Goal: Task Accomplishment & Management: Manage account settings

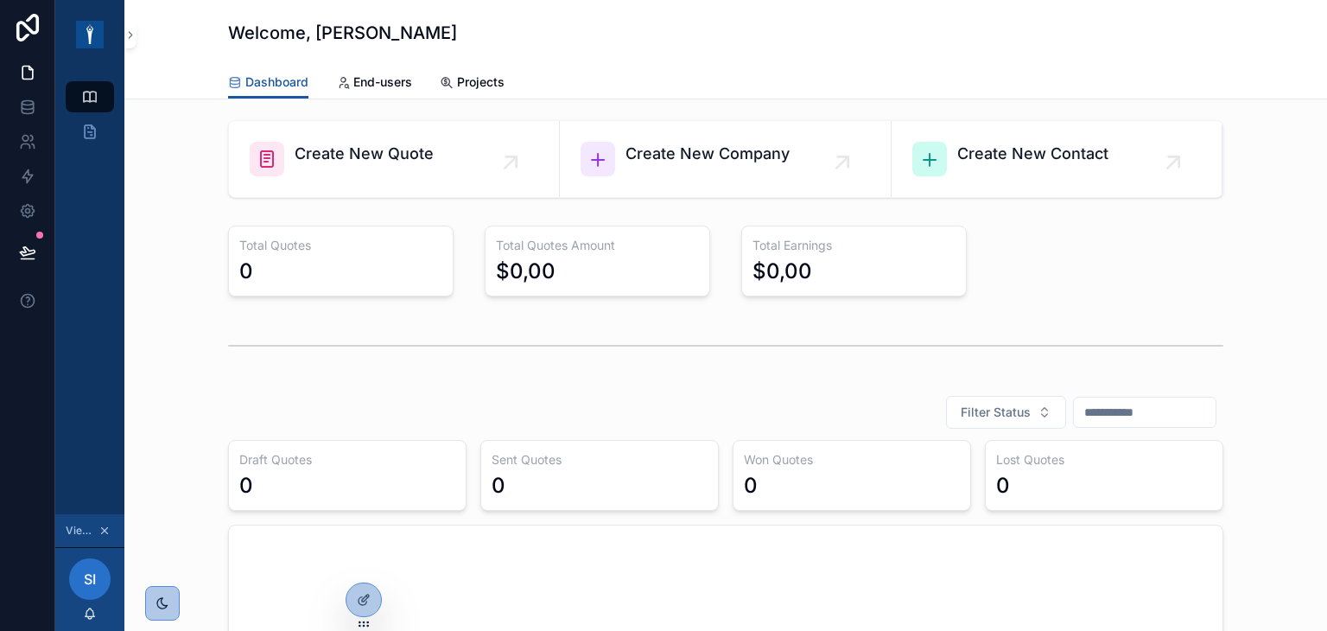
click at [108, 526] on icon "scrollable content" at bounding box center [104, 530] width 12 height 12
click at [363, 557] on icon at bounding box center [361, 559] width 4 height 4
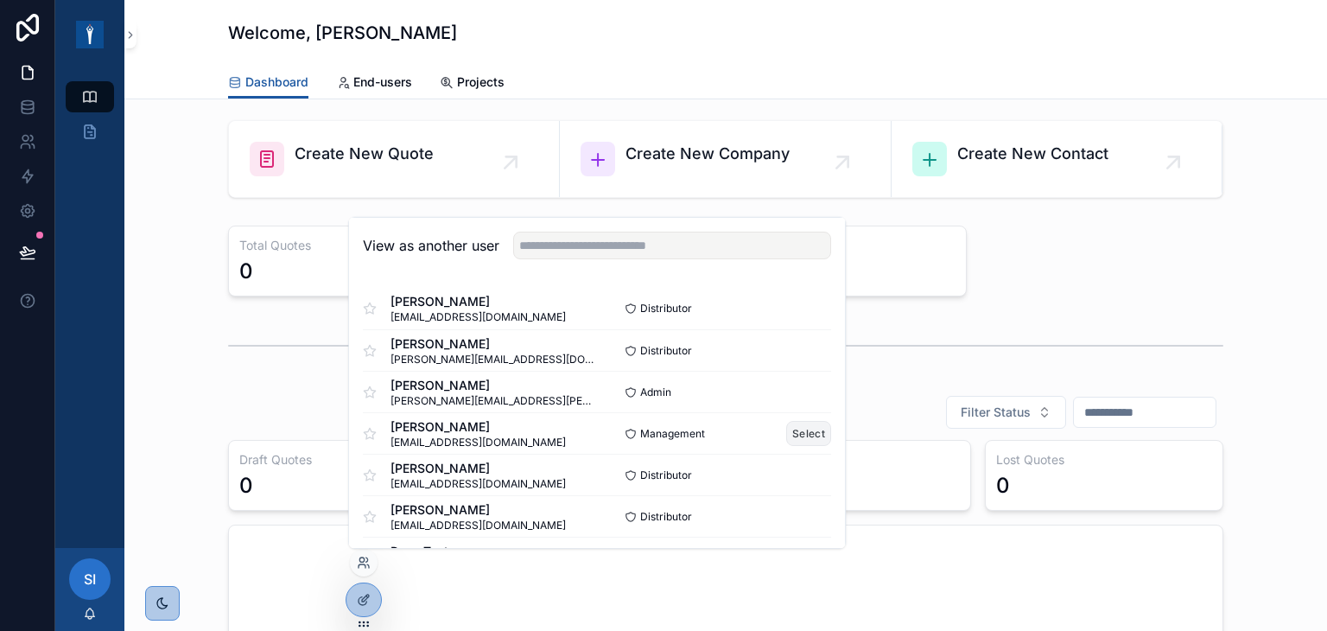
click at [788, 426] on button "Select" at bounding box center [808, 433] width 45 height 25
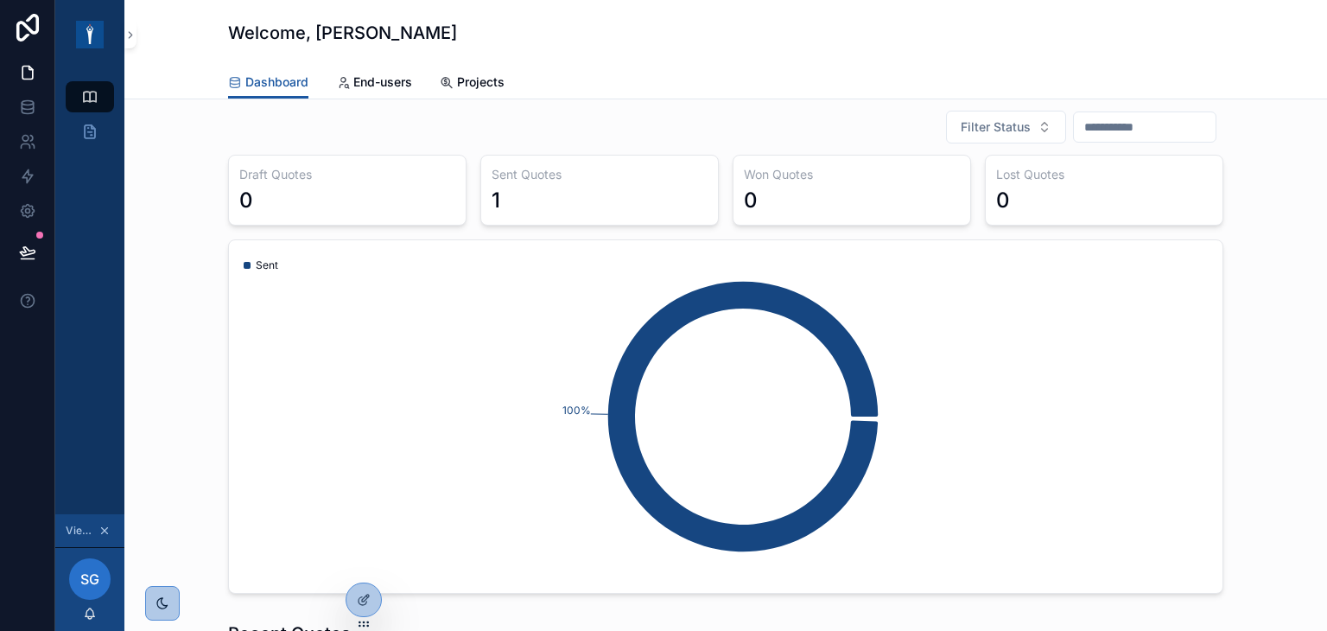
scroll to position [173, 0]
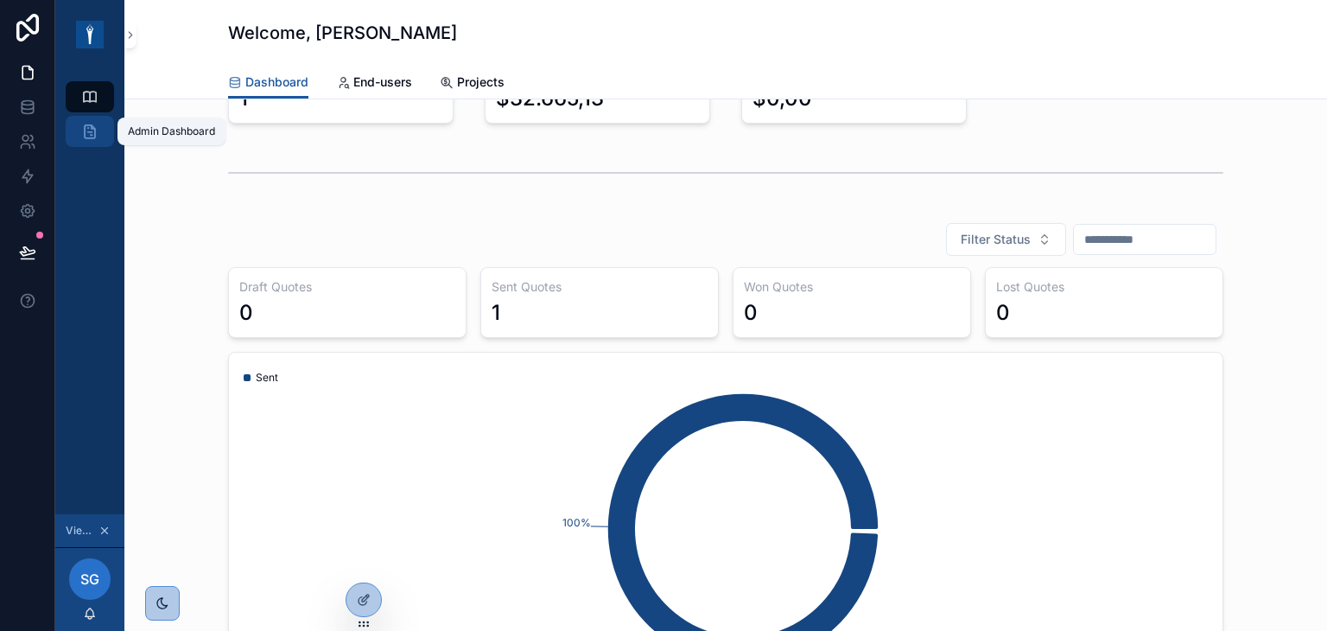
click at [96, 135] on icon "scrollable content" at bounding box center [89, 131] width 17 height 17
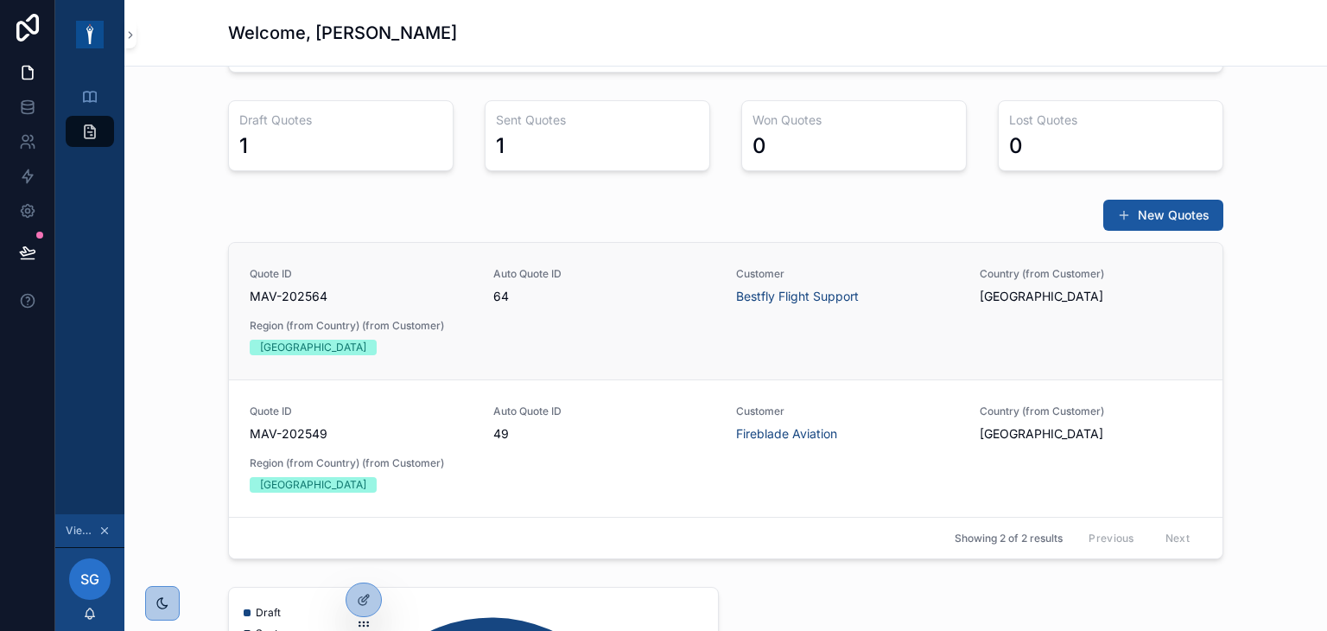
scroll to position [147, 0]
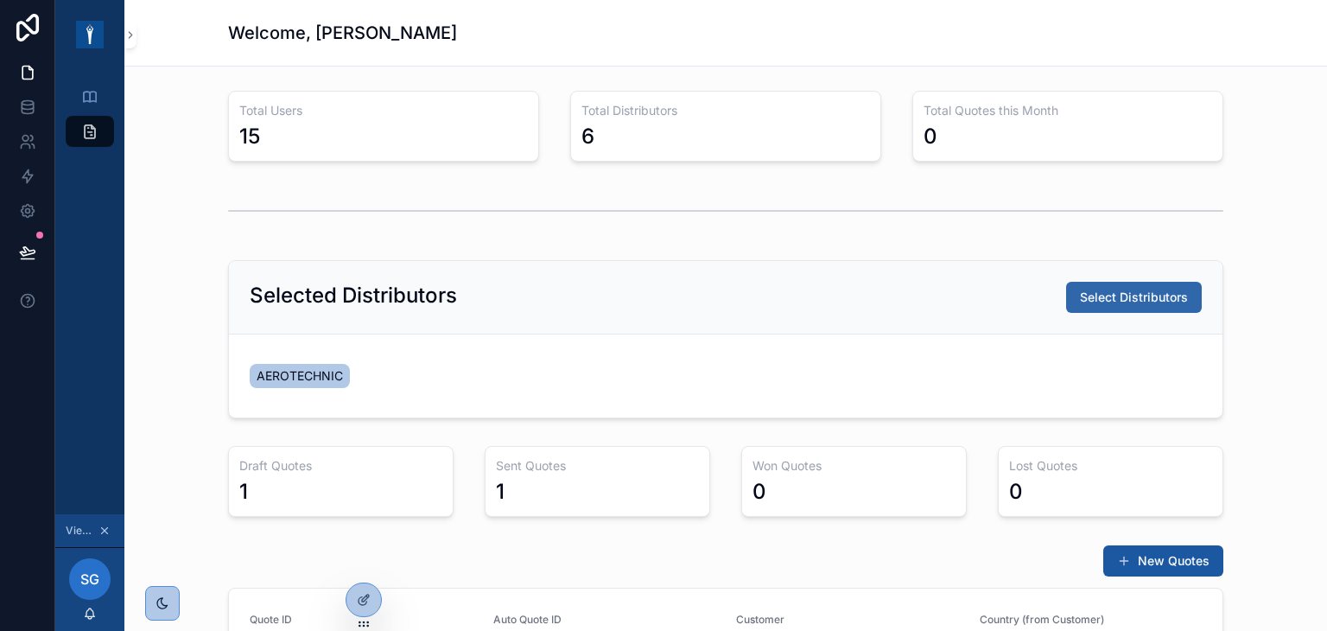
click at [1130, 293] on span "Select Distributors" at bounding box center [1134, 297] width 108 height 17
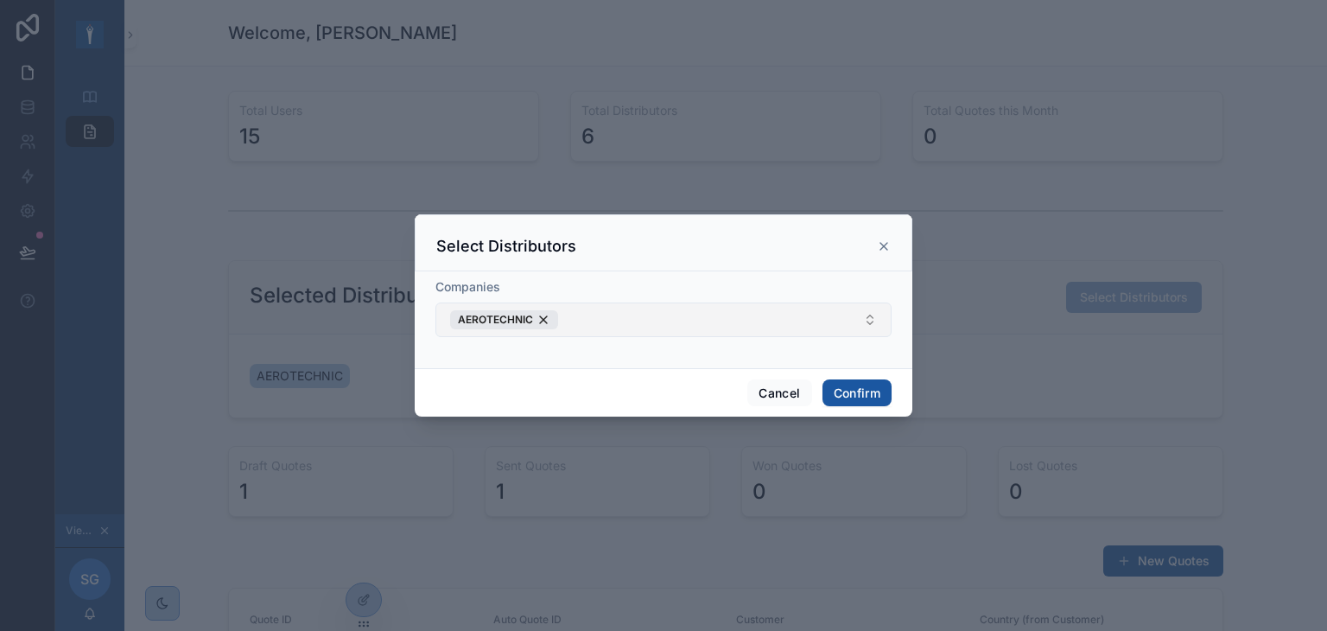
click at [620, 321] on button "AEROTECHNIC" at bounding box center [663, 319] width 456 height 35
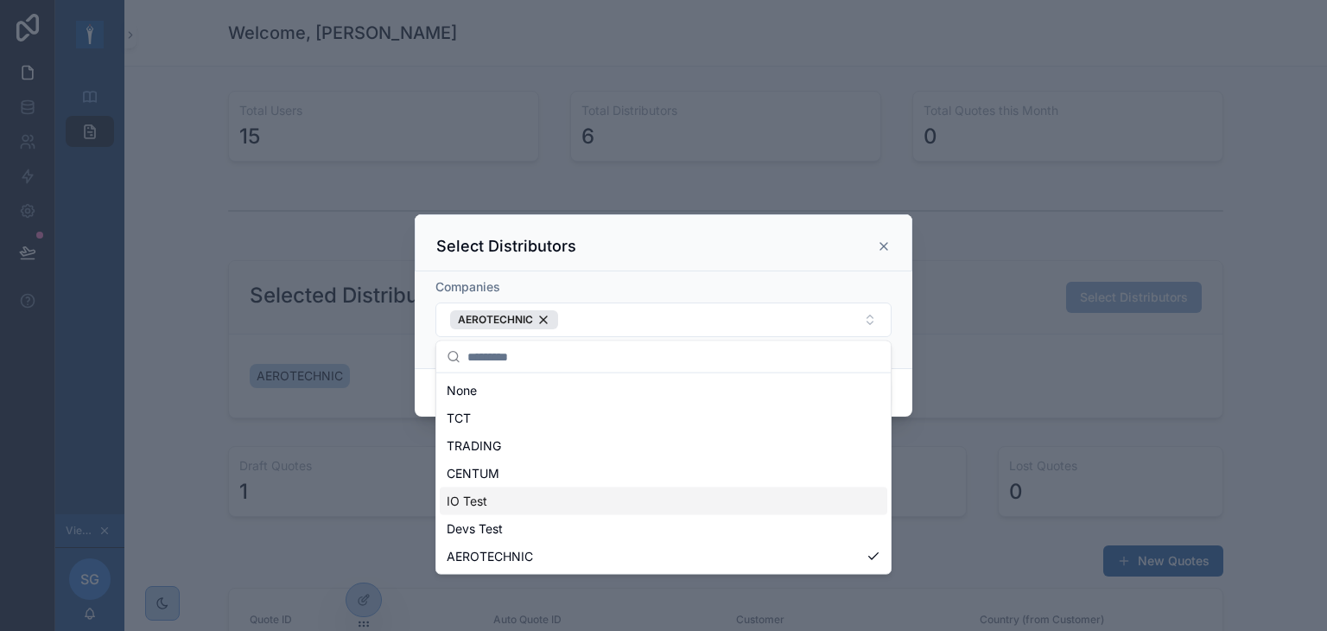
click at [495, 491] on div "IO Test" at bounding box center [664, 501] width 448 height 28
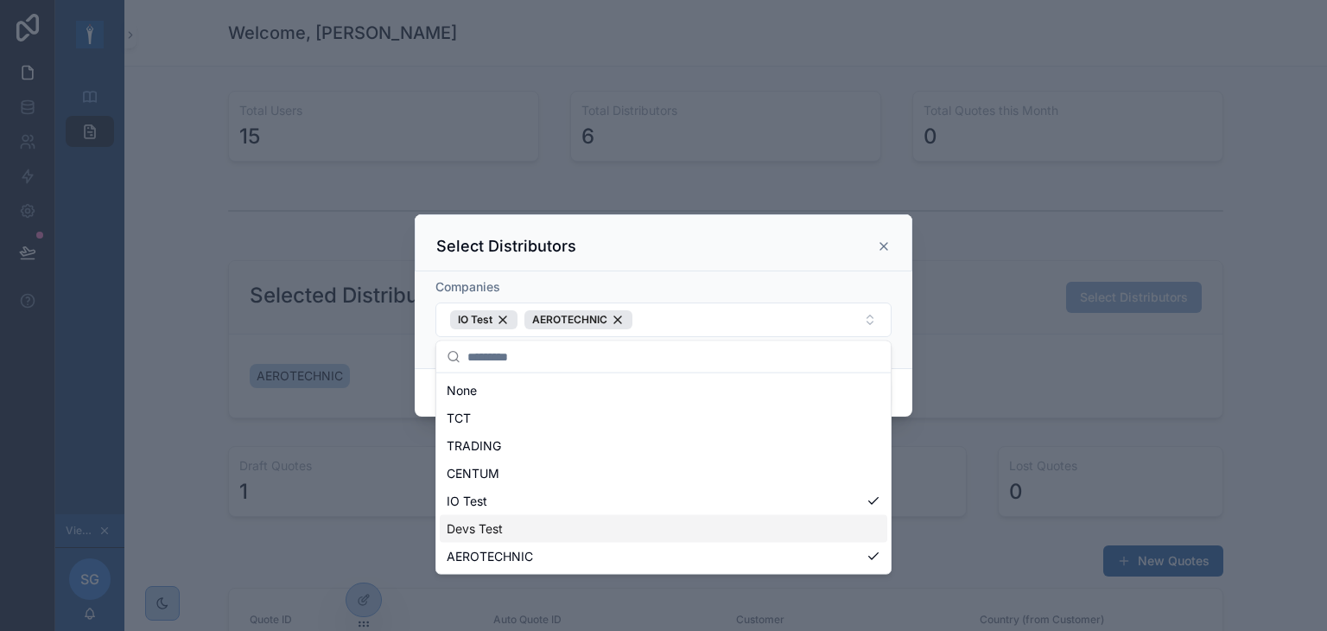
click at [507, 531] on div "Devs Test" at bounding box center [664, 529] width 448 height 28
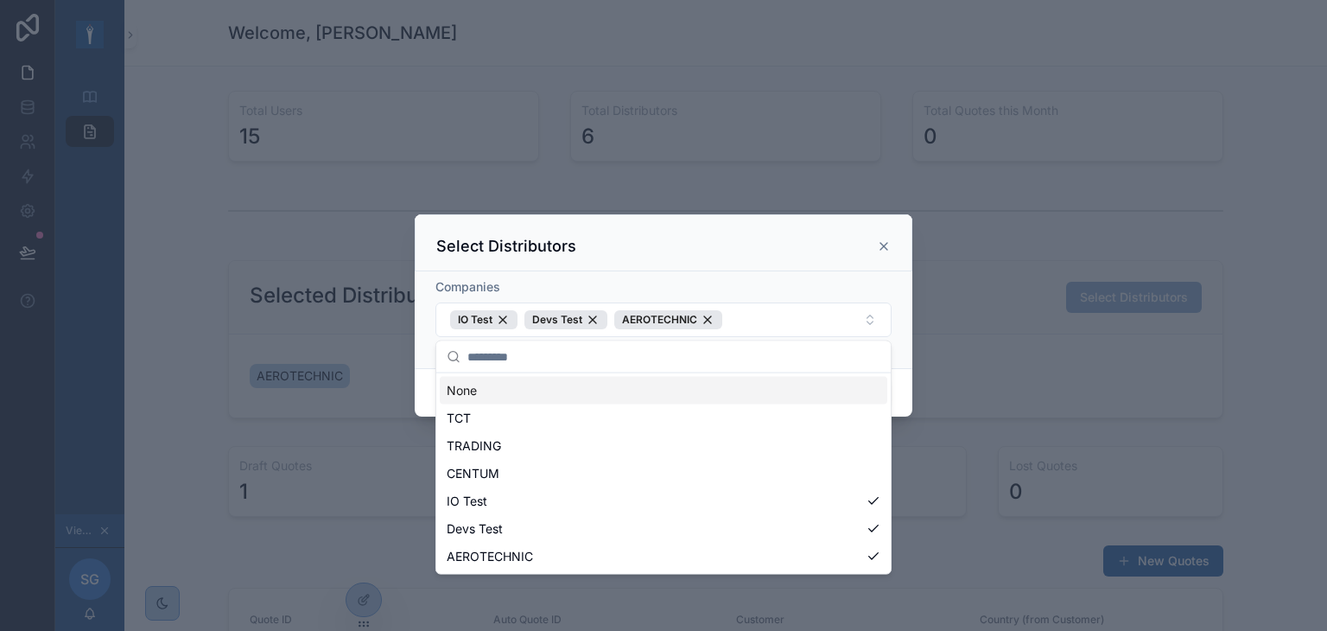
click at [795, 281] on div "Companies" at bounding box center [663, 286] width 456 height 17
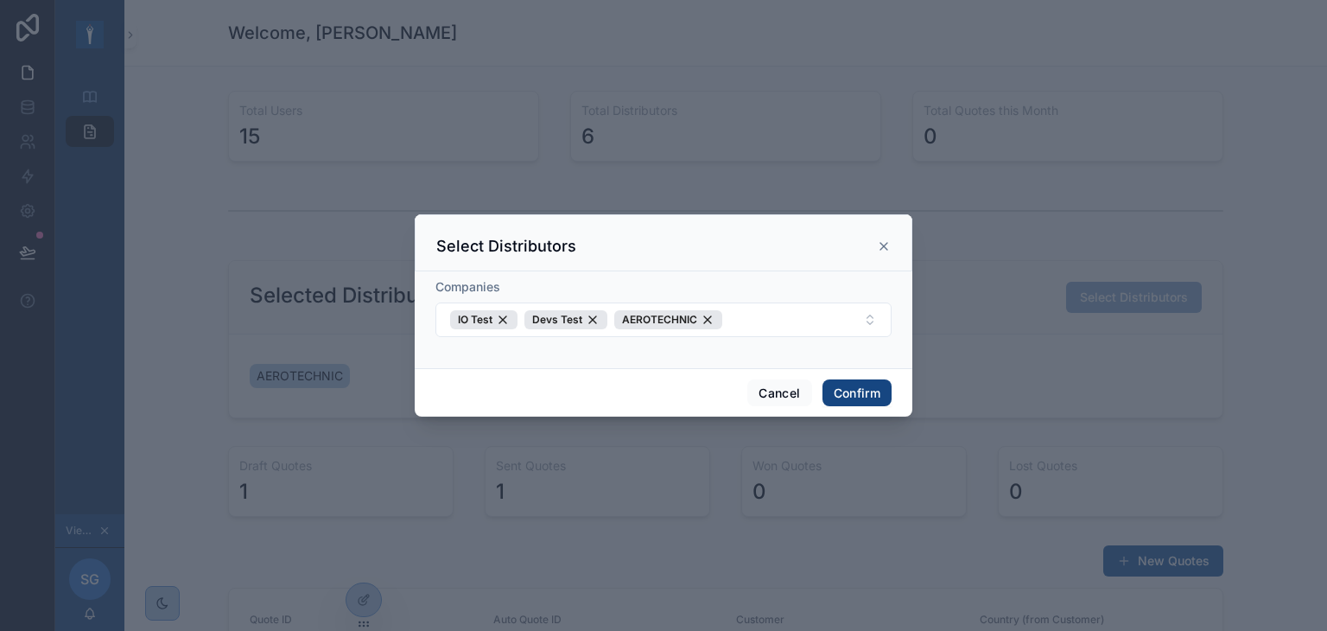
click at [833, 388] on button "Confirm" at bounding box center [857, 393] width 69 height 28
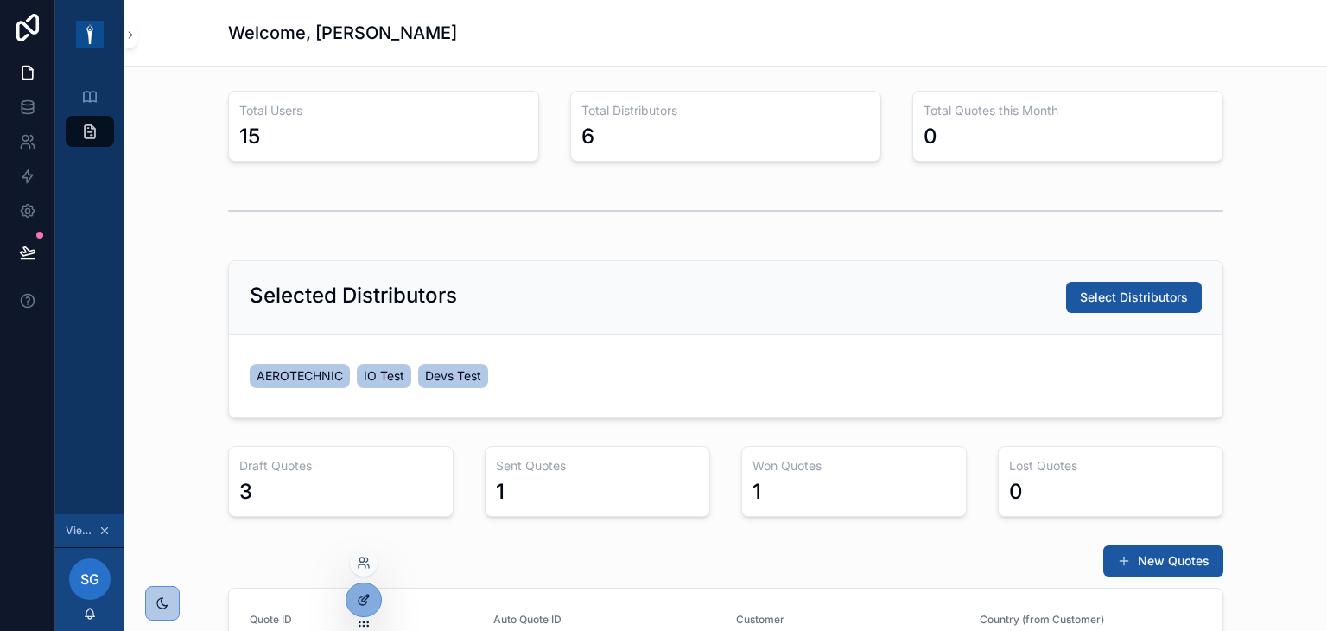
click at [361, 594] on icon at bounding box center [364, 600] width 14 height 14
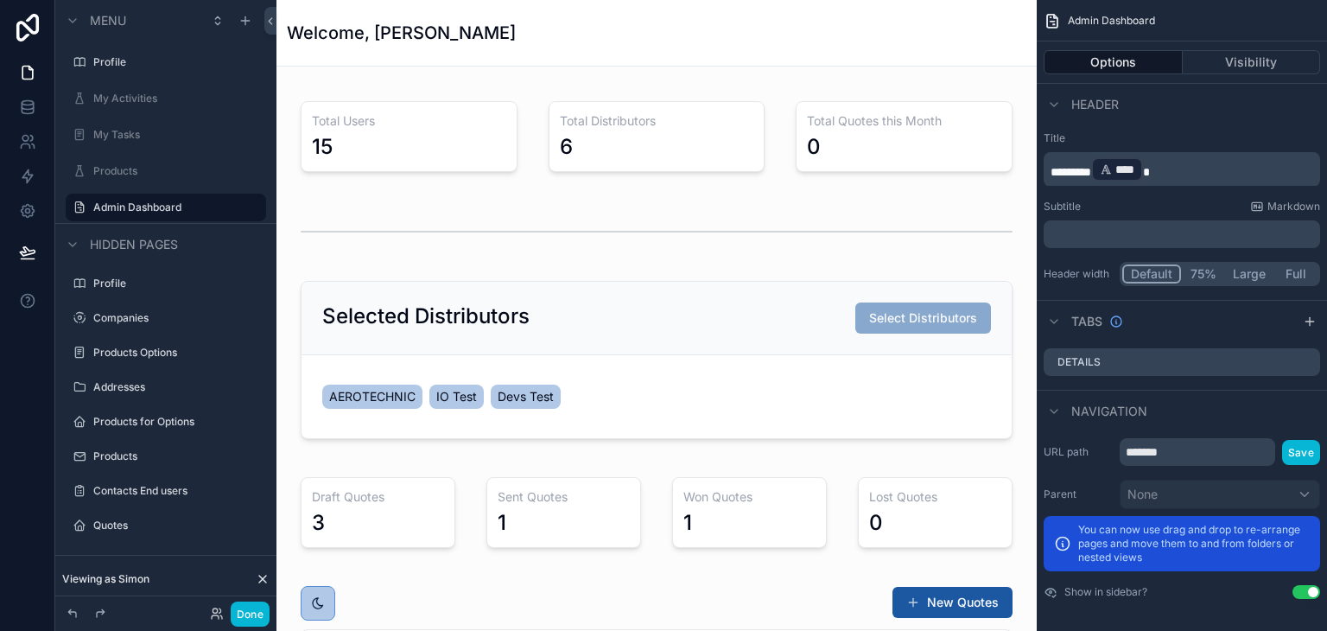
click at [574, 305] on div "scrollable content" at bounding box center [656, 360] width 733 height 172
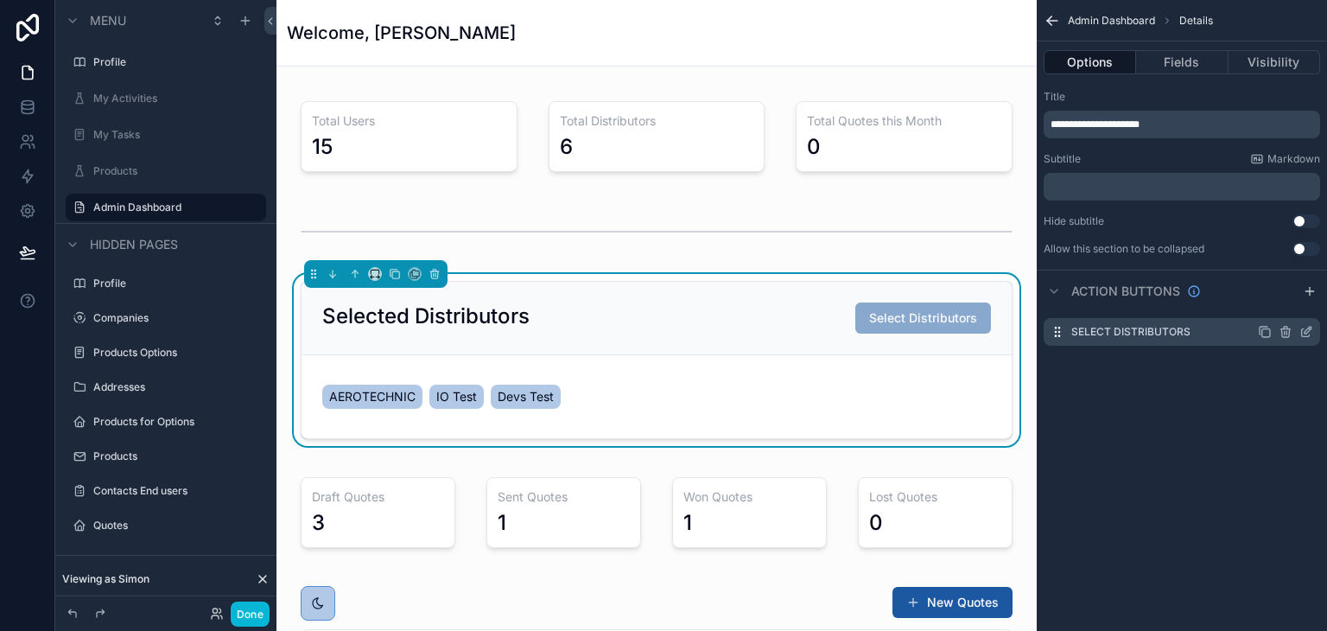
click at [1303, 330] on icon "scrollable content" at bounding box center [1306, 332] width 14 height 14
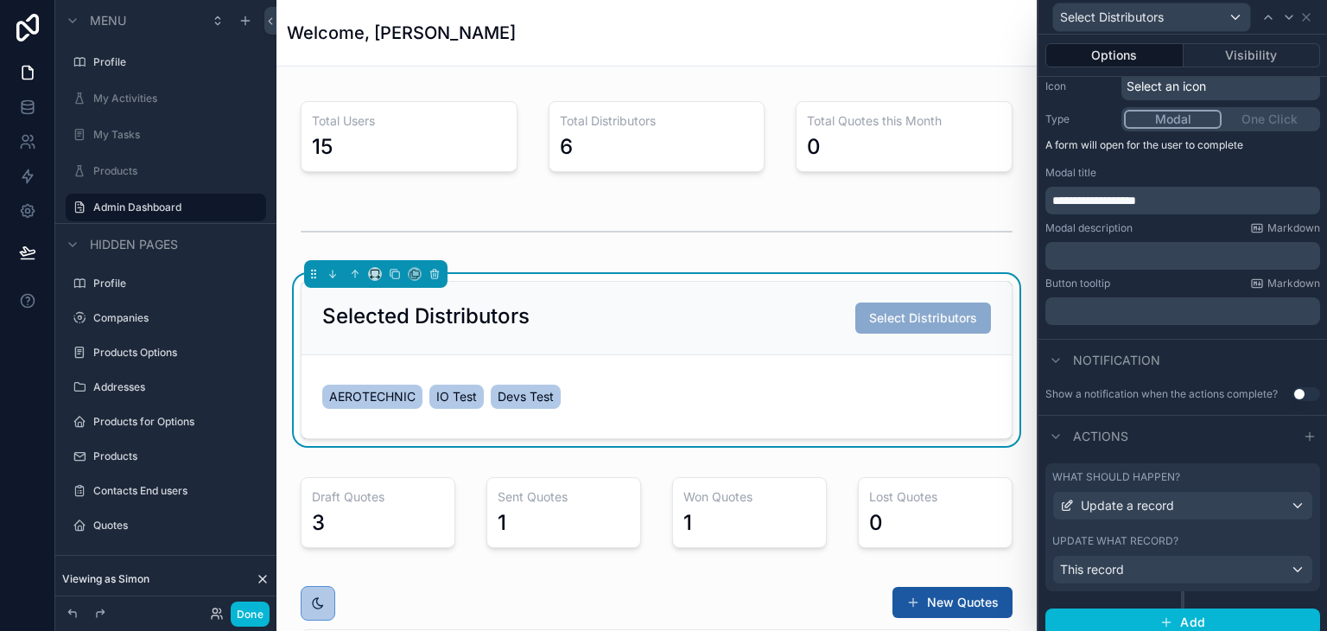
scroll to position [196, 0]
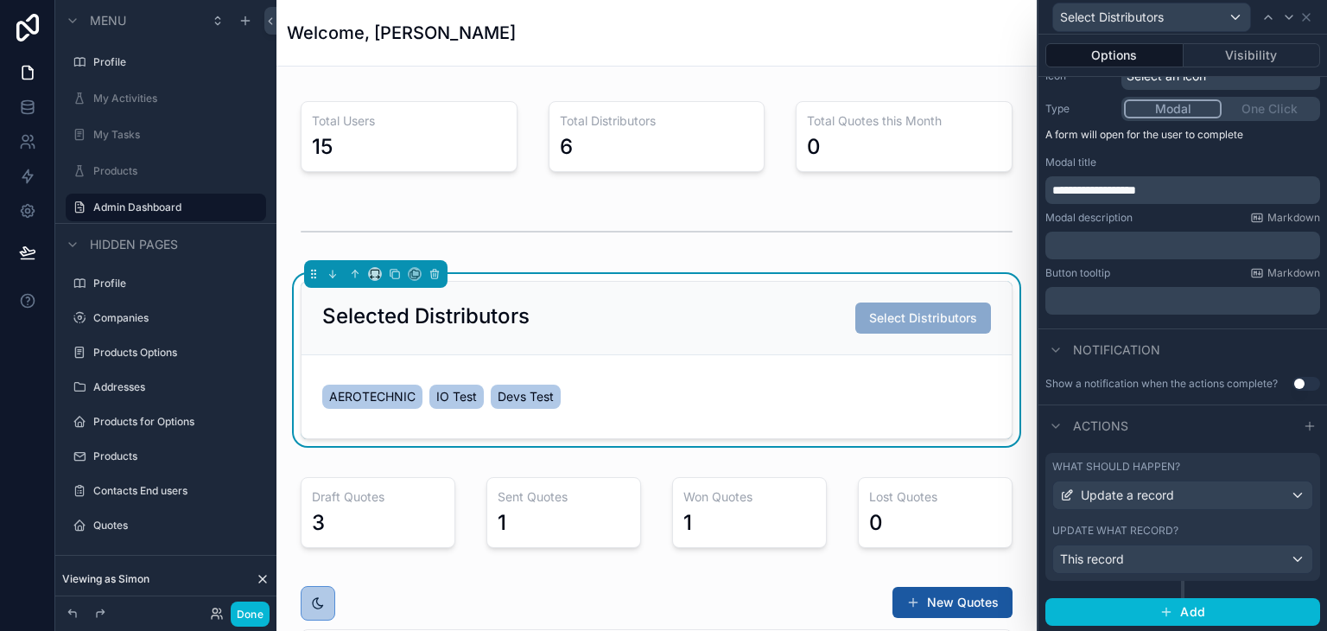
click at [1180, 514] on div "What should happen? Update a record Update what record? This record" at bounding box center [1182, 517] width 275 height 128
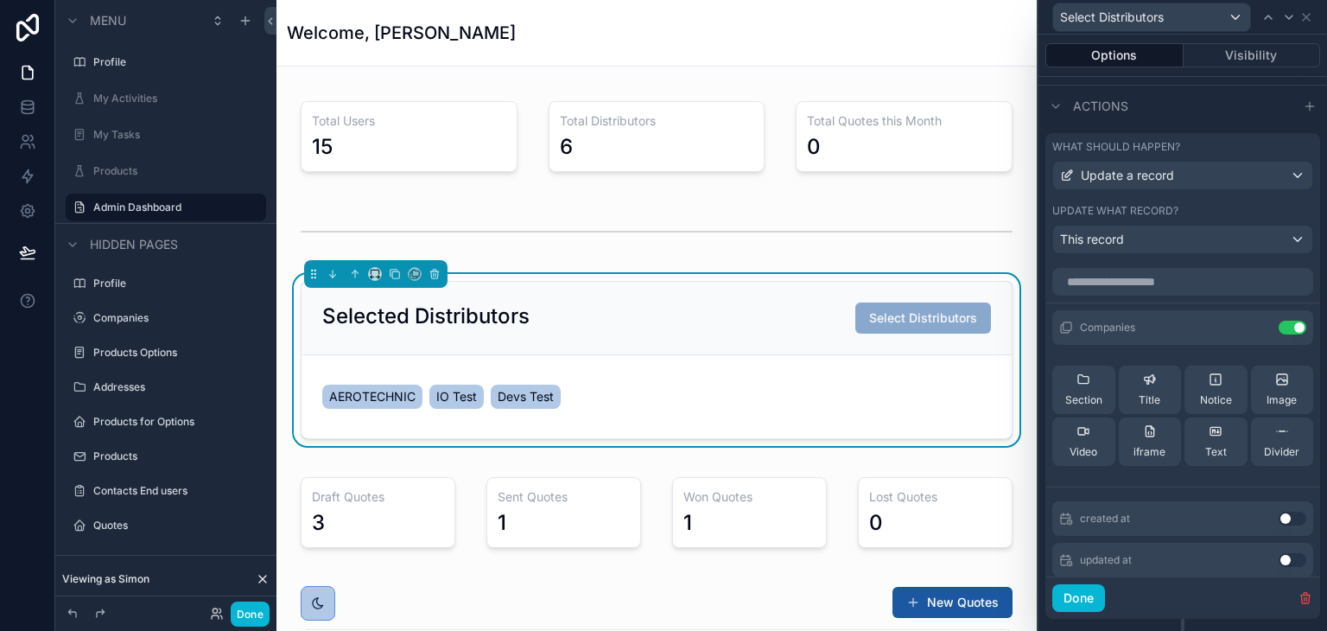
scroll to position [542, 0]
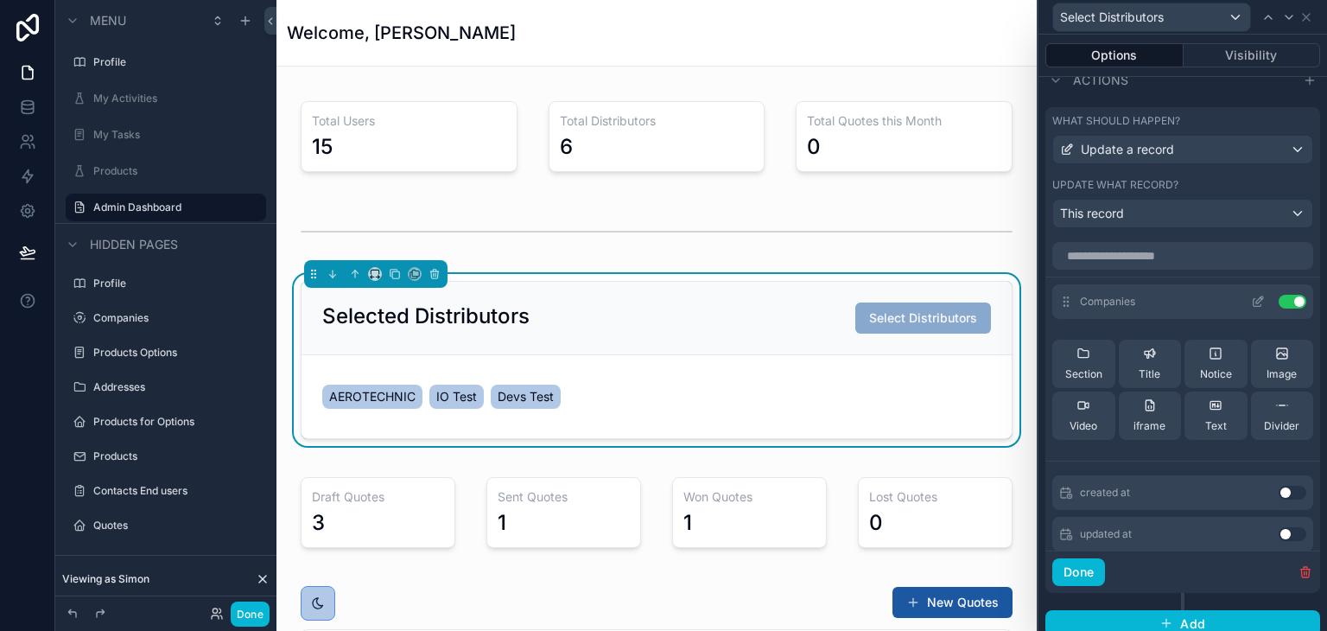
click at [1231, 291] on div "Companies Use setting" at bounding box center [1182, 301] width 261 height 35
click at [1251, 300] on icon at bounding box center [1258, 302] width 14 height 14
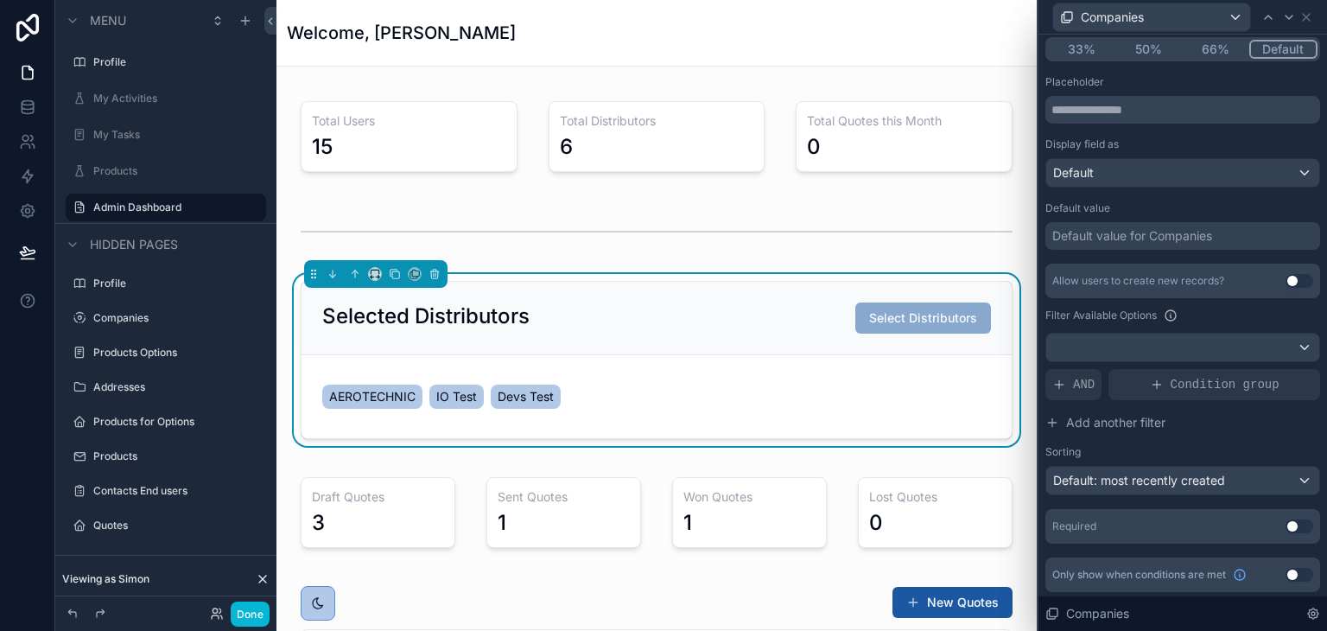
scroll to position [182, 0]
click at [1160, 378] on icon at bounding box center [1157, 383] width 14 height 14
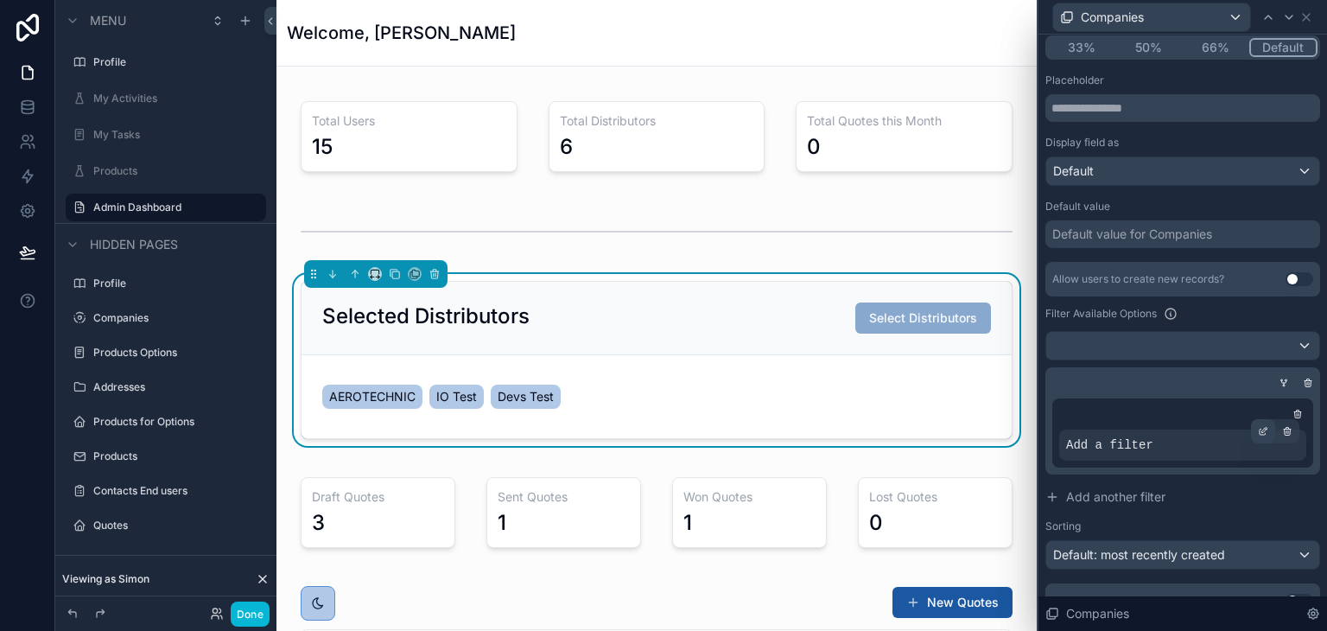
click at [1252, 421] on div at bounding box center [1263, 431] width 24 height 24
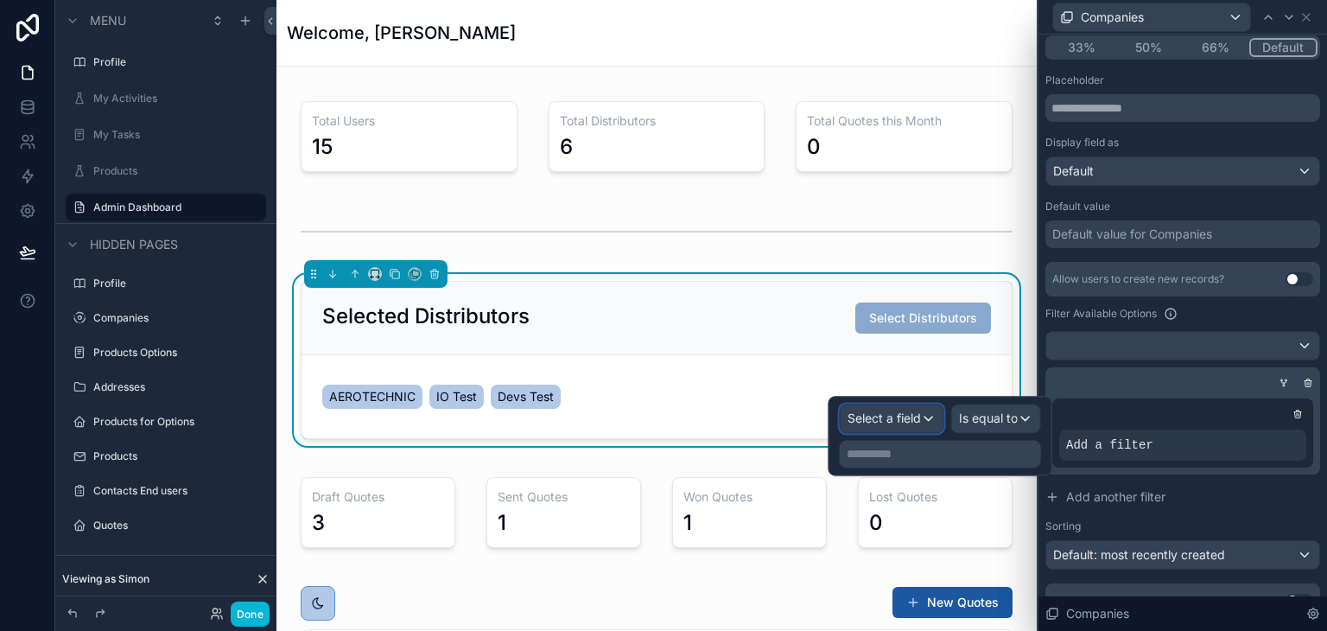
click at [921, 416] on div "Select a field" at bounding box center [892, 418] width 103 height 28
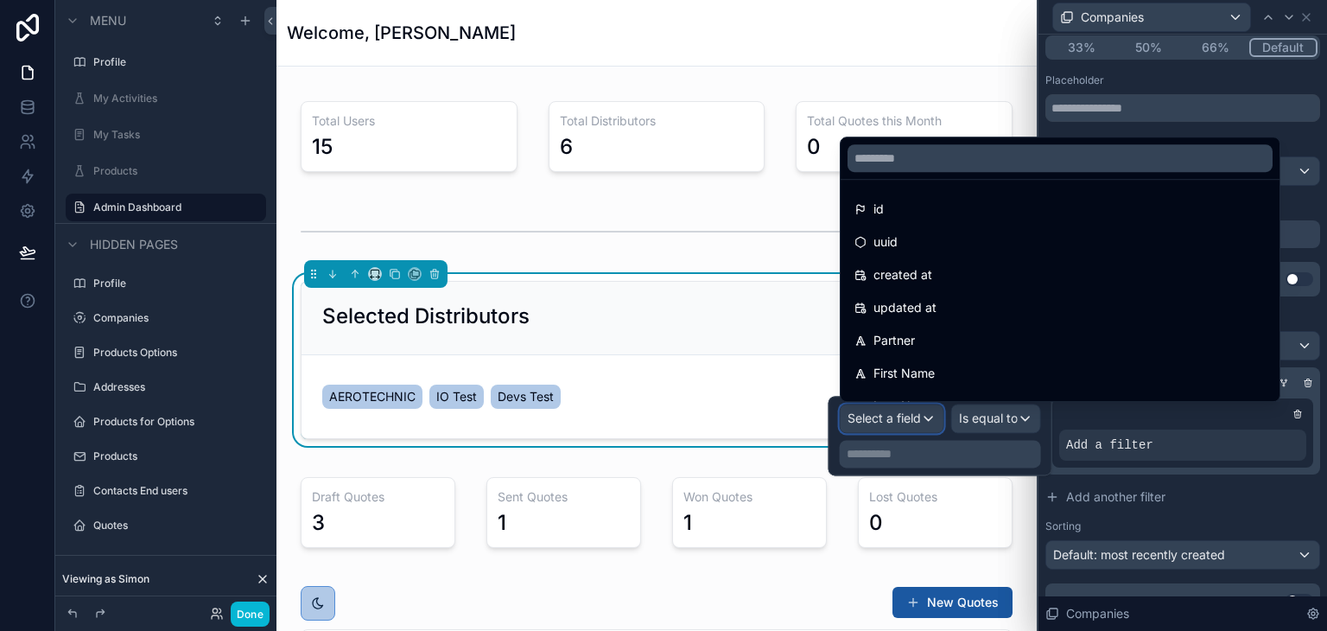
scroll to position [86, 0]
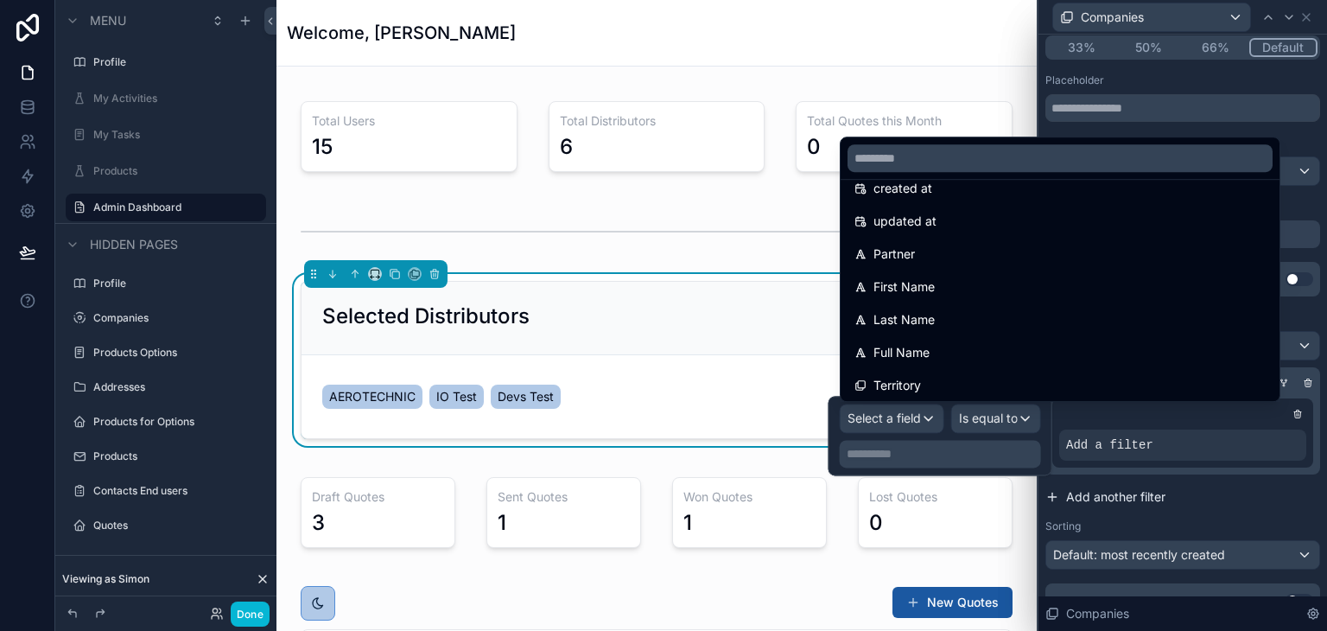
click at [1242, 481] on button "Add another filter" at bounding box center [1182, 496] width 275 height 31
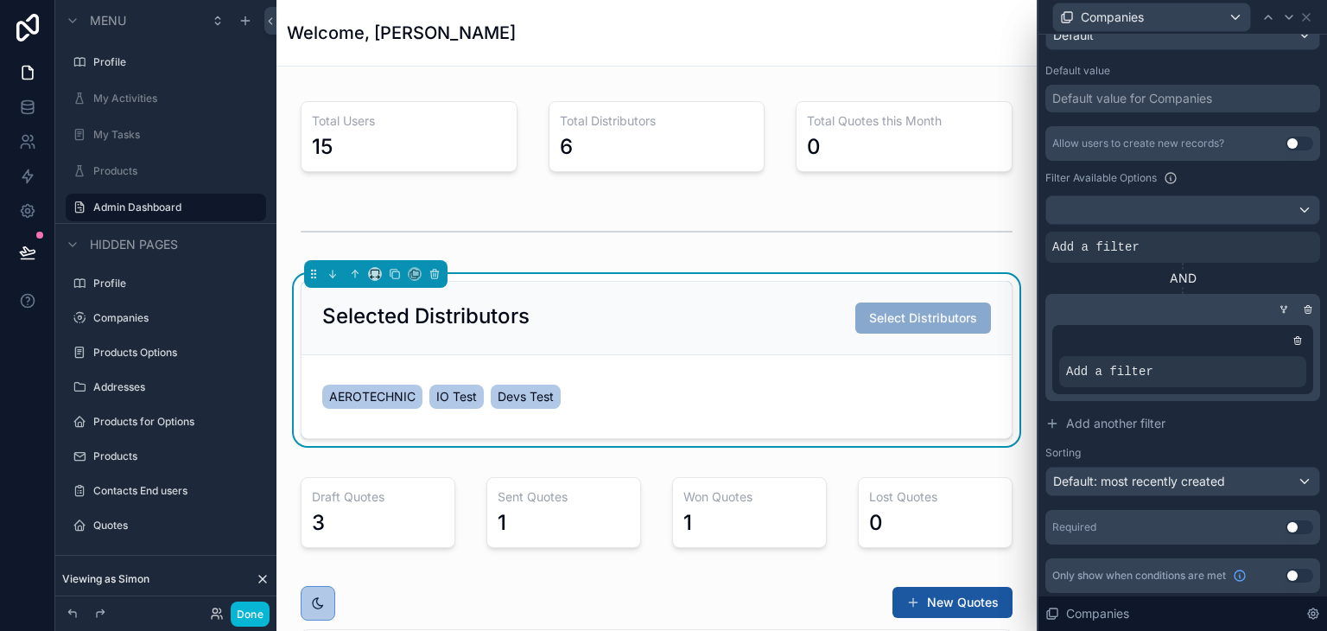
scroll to position [321, 0]
click at [1189, 221] on div "Allow users to create new records? Use setting Filter Available Options Add a f…" at bounding box center [1182, 309] width 275 height 370
click at [1189, 219] on div at bounding box center [1182, 208] width 273 height 28
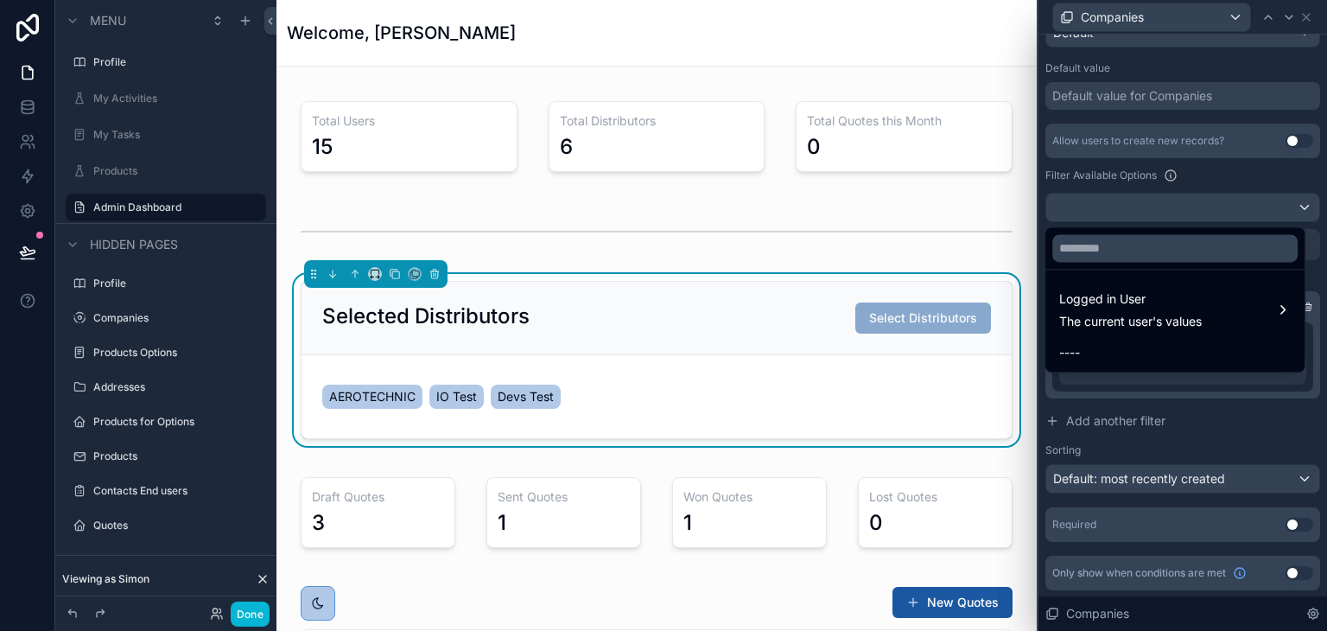
click at [1189, 214] on div at bounding box center [1183, 315] width 289 height 631
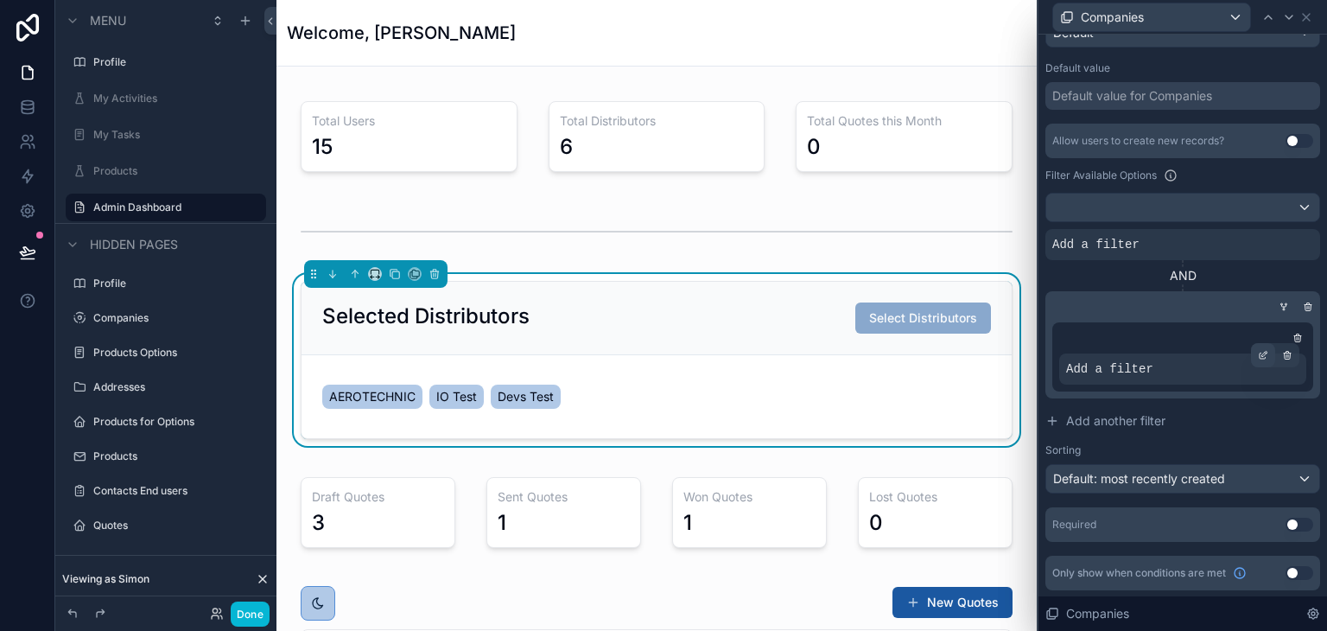
click at [1251, 359] on div at bounding box center [1263, 355] width 24 height 24
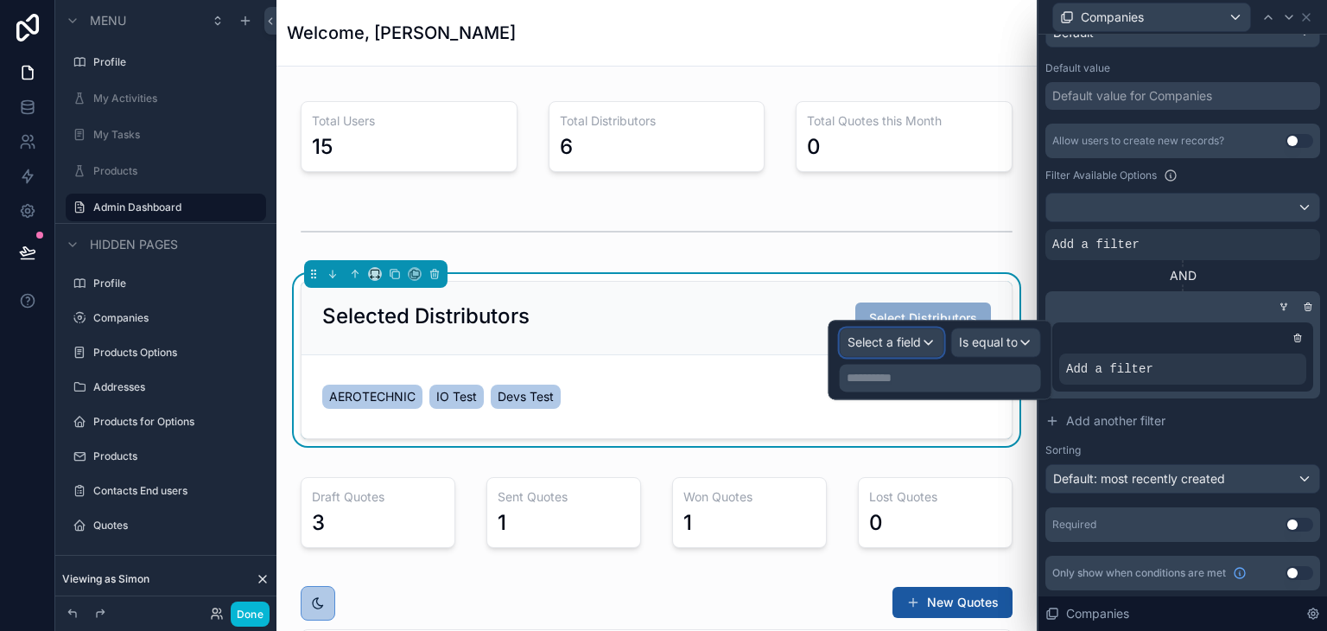
click at [919, 338] on span "Select a field" at bounding box center [884, 341] width 73 height 15
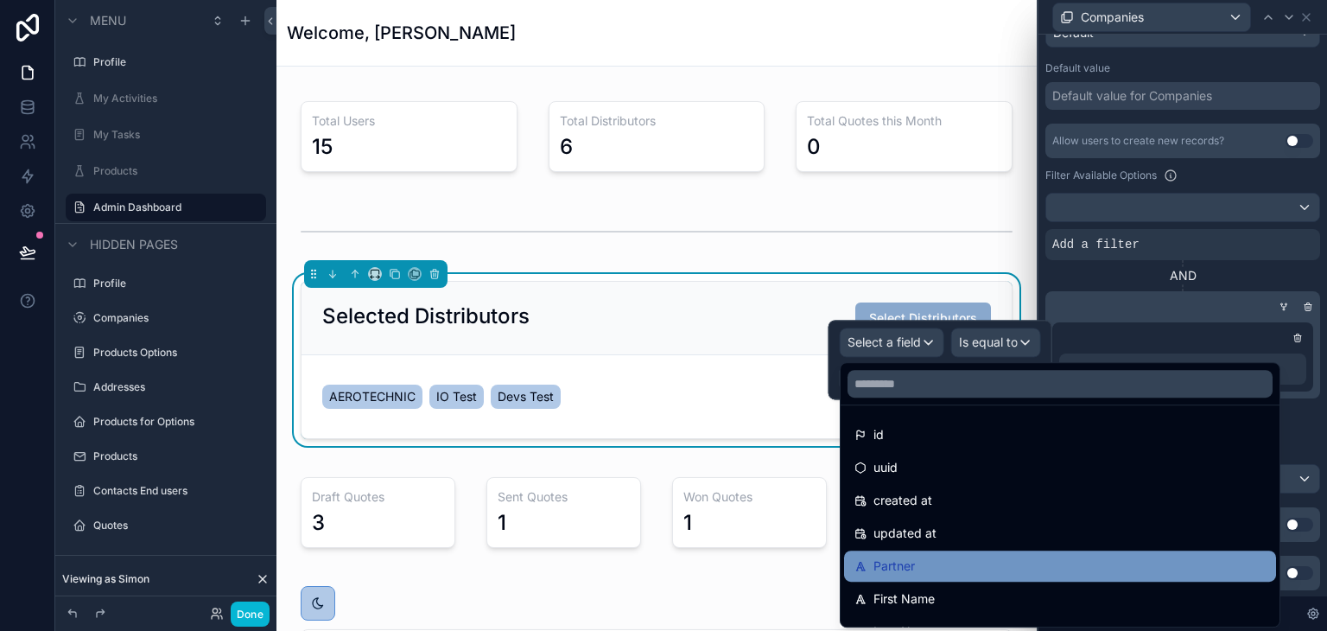
click at [930, 568] on div "Partner" at bounding box center [1060, 566] width 411 height 21
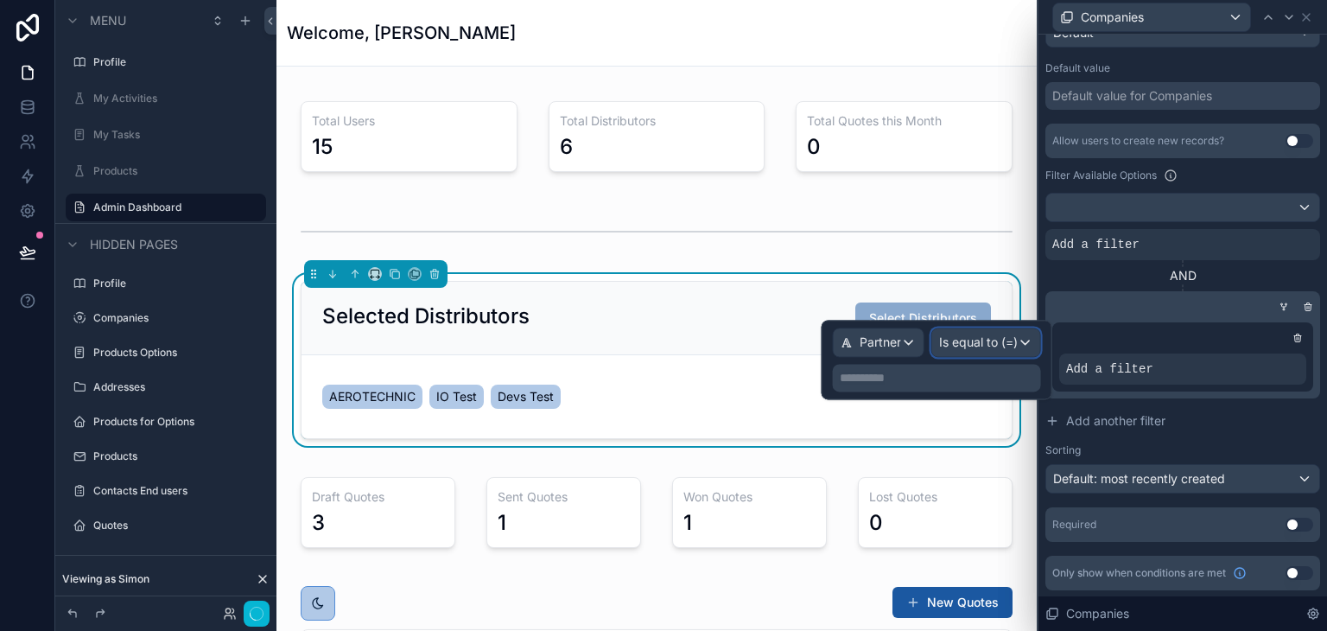
click at [1013, 345] on span "Is equal to (=)" at bounding box center [978, 342] width 79 height 17
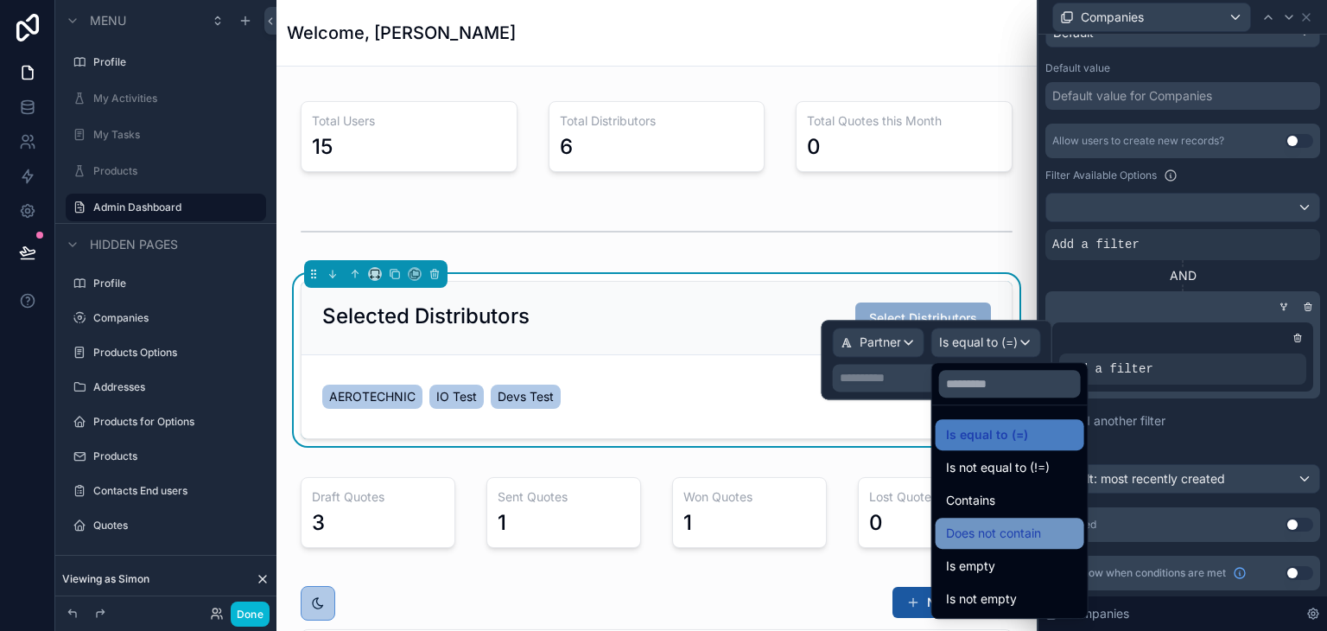
click at [997, 535] on span "Does not contain" at bounding box center [993, 533] width 95 height 21
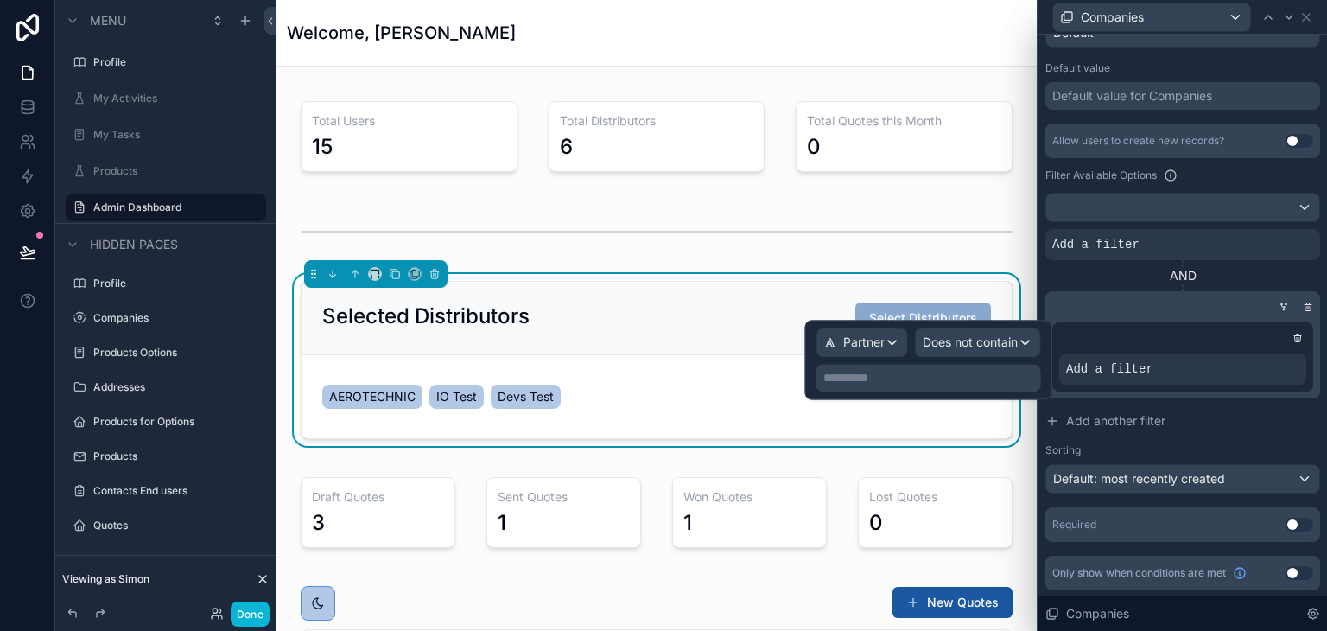
click at [898, 375] on p "**********" at bounding box center [930, 377] width 214 height 17
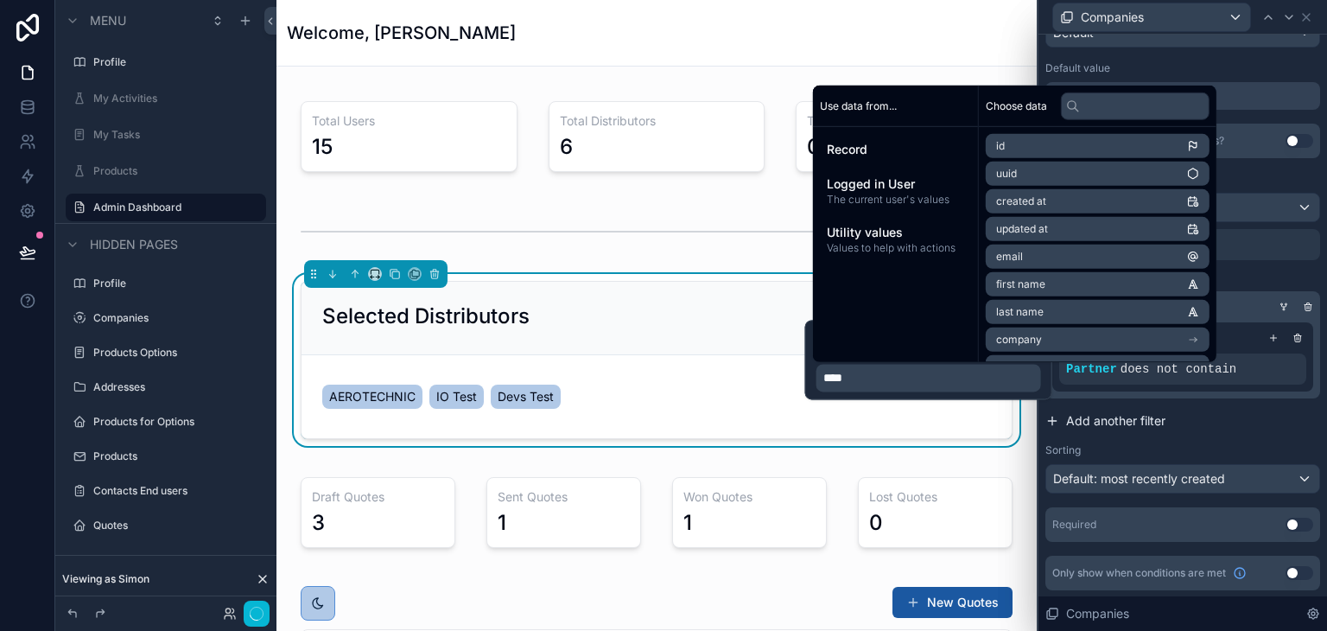
click at [1223, 434] on button "Add another filter" at bounding box center [1182, 420] width 275 height 31
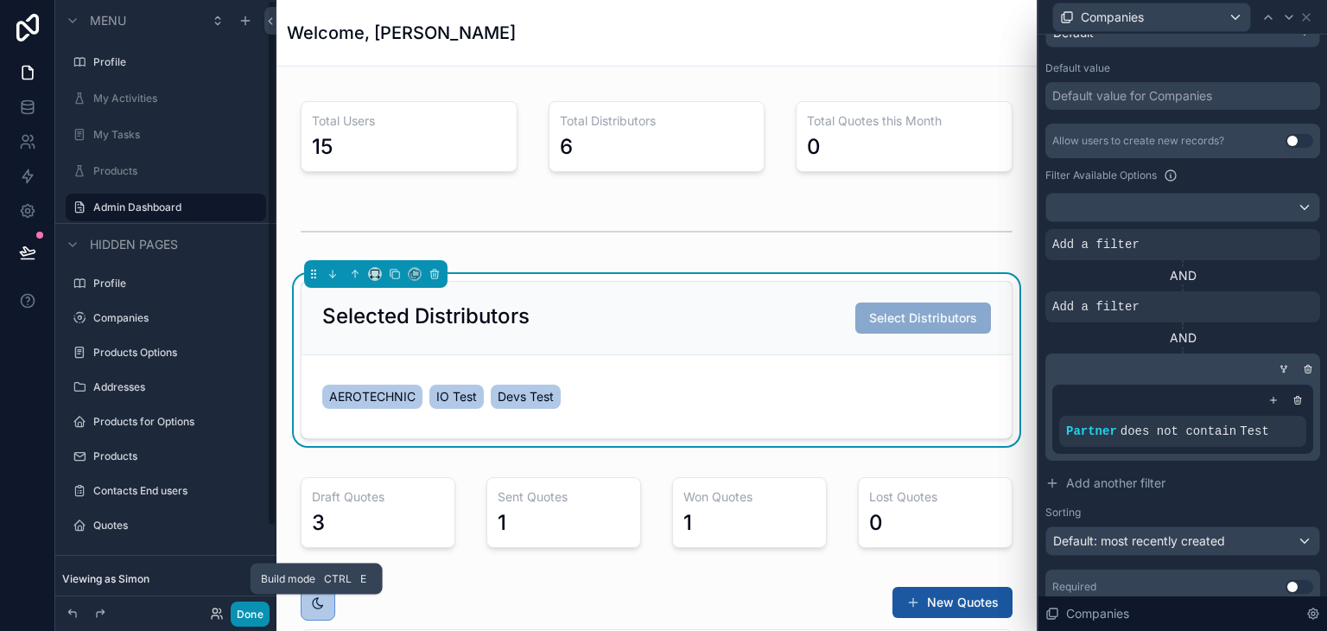
click at [257, 611] on button "Done" at bounding box center [250, 613] width 39 height 25
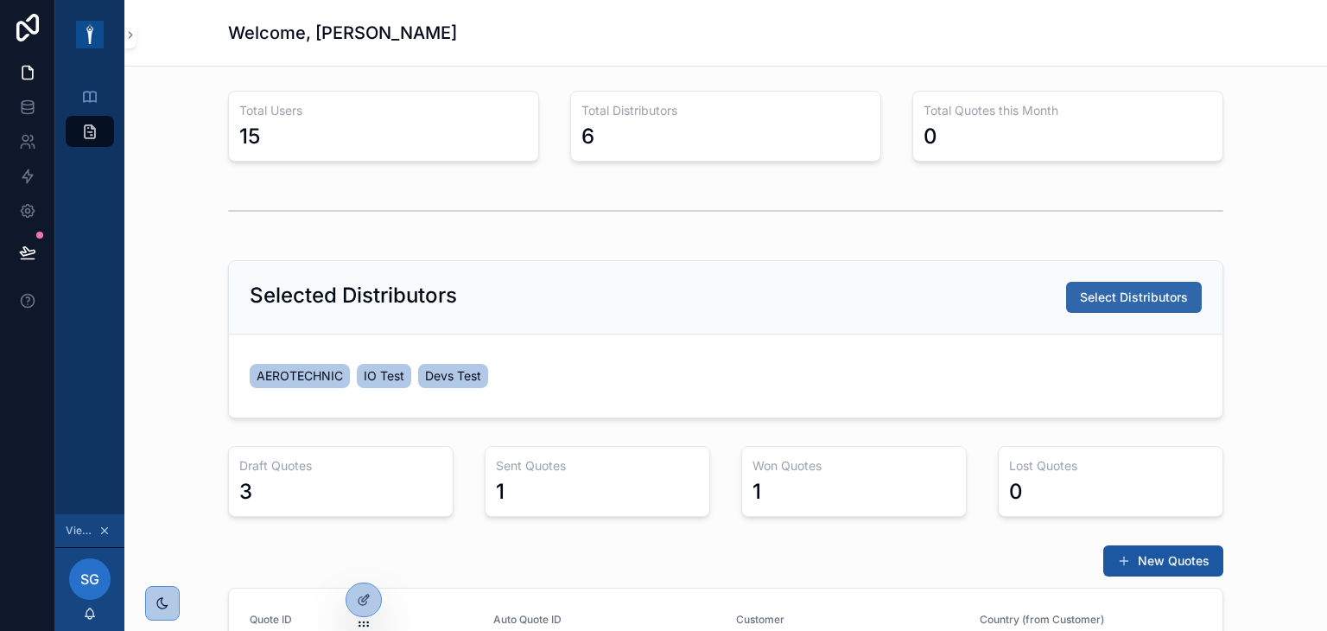
click at [1109, 299] on span "Select Distributors" at bounding box center [1134, 297] width 108 height 17
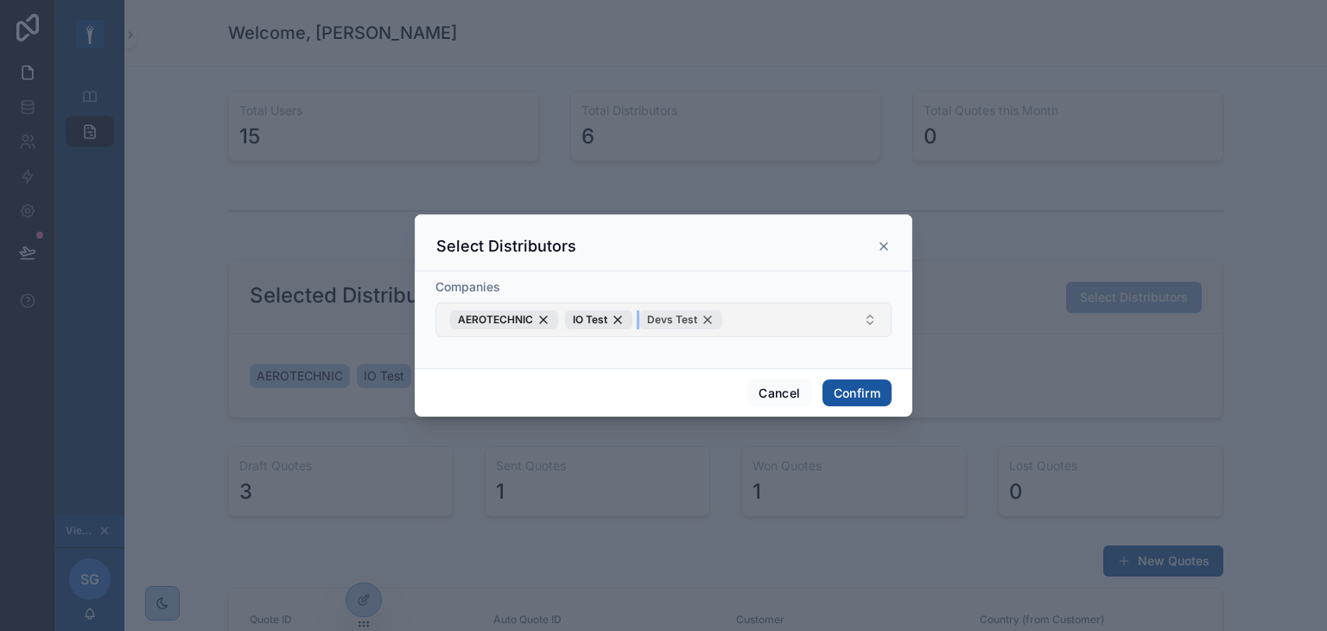
click at [705, 319] on div "Devs Test" at bounding box center [680, 319] width 83 height 19
click at [500, 321] on div "IO Test" at bounding box center [483, 319] width 67 height 19
click at [665, 318] on button "AEROTECHNIC" at bounding box center [663, 319] width 456 height 35
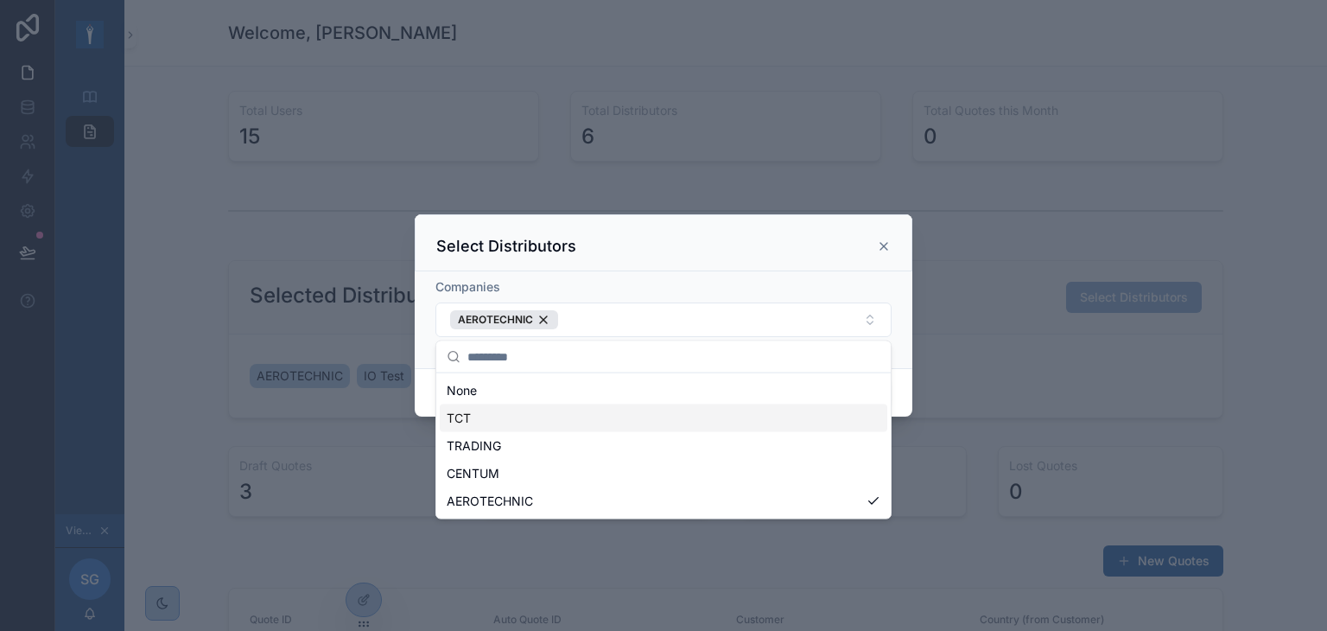
click at [687, 242] on div "Select Distributors" at bounding box center [663, 246] width 454 height 21
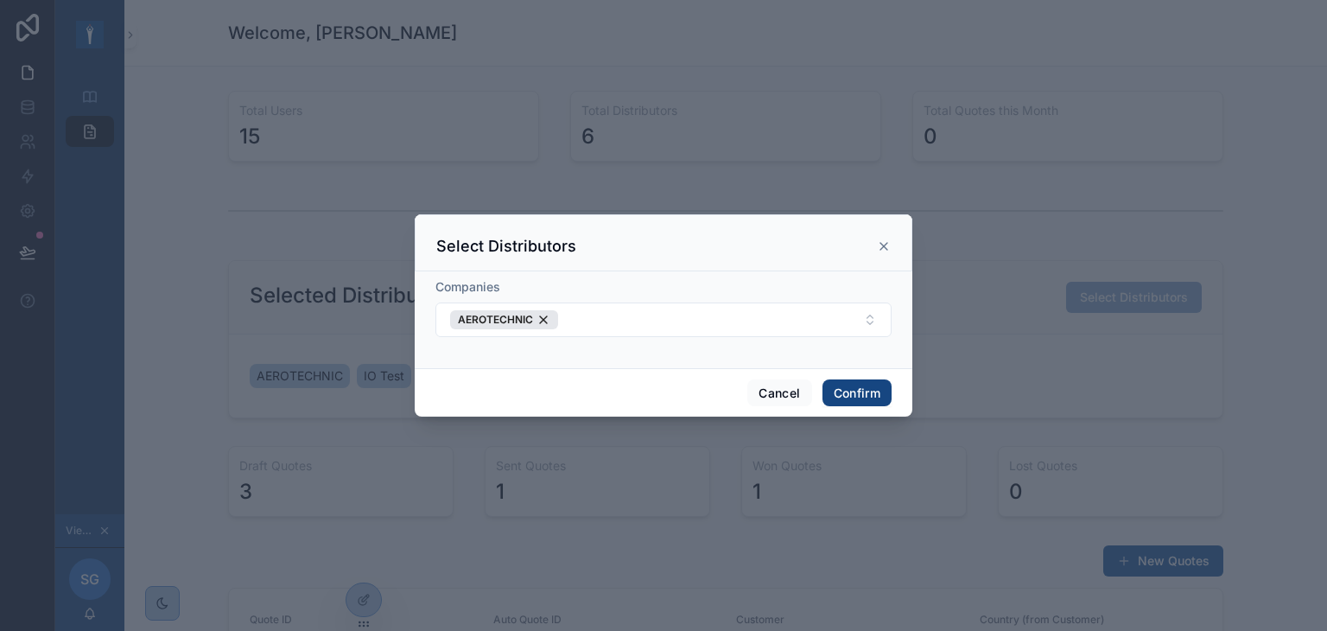
click at [859, 394] on button "Confirm" at bounding box center [857, 393] width 69 height 28
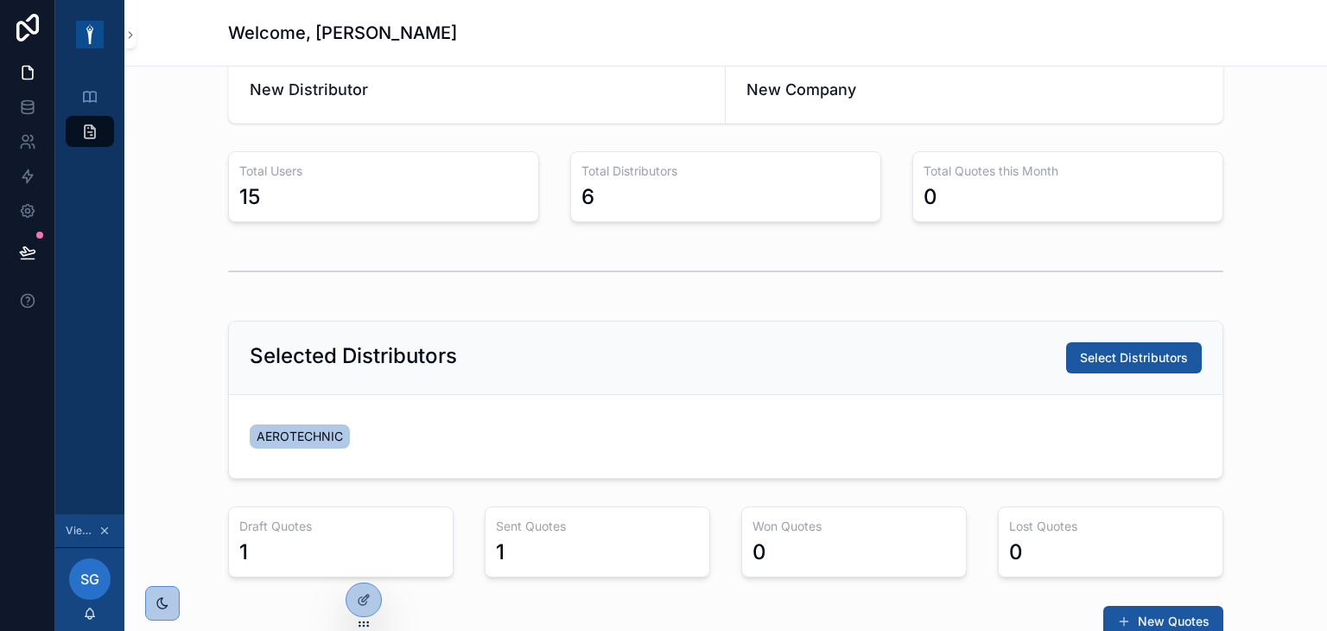
scroll to position [0, 0]
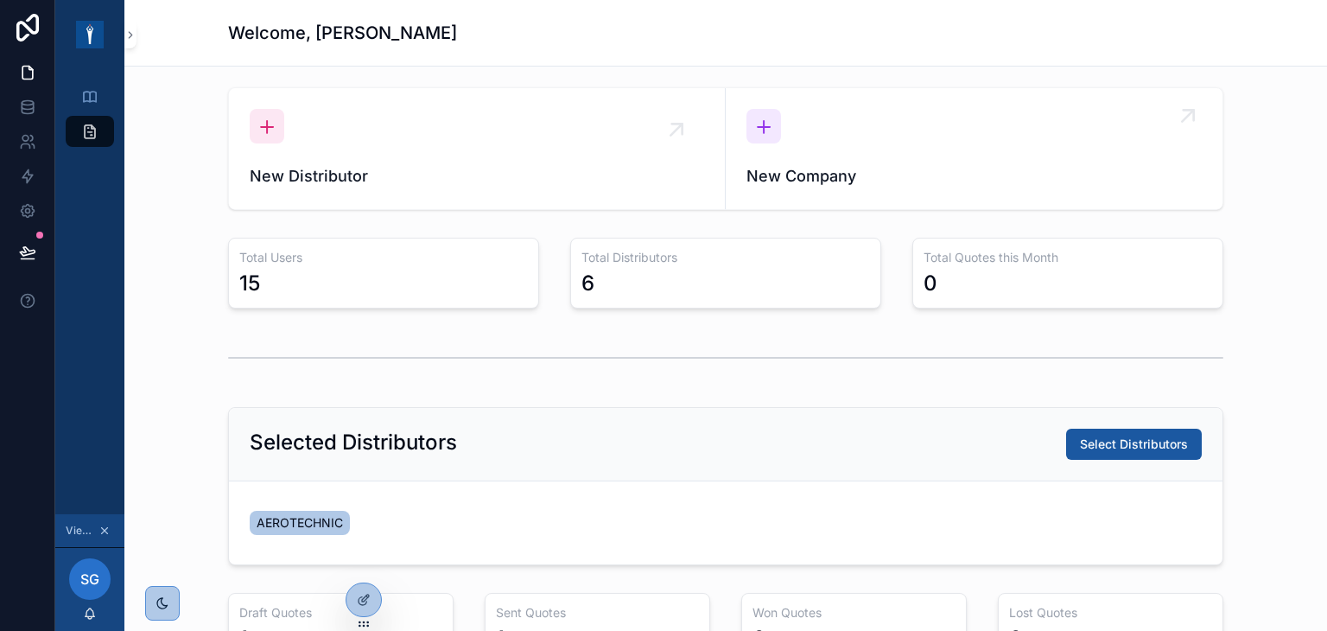
click at [860, 177] on span "New Company" at bounding box center [974, 176] width 455 height 24
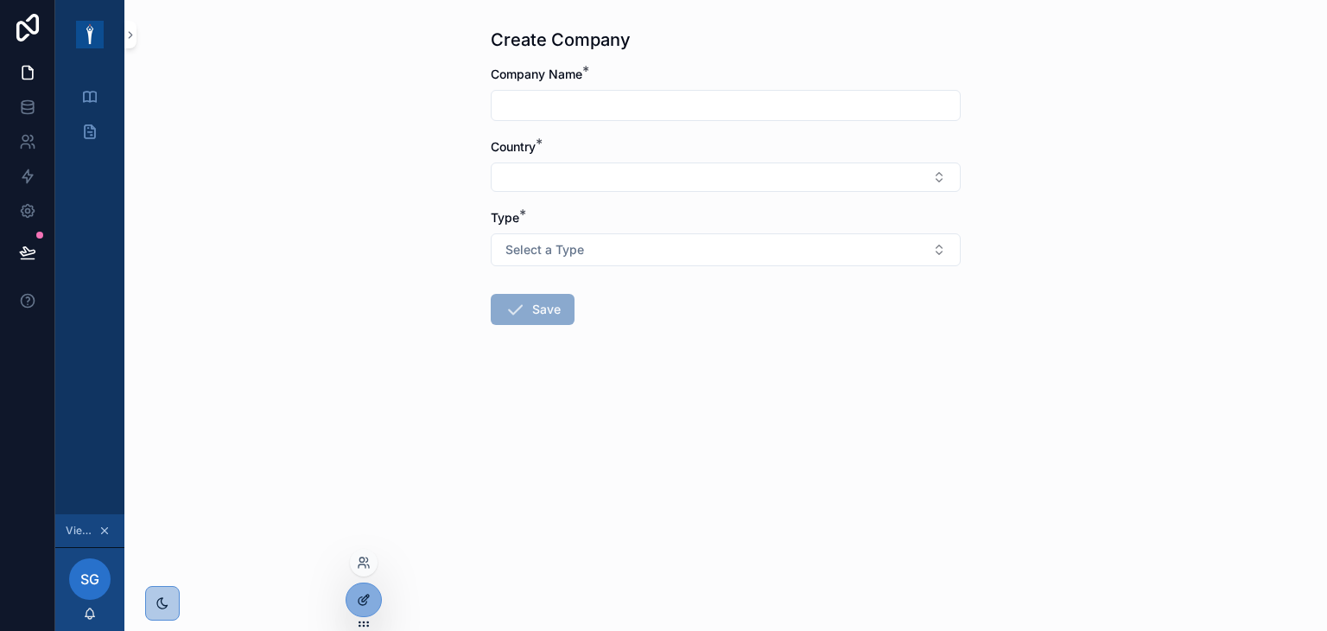
click at [365, 600] on icon at bounding box center [365, 597] width 7 height 7
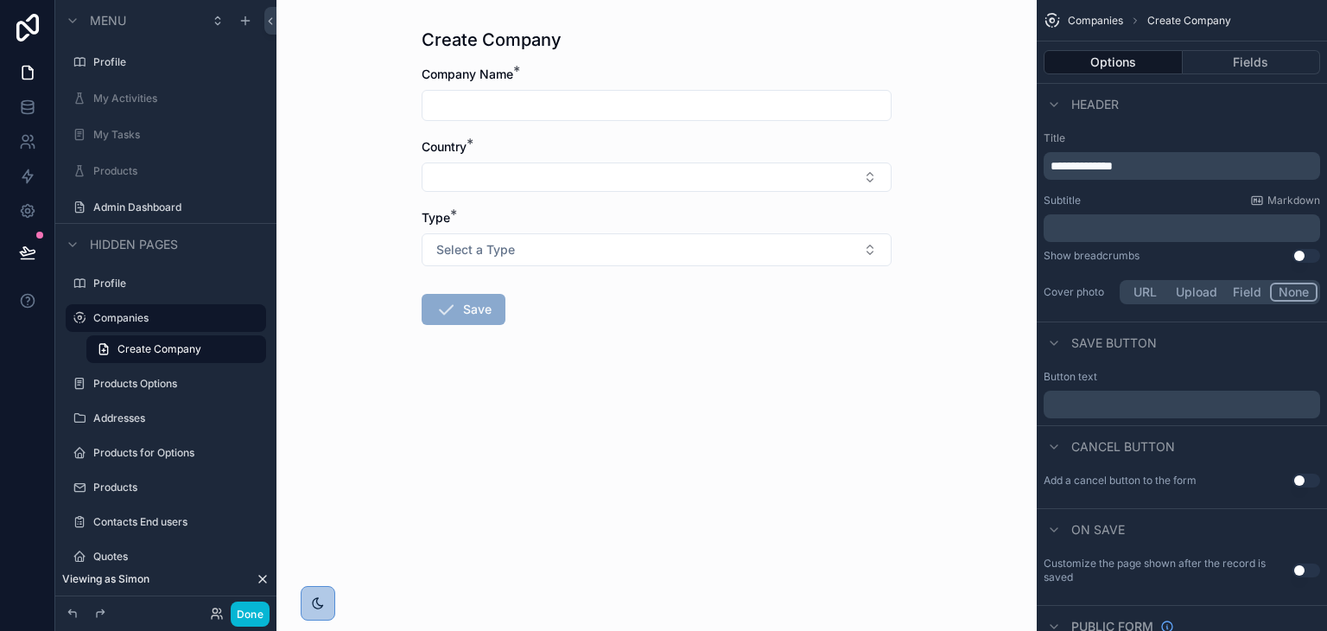
click at [670, 115] on input "scrollable content" at bounding box center [657, 105] width 468 height 24
click at [709, 254] on button "Select a Type" at bounding box center [657, 249] width 470 height 33
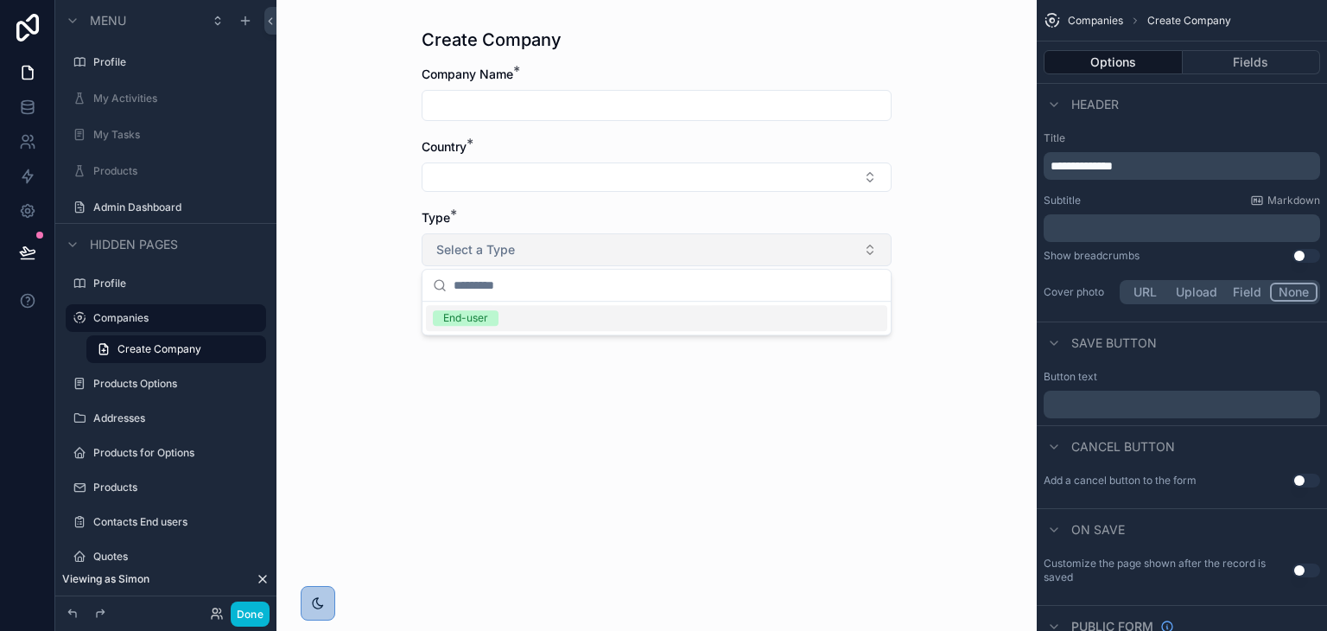
click at [709, 254] on button "Select a Type" at bounding box center [657, 249] width 470 height 33
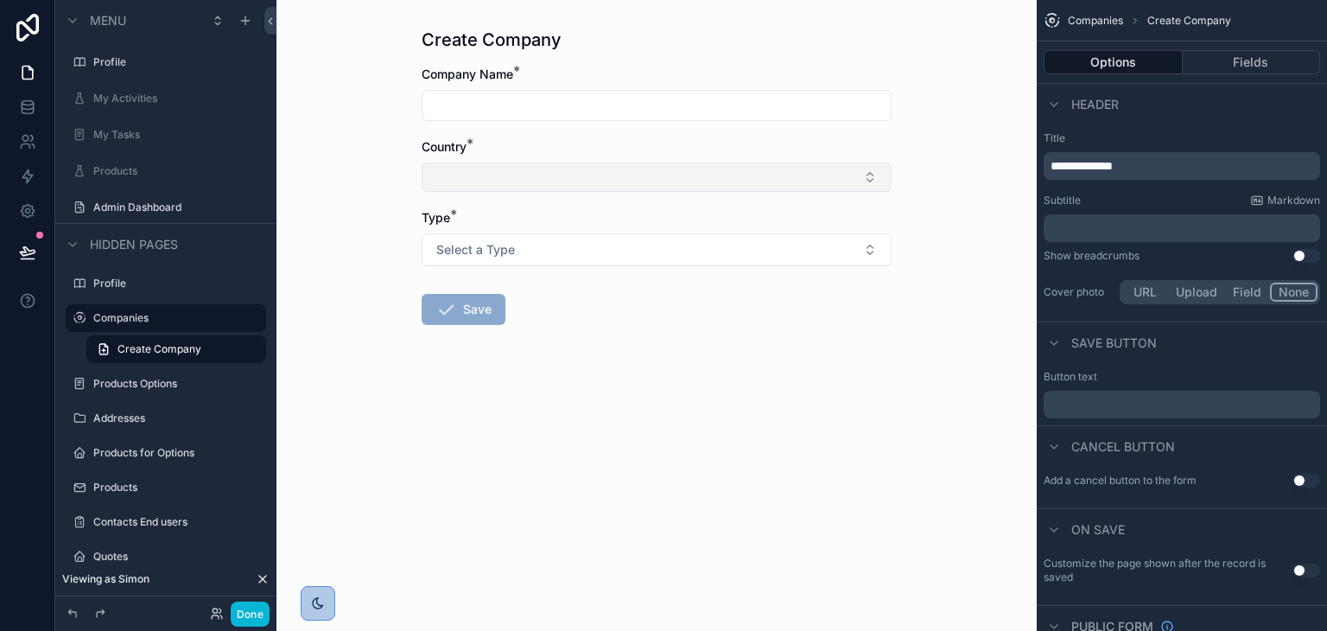
click at [662, 170] on button "Select Button" at bounding box center [657, 176] width 470 height 29
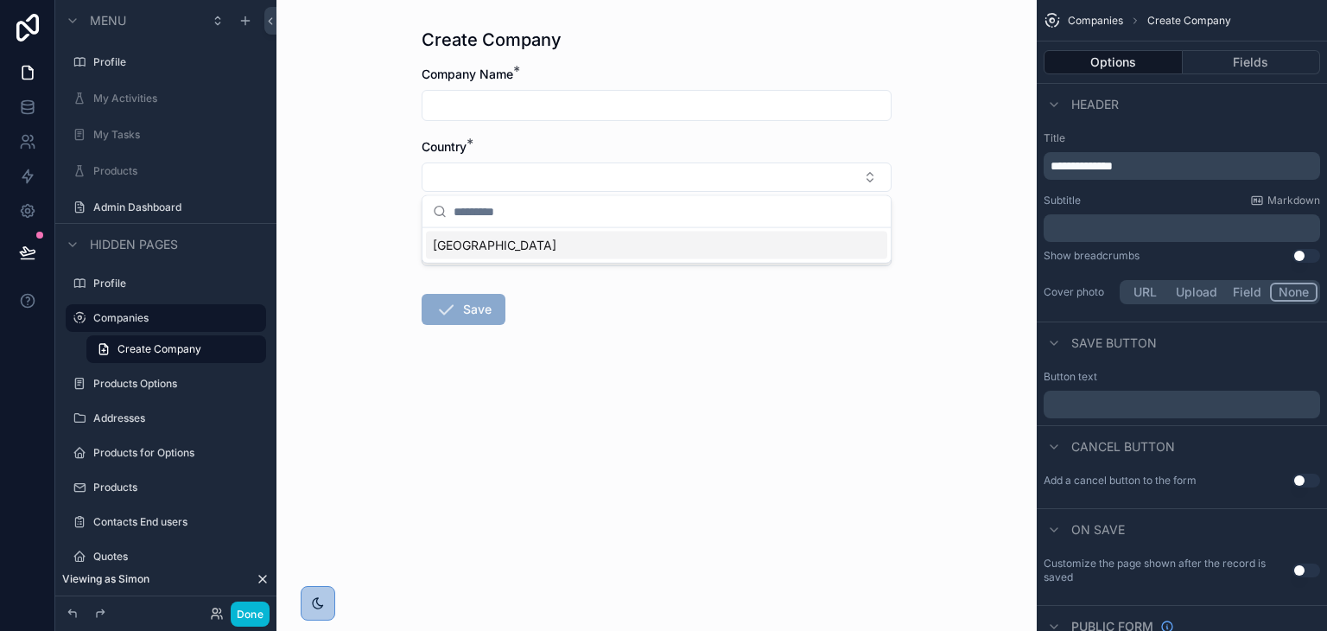
click at [660, 137] on form "Company Name * Country * Type * Select a Type Save" at bounding box center [657, 251] width 470 height 370
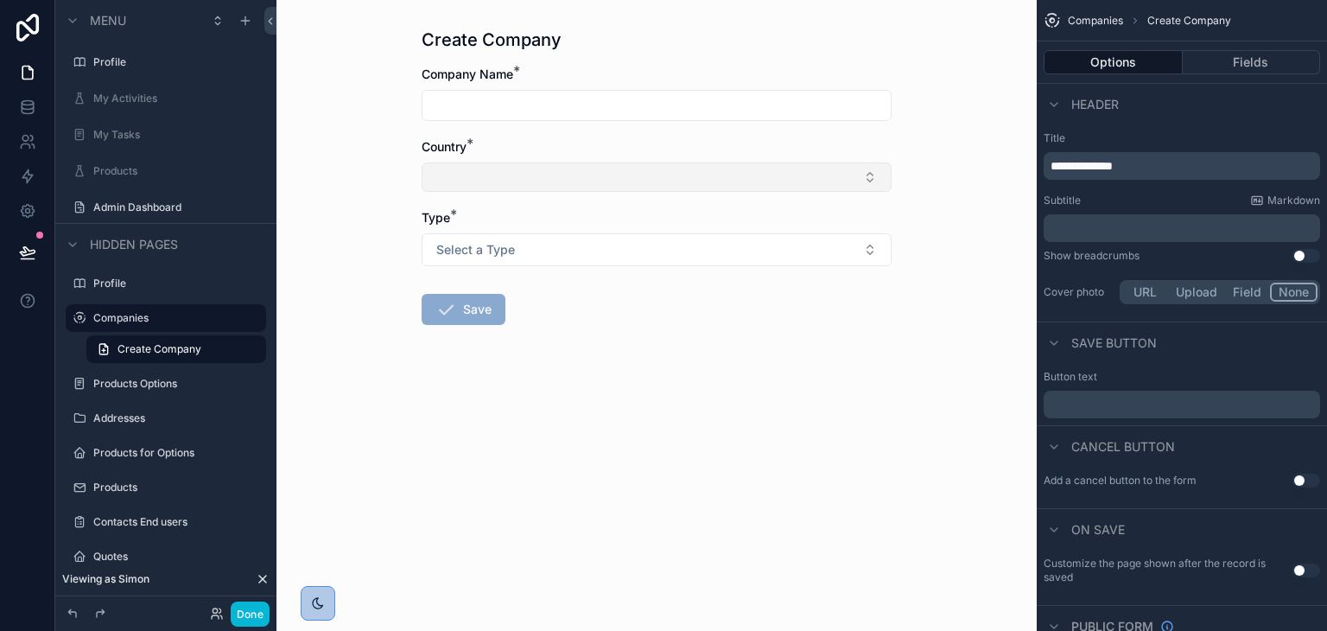
click at [474, 183] on button "Select Button" at bounding box center [657, 176] width 470 height 29
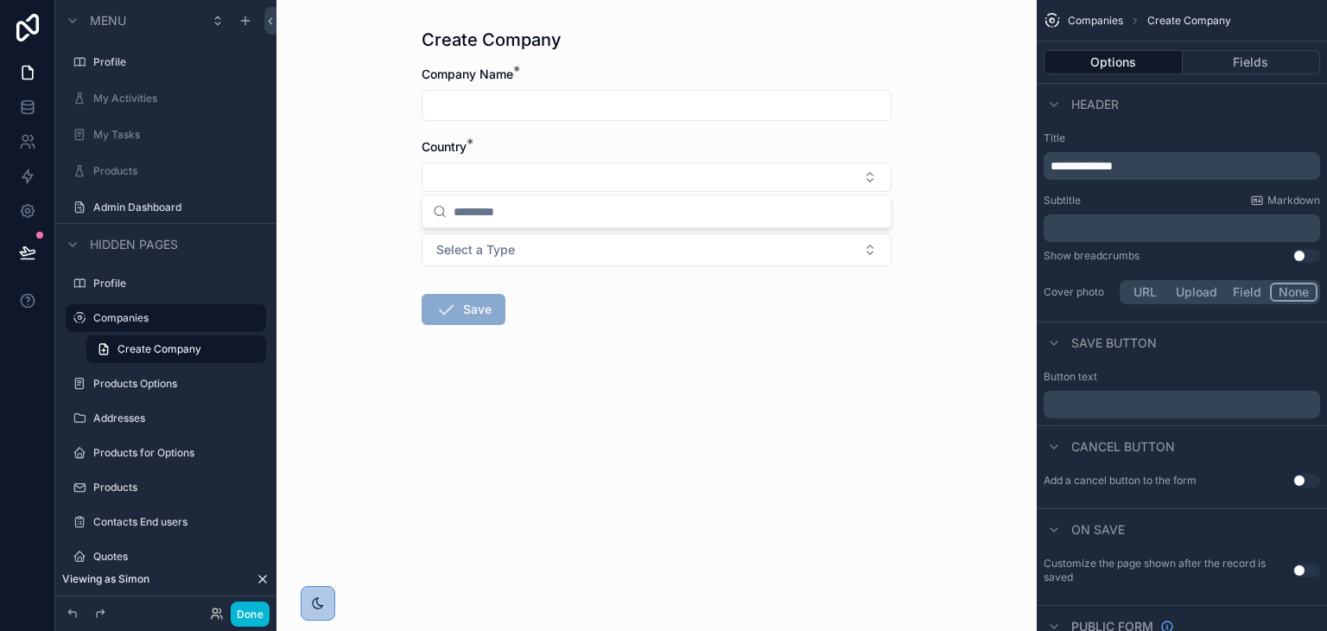
click at [398, 125] on div "Create Company Company Name * Country * Type * Select a Type Save" at bounding box center [656, 315] width 760 height 631
click at [154, 70] on div "Profile" at bounding box center [165, 62] width 145 height 21
click at [134, 60] on label "Profile" at bounding box center [162, 62] width 138 height 14
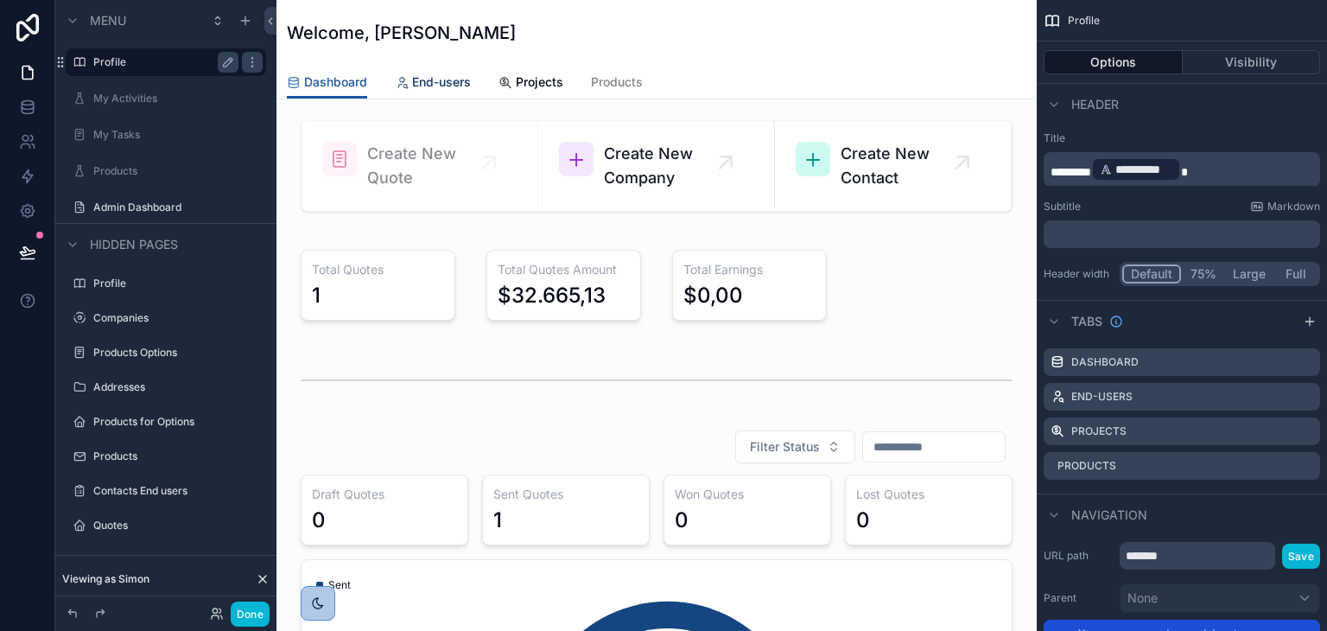
click at [428, 77] on span "End-users" at bounding box center [441, 81] width 59 height 17
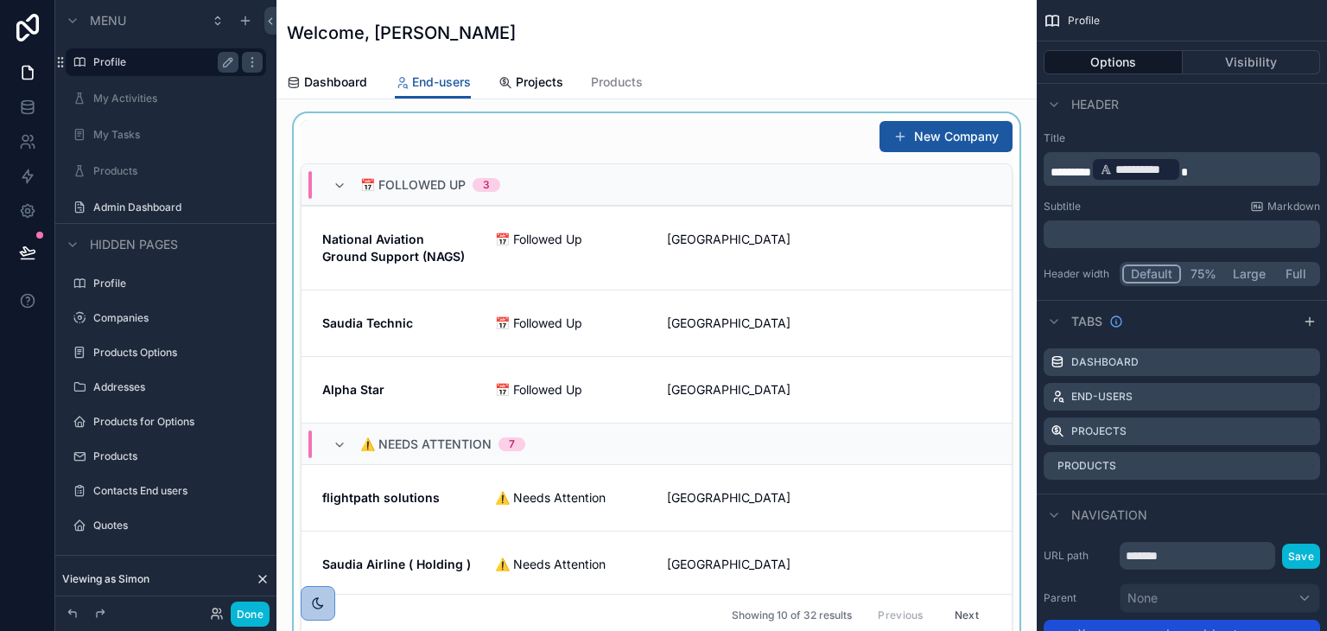
click at [937, 132] on div "scrollable content" at bounding box center [656, 378] width 733 height 531
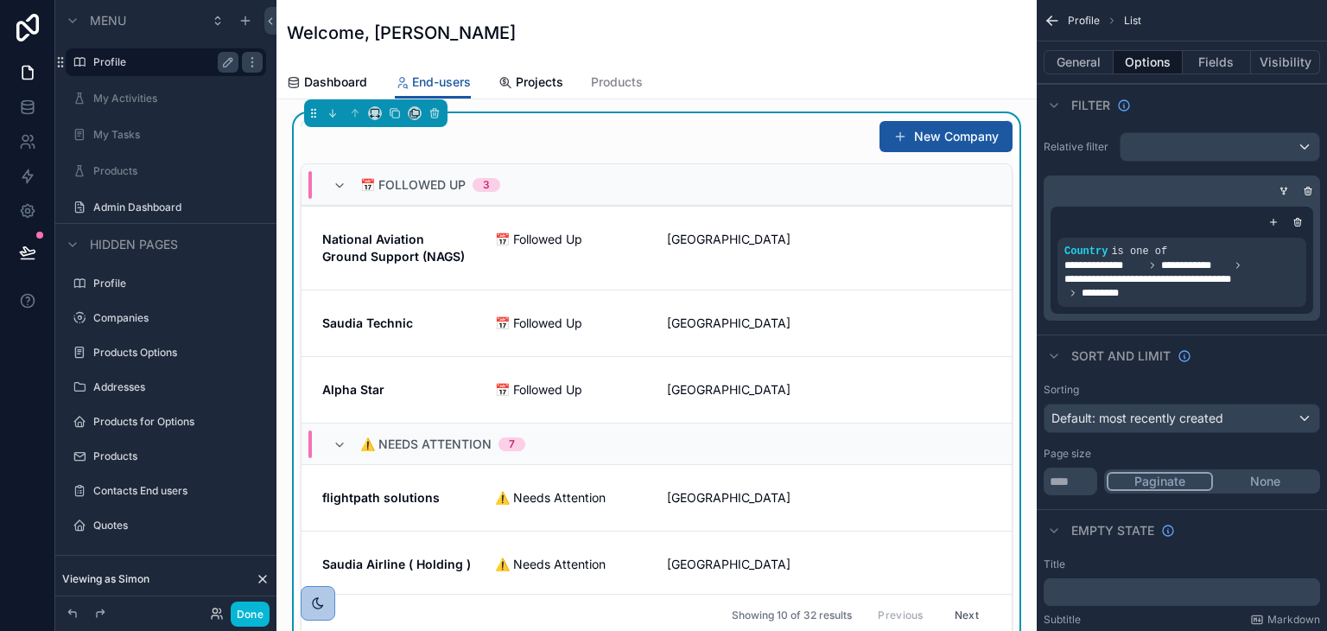
click at [944, 141] on button "New Company" at bounding box center [946, 136] width 133 height 31
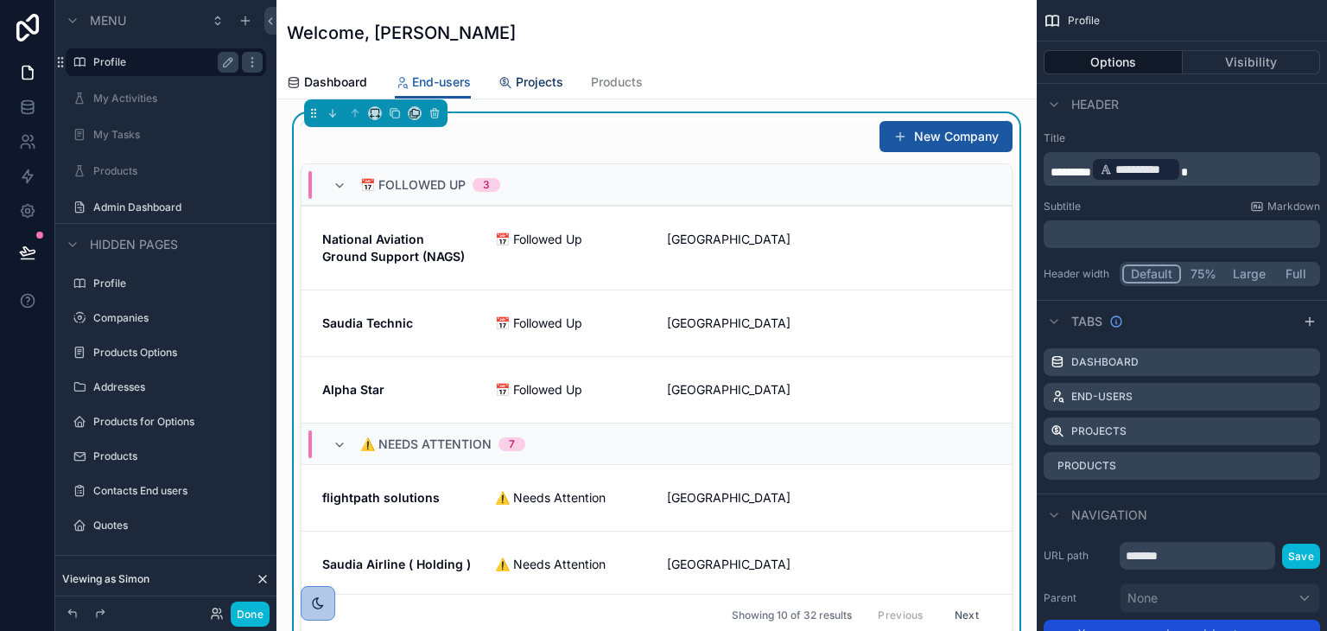
click at [528, 86] on span "Projects" at bounding box center [540, 81] width 48 height 17
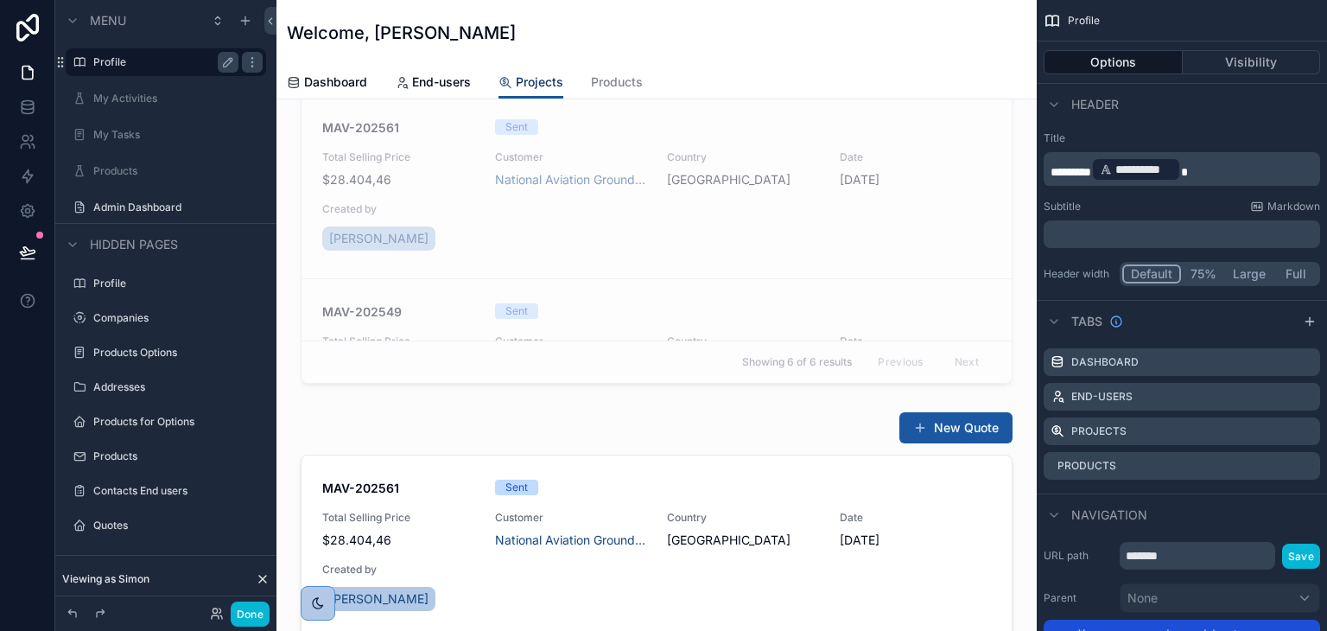
scroll to position [518, 0]
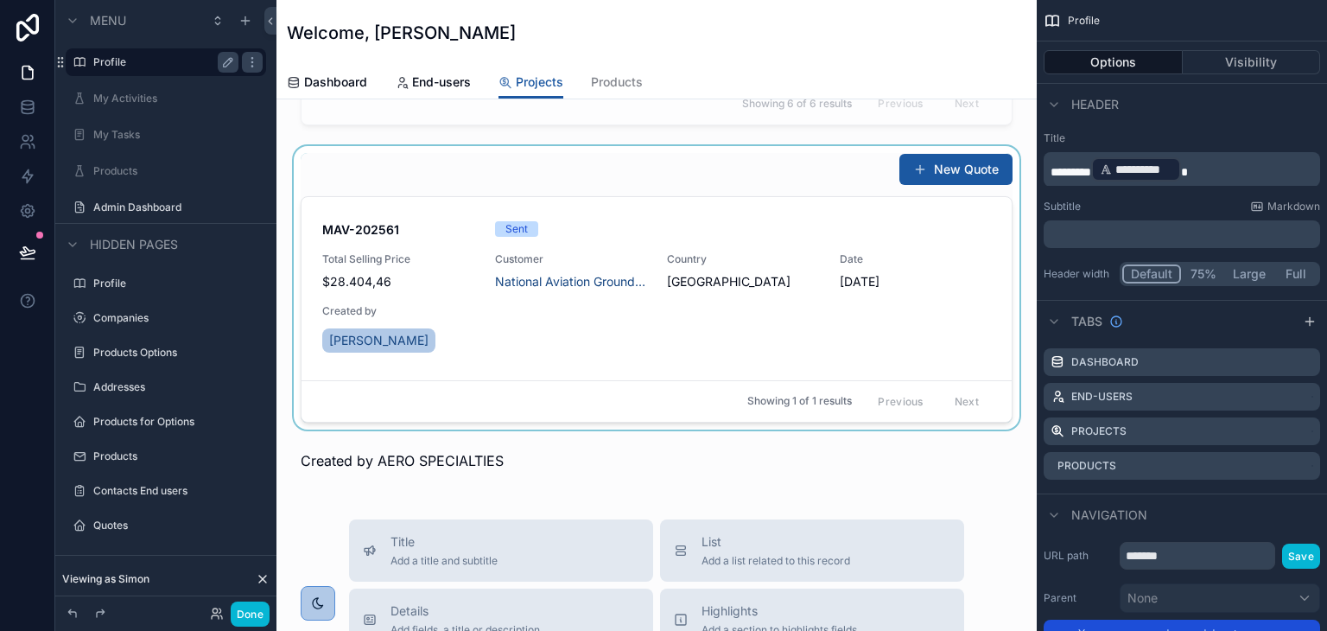
click at [939, 170] on div "scrollable content" at bounding box center [656, 287] width 733 height 283
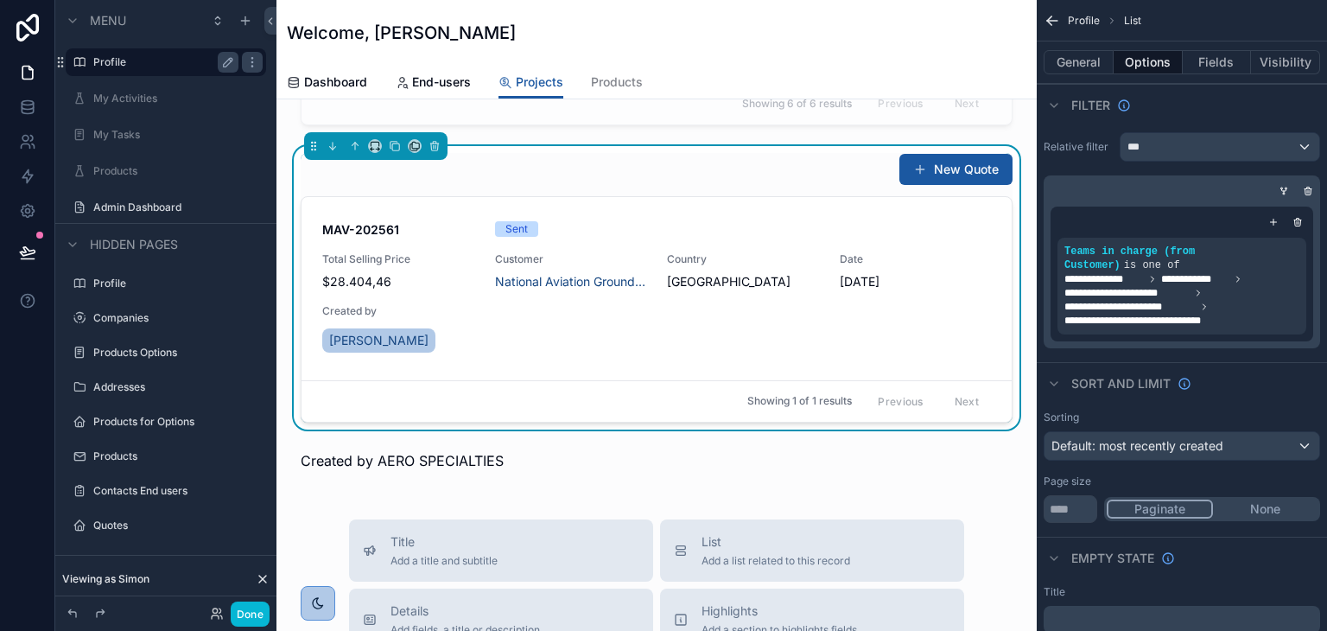
click at [939, 170] on button "New Quote" at bounding box center [955, 169] width 113 height 31
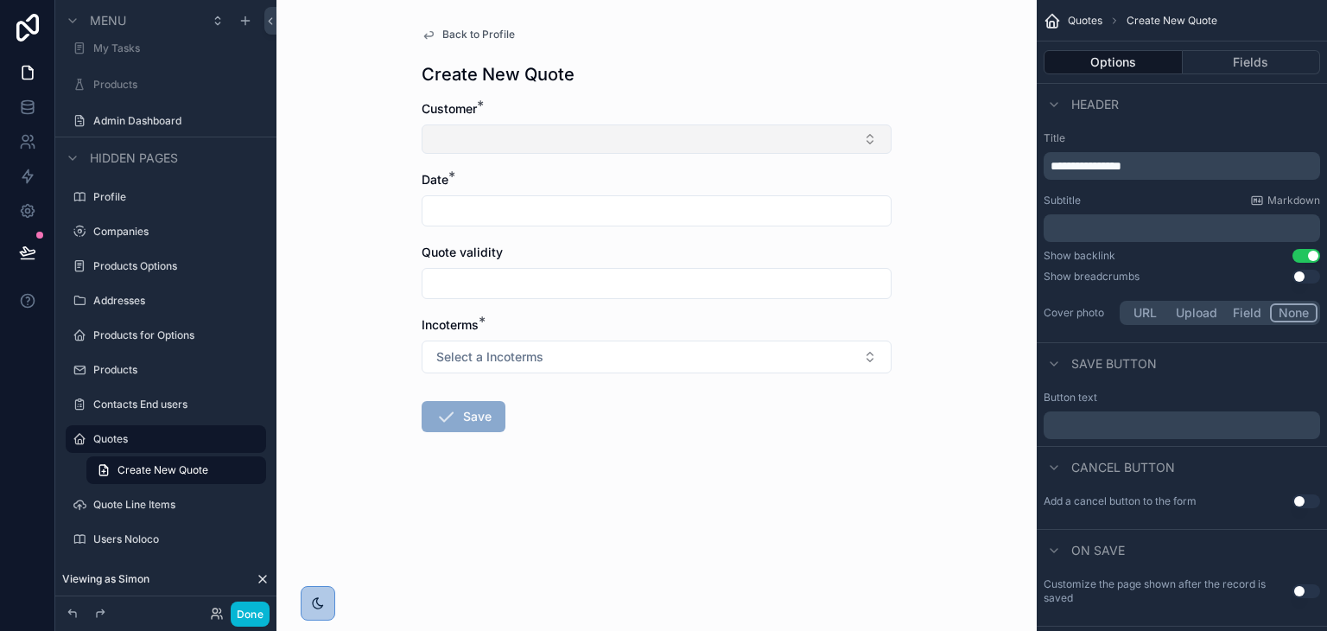
click at [759, 137] on button "Select Button" at bounding box center [657, 138] width 470 height 29
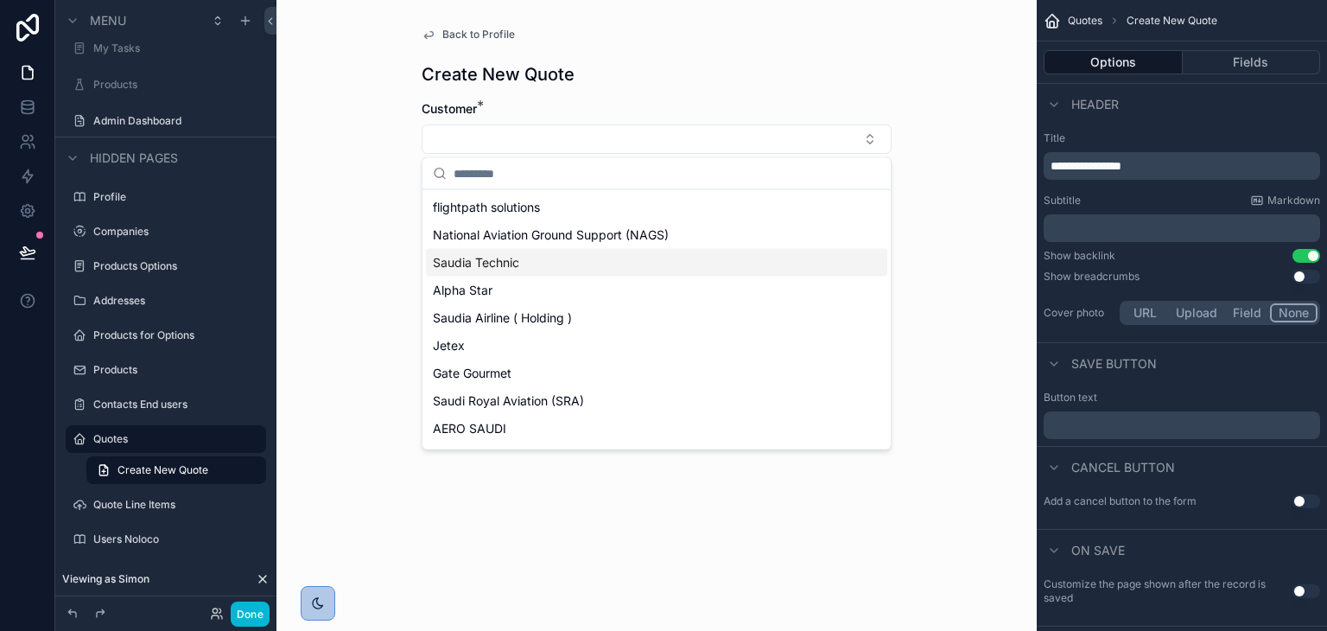
click at [975, 245] on div "Back to Profile Create New Quote Customer * Date * Quote validity Incoterms * S…" at bounding box center [656, 315] width 760 height 631
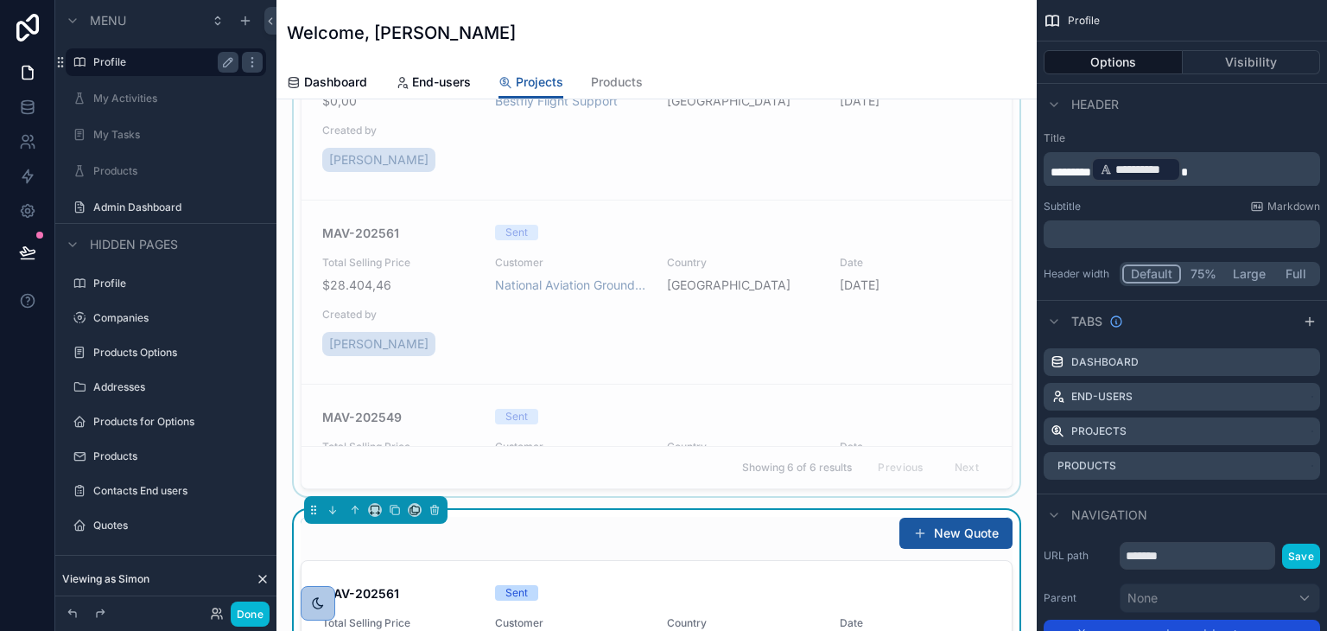
scroll to position [259, 0]
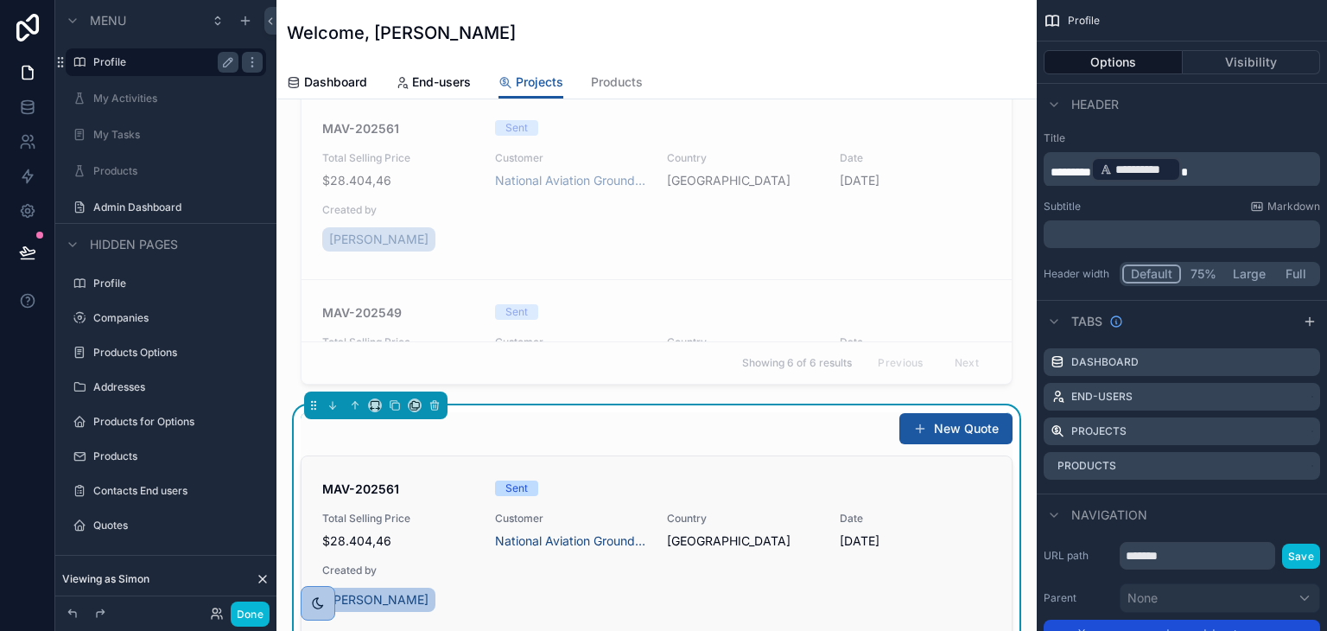
click at [585, 519] on span "Customer" at bounding box center [571, 518] width 152 height 14
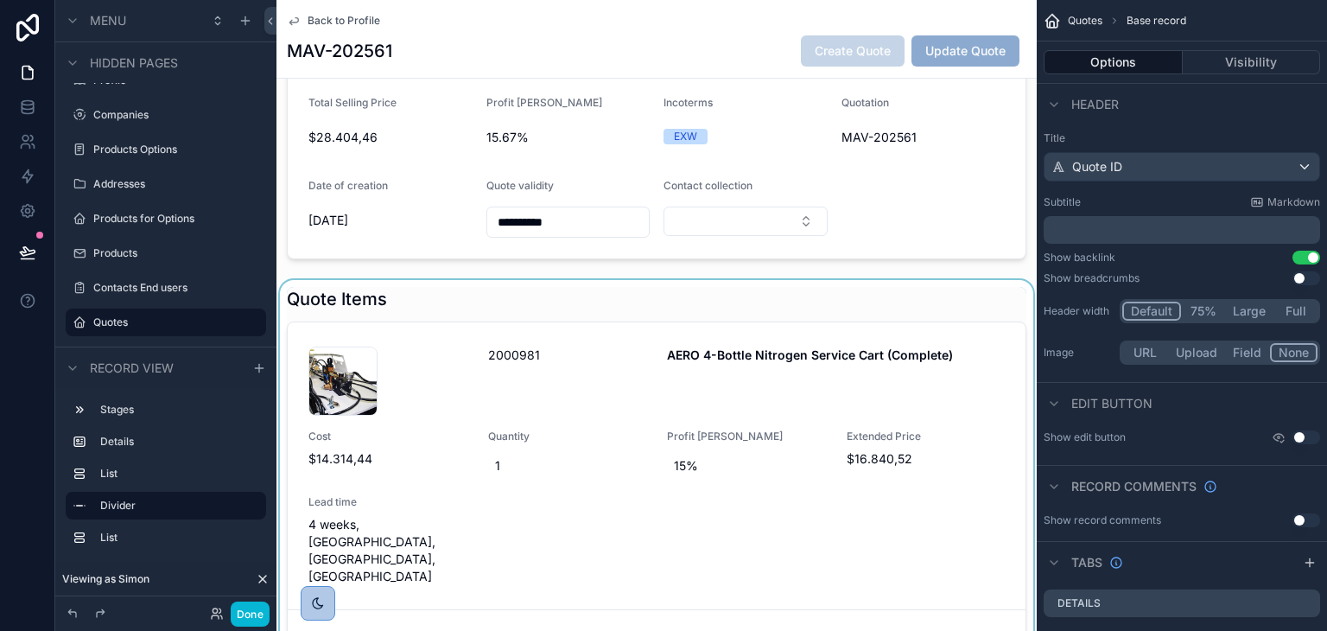
scroll to position [173, 0]
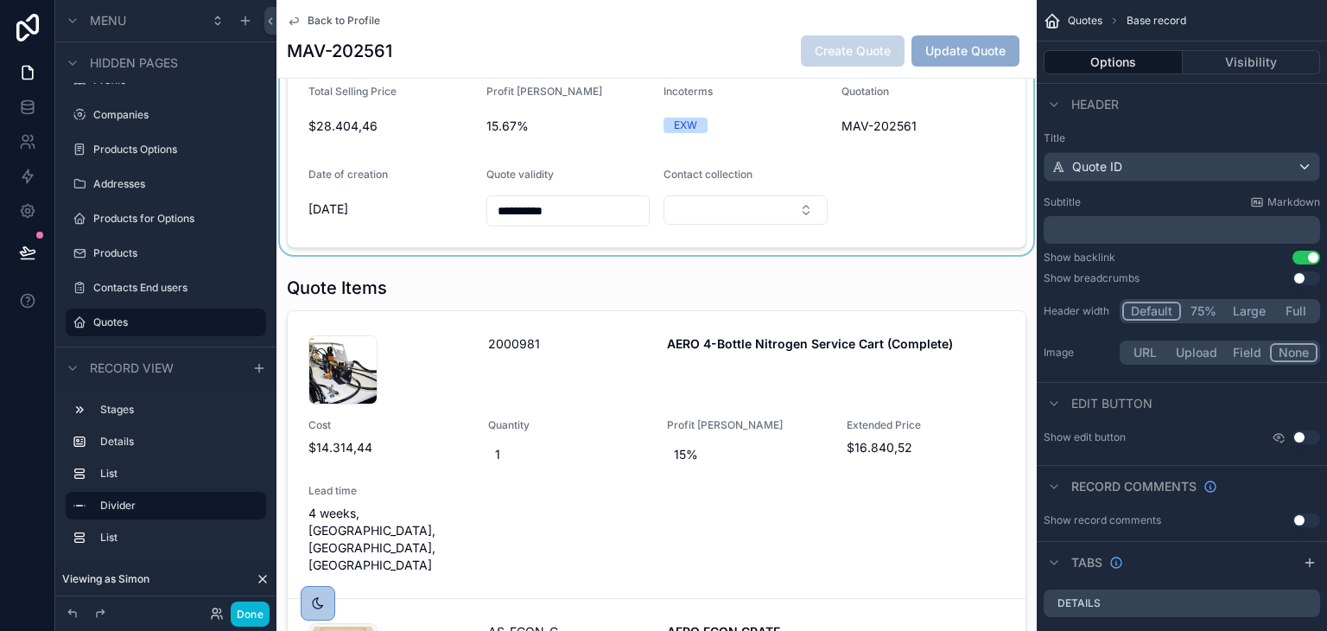
click at [680, 217] on div "scrollable content" at bounding box center [656, 128] width 760 height 254
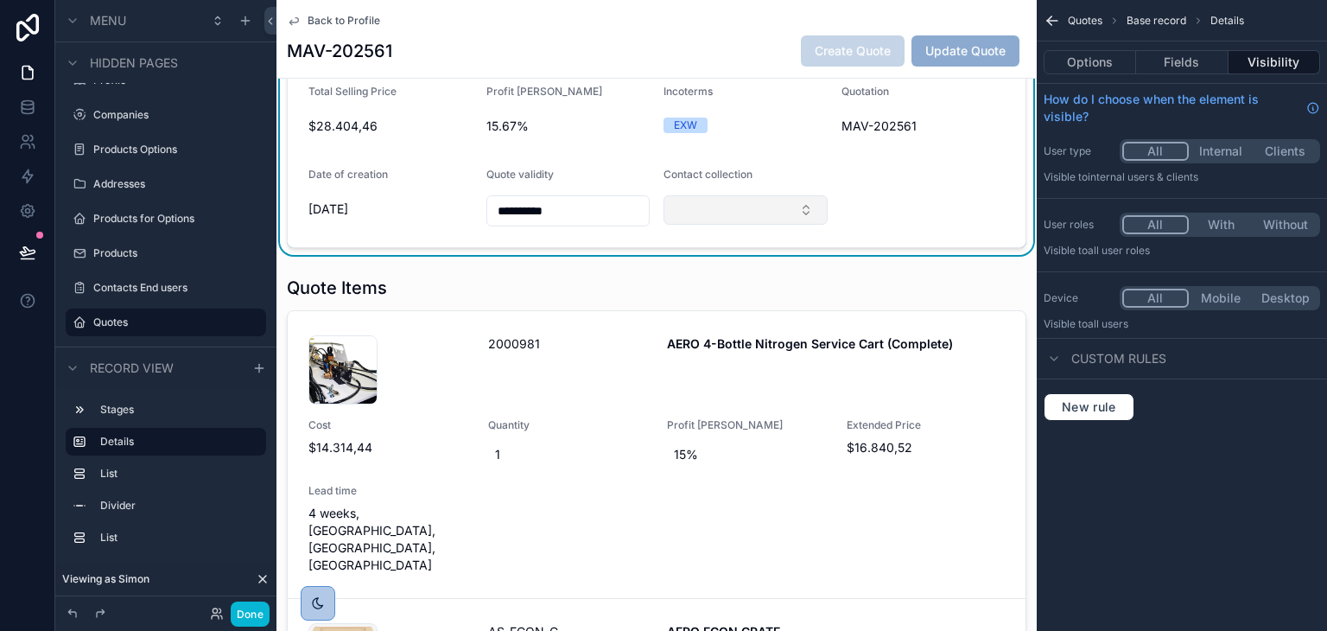
click at [685, 212] on button "Select Button" at bounding box center [746, 209] width 164 height 29
click at [612, 159] on form "**********" at bounding box center [657, 128] width 738 height 238
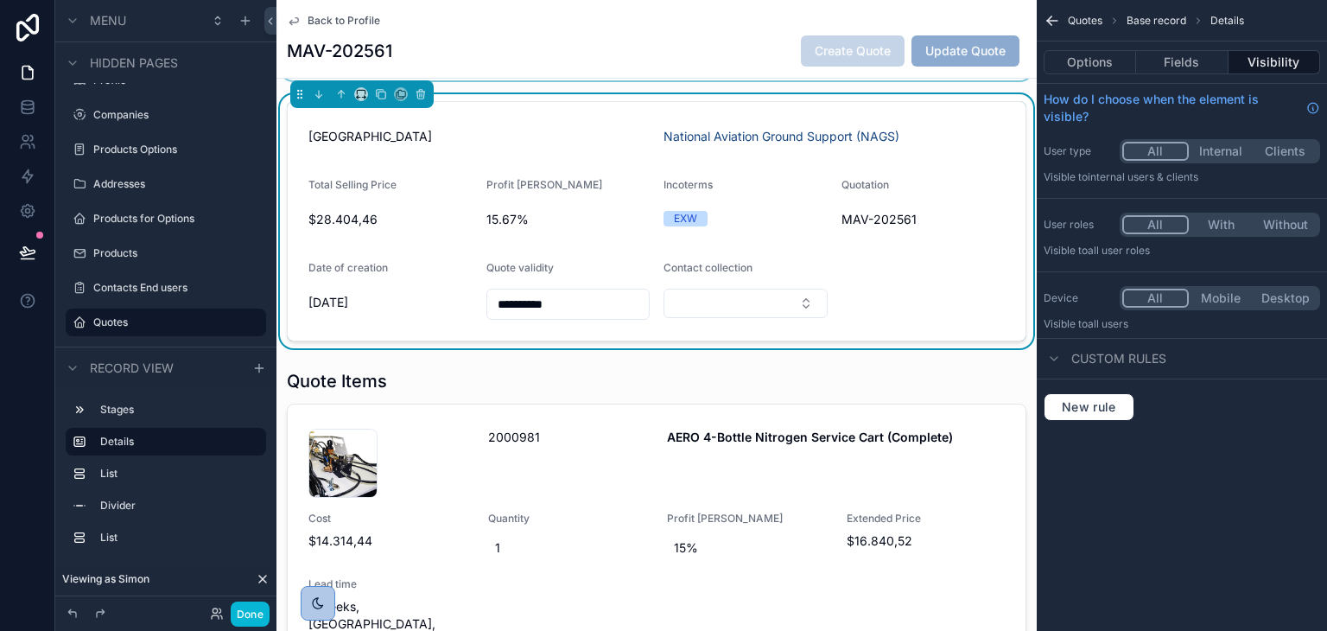
scroll to position [0, 0]
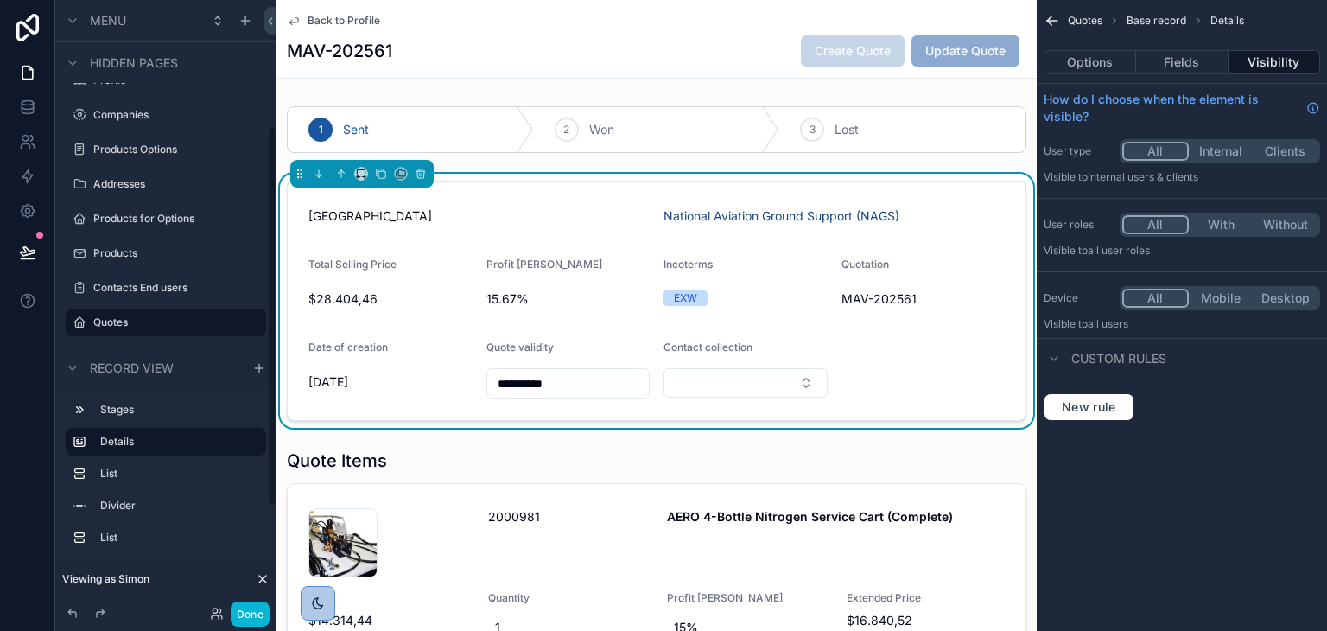
click at [295, 25] on icon "scrollable content" at bounding box center [294, 21] width 14 height 14
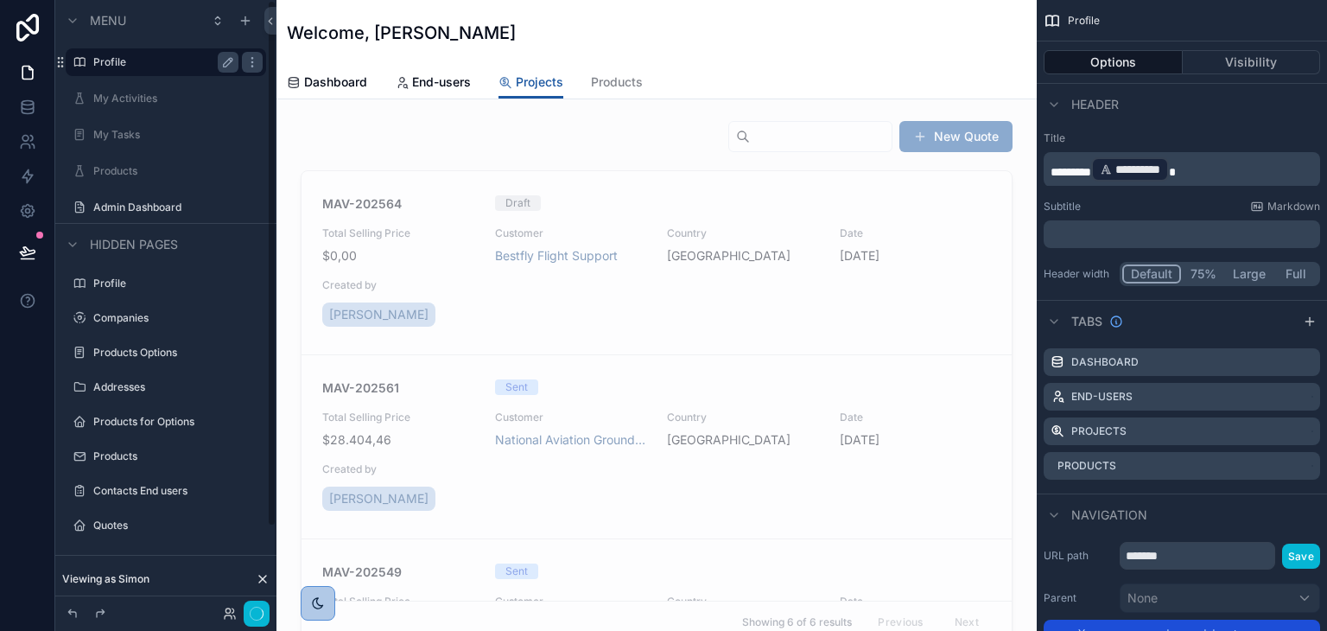
click at [428, 54] on div "Welcome, [PERSON_NAME]" at bounding box center [657, 33] width 740 height 66
click at [438, 75] on span "End-users" at bounding box center [441, 81] width 59 height 17
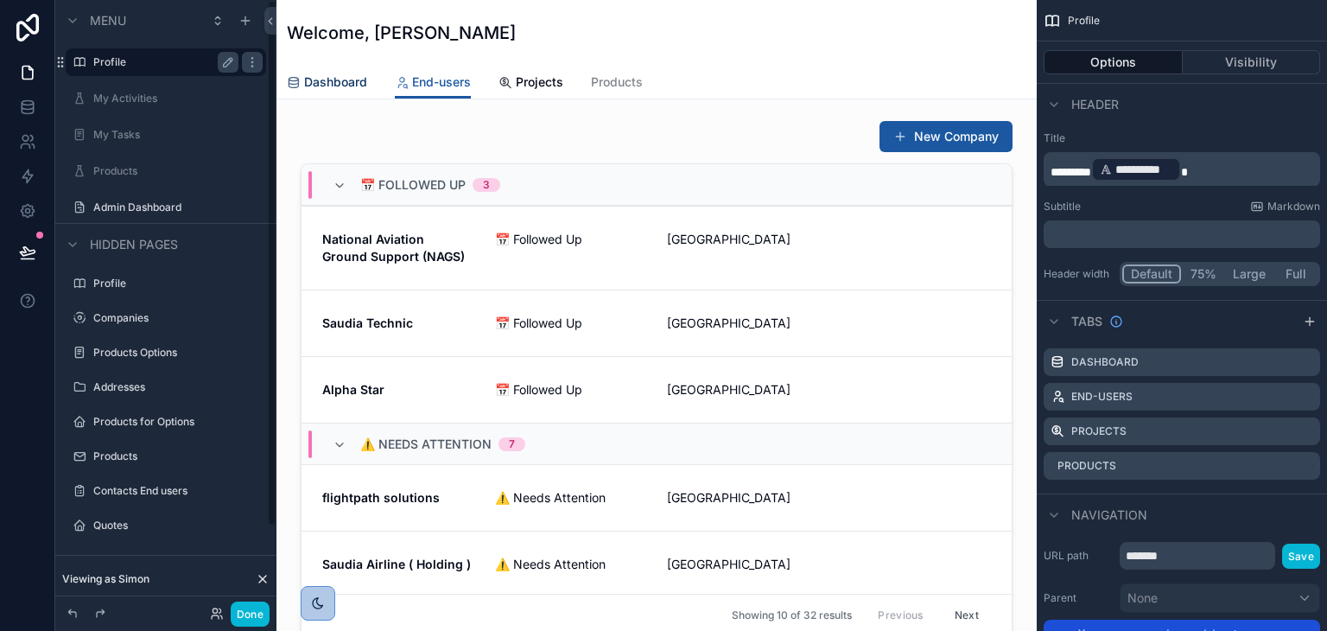
click at [318, 87] on span "Dashboard" at bounding box center [335, 81] width 63 height 17
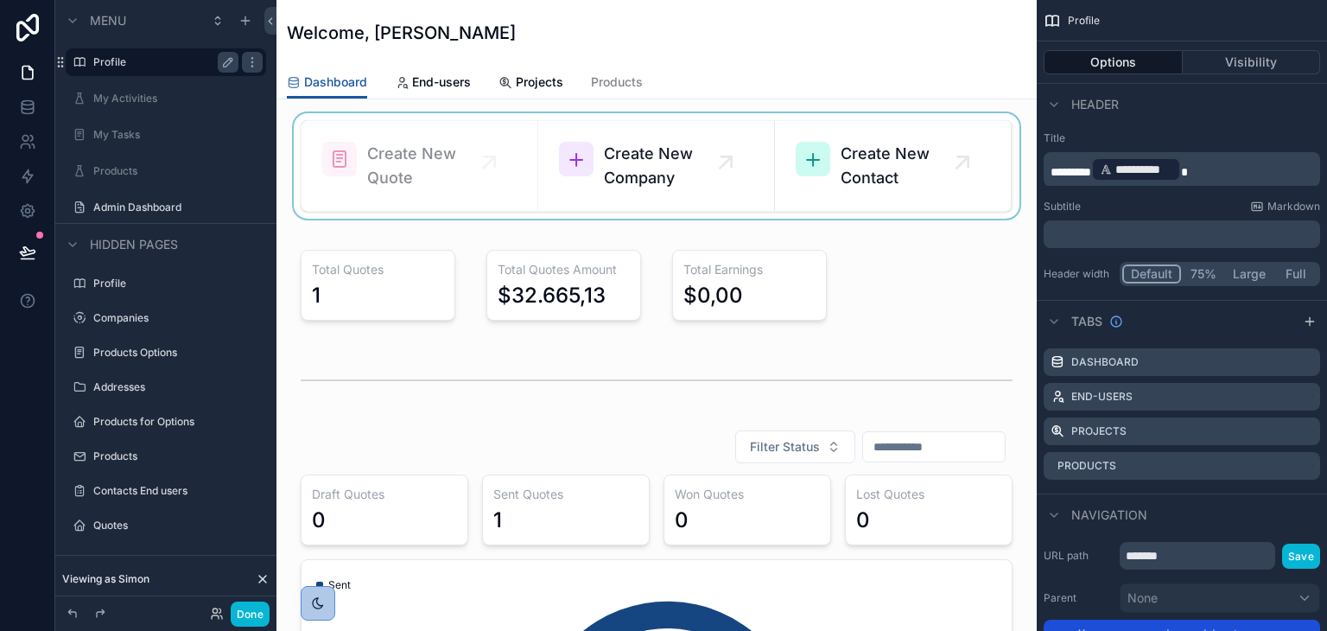
click at [847, 170] on div "scrollable content" at bounding box center [656, 165] width 733 height 105
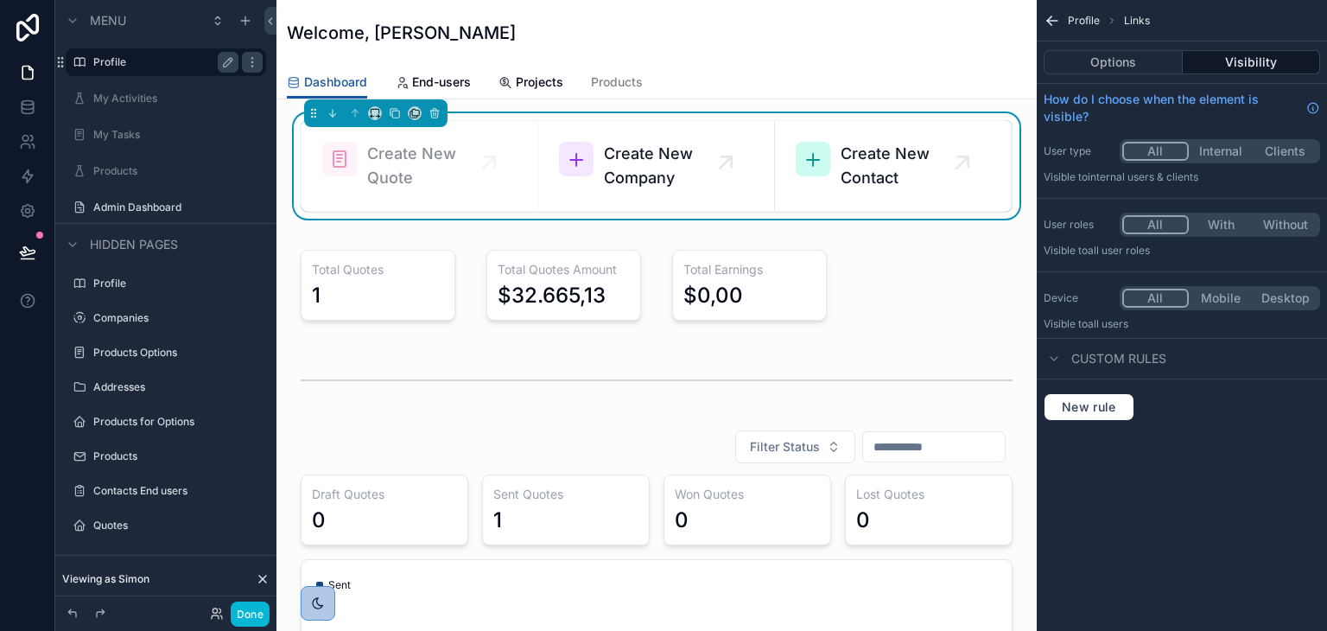
click at [862, 183] on span "Create New Contact" at bounding box center [902, 166] width 122 height 48
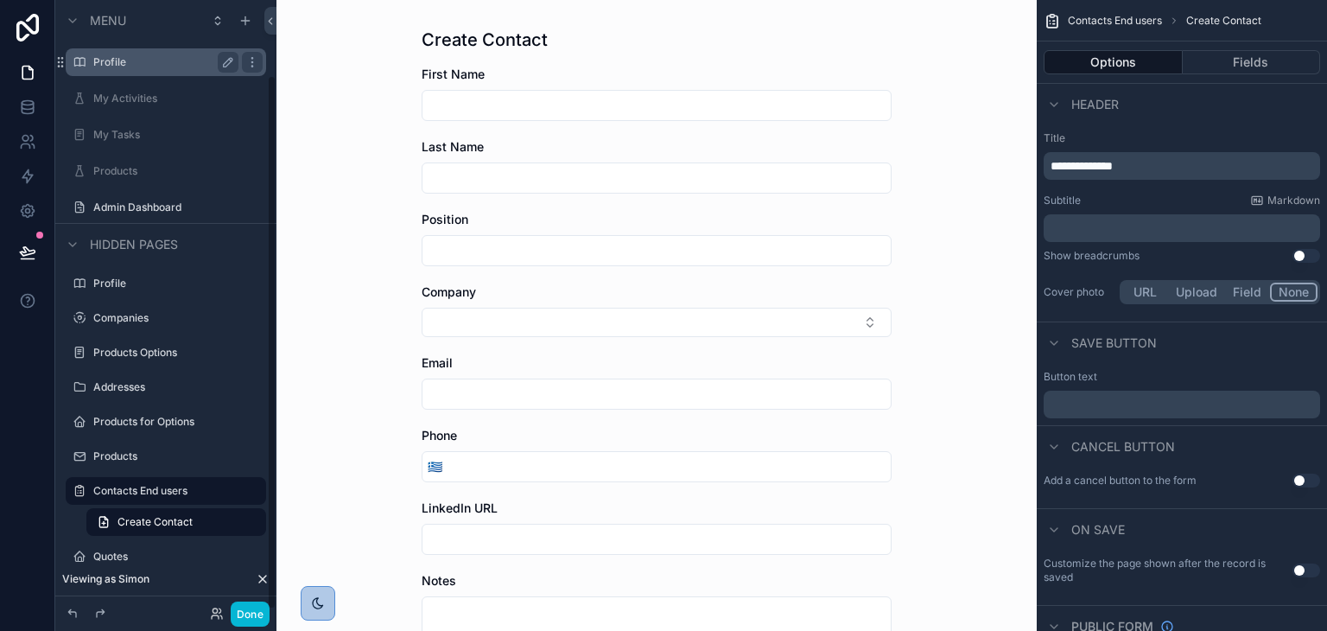
scroll to position [86, 0]
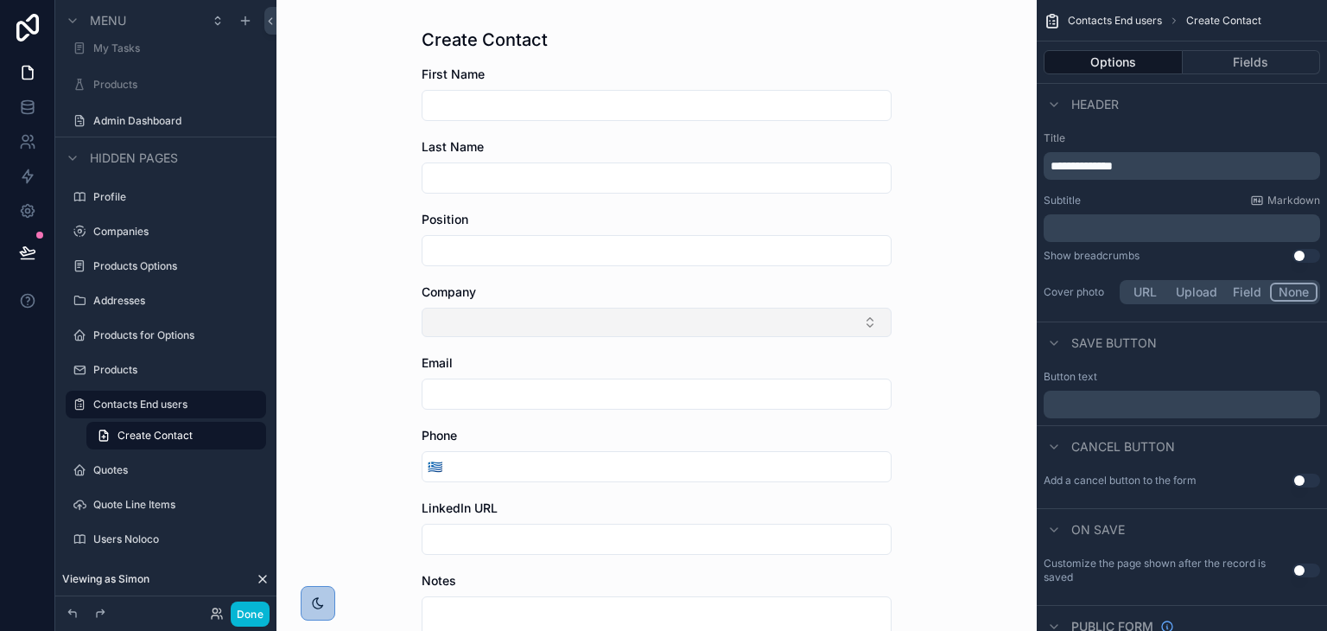
click at [564, 312] on button "Select Button" at bounding box center [657, 322] width 470 height 29
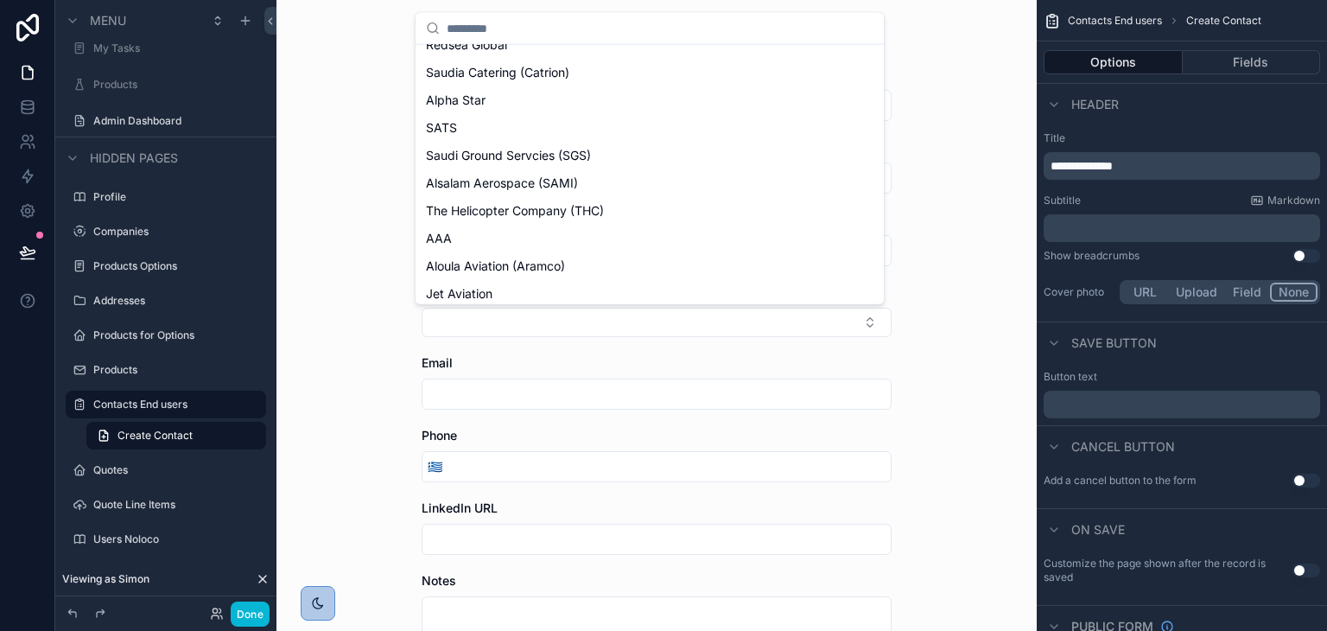
scroll to position [632, 0]
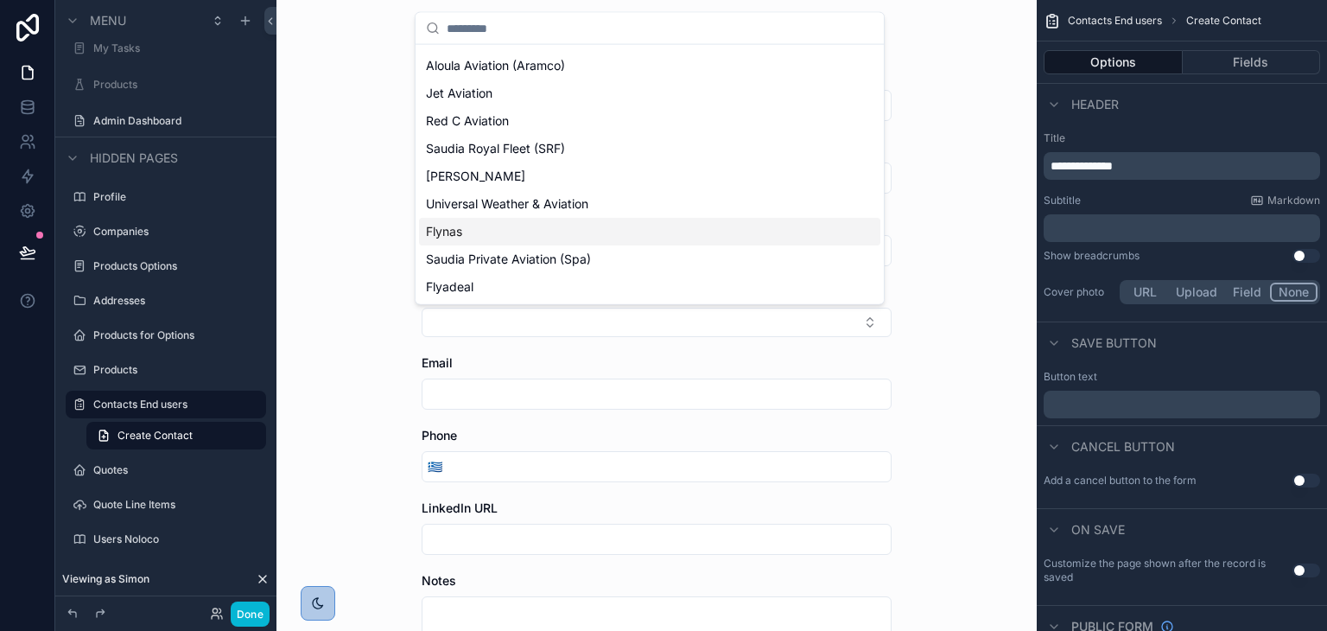
click at [349, 232] on div "Create Contact First Name Last Name Position Company Email Phone 🇬🇷 LinkedIn UR…" at bounding box center [656, 315] width 760 height 631
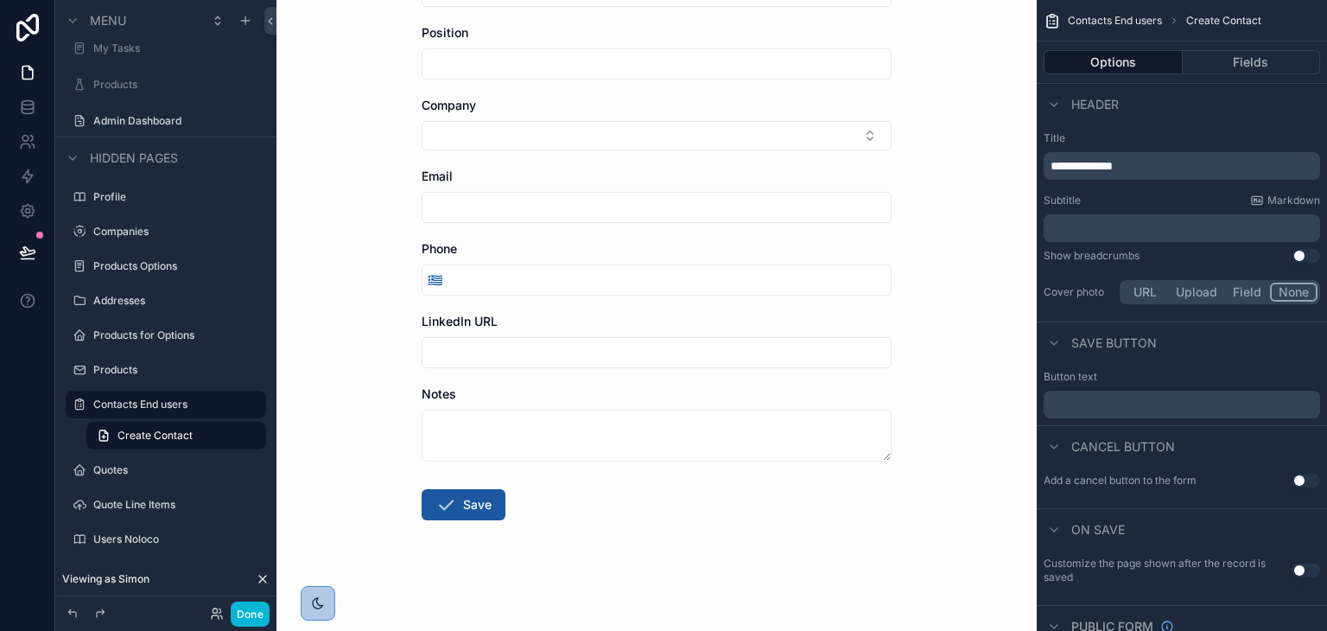
scroll to position [0, 0]
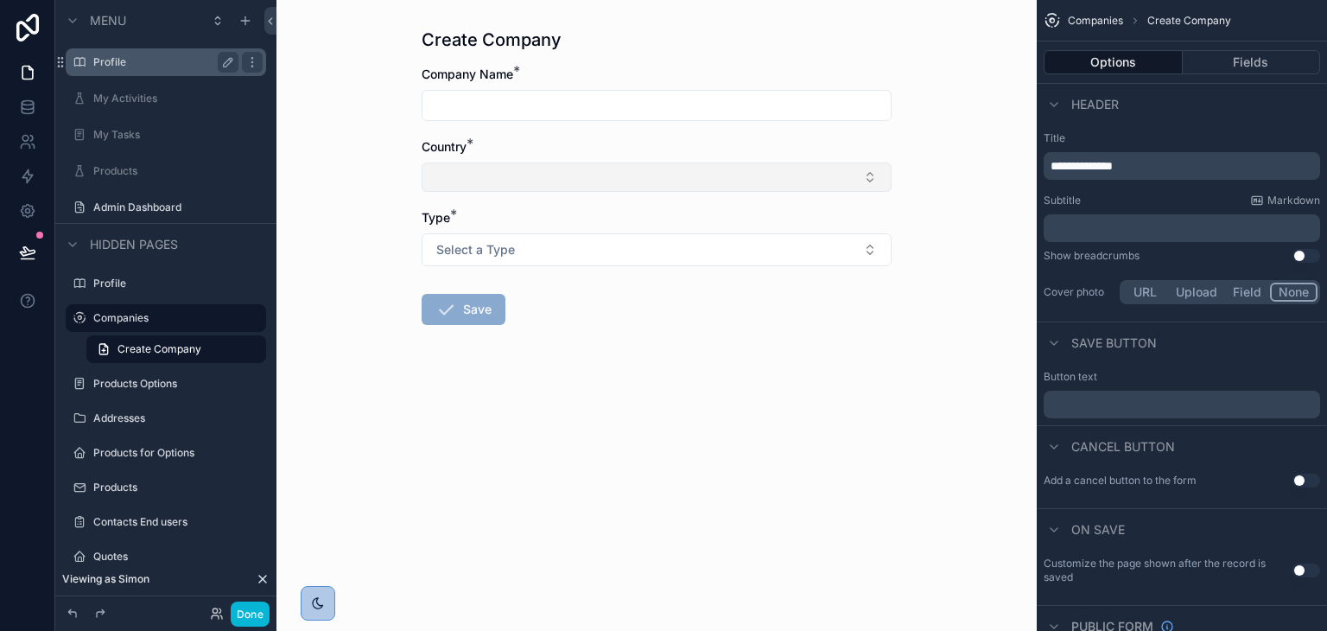
click at [646, 177] on button "Select Button" at bounding box center [657, 176] width 470 height 29
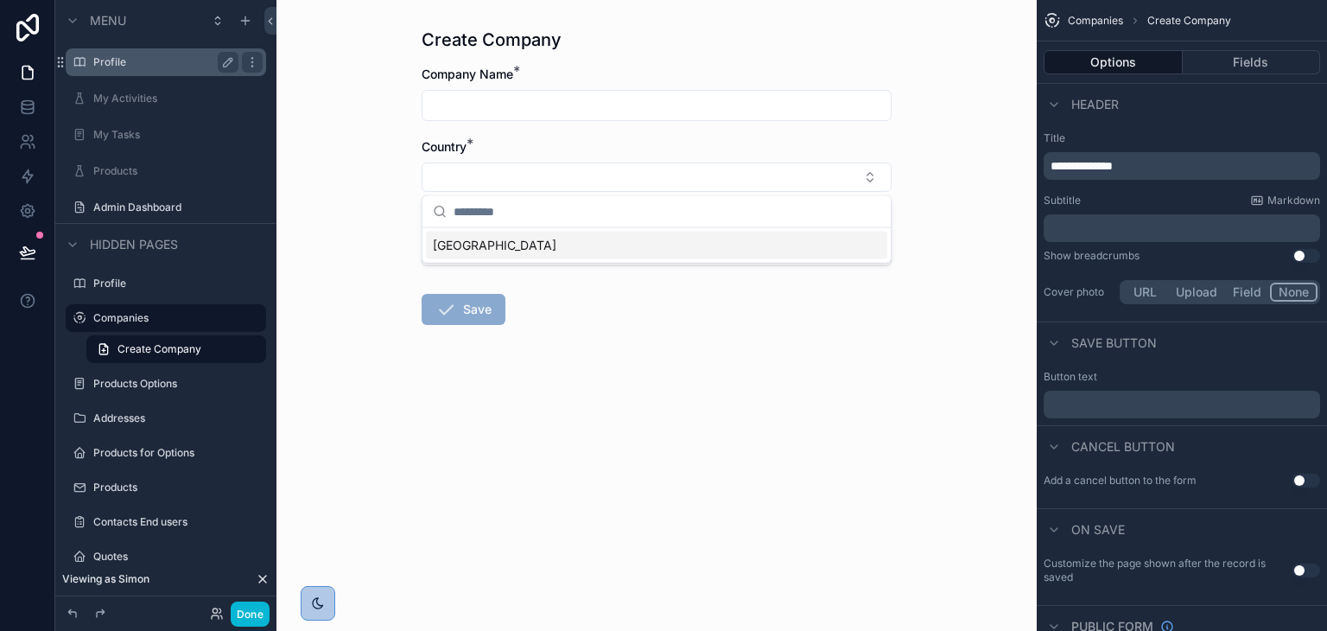
click at [646, 409] on form "Company Name * Country * Type * Select a Type Save" at bounding box center [657, 251] width 470 height 370
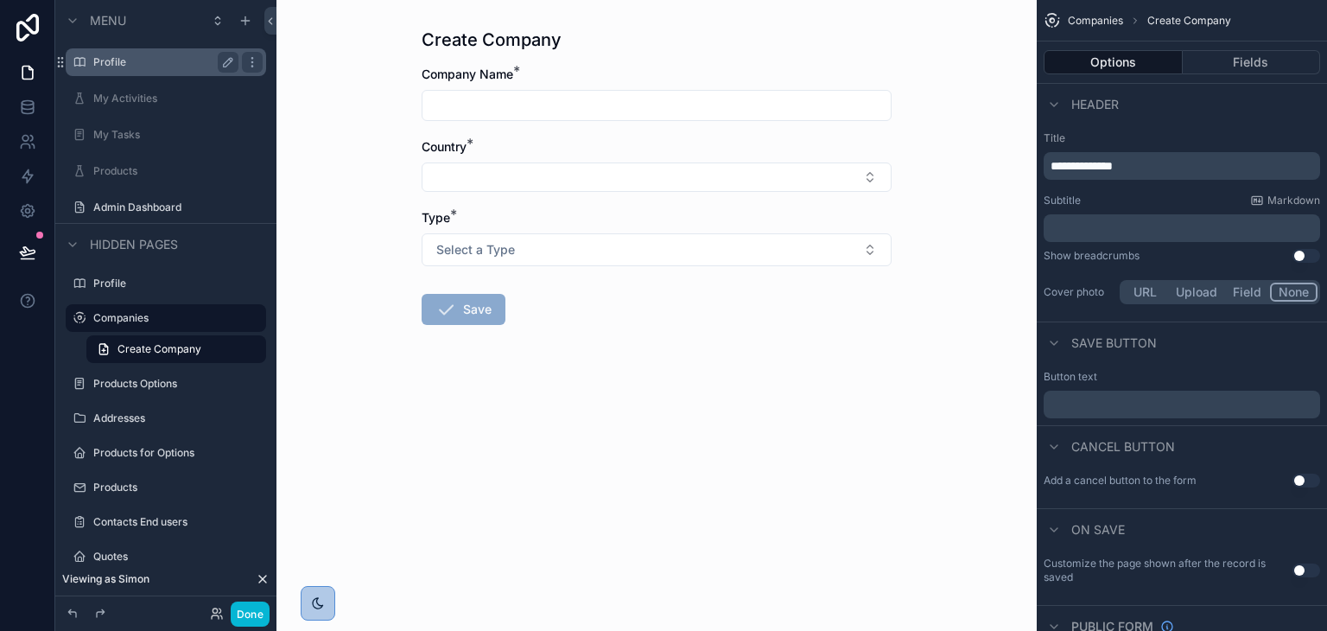
click at [591, 108] on input "scrollable content" at bounding box center [657, 105] width 468 height 24
drag, startPoint x: 608, startPoint y: 463, endPoint x: 357, endPoint y: 170, distance: 386.0
click at [608, 463] on div "Create Company Company Name * Country * Type * Select a Type Save" at bounding box center [656, 315] width 760 height 631
click at [139, 215] on div "Admin Dashboard" at bounding box center [165, 207] width 145 height 21
click at [184, 206] on label "Admin Dashboard" at bounding box center [162, 207] width 138 height 14
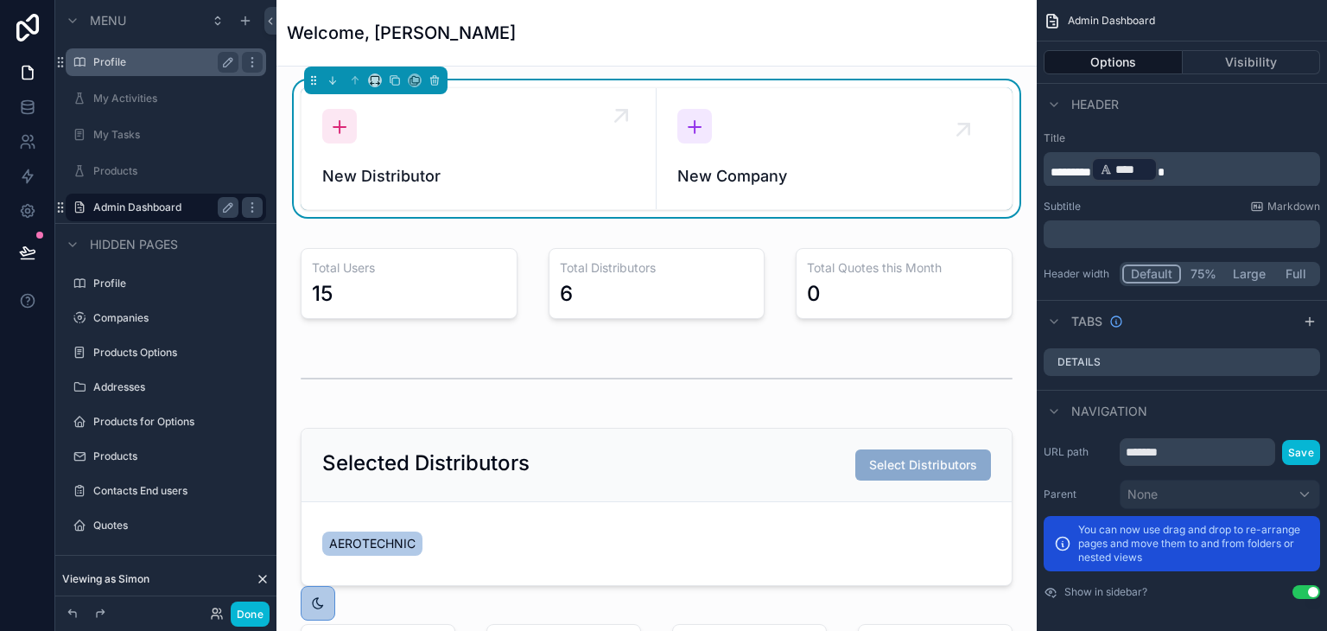
click at [454, 153] on div "New Distributor" at bounding box center [478, 148] width 313 height 79
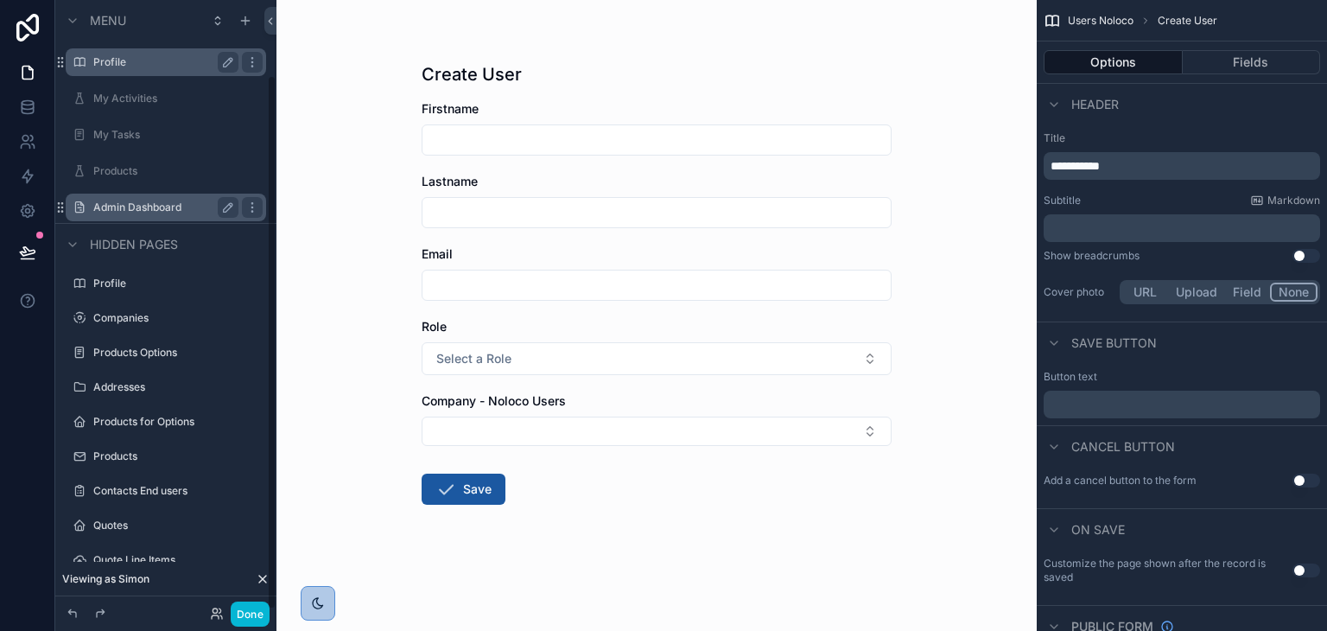
scroll to position [86, 0]
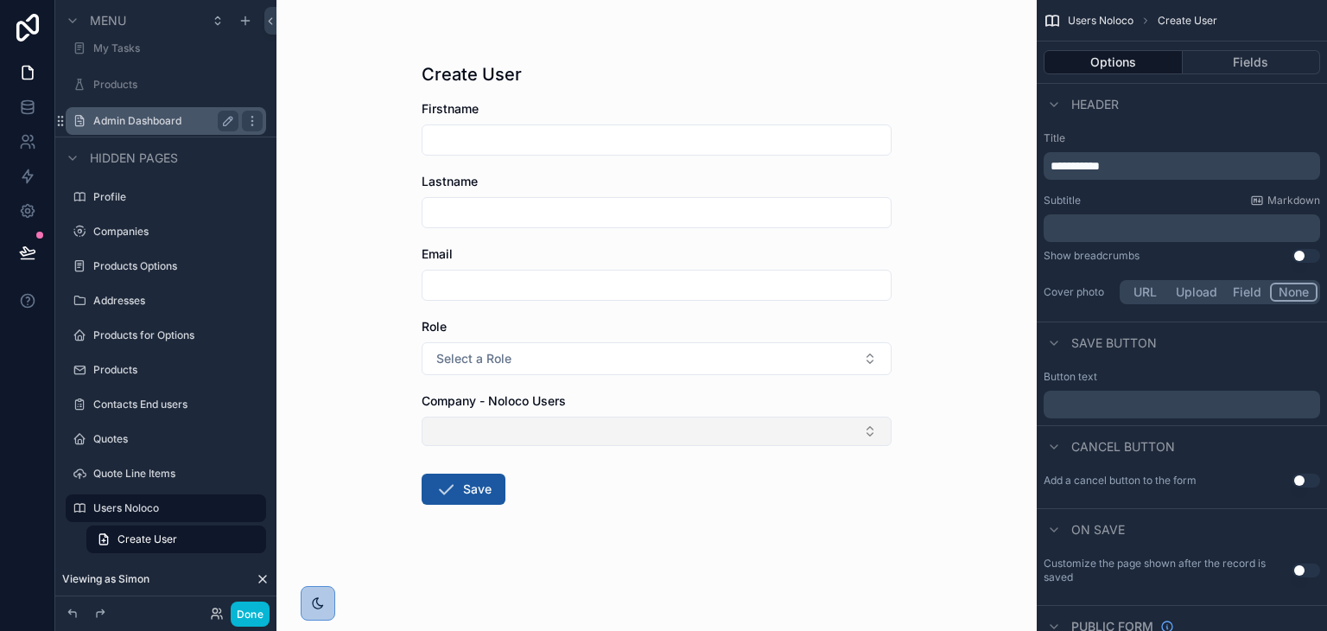
click at [470, 433] on button "Select Button" at bounding box center [657, 430] width 470 height 29
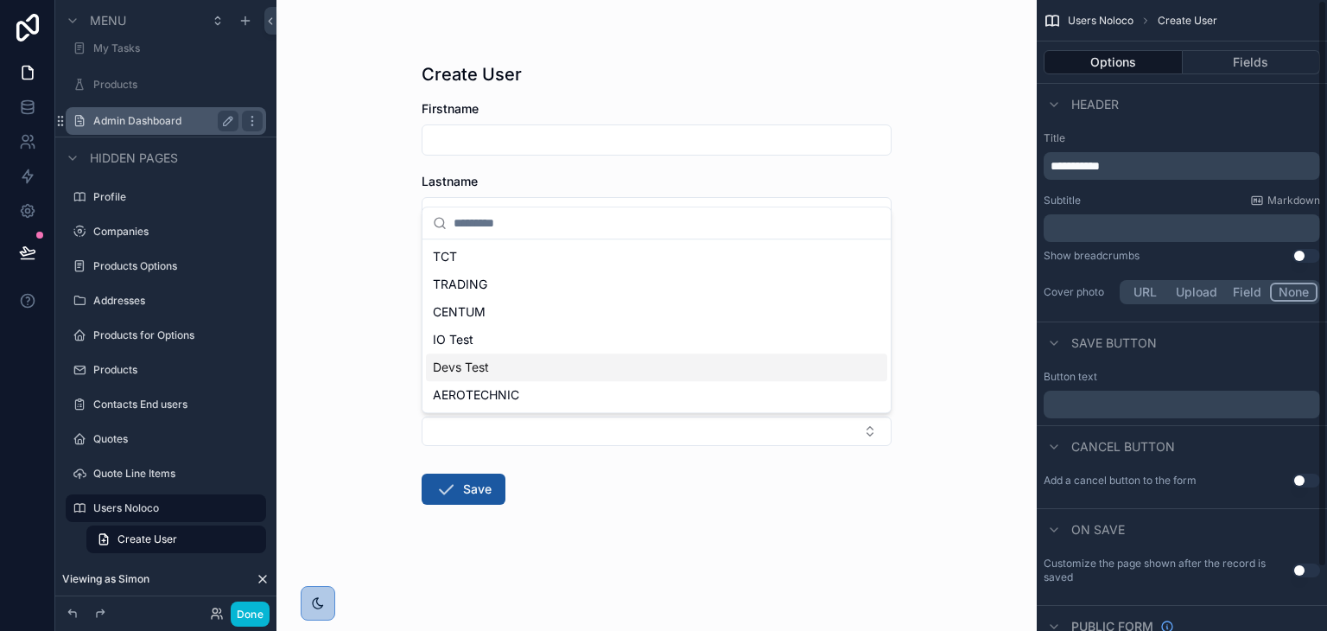
click at [1234, 367] on div "Button text ﻿" at bounding box center [1182, 394] width 290 height 62
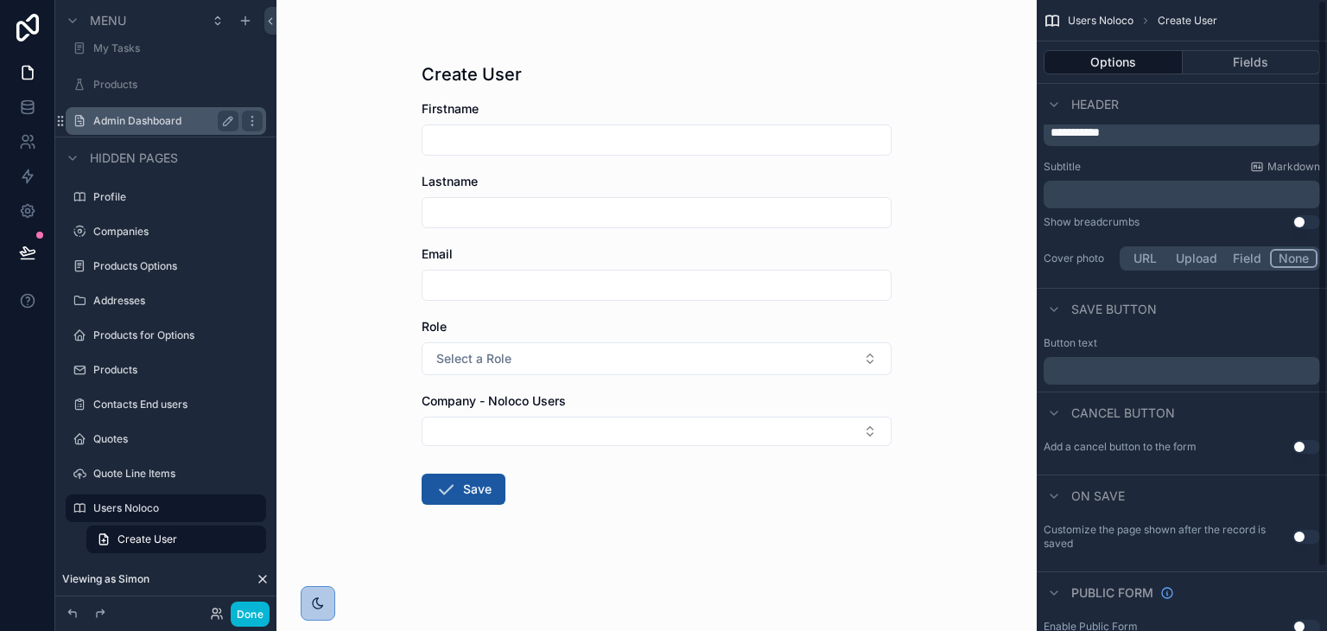
scroll to position [0, 0]
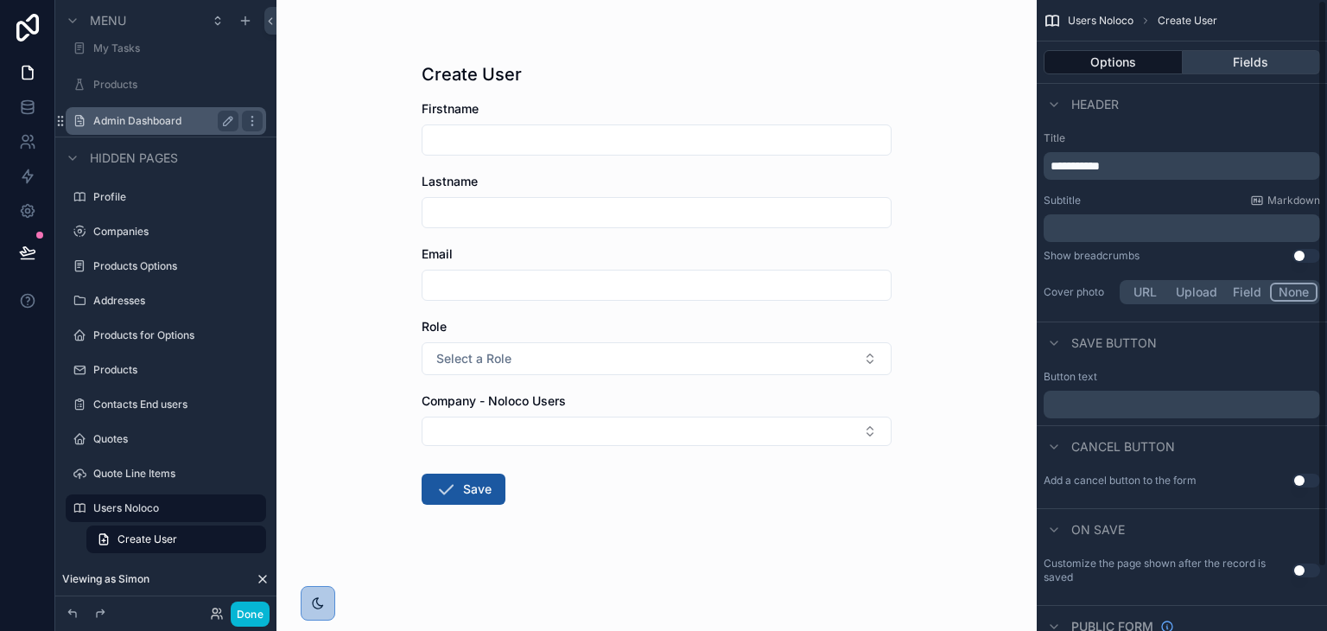
click at [1218, 73] on button "Fields" at bounding box center [1252, 62] width 138 height 24
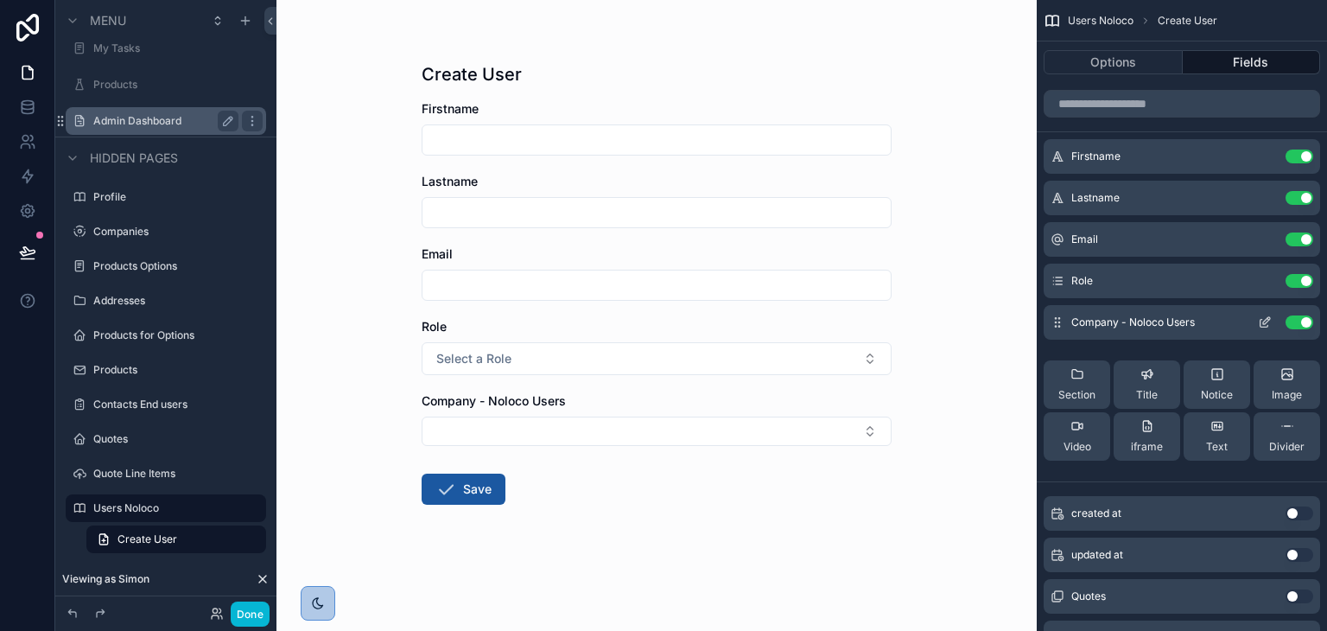
click at [1269, 321] on icon "scrollable content" at bounding box center [1265, 322] width 14 height 14
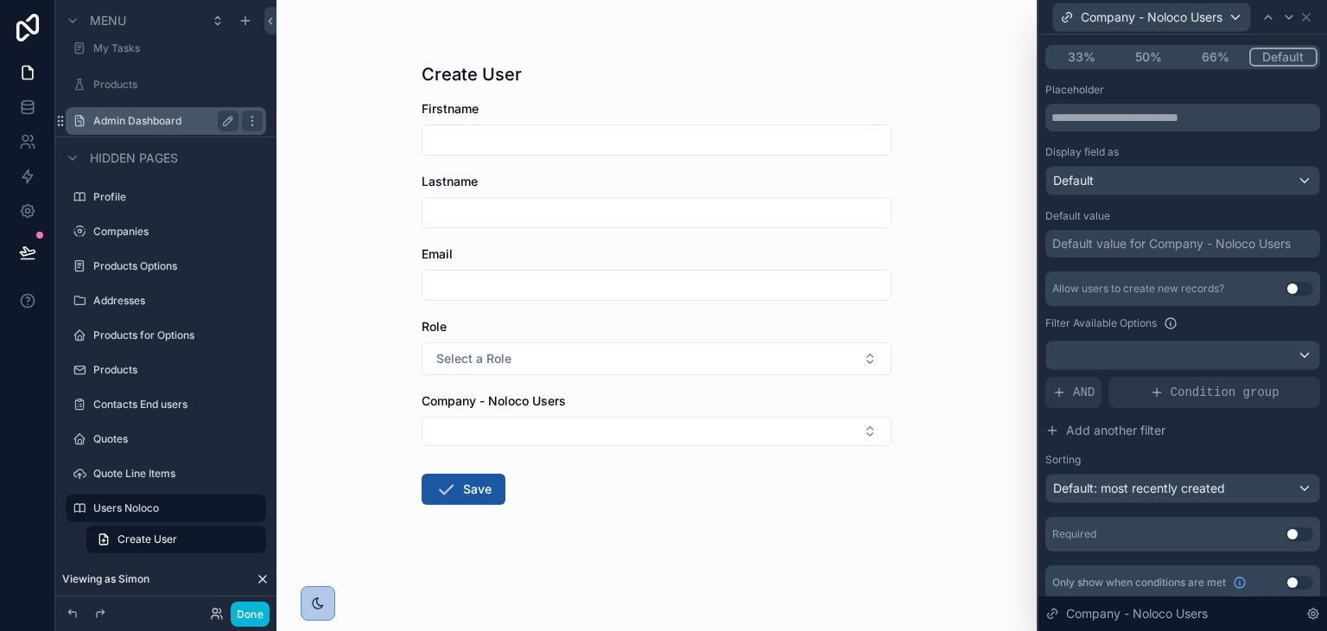
scroll to position [182, 0]
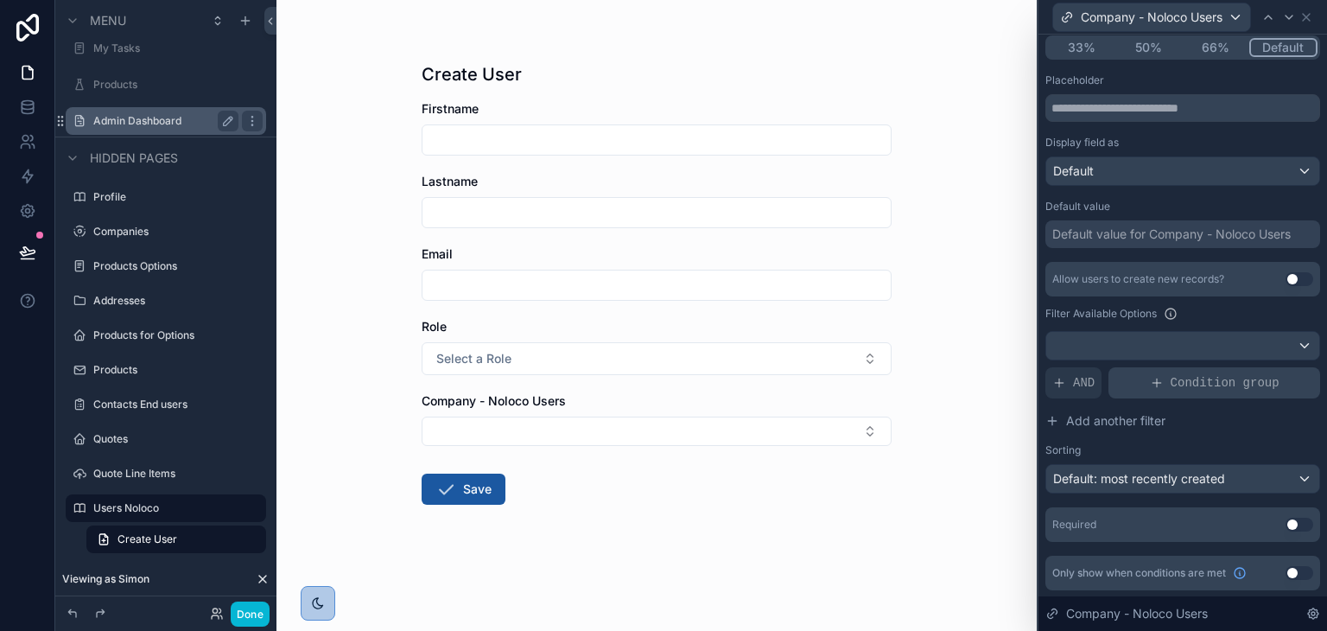
click at [1151, 376] on icon at bounding box center [1157, 383] width 14 height 14
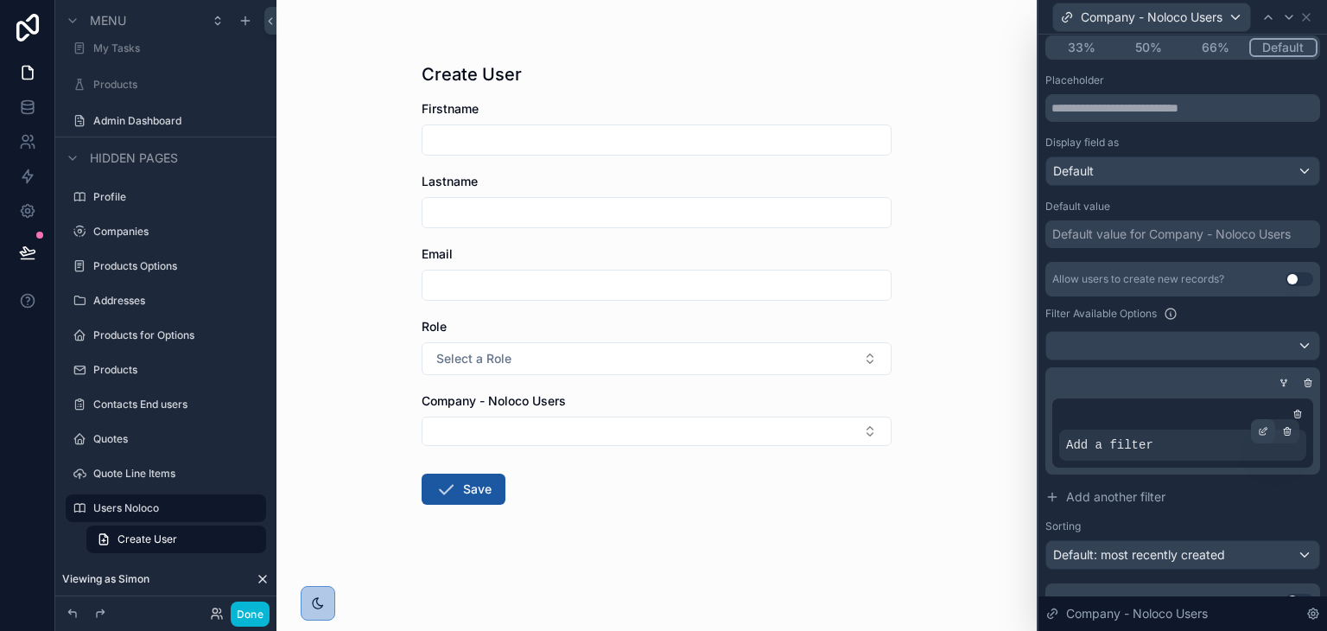
click at [1254, 442] on div at bounding box center [1263, 431] width 24 height 24
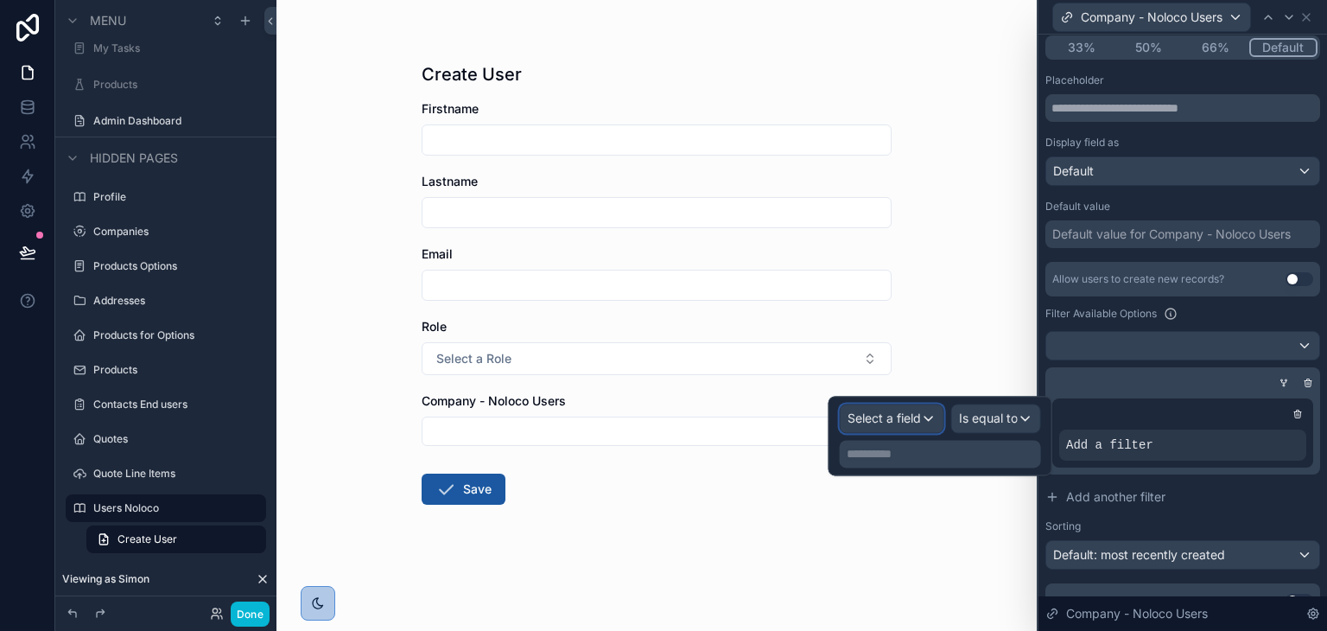
click at [914, 429] on div "Select a field" at bounding box center [892, 418] width 103 height 28
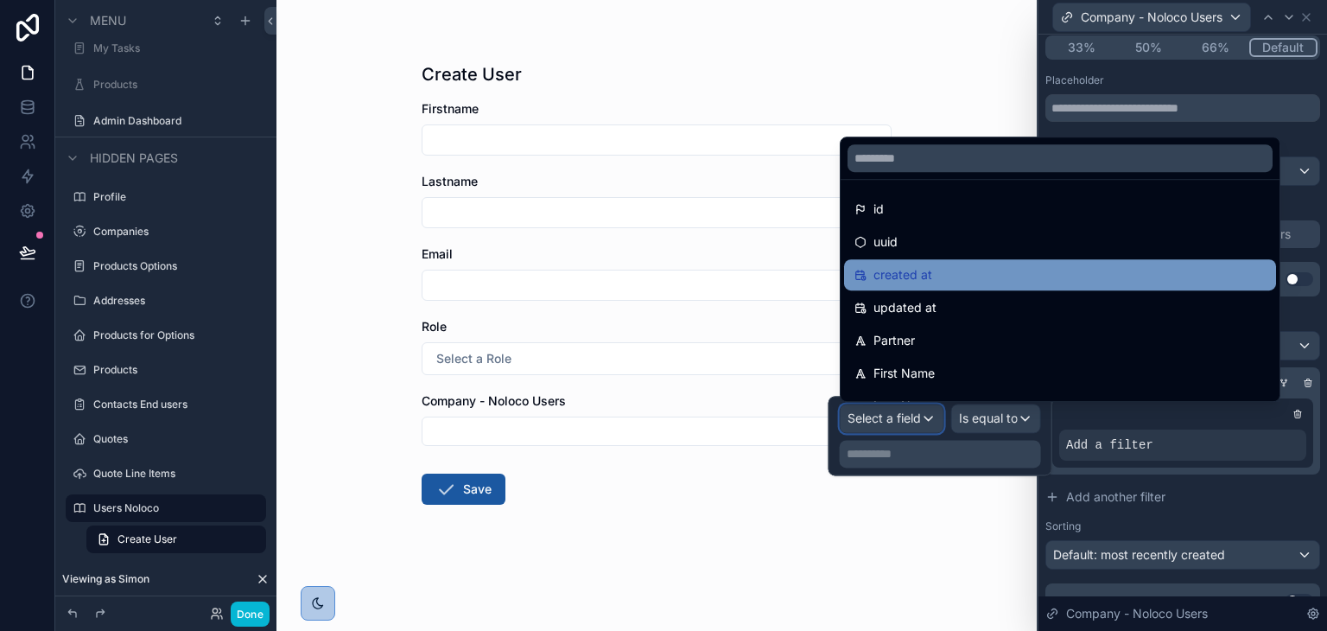
scroll to position [86, 0]
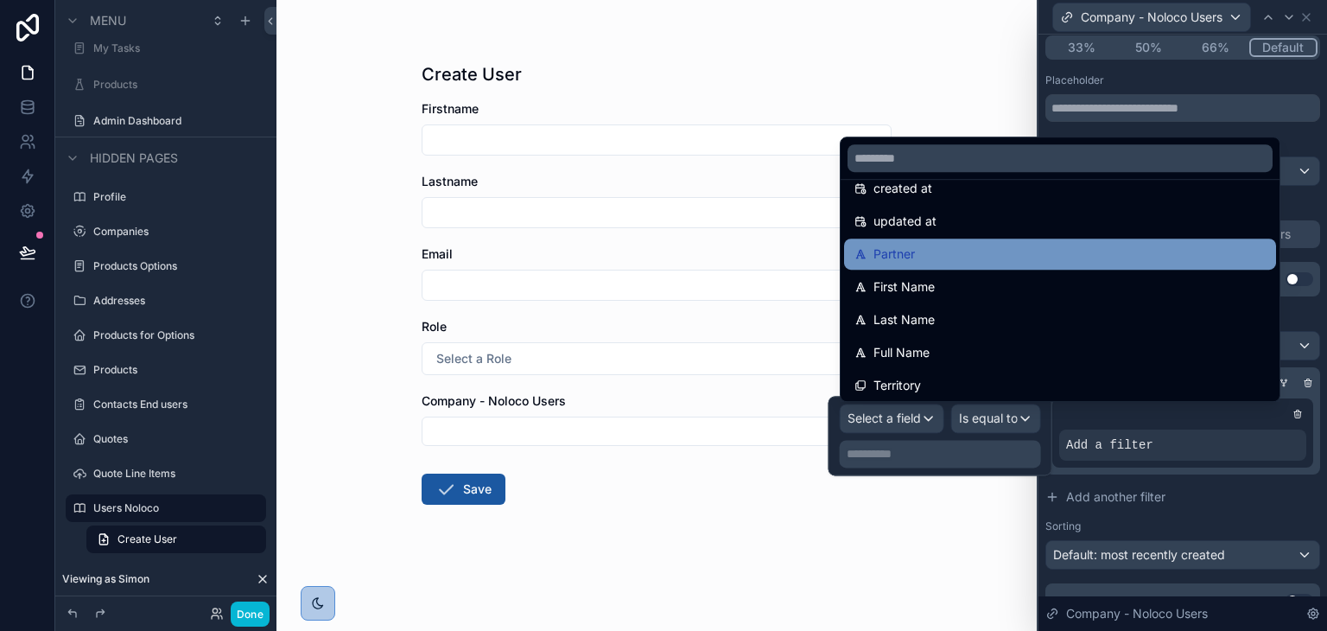
click at [928, 267] on div "Partner" at bounding box center [1060, 253] width 432 height 31
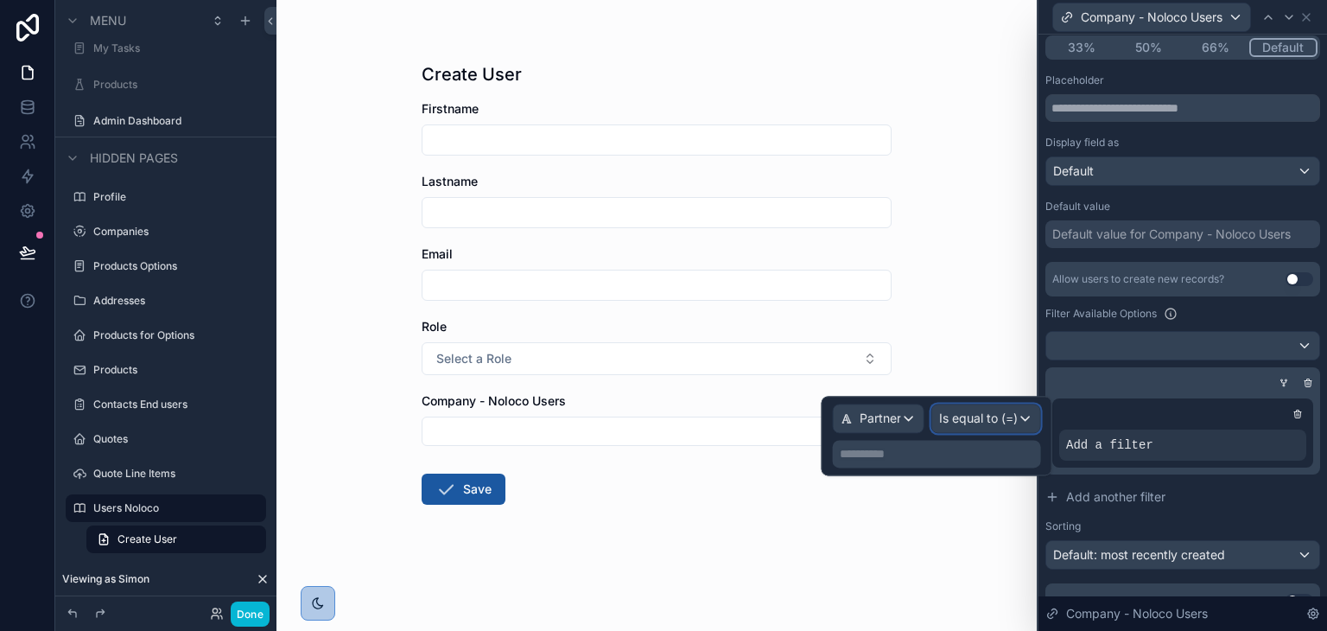
click at [986, 422] on span "Is equal to (=)" at bounding box center [978, 418] width 79 height 17
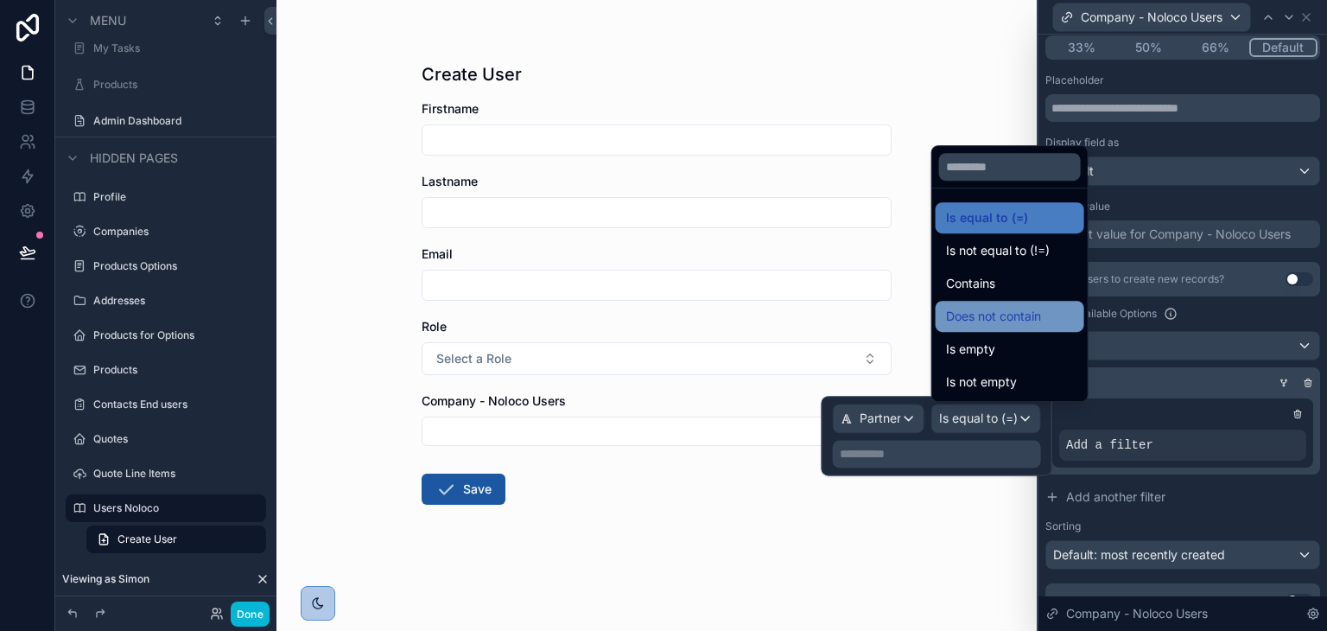
click at [998, 319] on span "Does not contain" at bounding box center [993, 316] width 95 height 21
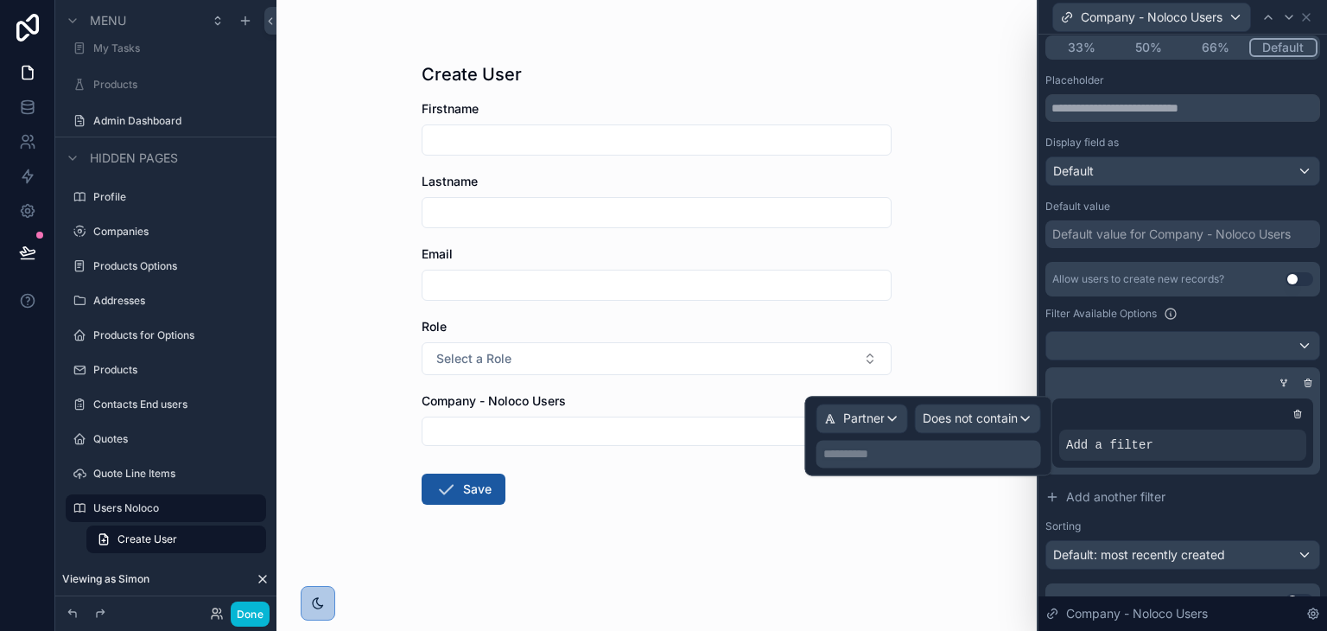
click at [904, 448] on p "**********" at bounding box center [930, 453] width 214 height 17
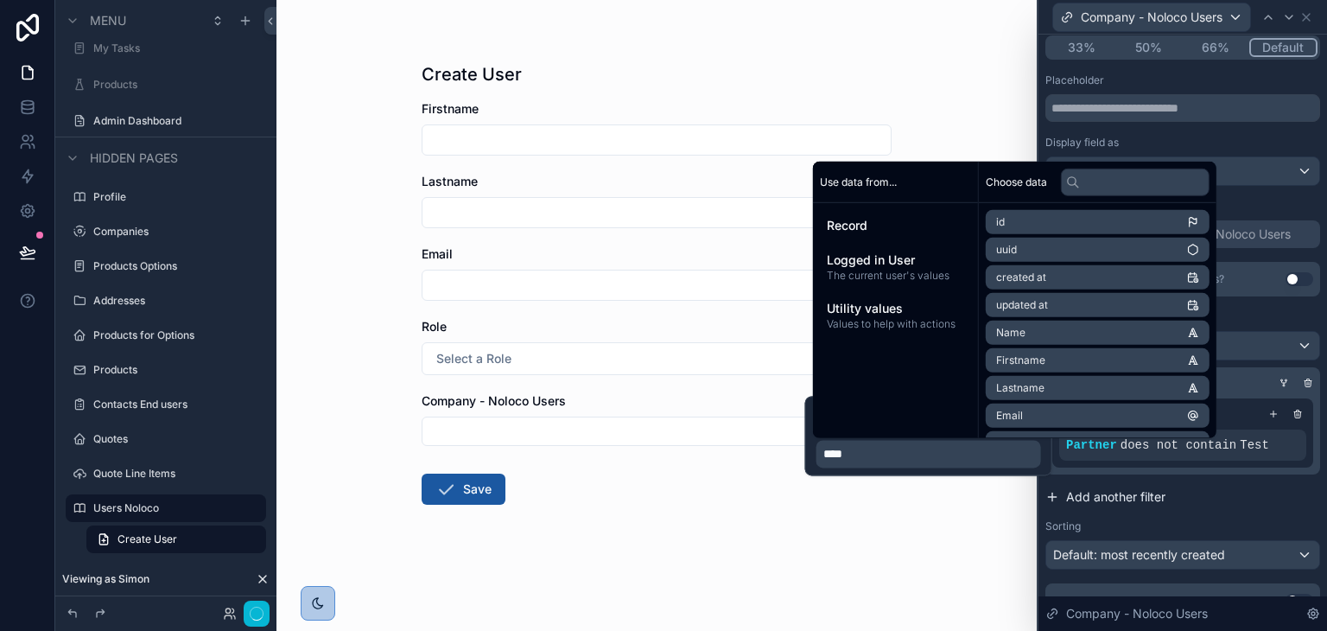
click at [1262, 502] on button "Add another filter" at bounding box center [1182, 496] width 275 height 31
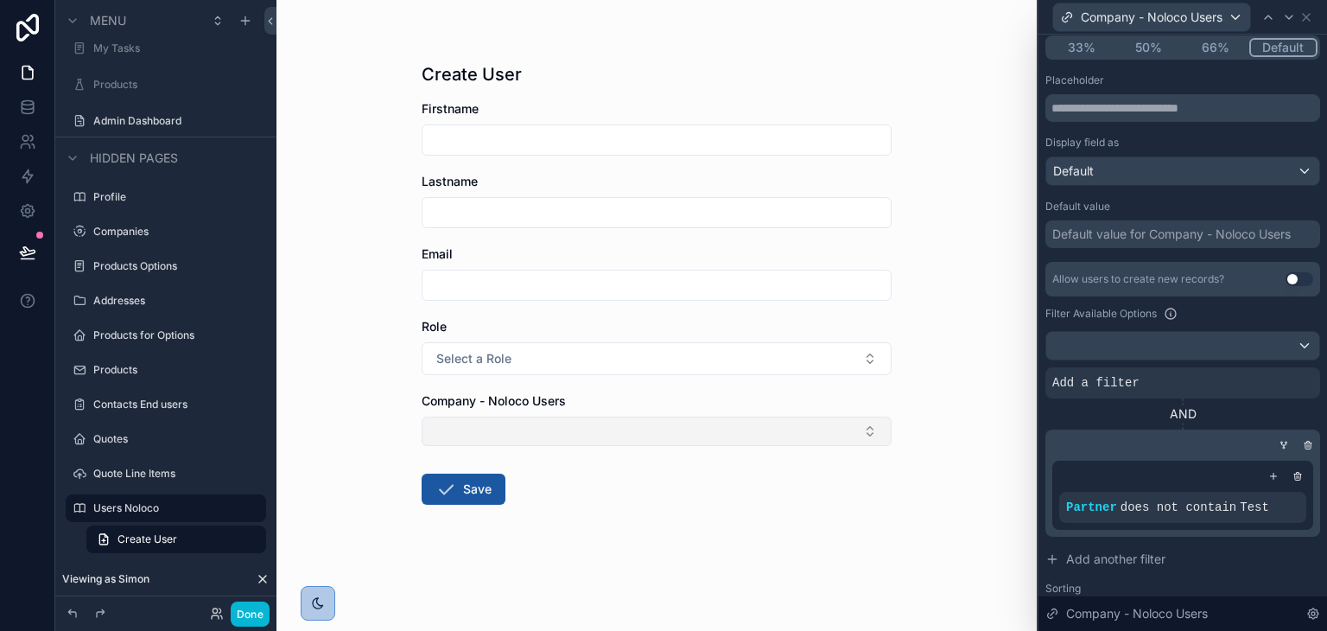
click at [556, 429] on button "Select Button" at bounding box center [657, 430] width 470 height 29
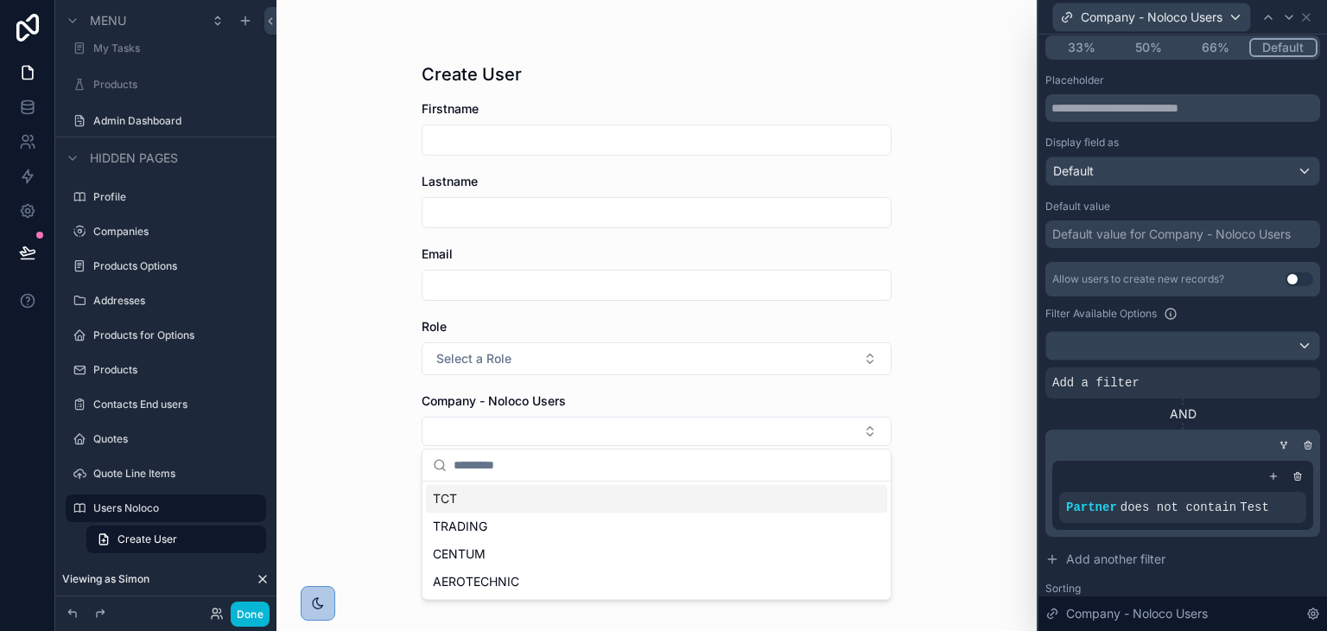
click at [959, 448] on div "Create User [PERSON_NAME] Email Role Select a Role Company - Noloco Users Save" at bounding box center [656, 315] width 760 height 631
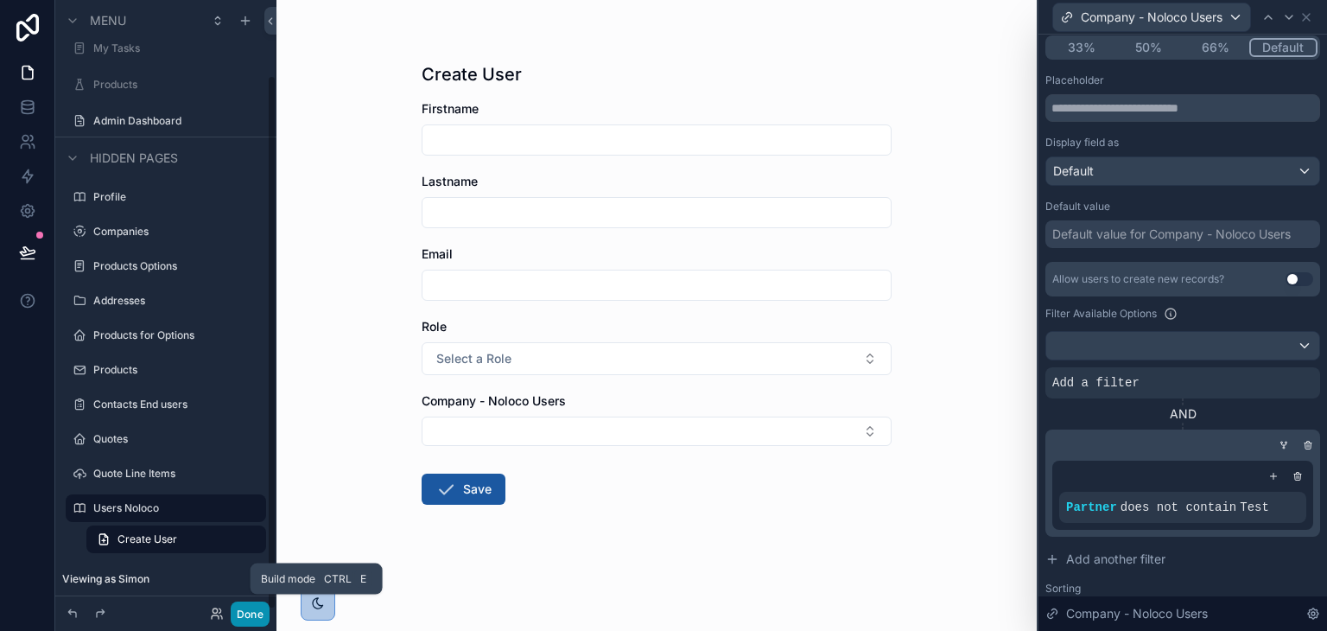
click at [259, 613] on button "Done" at bounding box center [250, 613] width 39 height 25
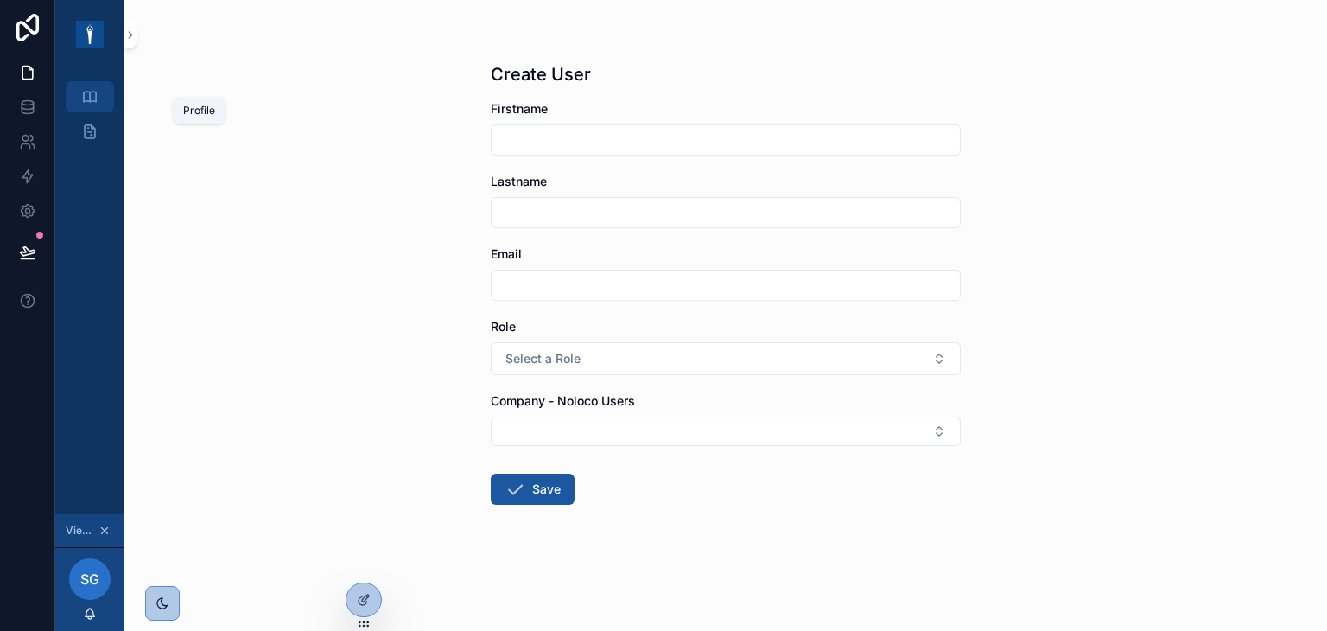
click at [105, 100] on link "Profile" at bounding box center [90, 96] width 48 height 31
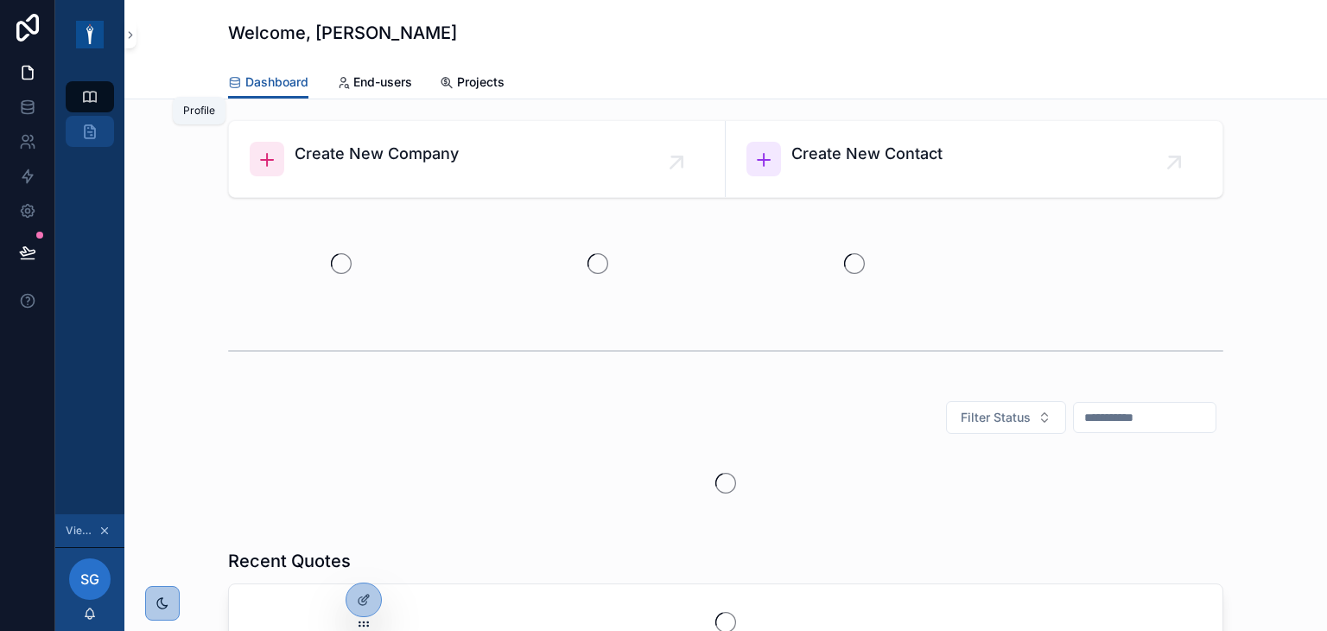
click at [104, 124] on link "Admin Dashboard" at bounding box center [90, 131] width 48 height 31
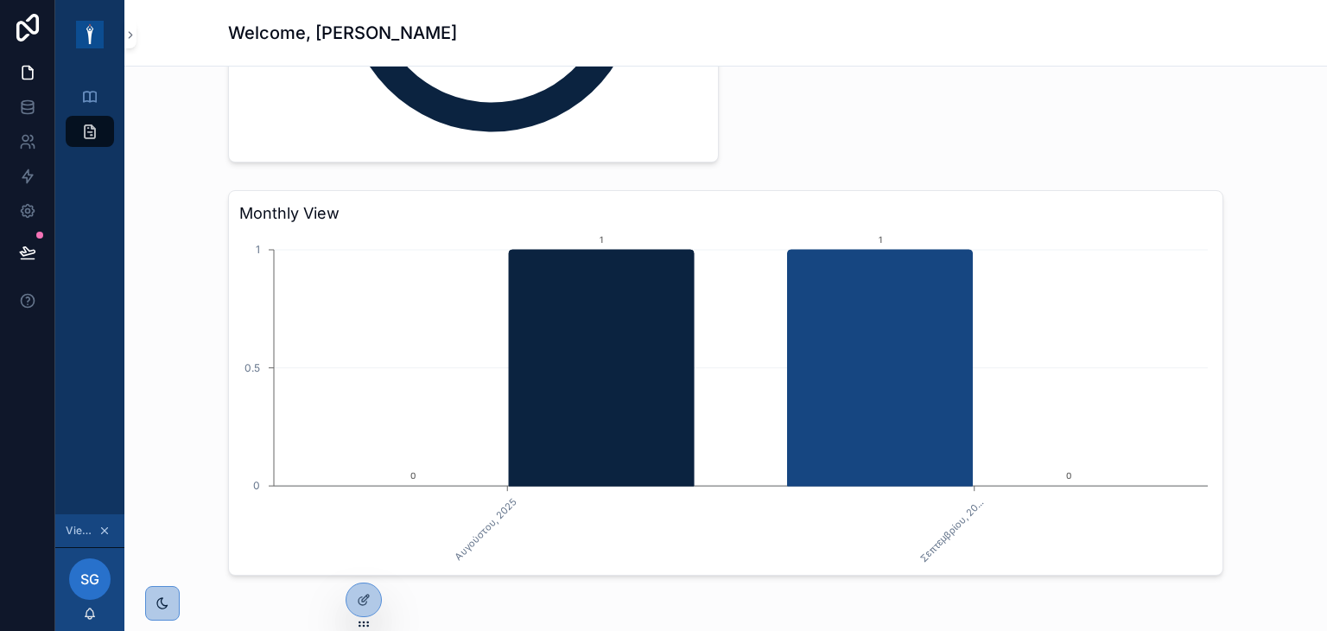
scroll to position [1270, 0]
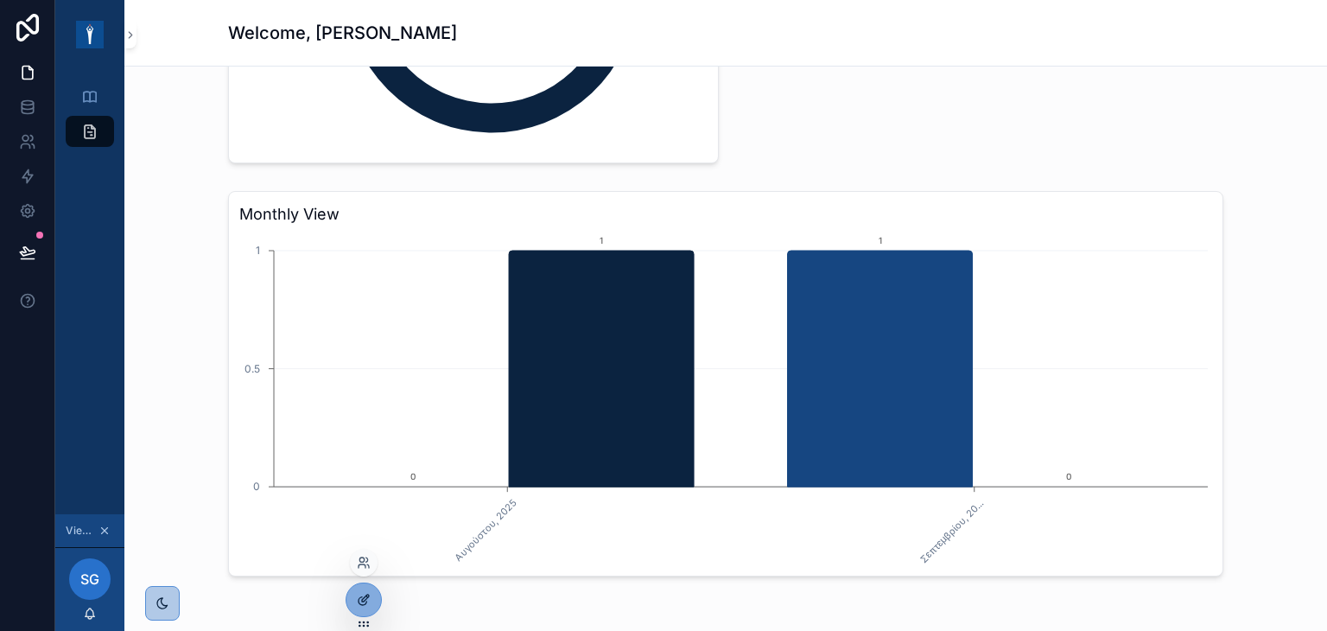
click at [376, 596] on div at bounding box center [363, 599] width 35 height 33
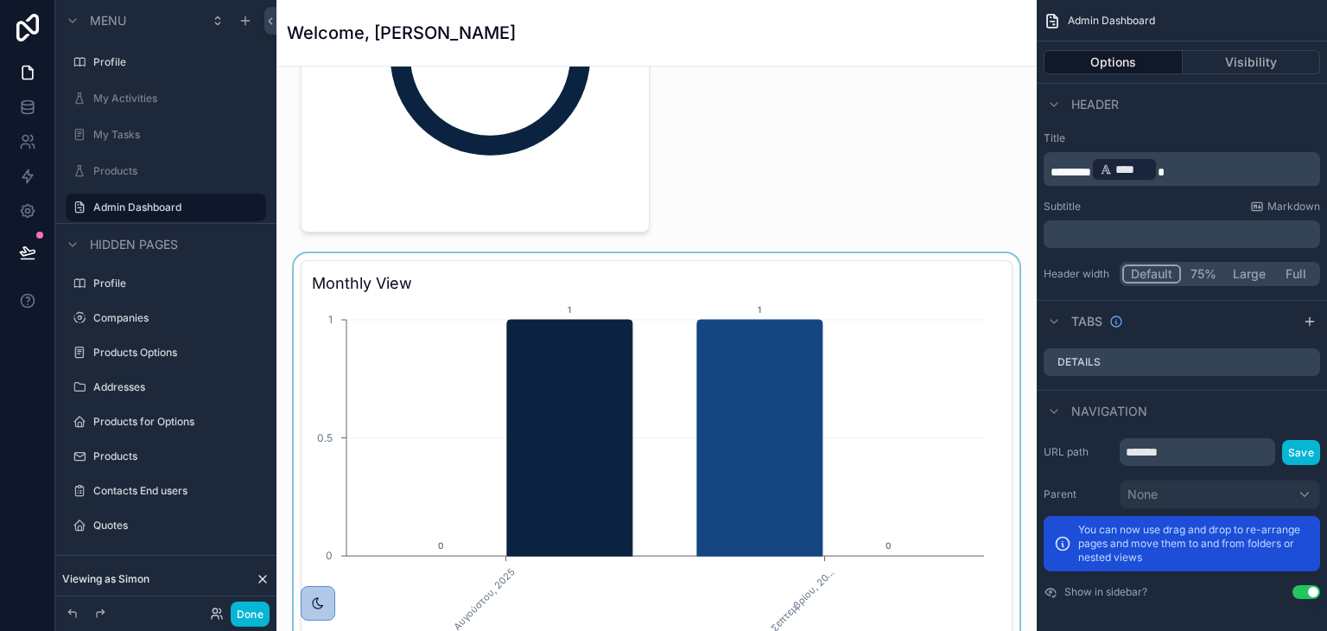
click at [756, 256] on div "scrollable content" at bounding box center [656, 452] width 733 height 399
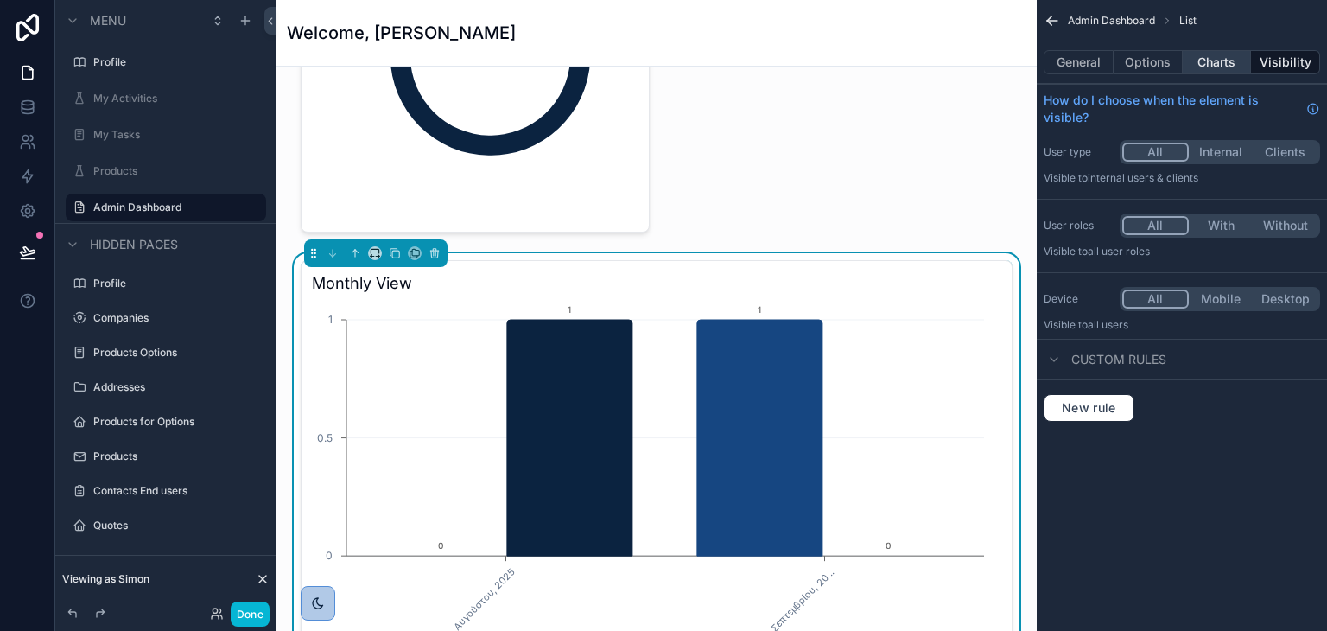
click at [1224, 65] on button "Charts" at bounding box center [1217, 62] width 69 height 24
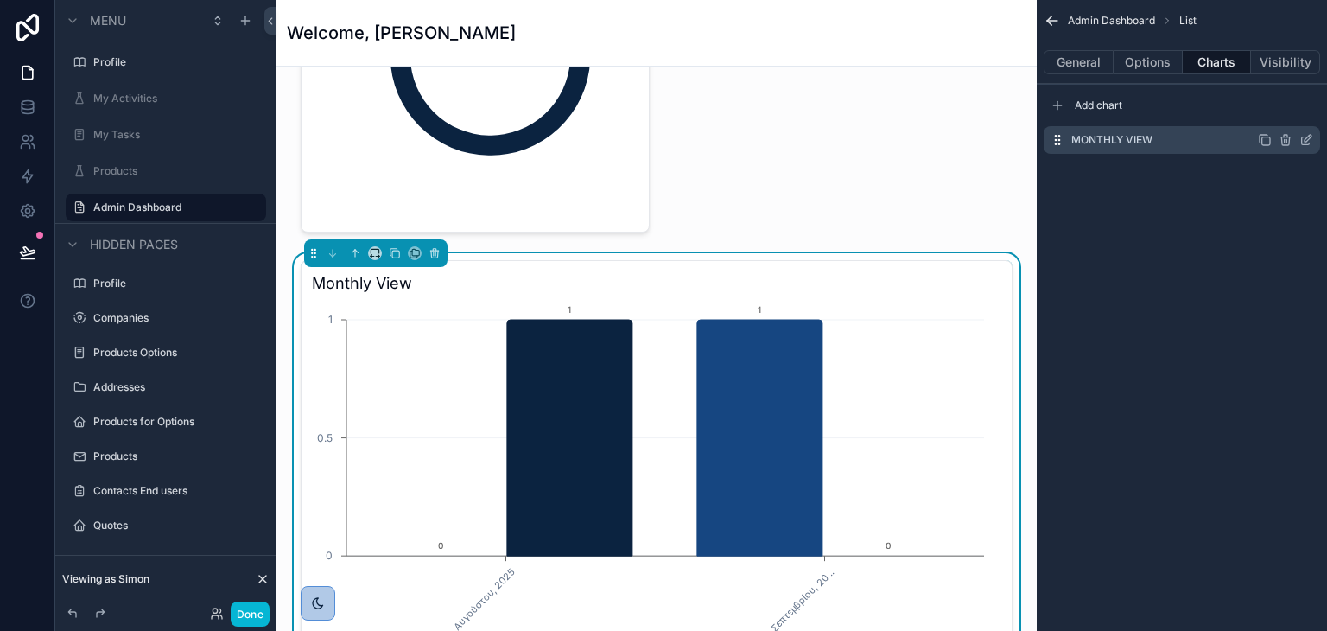
click at [1307, 133] on icon "scrollable content" at bounding box center [1306, 140] width 14 height 14
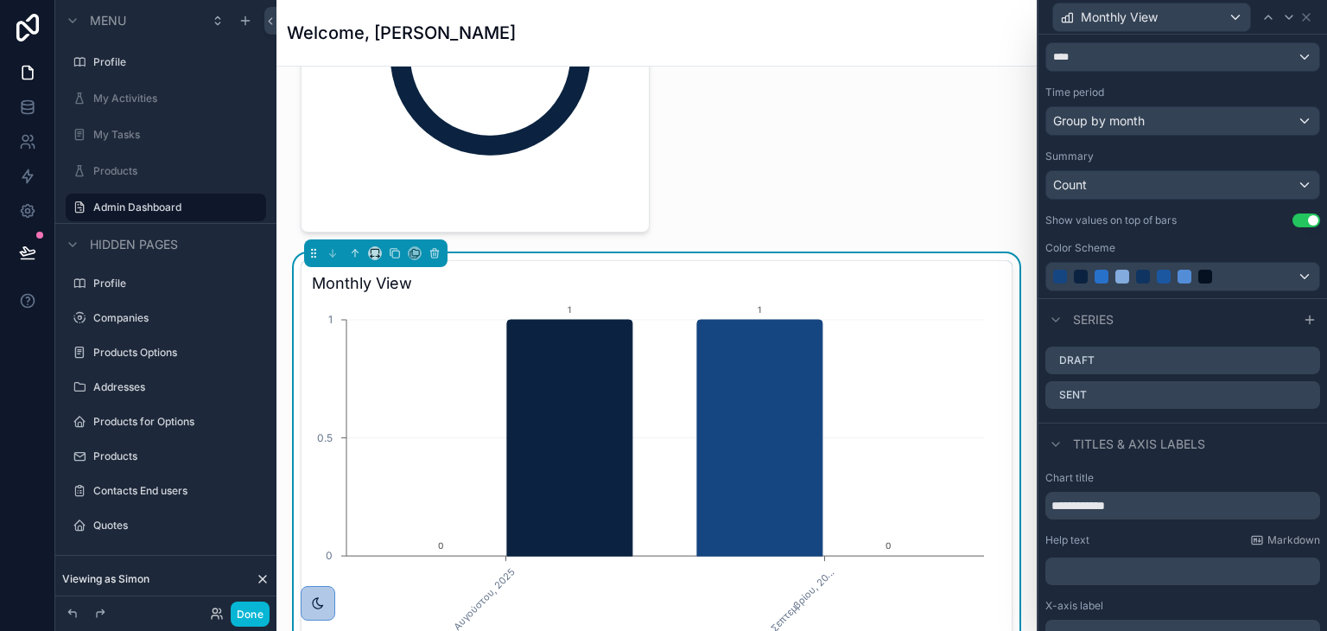
scroll to position [259, 0]
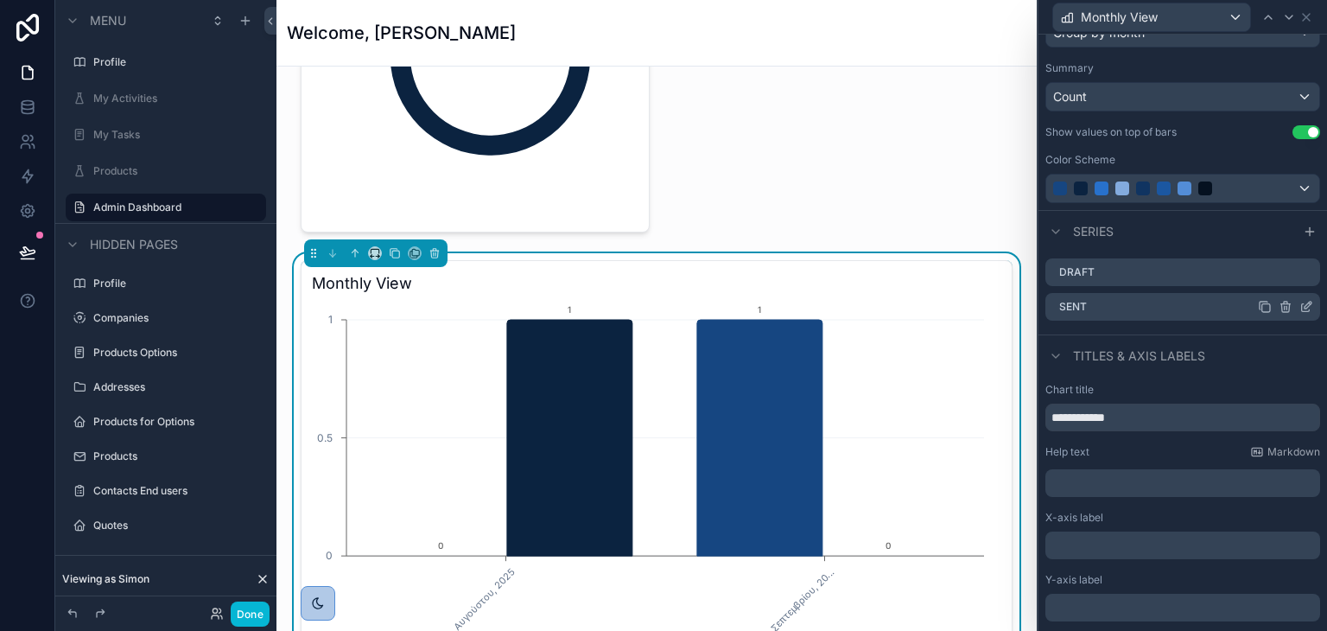
click at [1262, 304] on icon at bounding box center [1266, 308] width 8 height 8
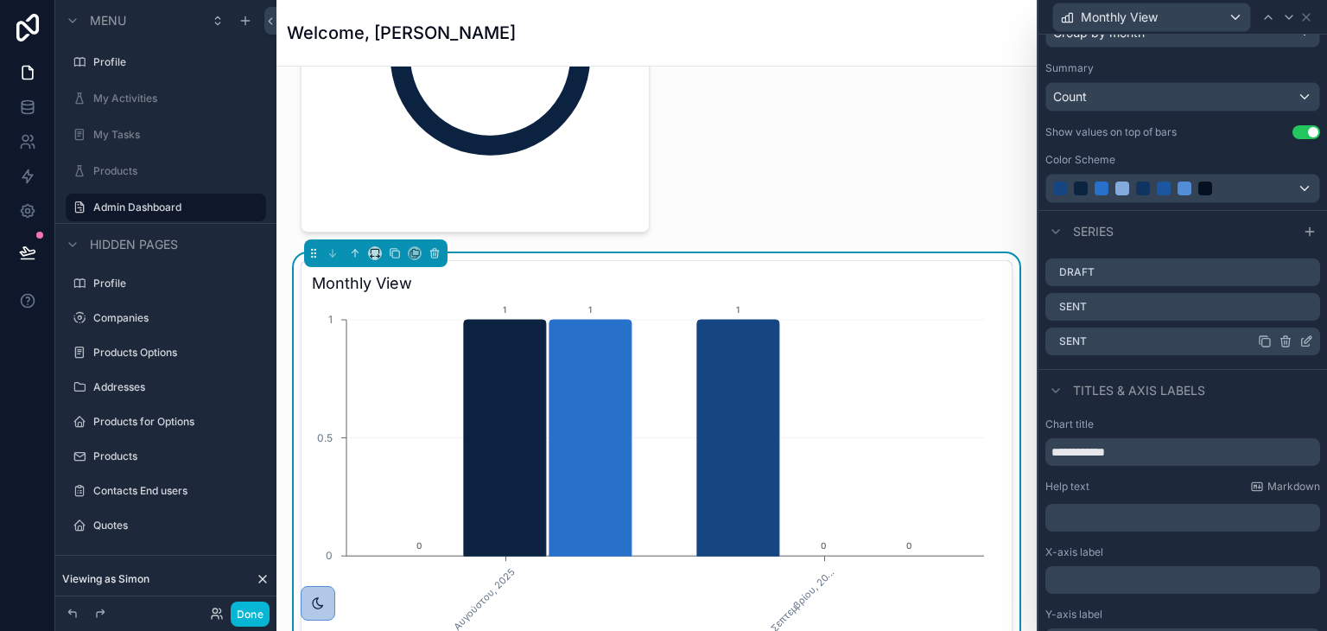
click at [1299, 343] on icon at bounding box center [1306, 341] width 14 height 14
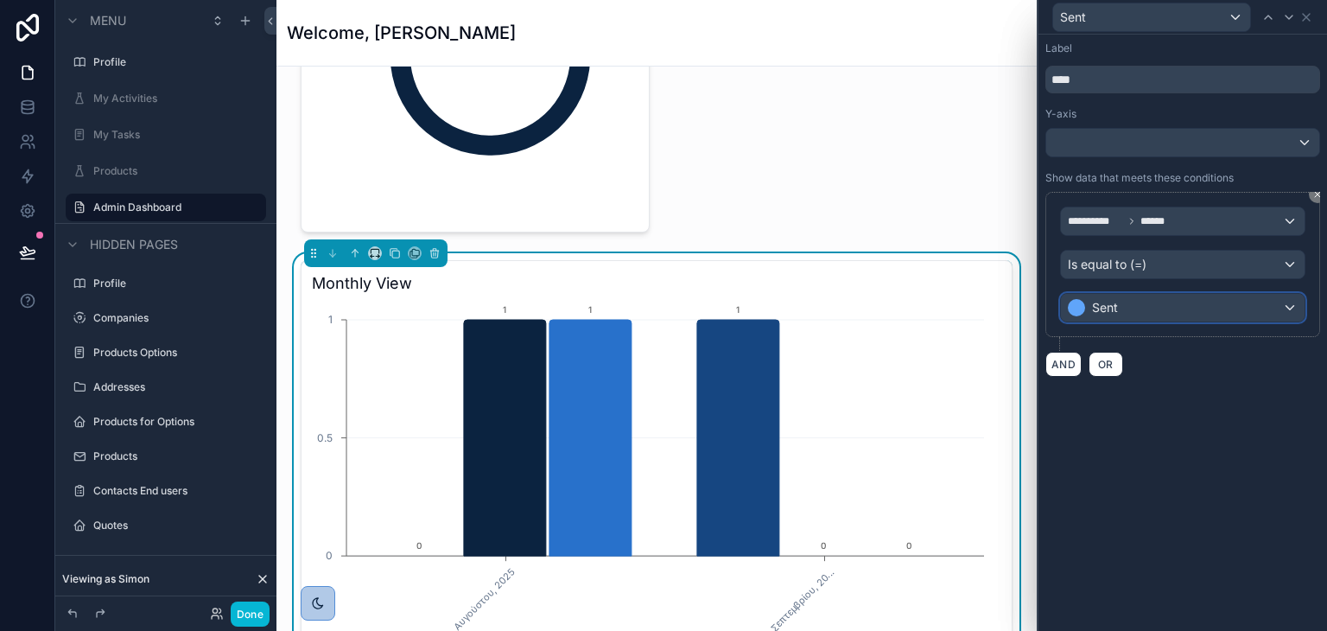
click at [1164, 312] on div "Sent" at bounding box center [1183, 308] width 244 height 28
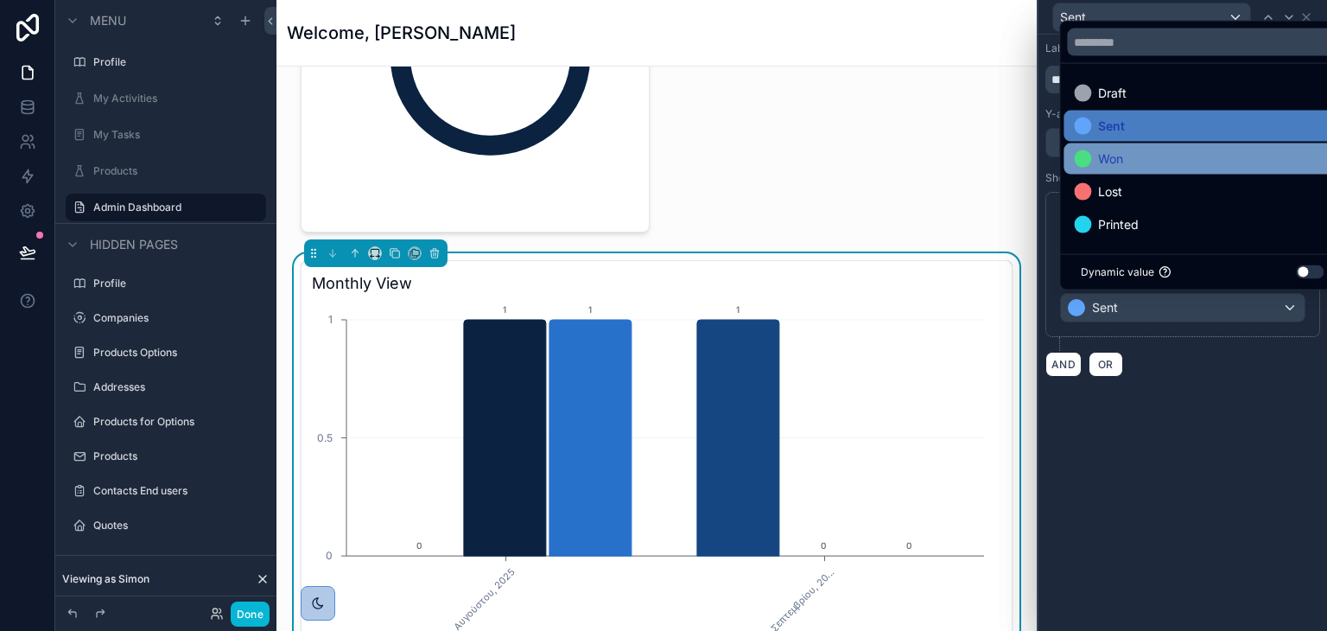
click at [1141, 158] on div "Won" at bounding box center [1202, 159] width 257 height 21
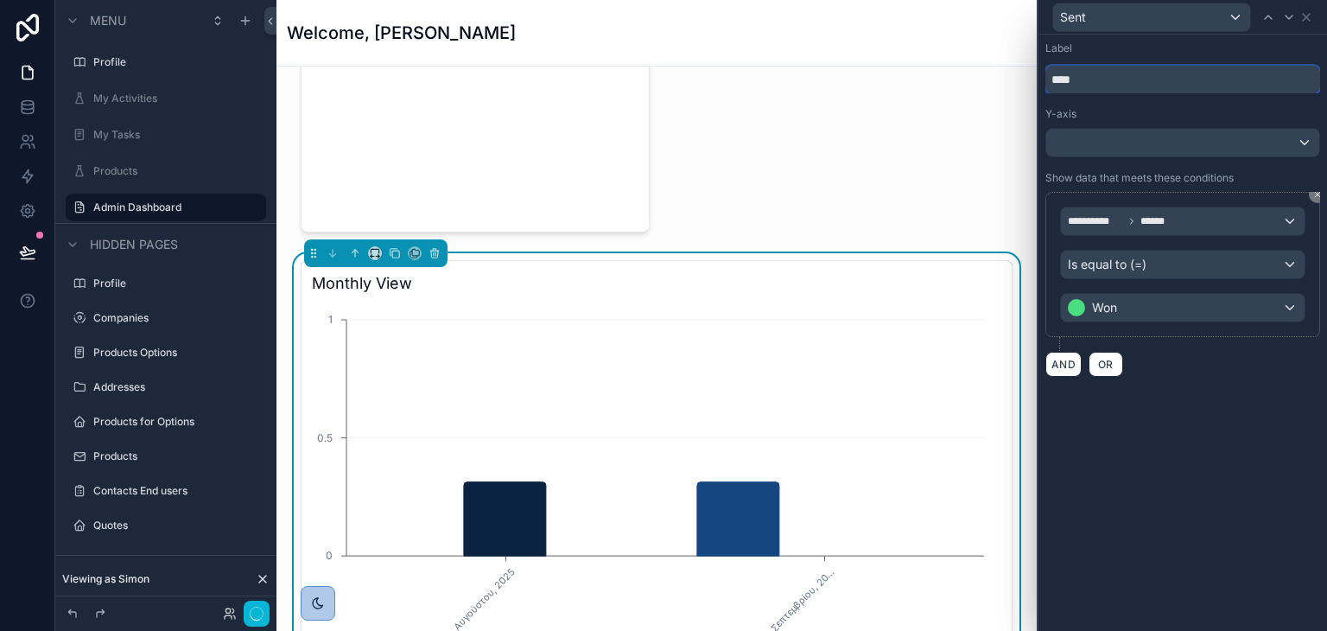
drag, startPoint x: 1077, startPoint y: 77, endPoint x: 936, endPoint y: 49, distance: 143.5
click at [944, 51] on div "**********" at bounding box center [663, 315] width 1327 height 631
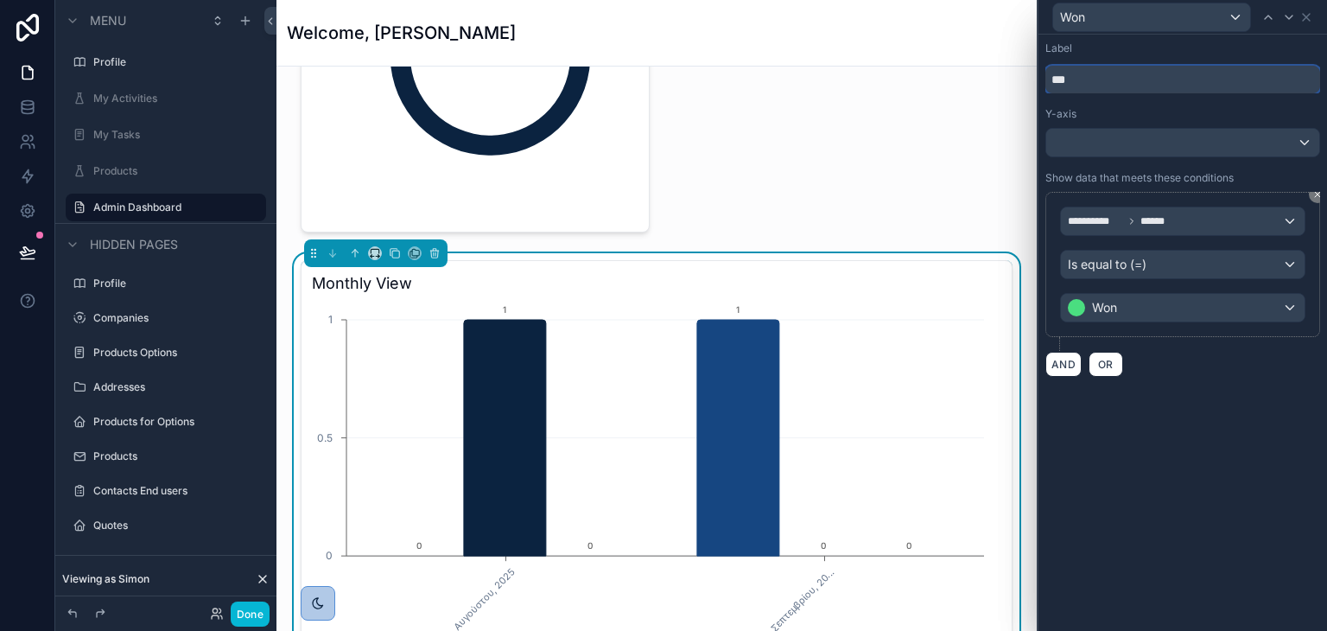
type input "***"
click at [1170, 434] on div "**********" at bounding box center [1183, 333] width 289 height 596
click at [1302, 18] on icon at bounding box center [1306, 17] width 14 height 14
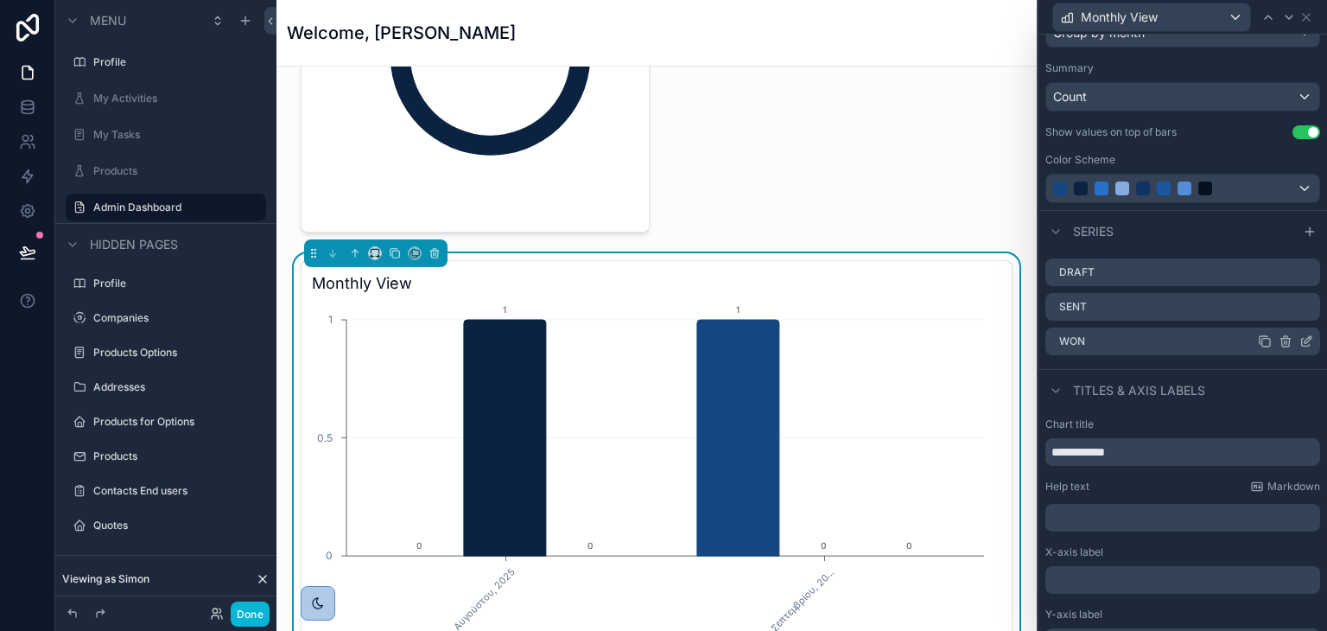
click at [1258, 342] on icon at bounding box center [1265, 341] width 14 height 14
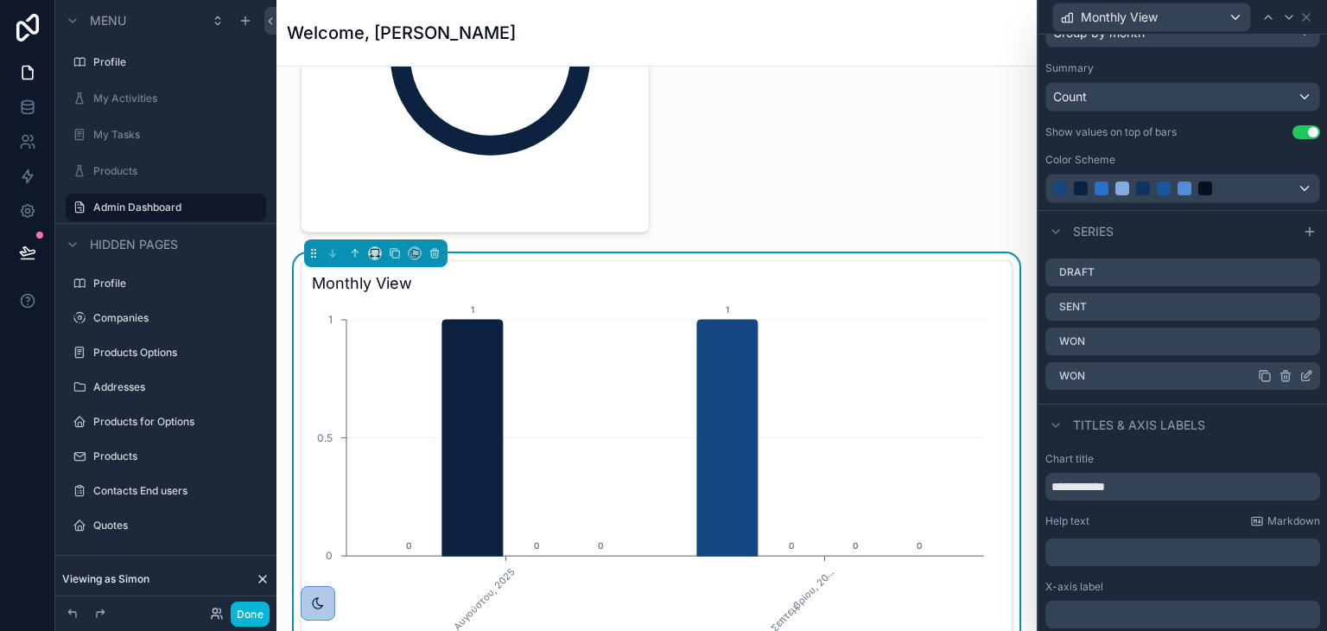
click at [1299, 374] on icon at bounding box center [1306, 376] width 14 height 14
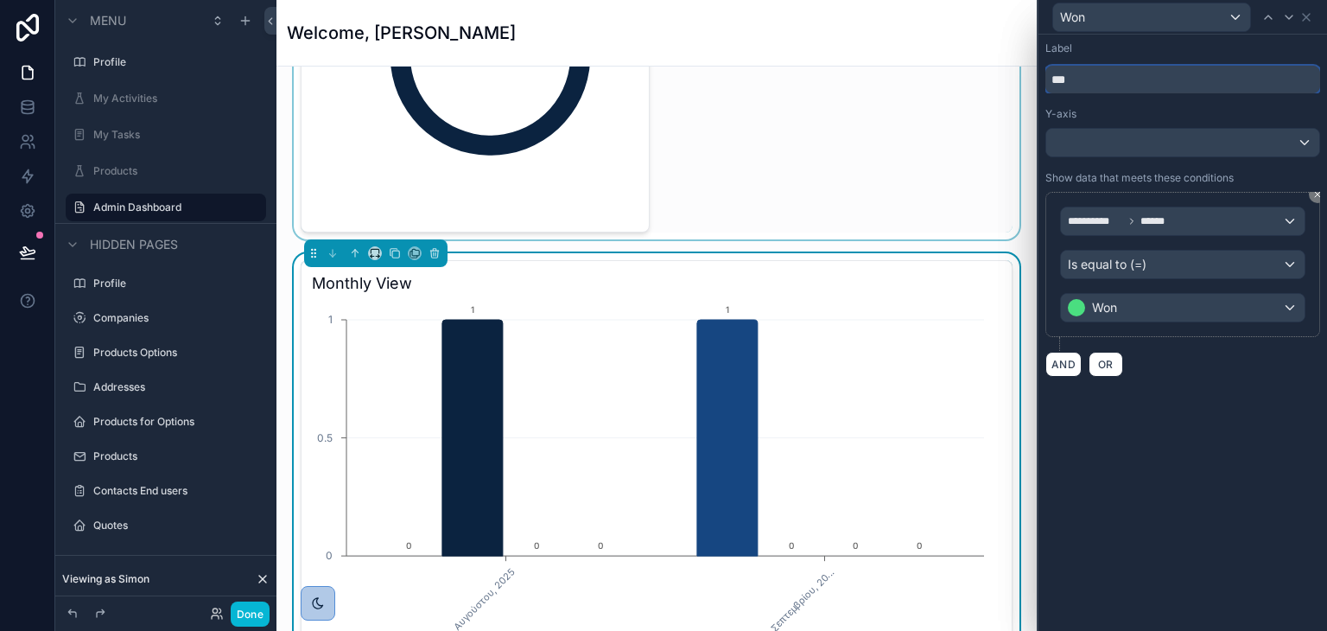
drag, startPoint x: 1099, startPoint y: 80, endPoint x: 933, endPoint y: 67, distance: 166.5
click at [933, 67] on div "**********" at bounding box center [663, 315] width 1327 height 631
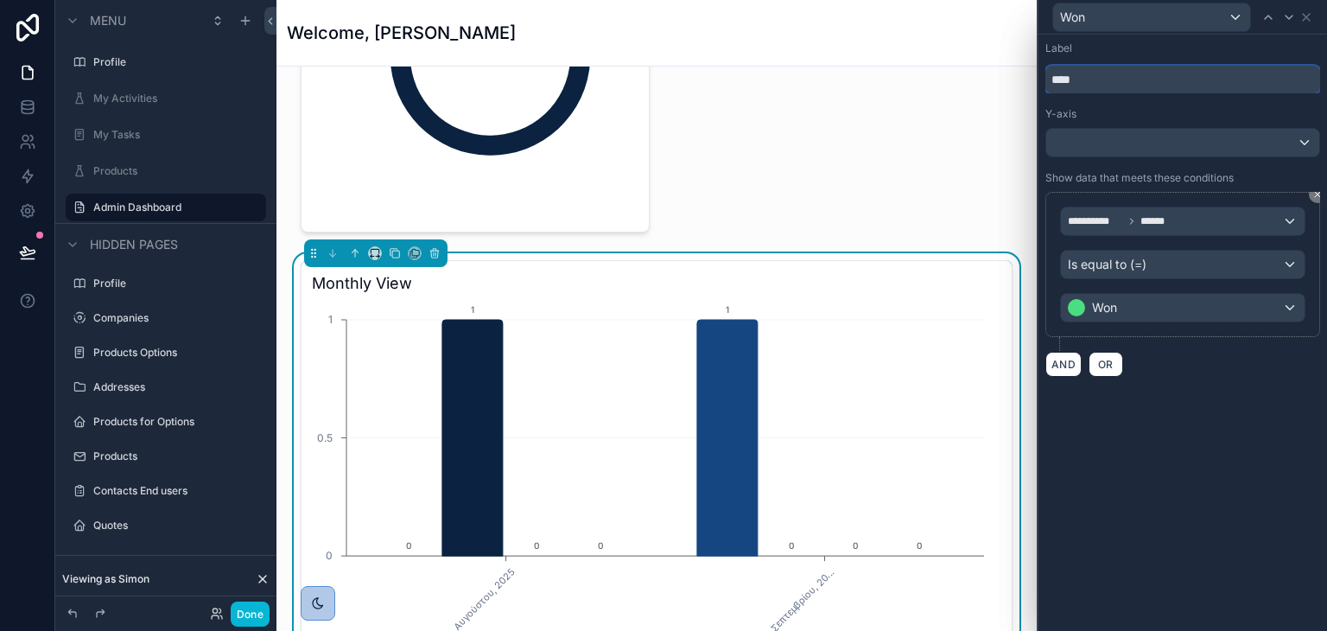
type input "****"
click at [1214, 421] on div "**********" at bounding box center [1183, 333] width 289 height 596
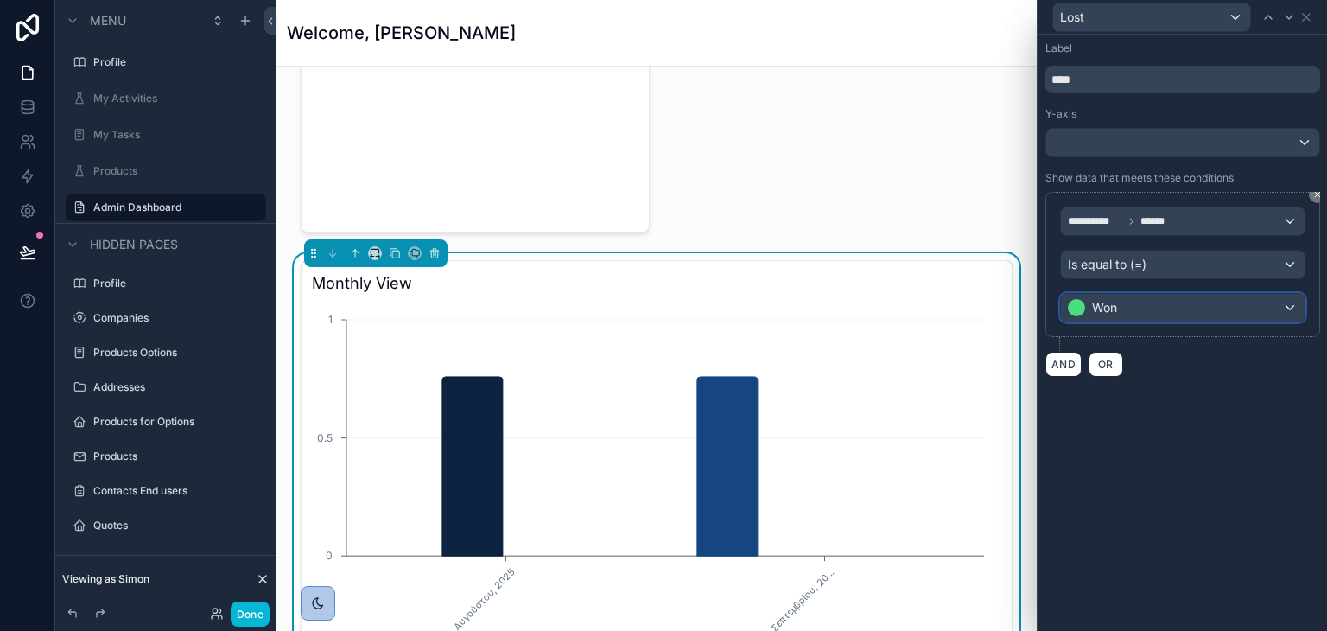
click at [1182, 308] on div "Won" at bounding box center [1183, 308] width 244 height 28
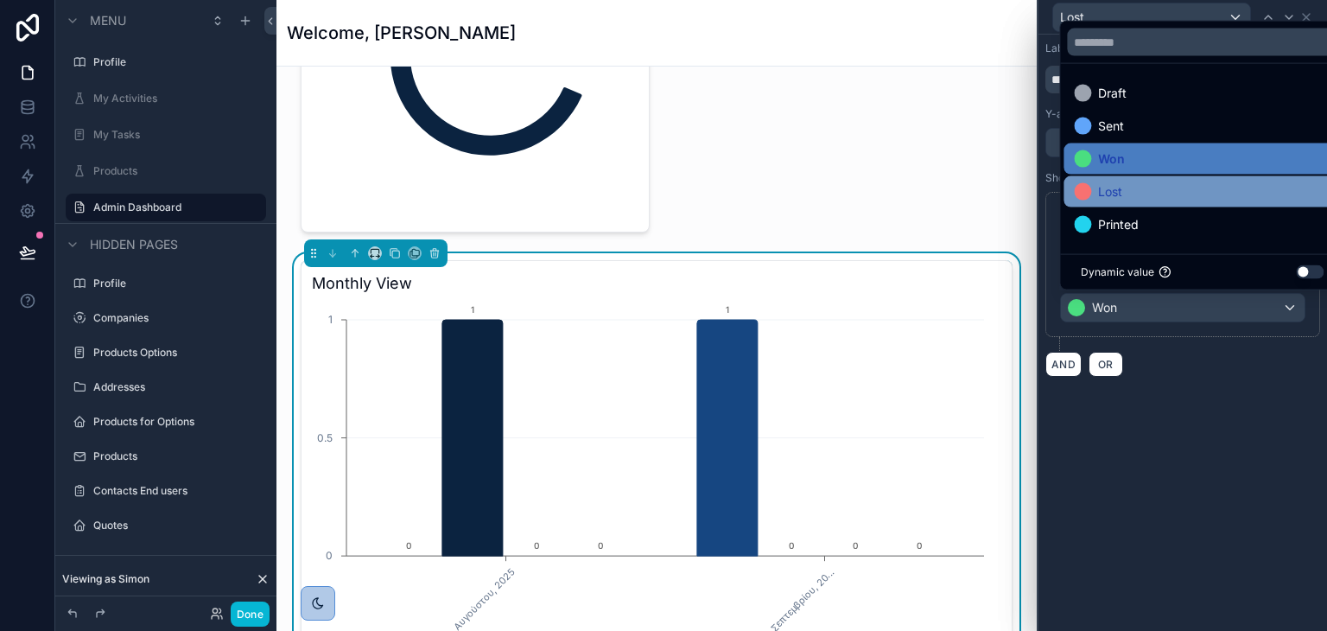
click at [1134, 182] on div "Lost" at bounding box center [1202, 191] width 257 height 21
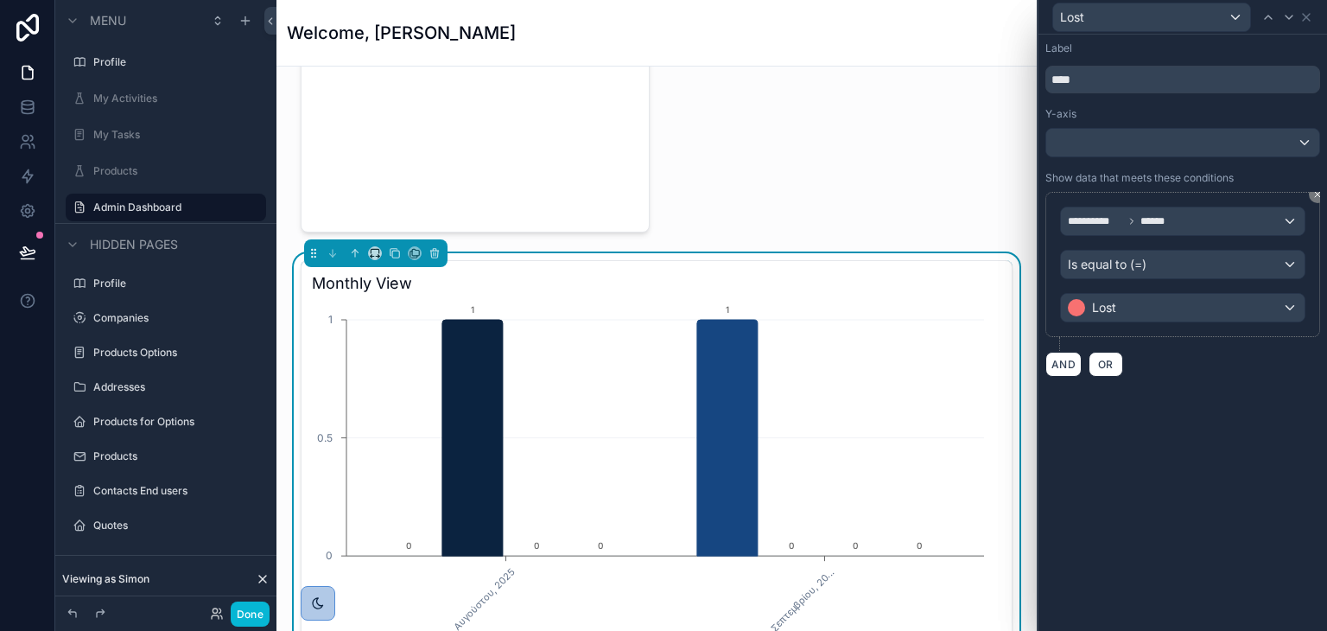
click at [1206, 491] on div "**********" at bounding box center [1183, 333] width 289 height 596
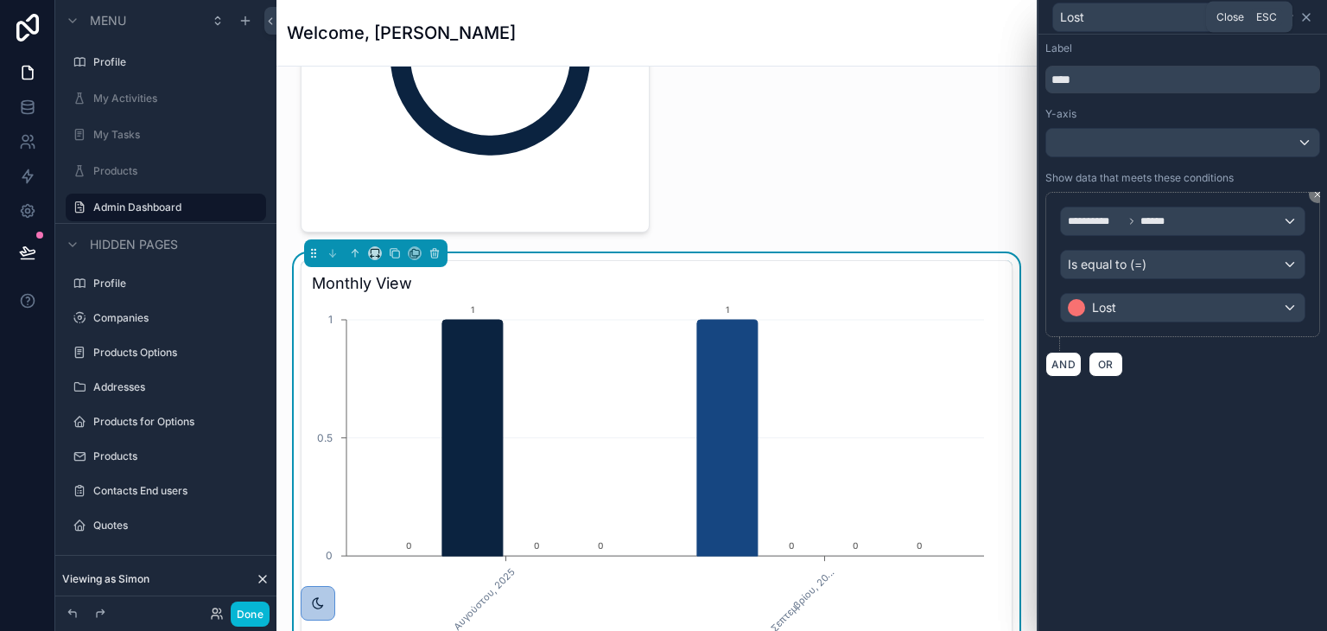
click at [1305, 20] on icon at bounding box center [1306, 17] width 14 height 14
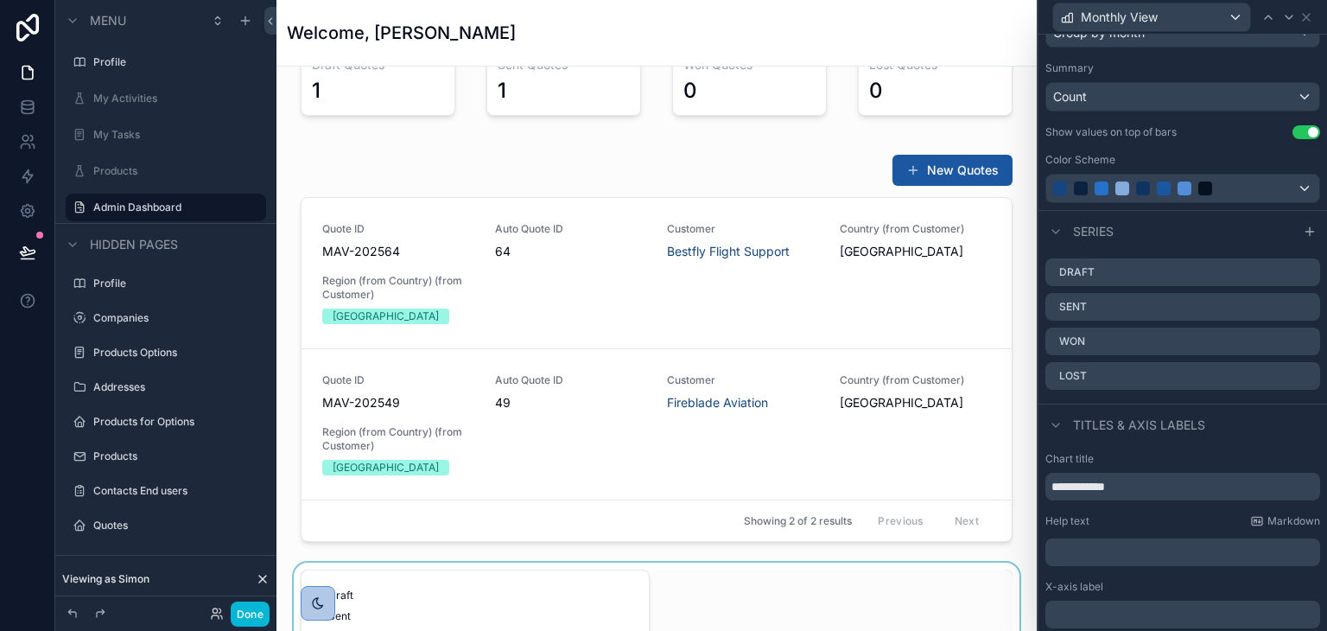
scroll to position [406, 0]
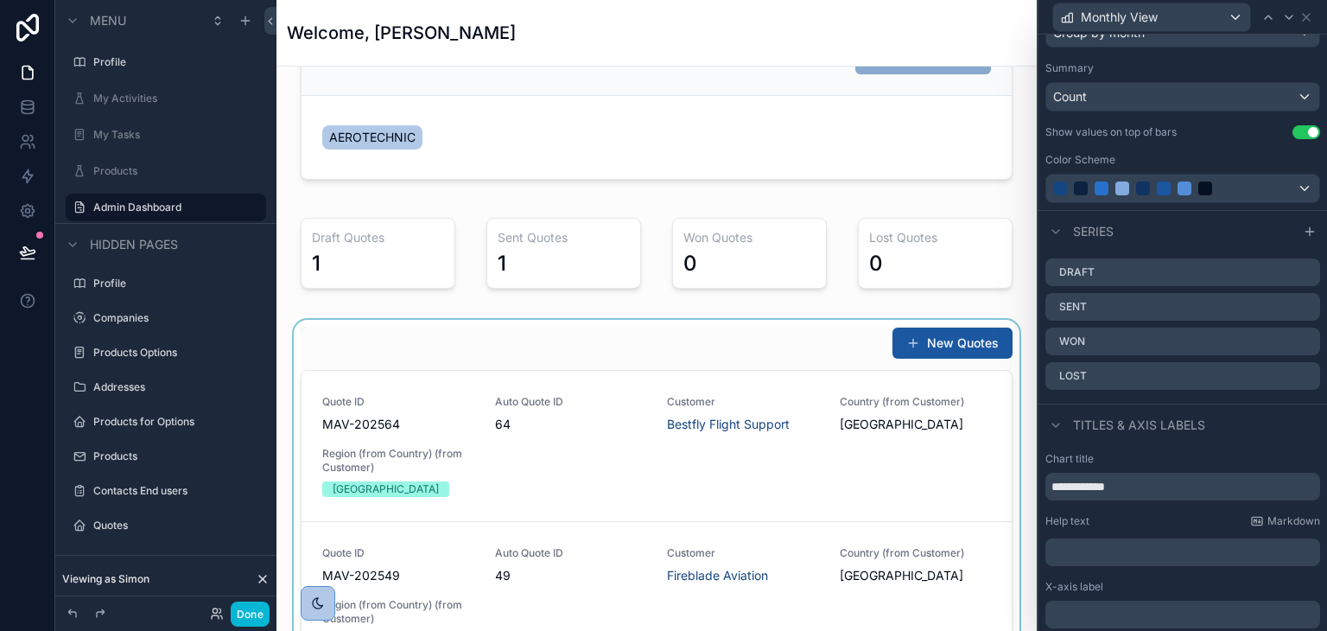
click at [944, 350] on div "scrollable content" at bounding box center [656, 521] width 733 height 402
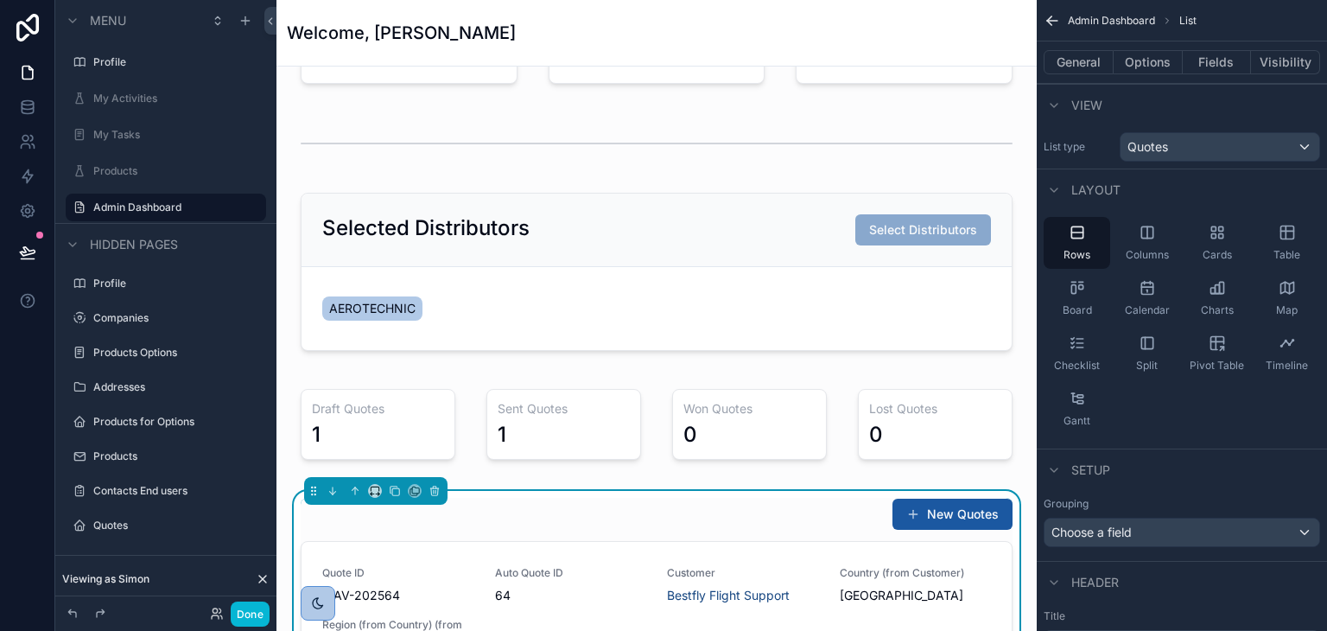
scroll to position [233, 0]
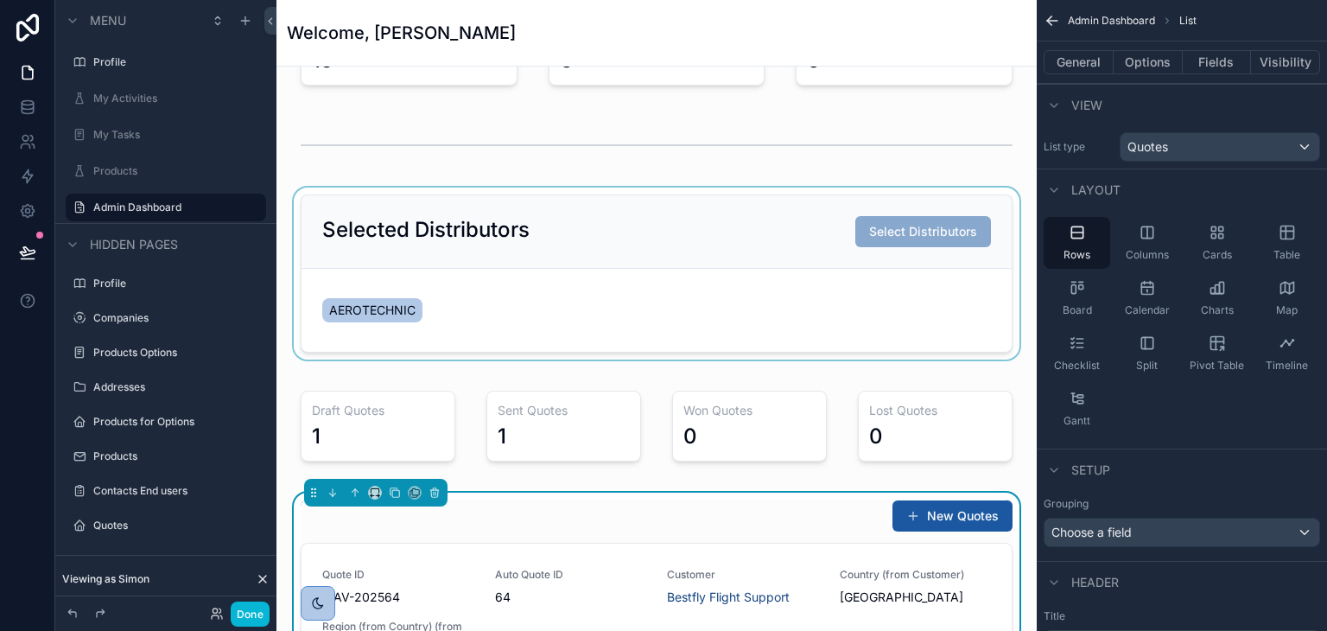
click at [865, 240] on div "scrollable content" at bounding box center [656, 273] width 733 height 172
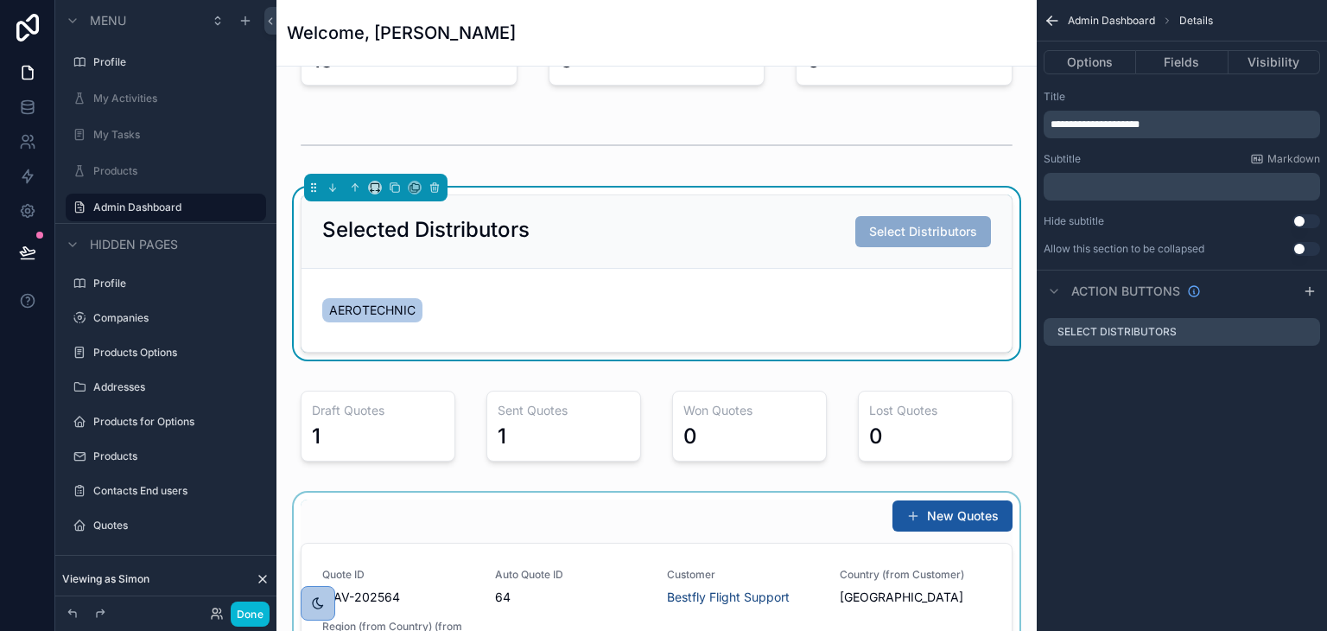
click at [869, 232] on span "Select Distributors" at bounding box center [923, 231] width 136 height 31
click at [256, 609] on button "Done" at bounding box center [250, 613] width 39 height 25
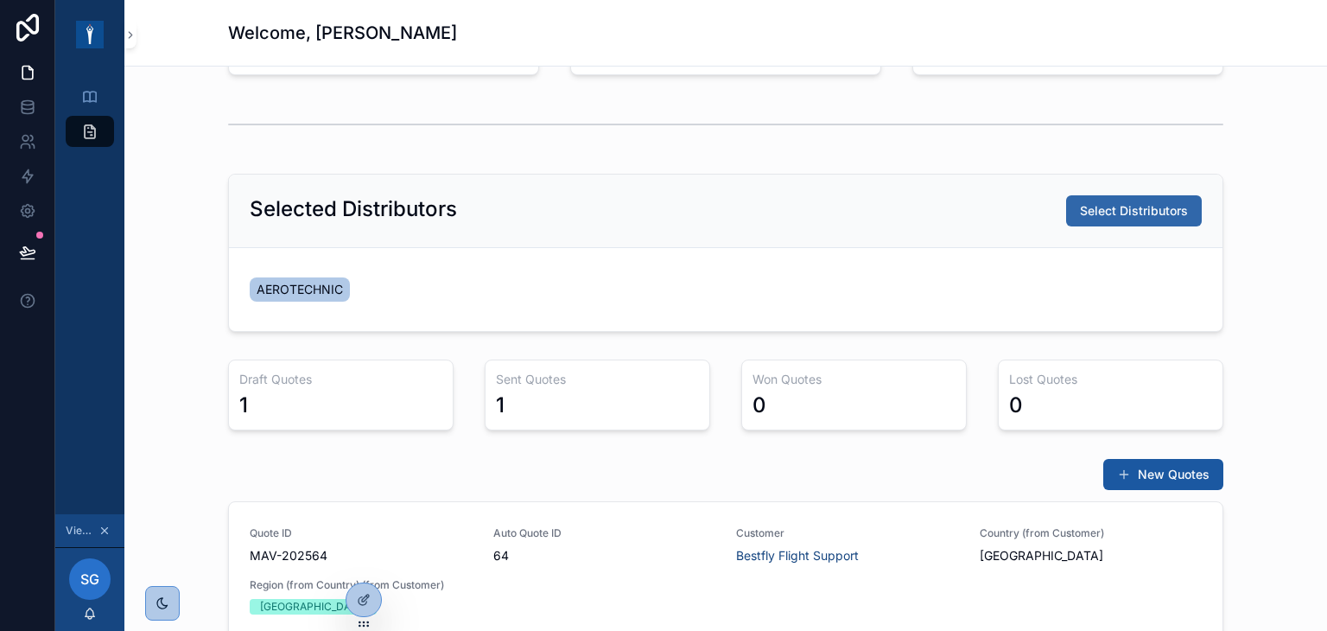
click at [1130, 196] on button "Select Distributors" at bounding box center [1134, 210] width 136 height 31
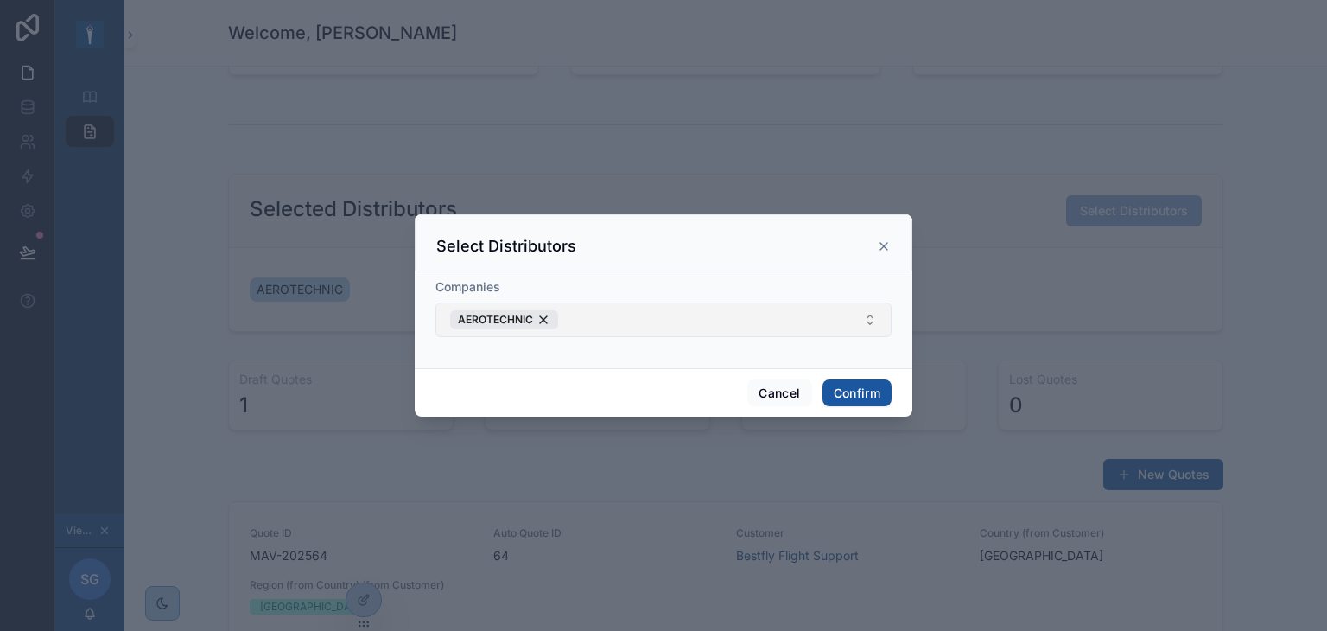
click at [632, 311] on button "AEROTECHNIC" at bounding box center [663, 319] width 456 height 35
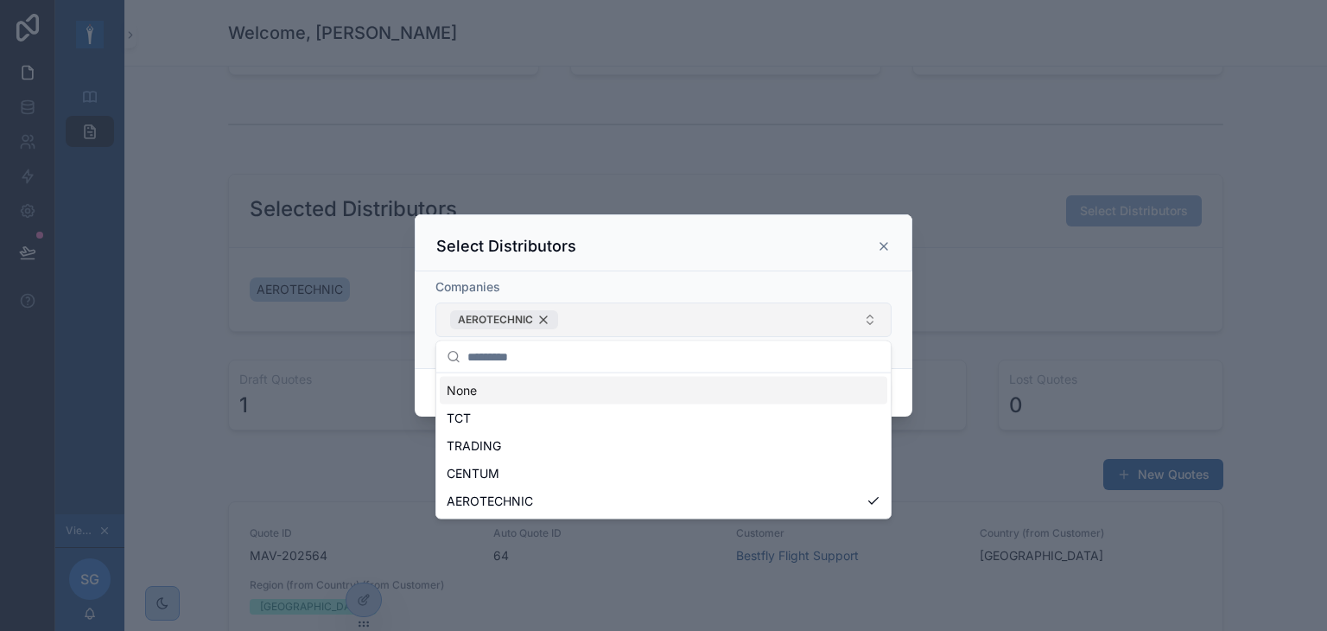
click at [543, 322] on div "AEROTECHNIC" at bounding box center [504, 319] width 108 height 19
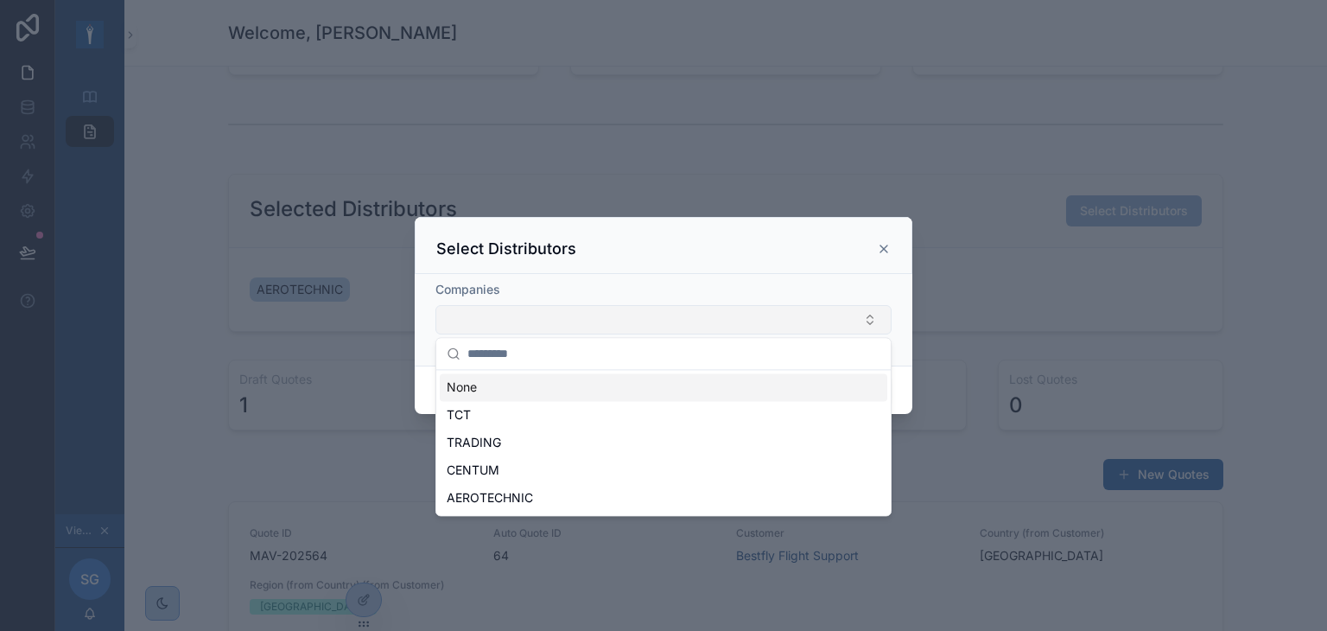
click at [619, 274] on div "Companies" at bounding box center [664, 320] width 498 height 92
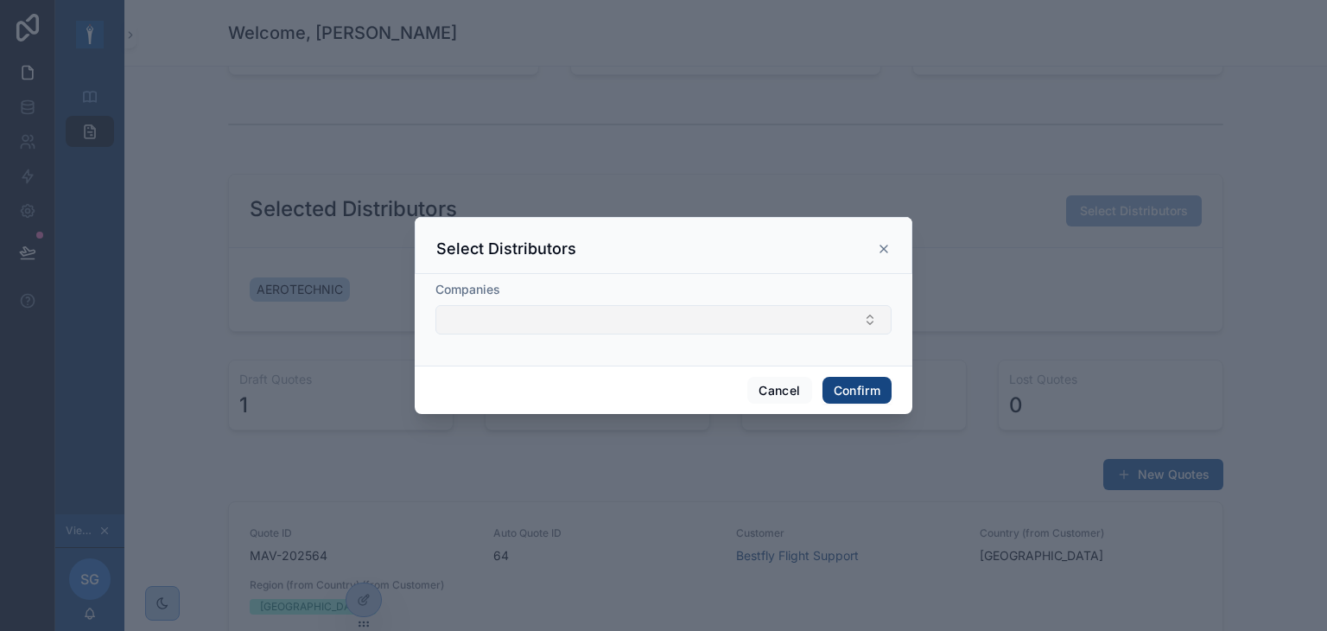
click at [865, 384] on button "Confirm" at bounding box center [857, 391] width 69 height 28
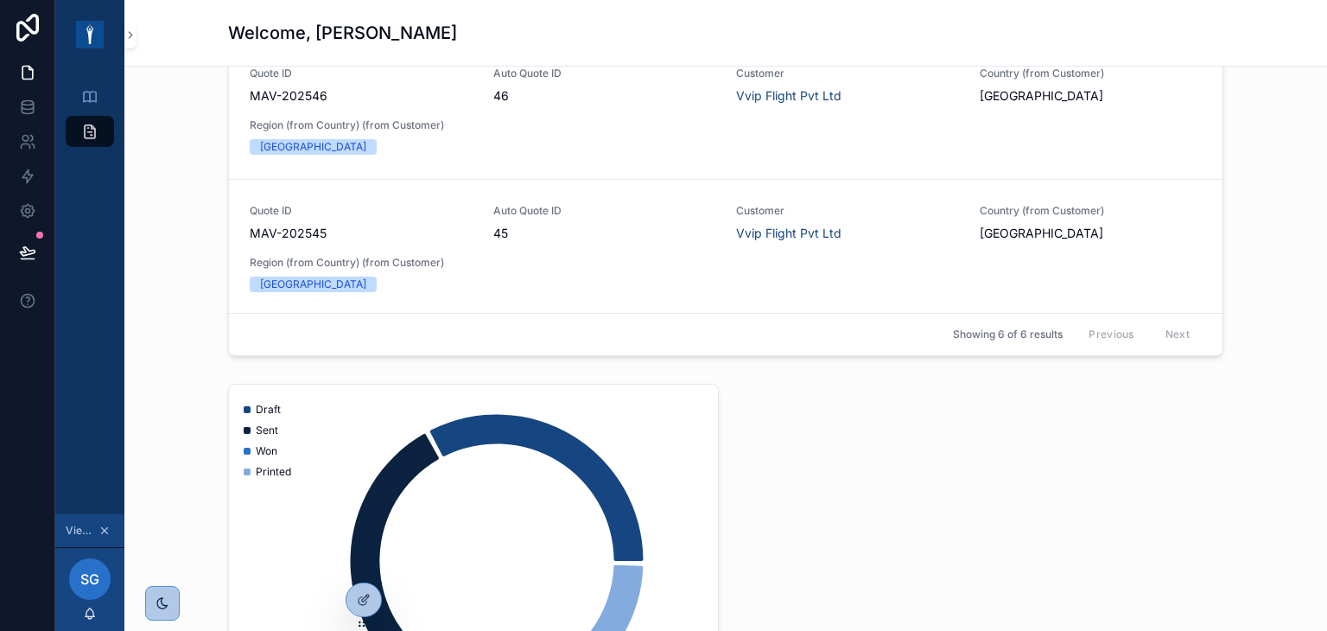
scroll to position [665, 0]
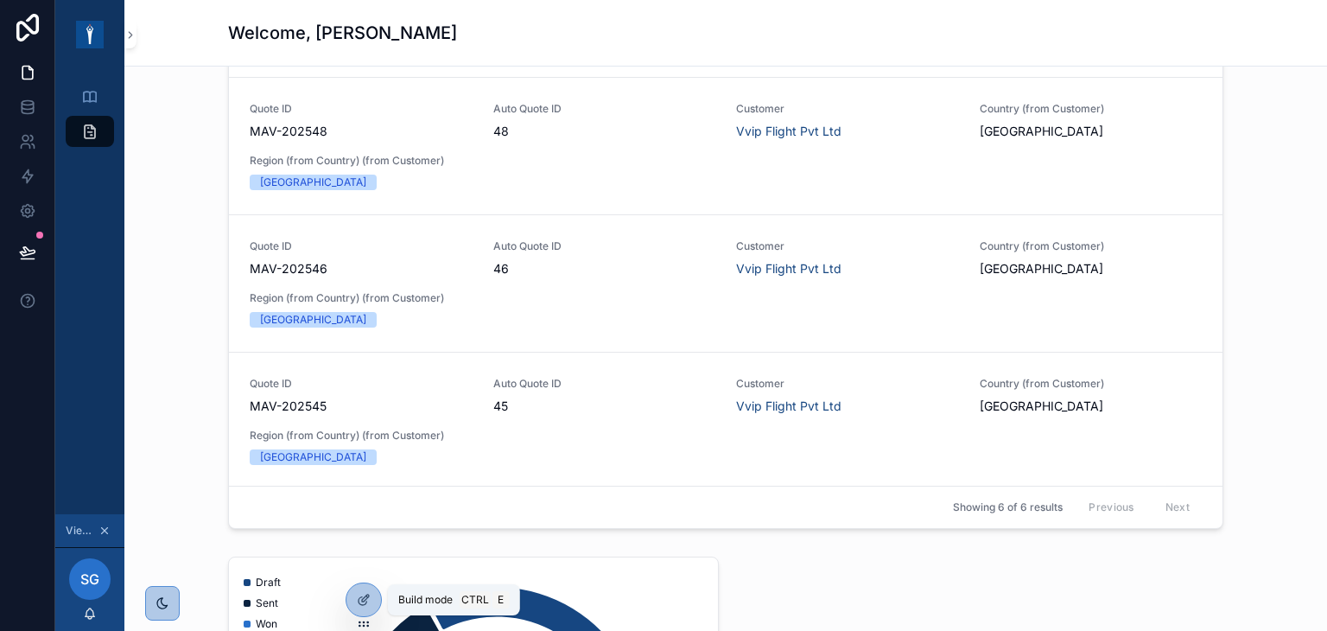
drag, startPoint x: 375, startPoint y: 594, endPoint x: 402, endPoint y: 581, distance: 30.1
click at [375, 594] on div at bounding box center [363, 599] width 35 height 33
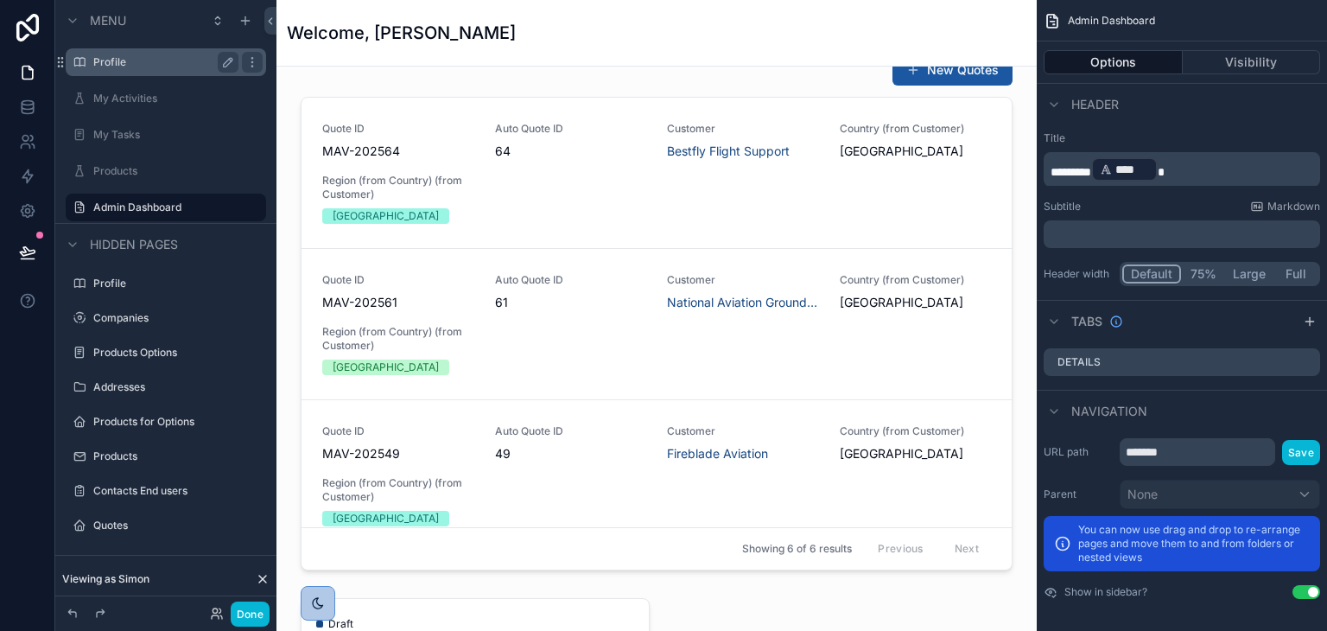
click at [118, 69] on div "Profile" at bounding box center [165, 62] width 145 height 21
click at [184, 50] on div "Profile" at bounding box center [166, 62] width 194 height 28
click at [118, 61] on label "Profile" at bounding box center [162, 62] width 138 height 14
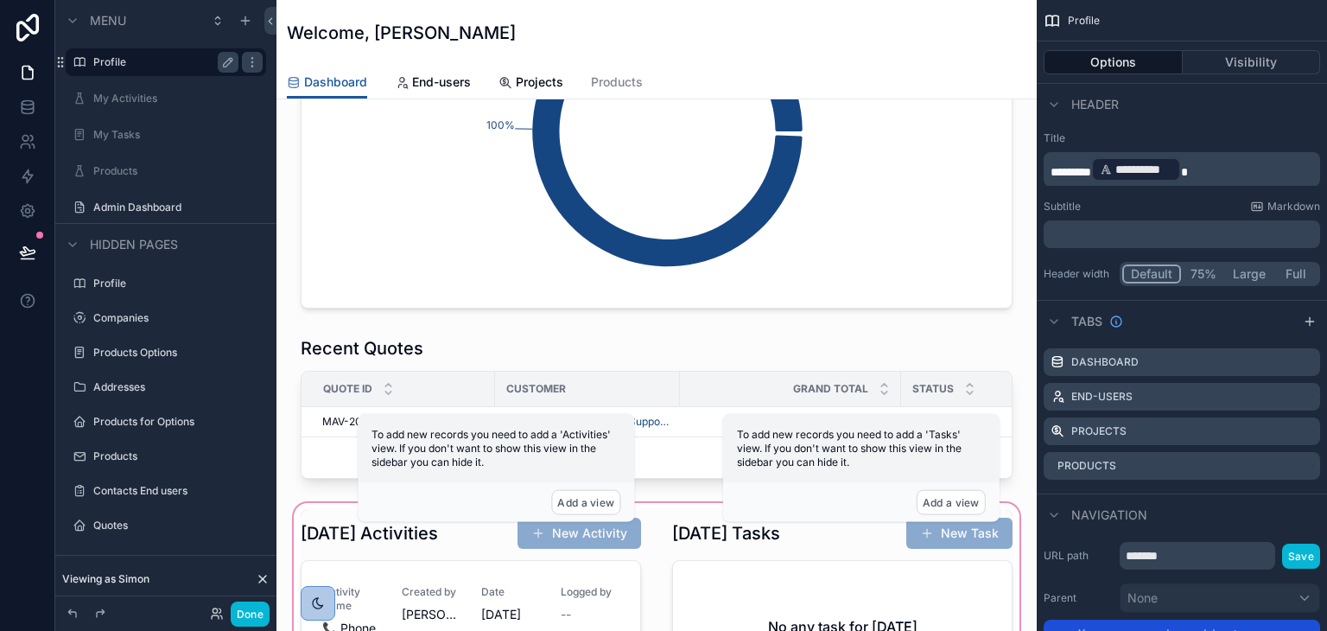
scroll to position [346, 0]
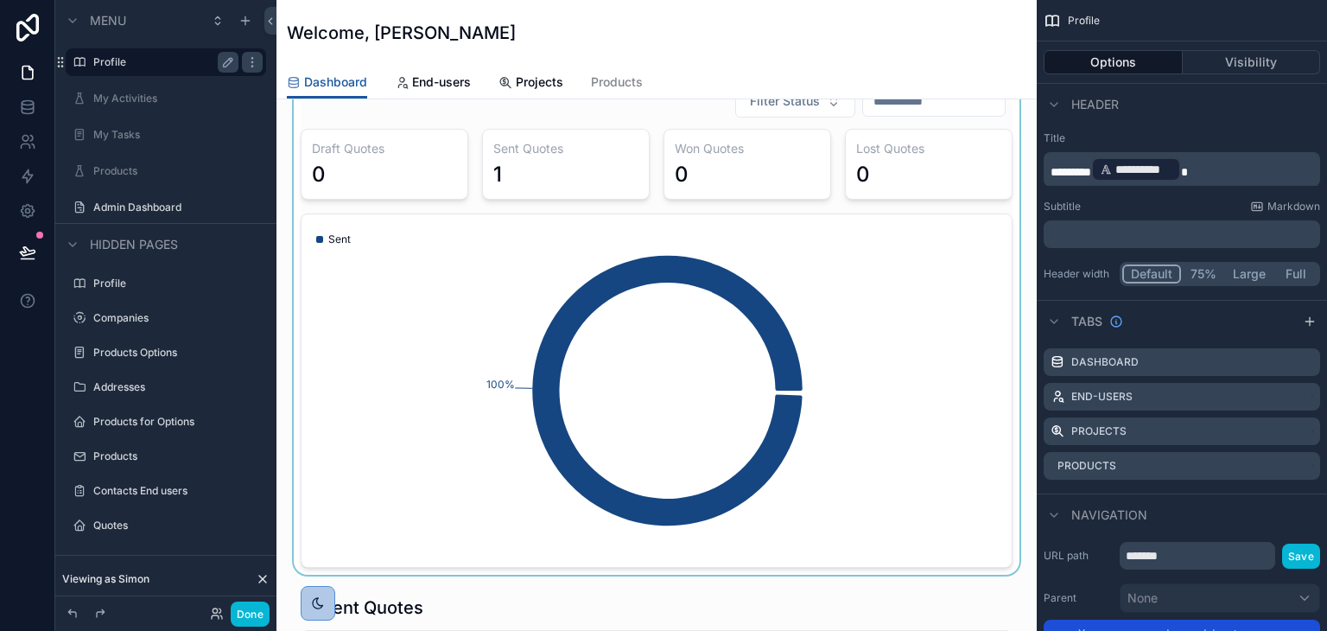
click at [448, 236] on div "scrollable content" at bounding box center [656, 326] width 733 height 498
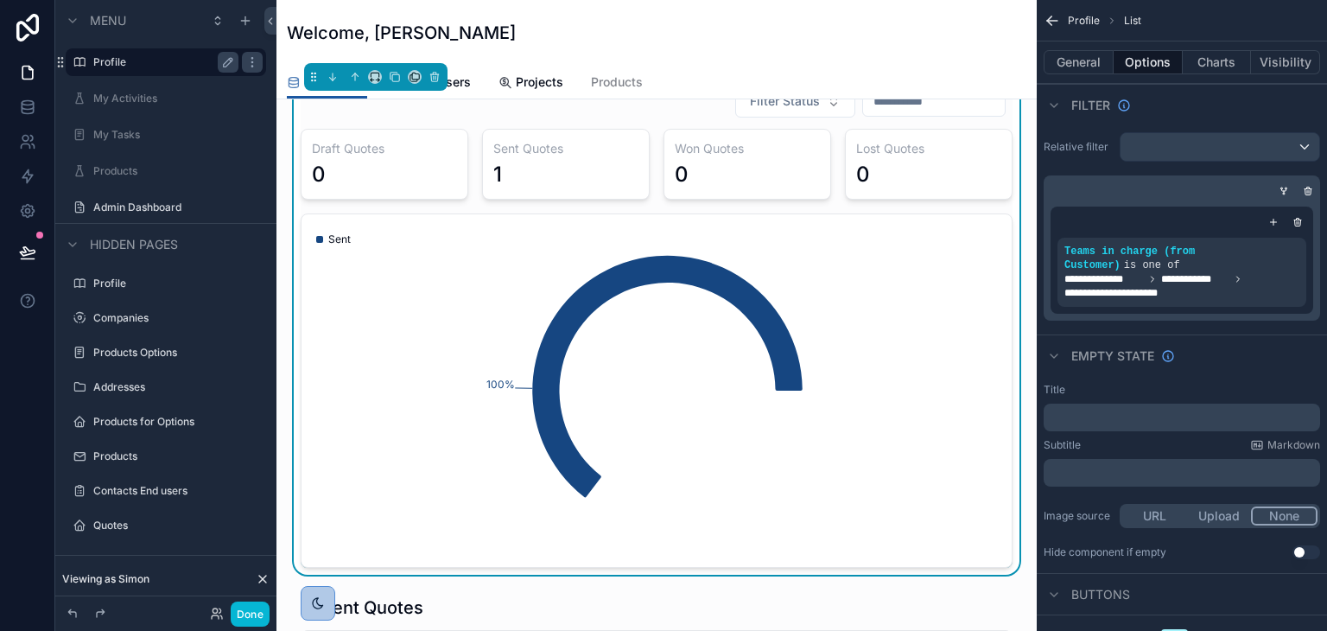
click at [816, 266] on icon "100%" at bounding box center [650, 391] width 677 height 332
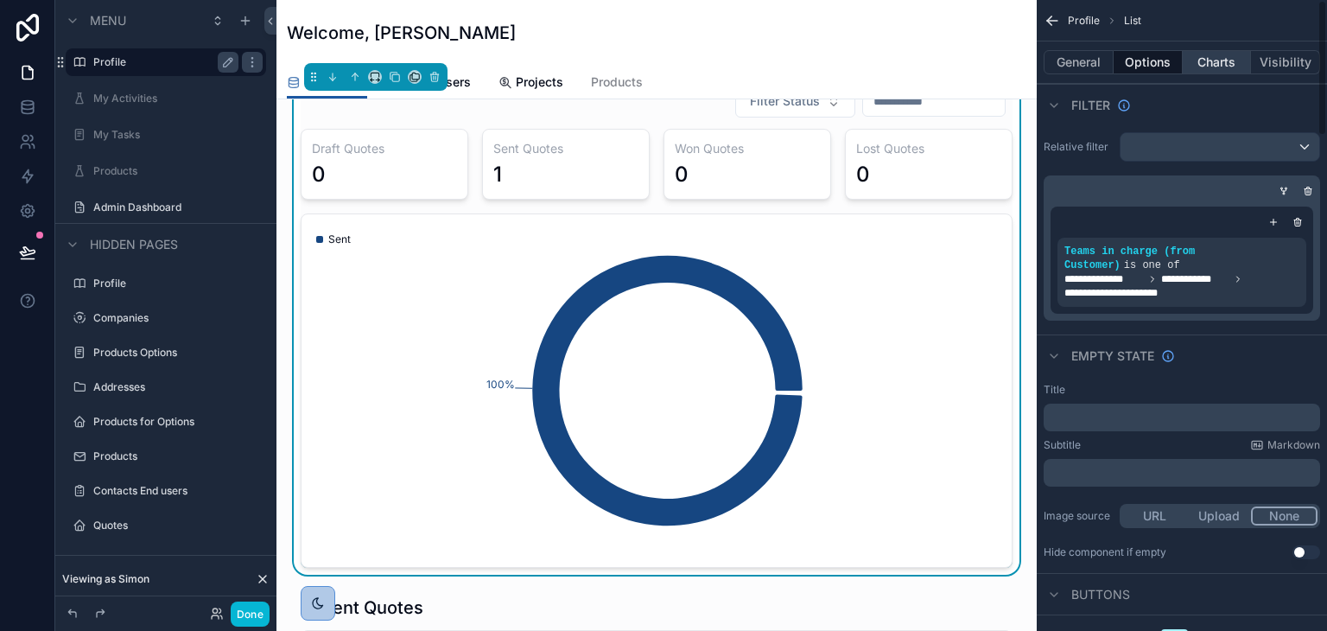
click at [1222, 62] on button "Charts" at bounding box center [1217, 62] width 69 height 24
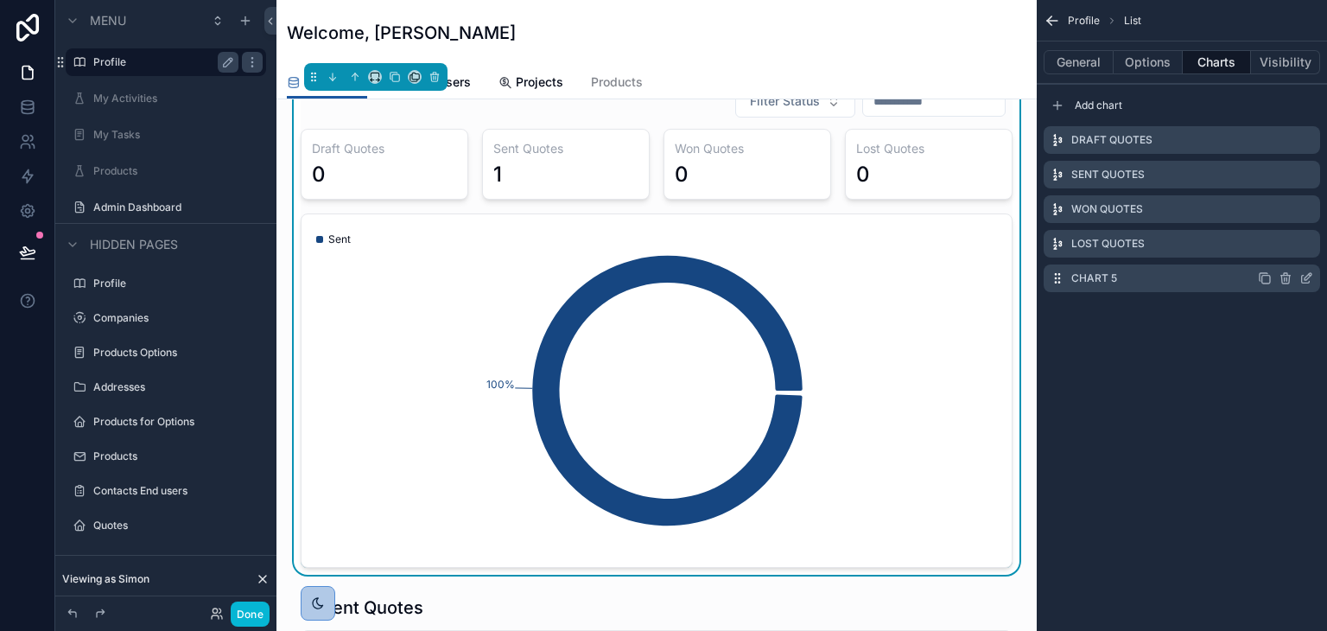
click at [1306, 280] on icon "scrollable content" at bounding box center [1308, 276] width 7 height 7
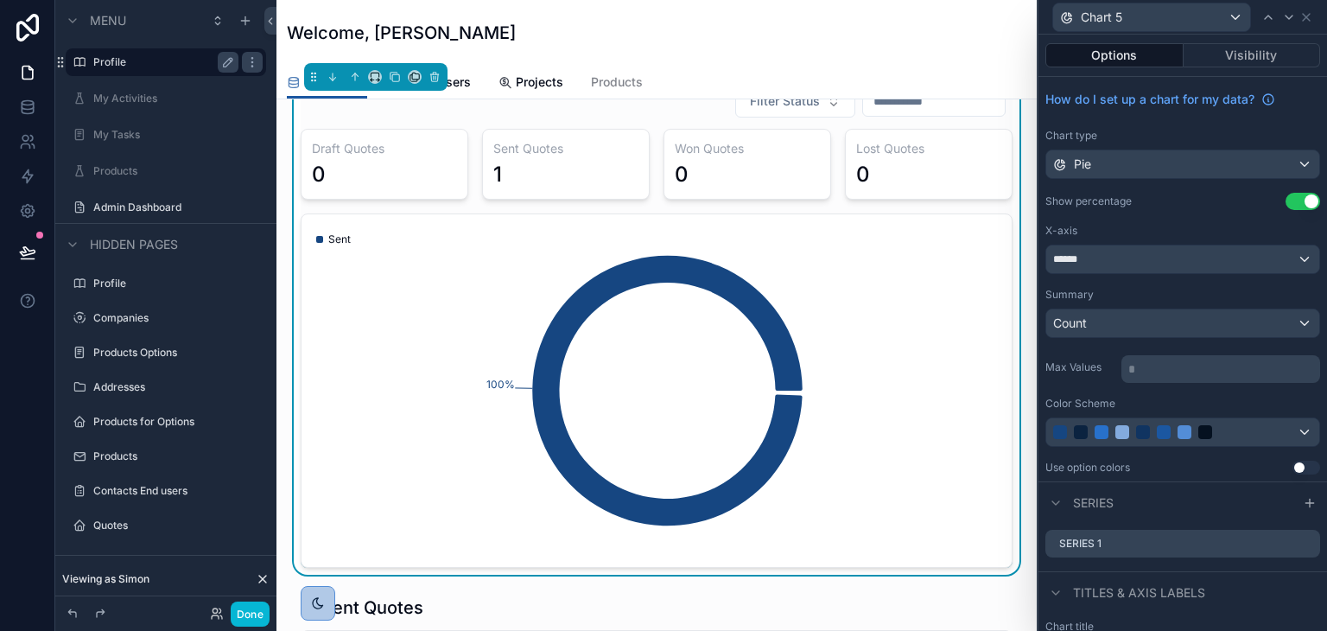
scroll to position [166, 0]
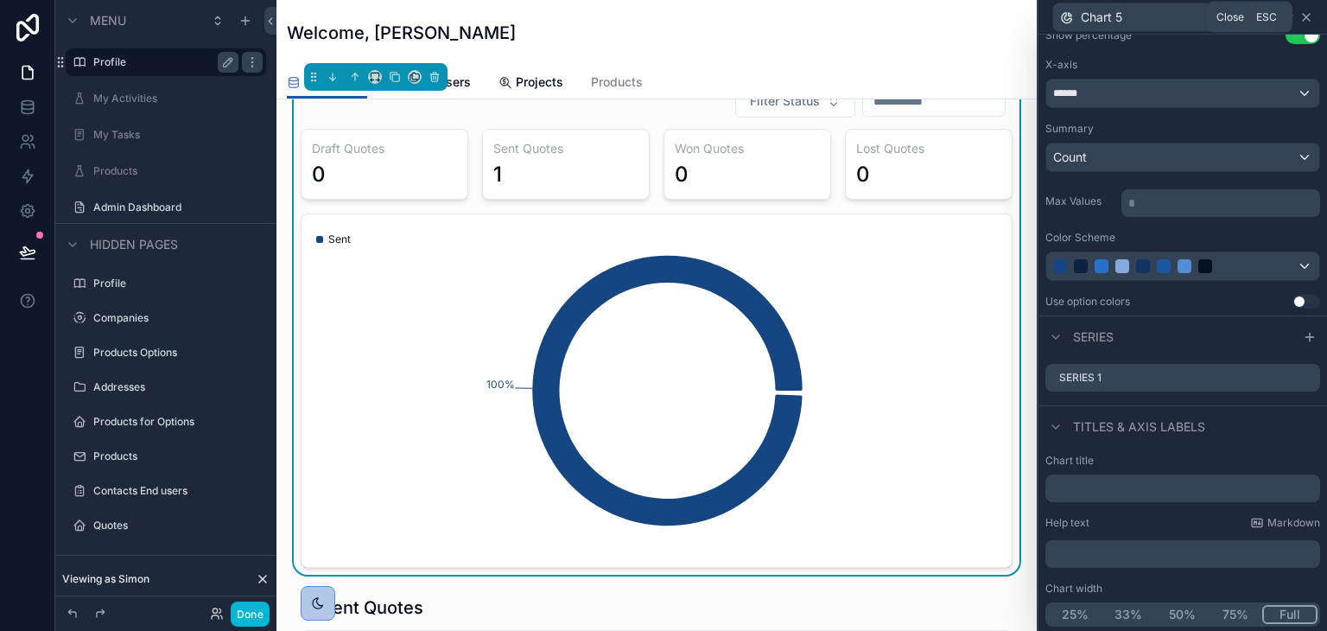
click at [1306, 16] on icon at bounding box center [1306, 17] width 7 height 7
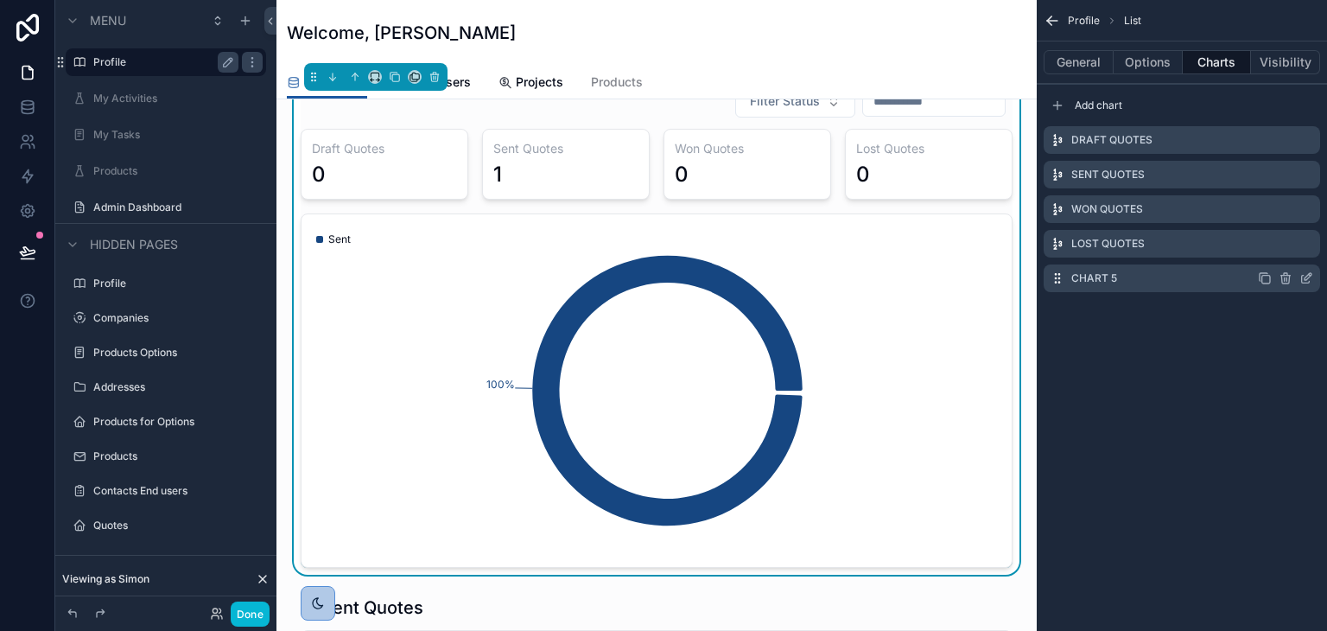
click at [1091, 281] on label "Chart 5" at bounding box center [1094, 278] width 46 height 14
click at [1303, 278] on icon "scrollable content" at bounding box center [1306, 278] width 14 height 14
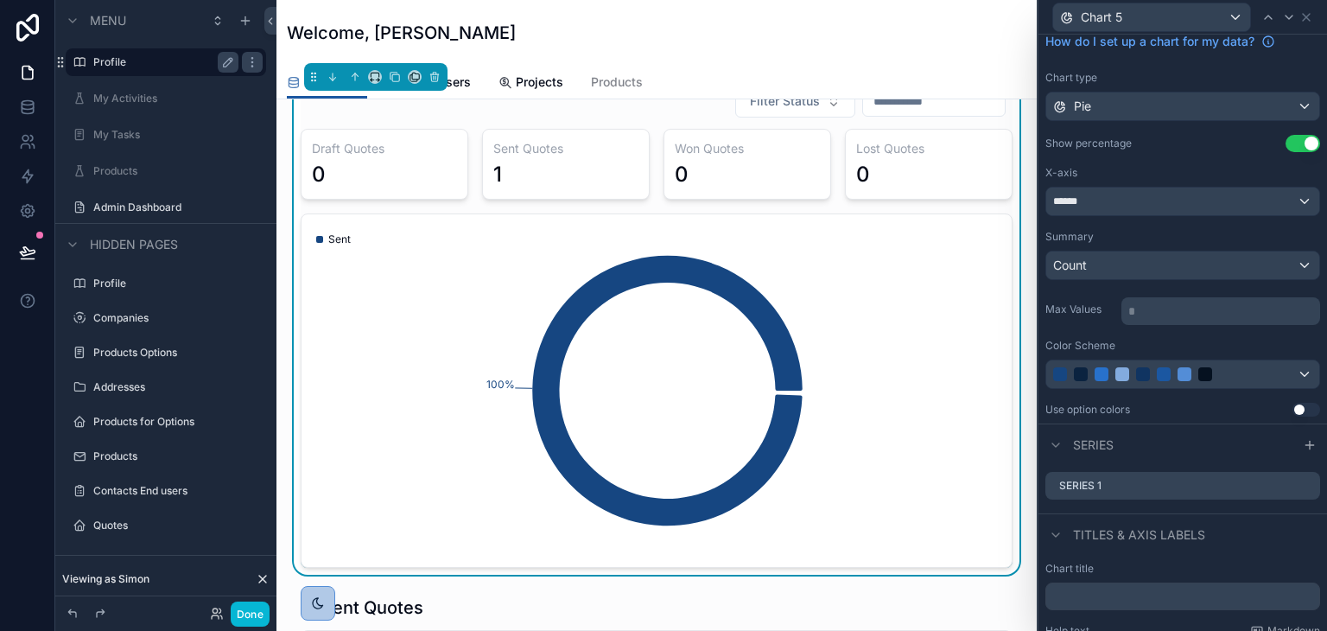
scroll to position [86, 0]
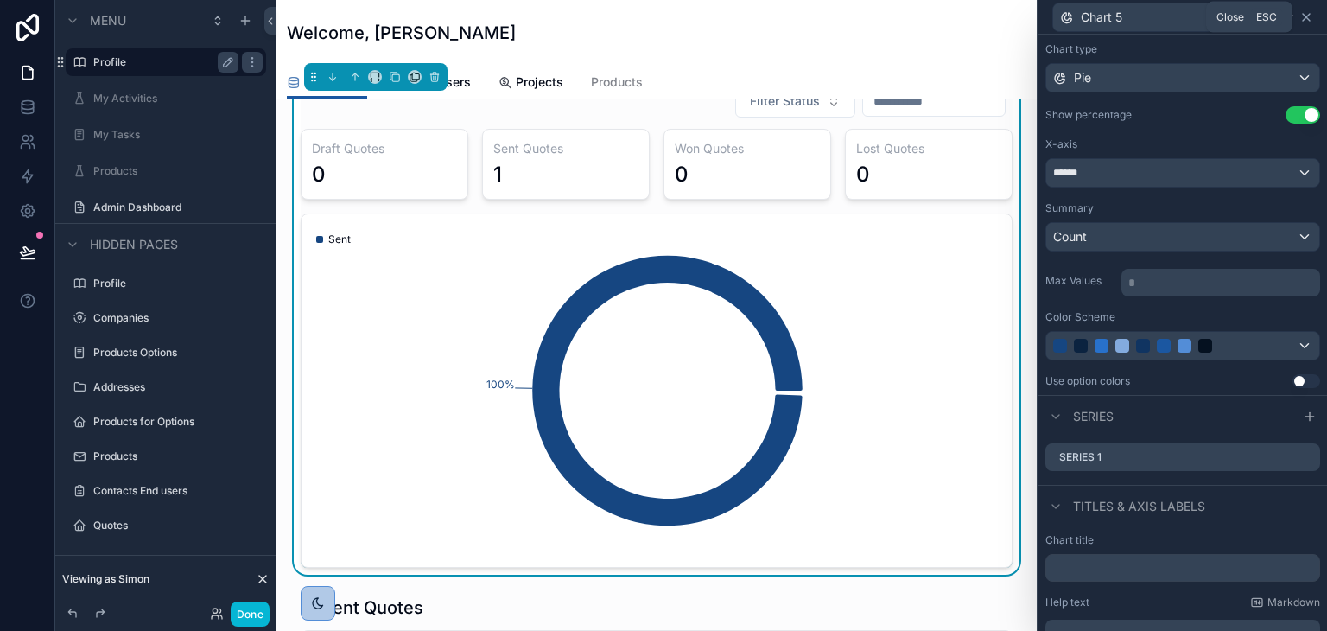
click at [1307, 18] on icon at bounding box center [1306, 17] width 7 height 7
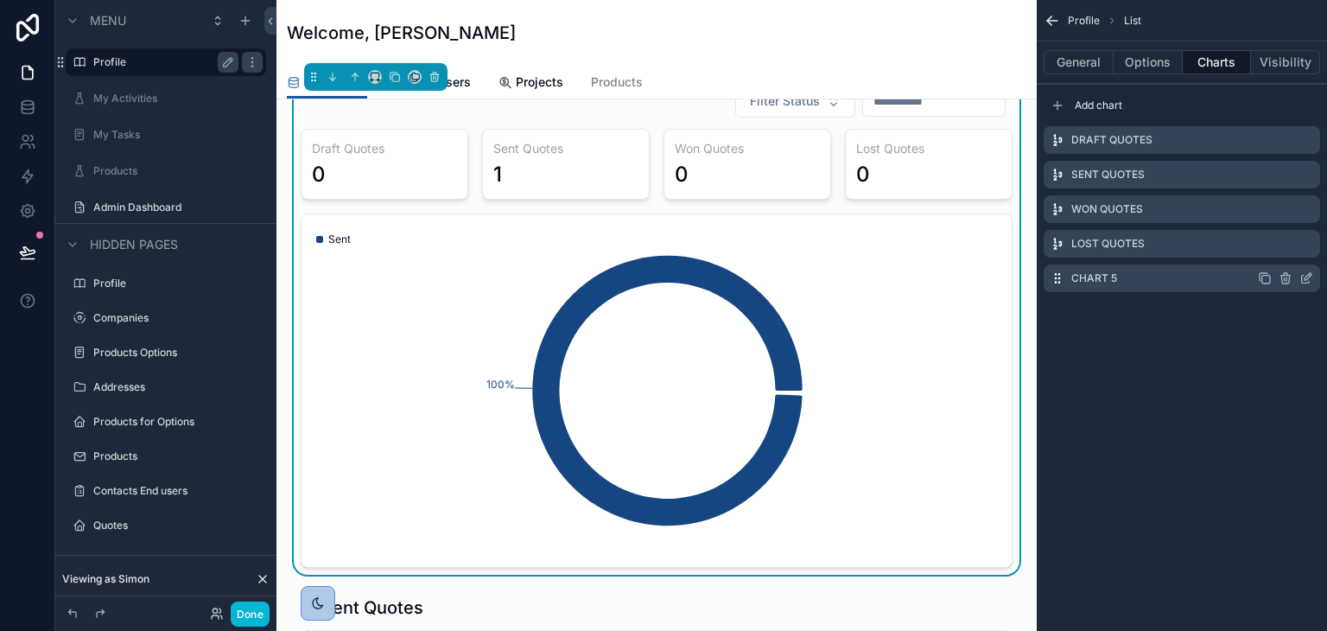
click at [1264, 276] on icon "scrollable content" at bounding box center [1266, 280] width 8 height 8
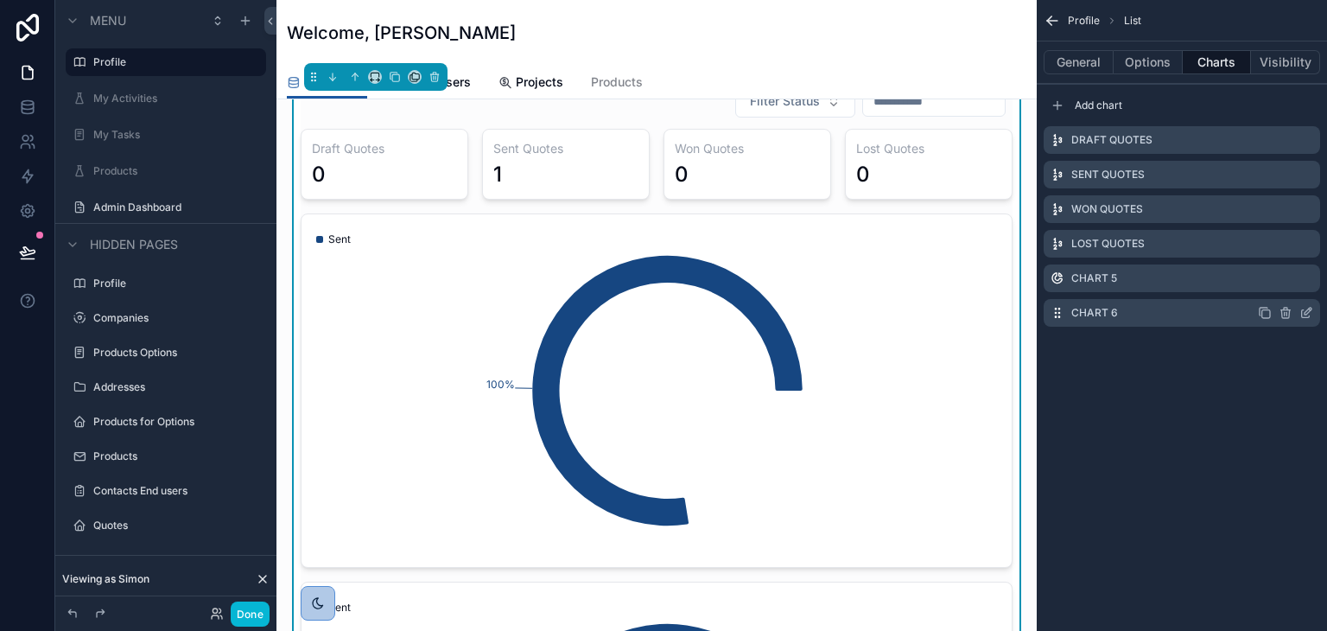
click at [1310, 312] on icon "scrollable content" at bounding box center [1306, 313] width 14 height 14
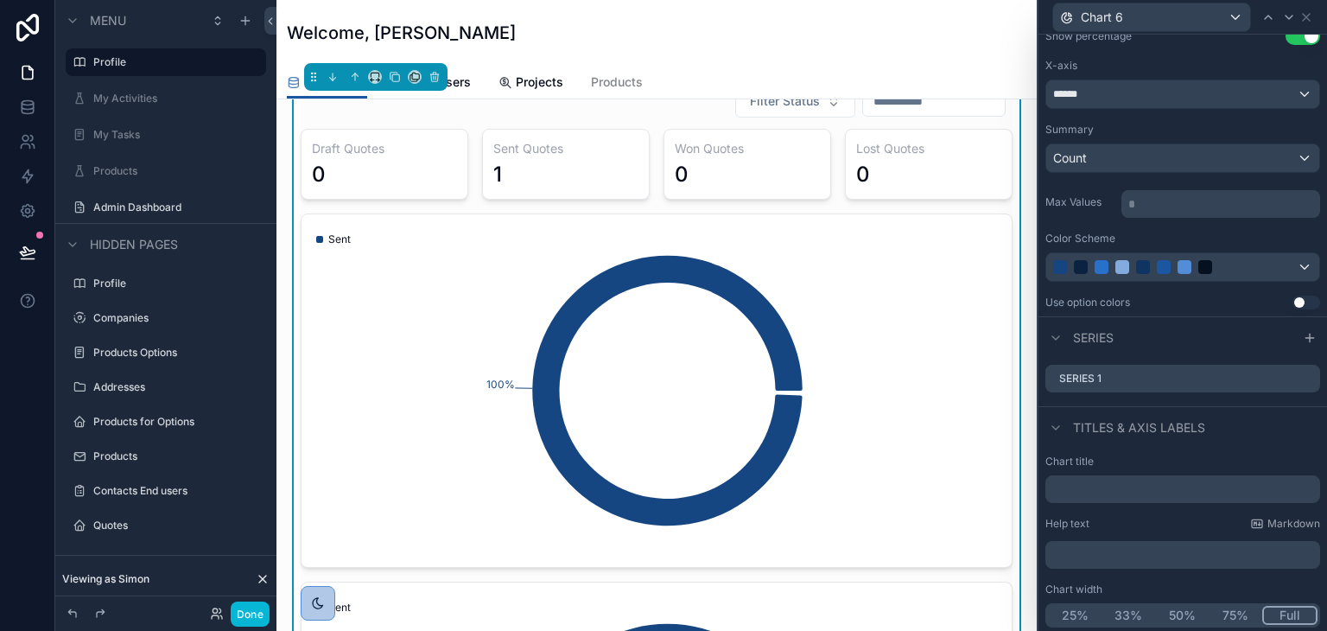
scroll to position [166, 0]
click at [1071, 486] on input "text" at bounding box center [1182, 488] width 275 height 28
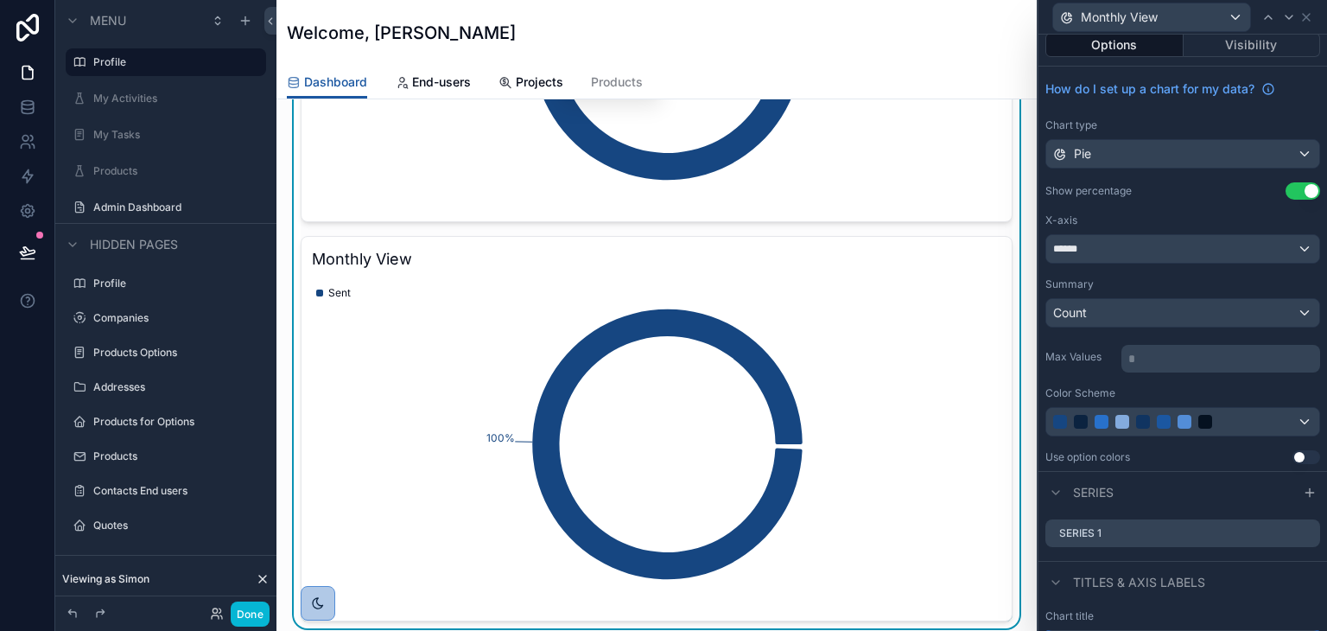
scroll to position [0, 0]
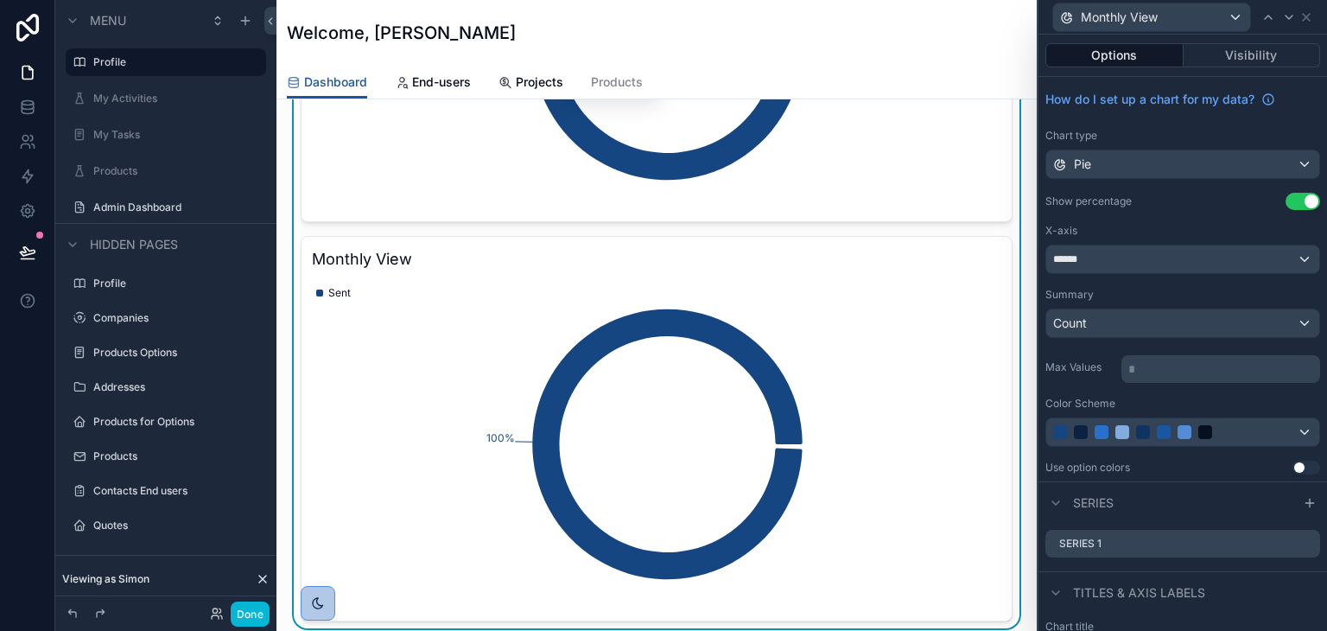
type input "**********"
click at [1147, 163] on div "Pie" at bounding box center [1182, 164] width 273 height 28
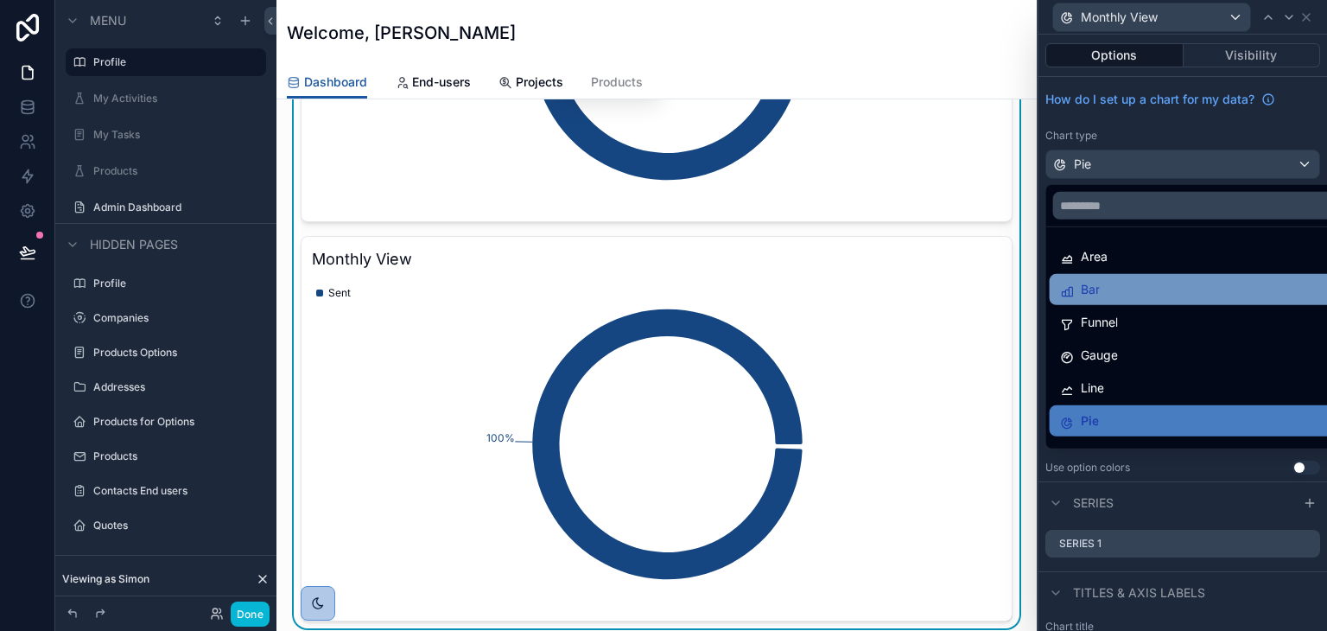
click at [1117, 295] on div "Bar" at bounding box center [1196, 289] width 273 height 21
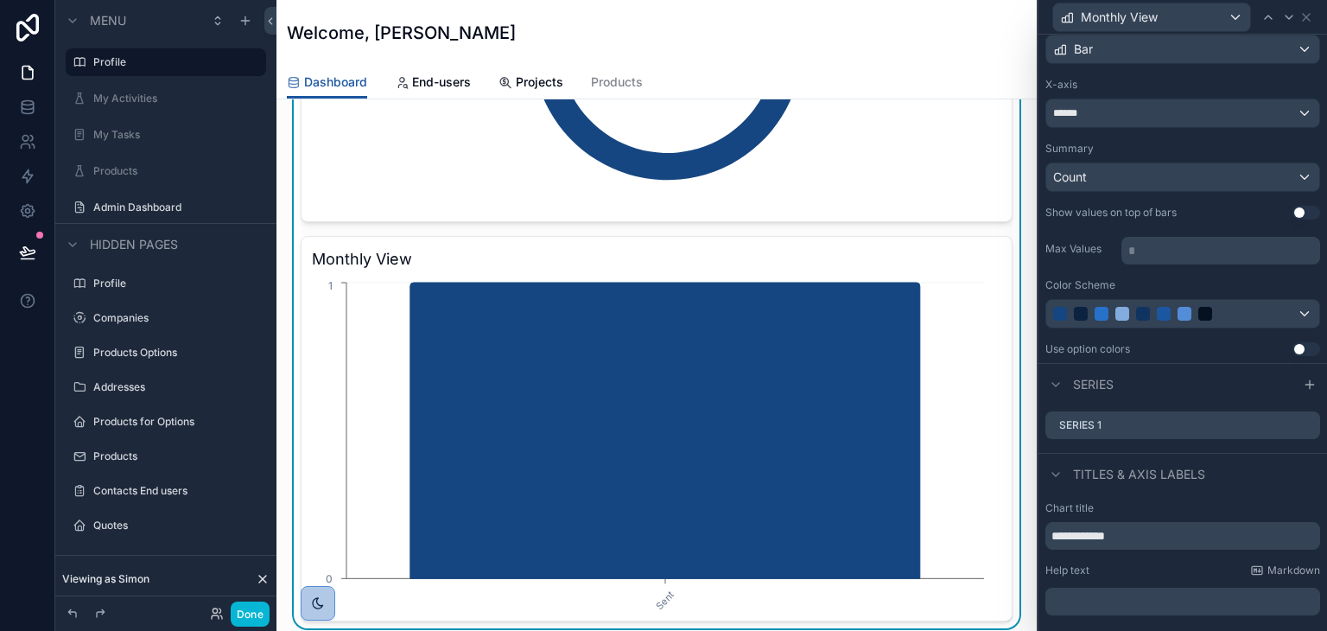
scroll to position [29, 0]
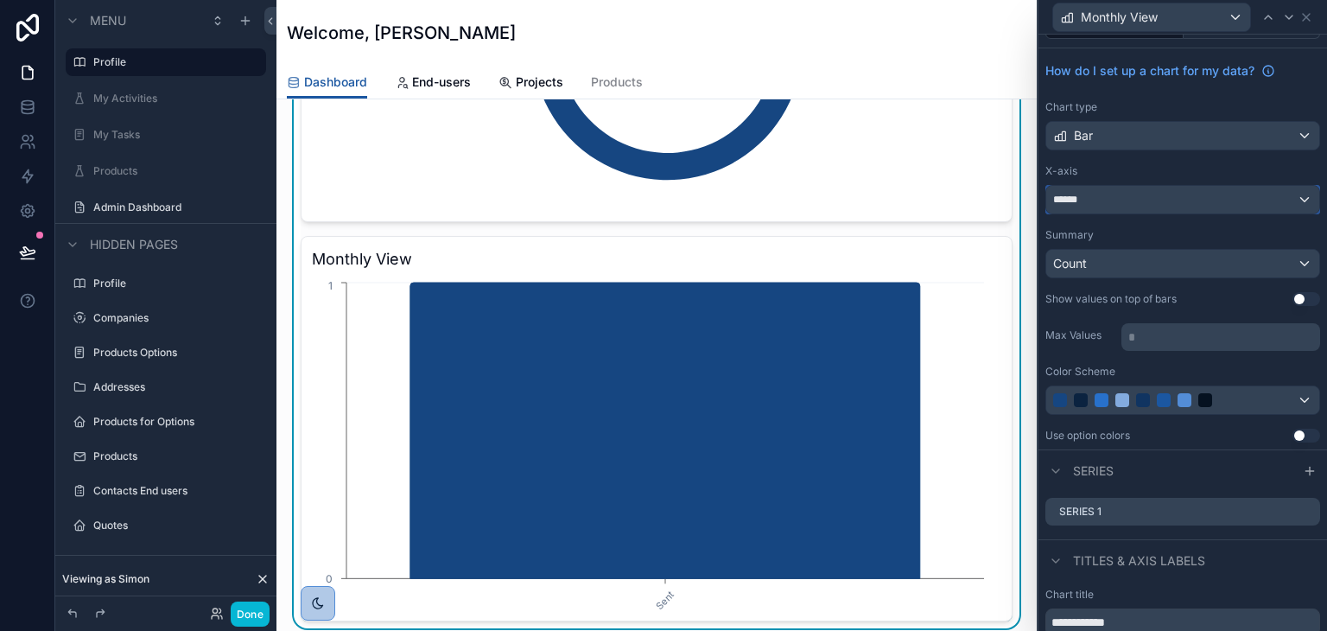
click at [1206, 194] on div "******" at bounding box center [1182, 200] width 273 height 28
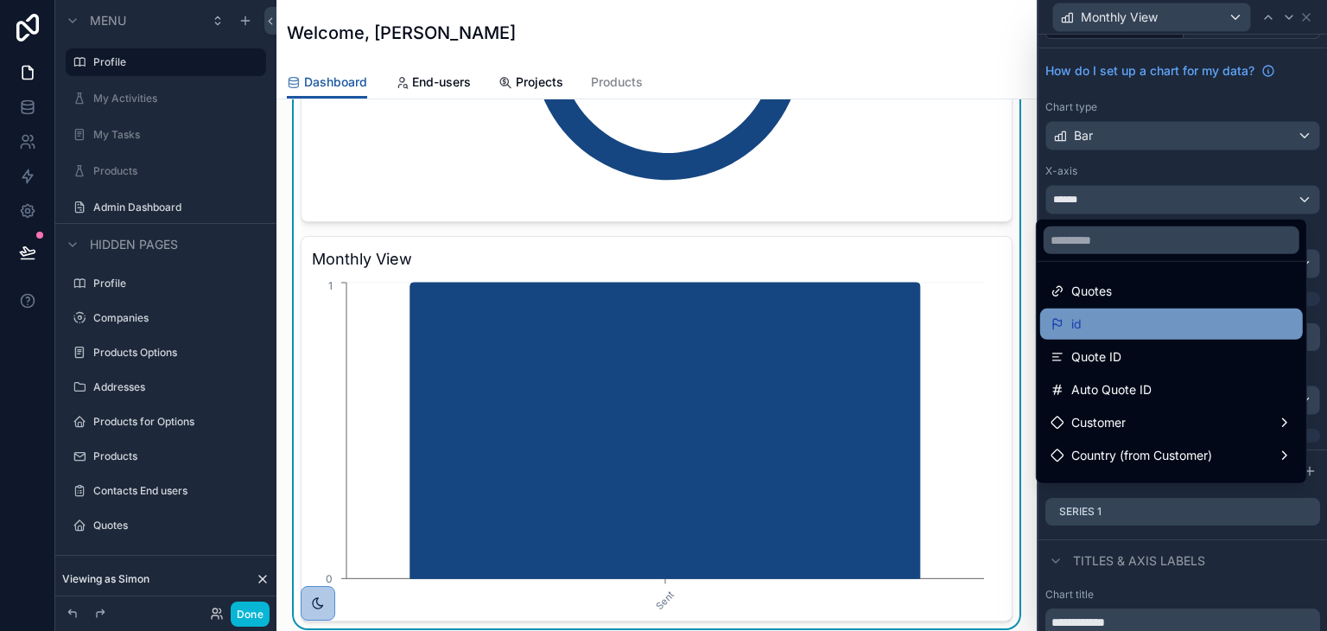
click at [1165, 327] on div "id" at bounding box center [1172, 324] width 242 height 21
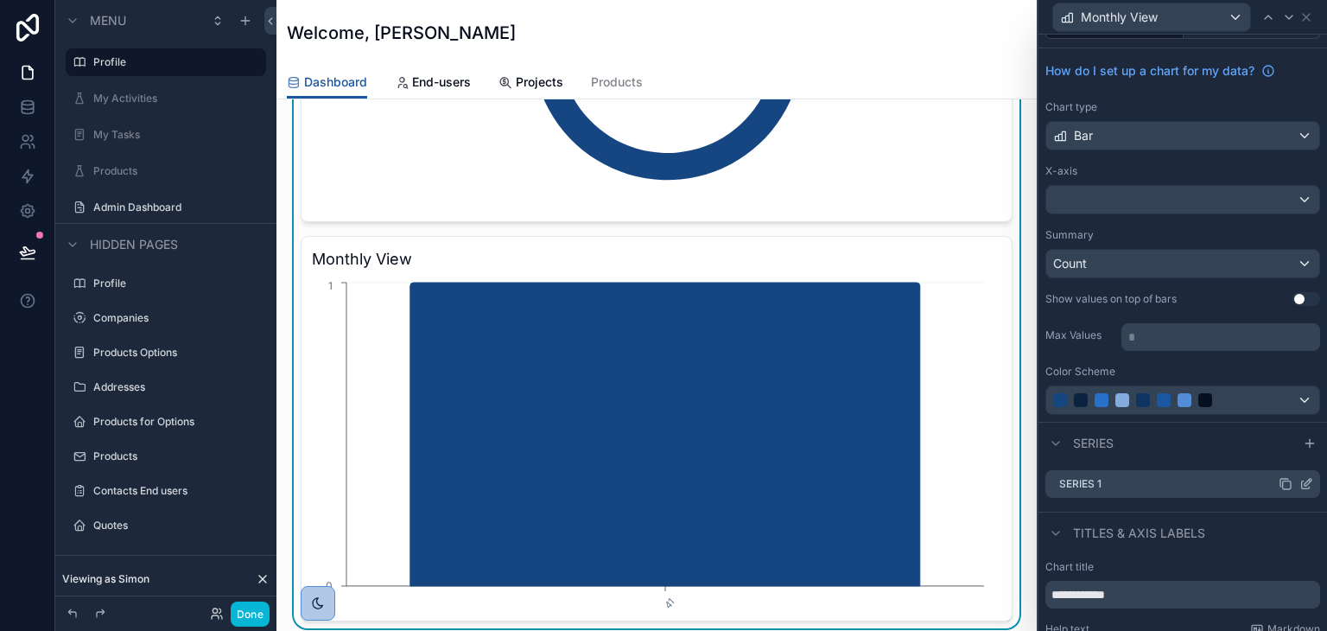
click at [1305, 483] on icon at bounding box center [1308, 482] width 7 height 7
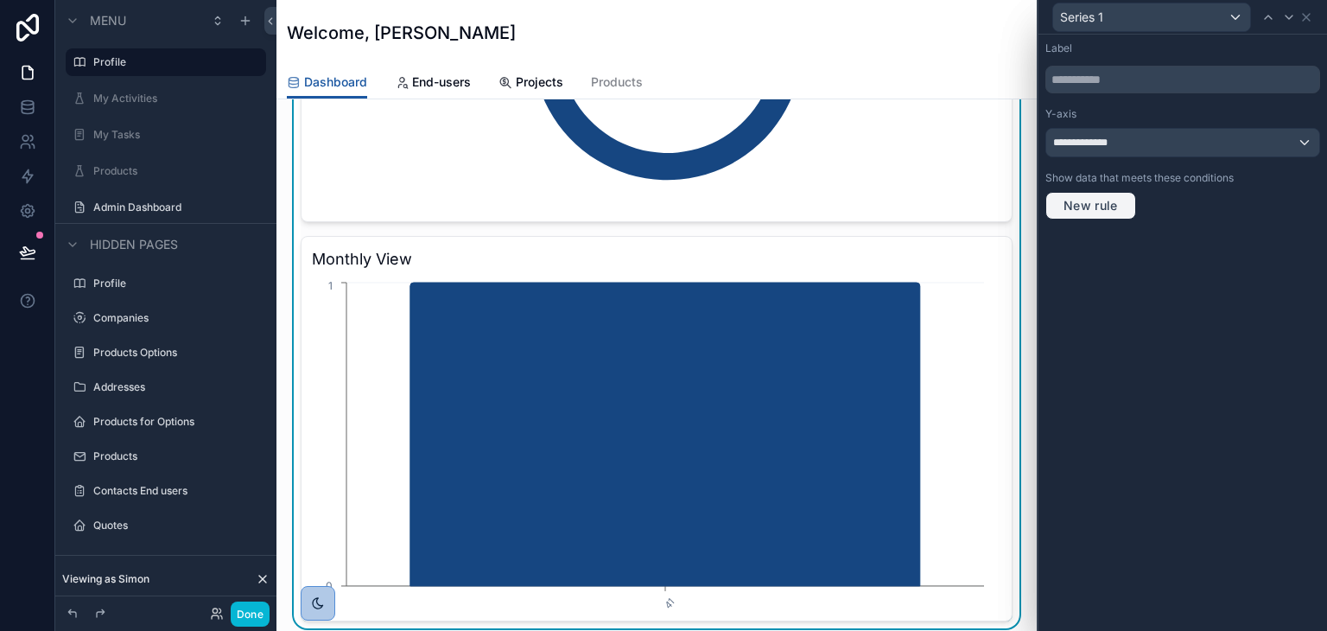
click at [1096, 195] on button "New rule" at bounding box center [1090, 206] width 91 height 28
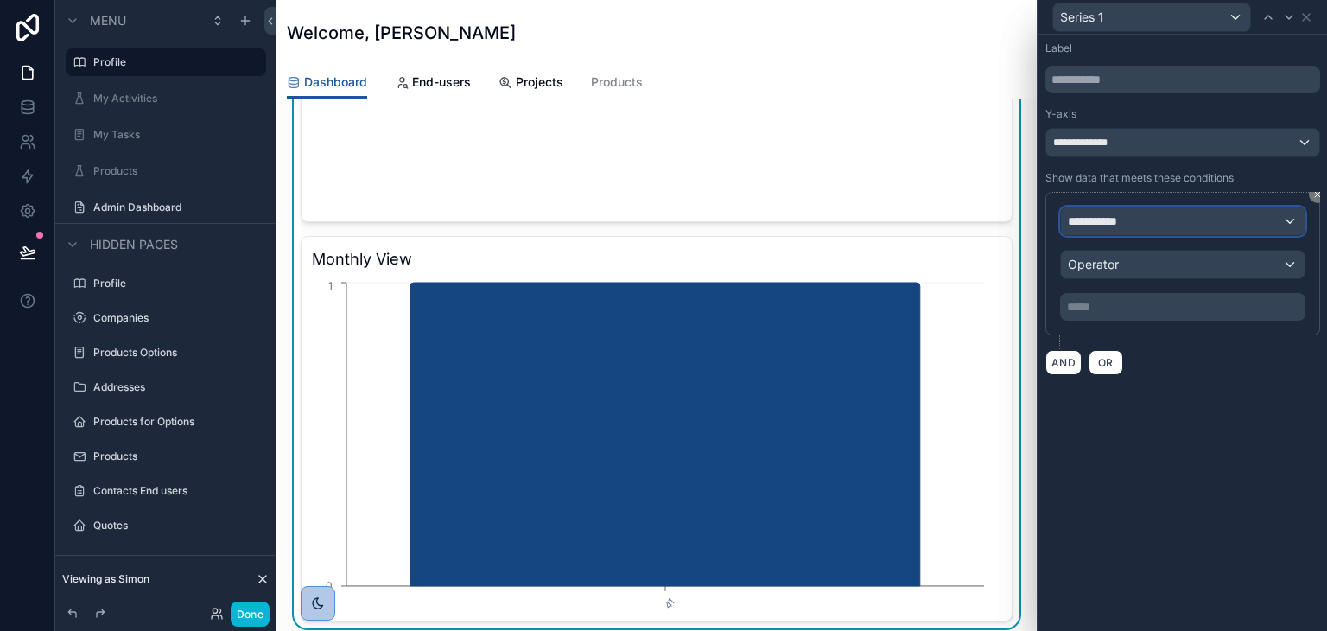
click at [1113, 226] on span "**********" at bounding box center [1100, 221] width 64 height 17
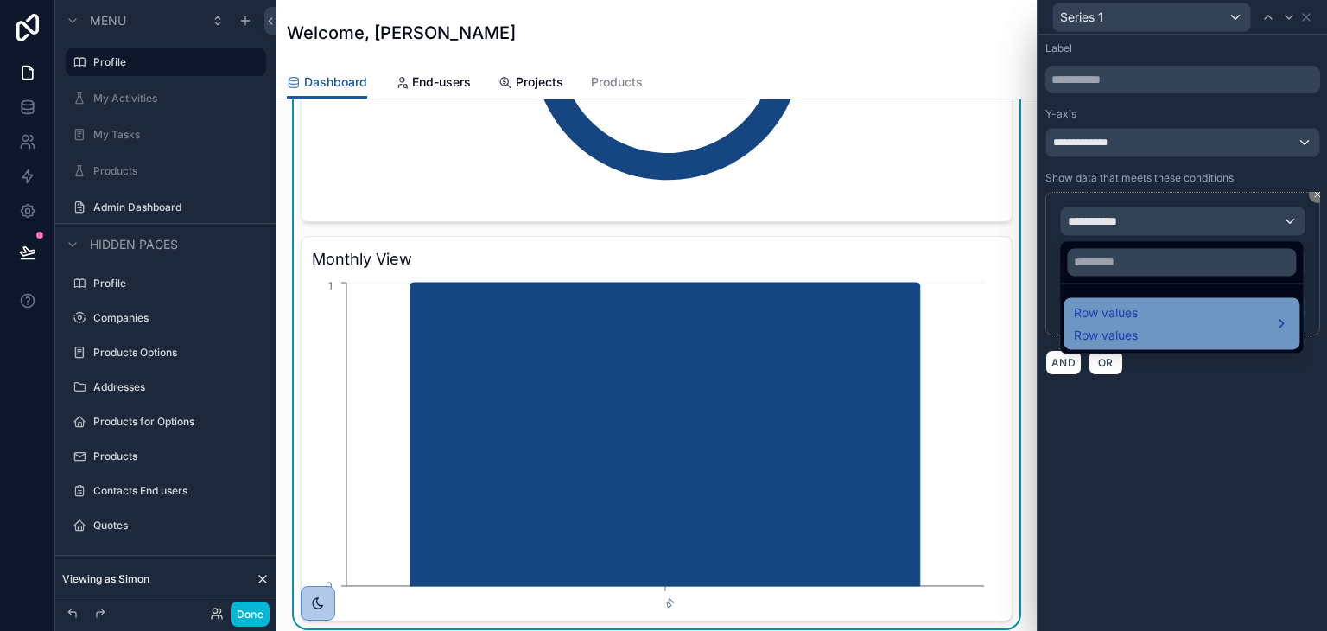
click at [1107, 332] on span "Row values" at bounding box center [1106, 335] width 64 height 17
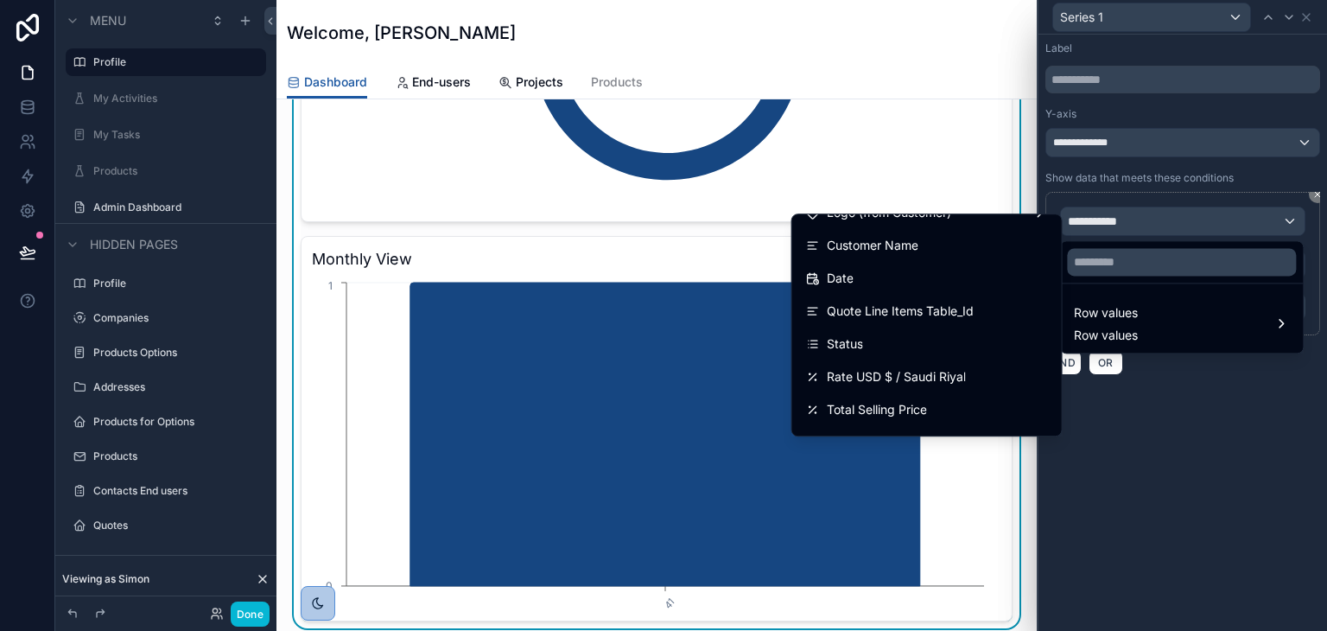
scroll to position [259, 0]
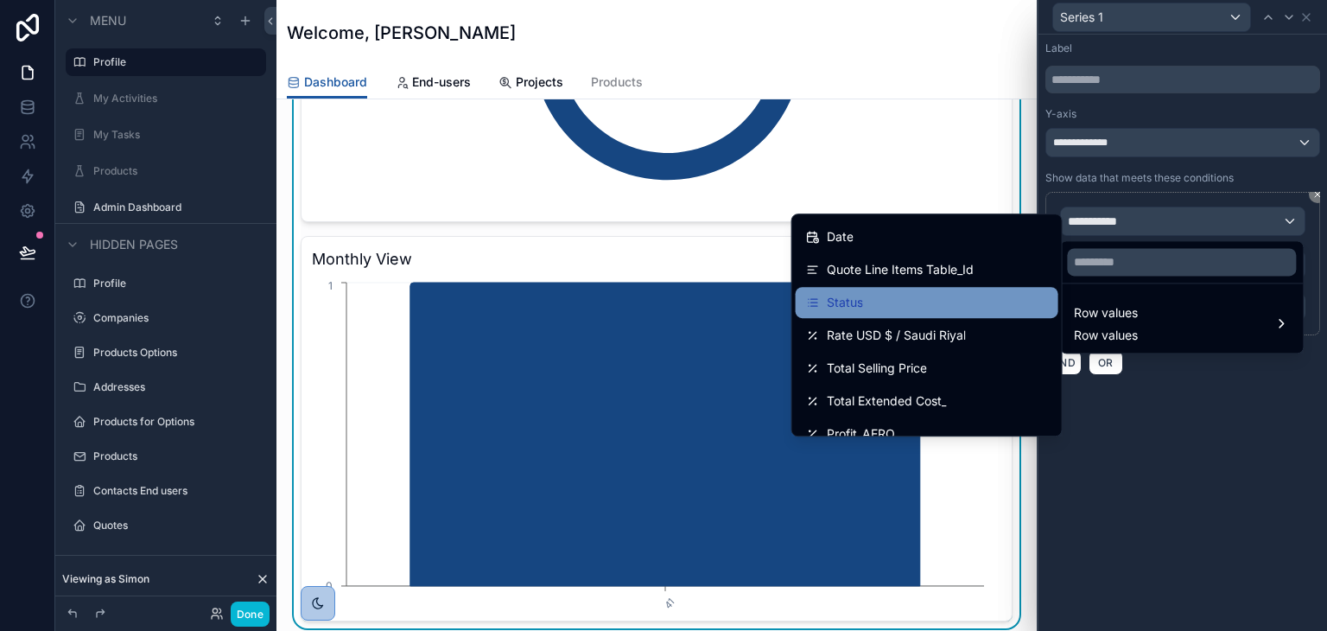
click at [888, 308] on div "Status" at bounding box center [927, 302] width 242 height 21
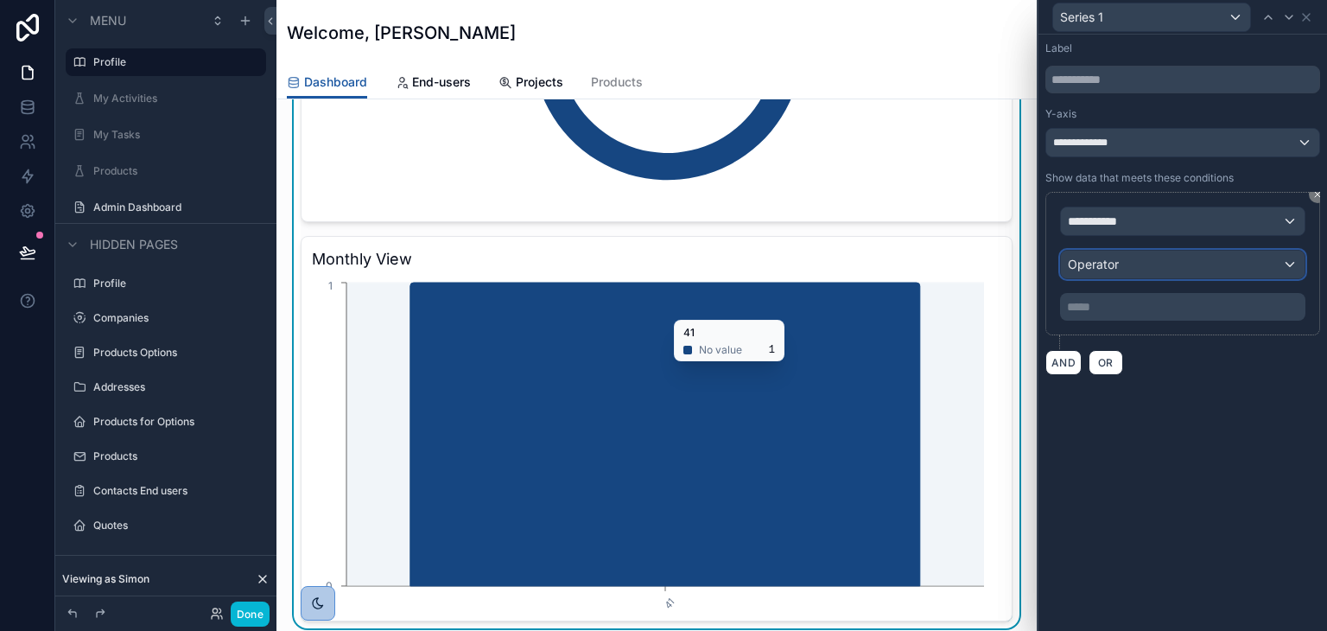
click at [1148, 256] on div "Operator" at bounding box center [1183, 265] width 244 height 28
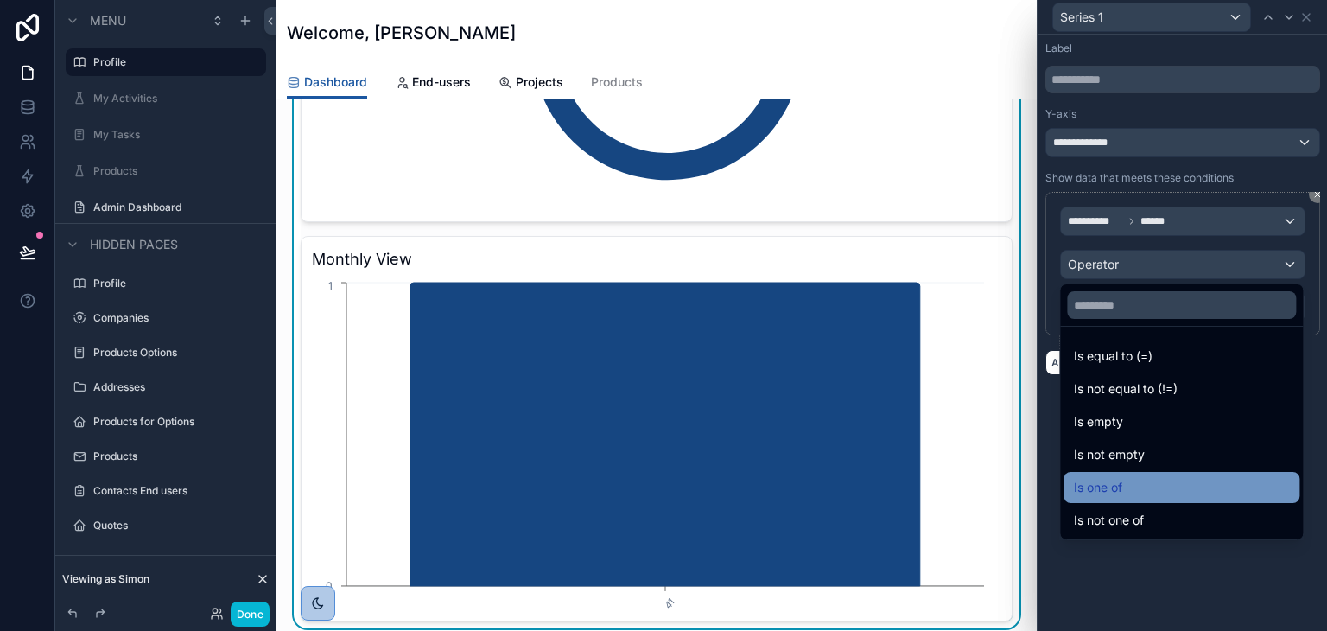
click at [1130, 477] on div "Is one of" at bounding box center [1181, 487] width 215 height 21
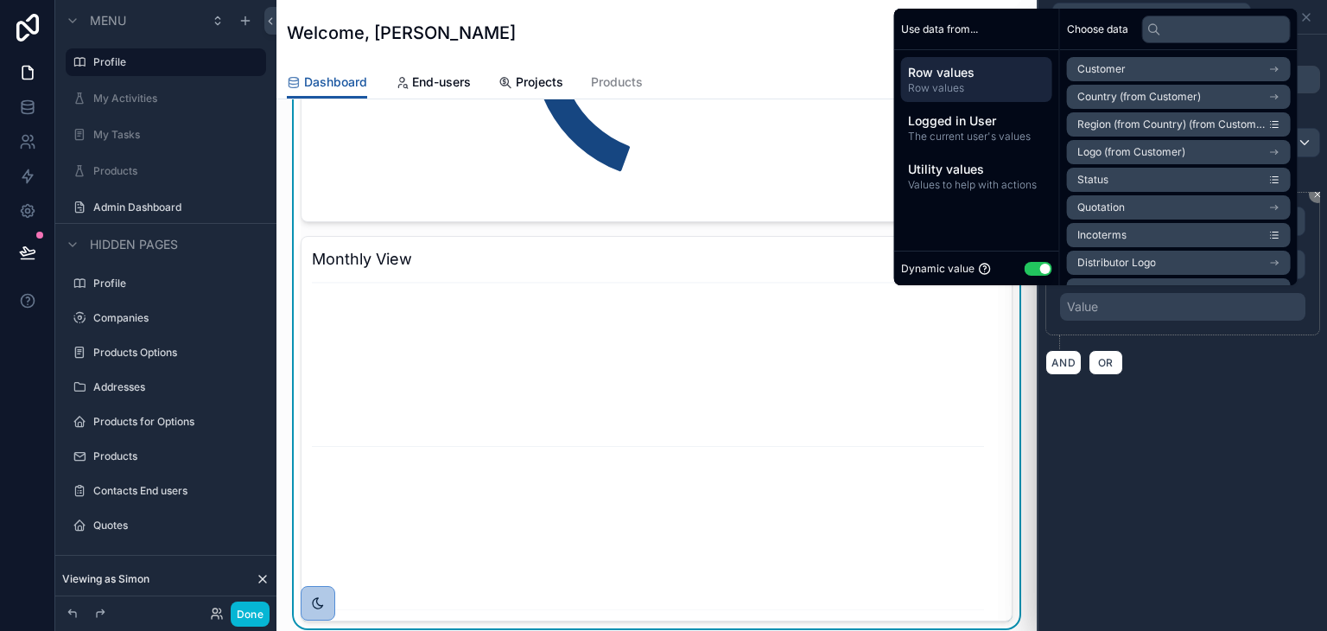
click at [1030, 265] on button "Use setting" at bounding box center [1039, 269] width 28 height 14
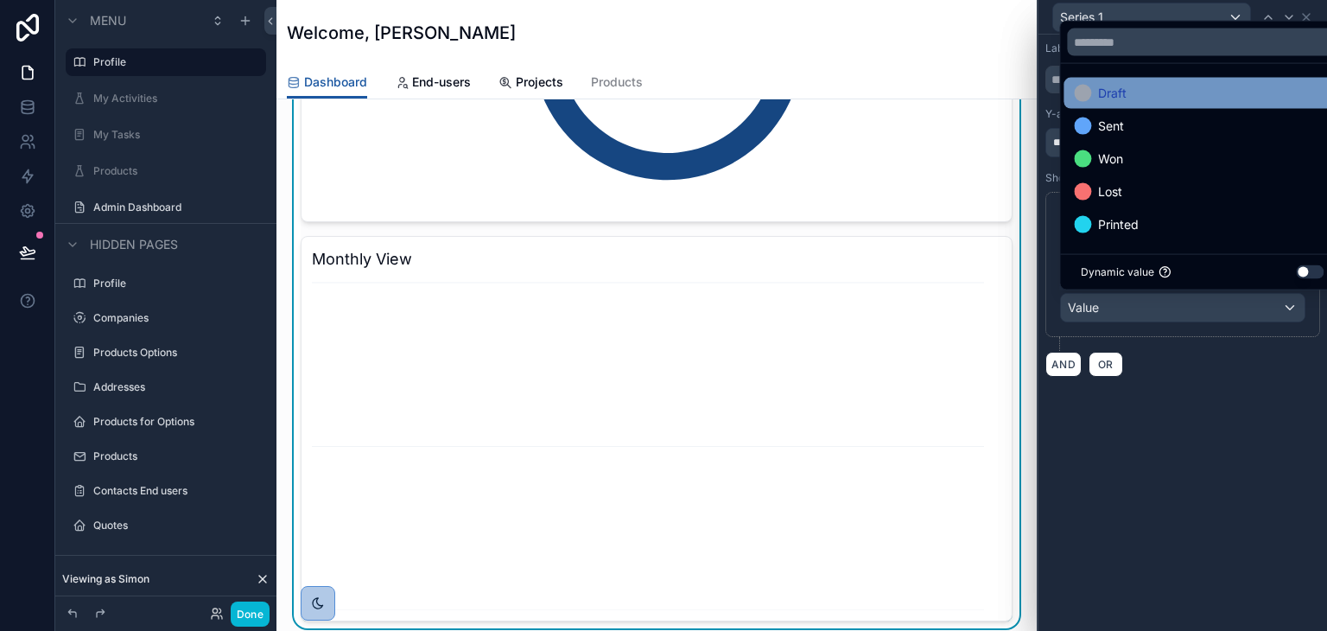
click at [1127, 101] on div "Draft" at bounding box center [1202, 93] width 257 height 21
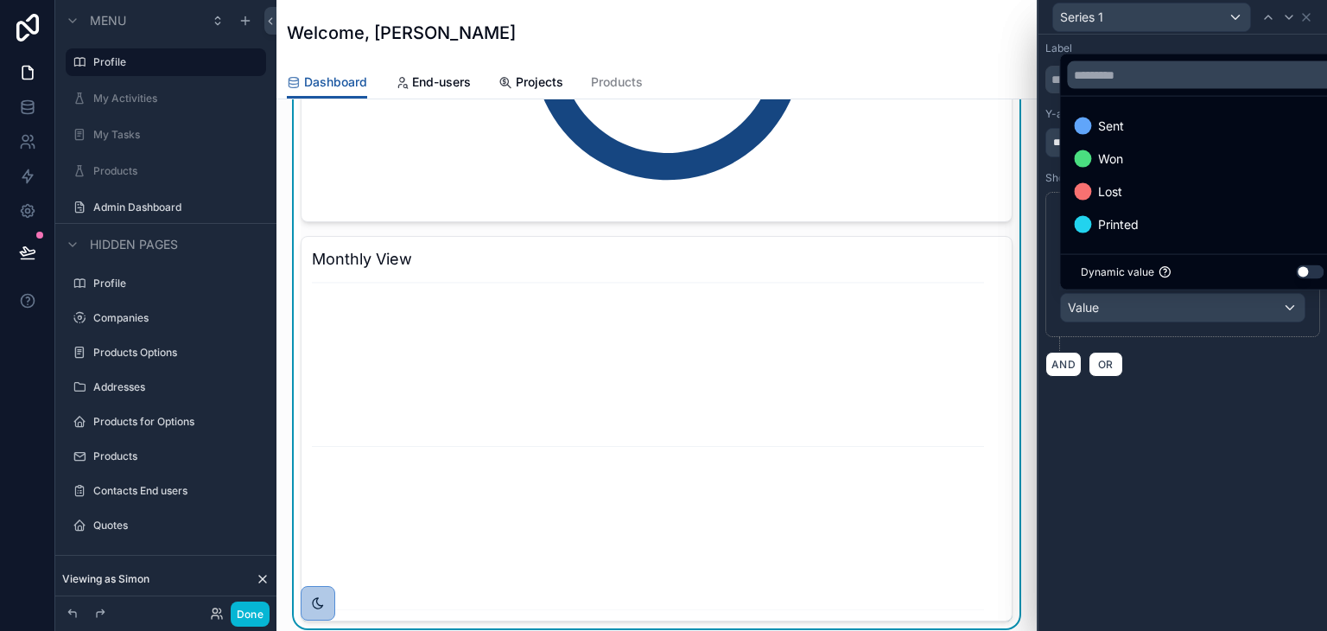
click at [1130, 215] on span "Printed" at bounding box center [1118, 224] width 41 height 21
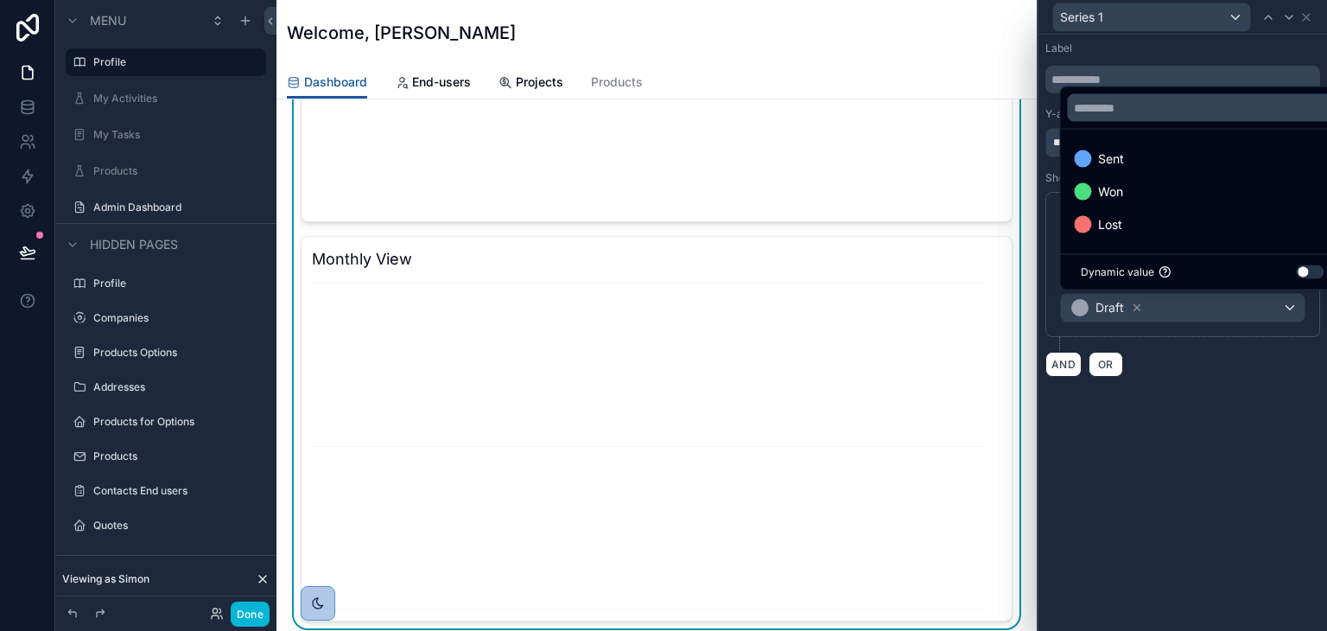
click at [1189, 429] on div "**********" at bounding box center [1183, 333] width 289 height 596
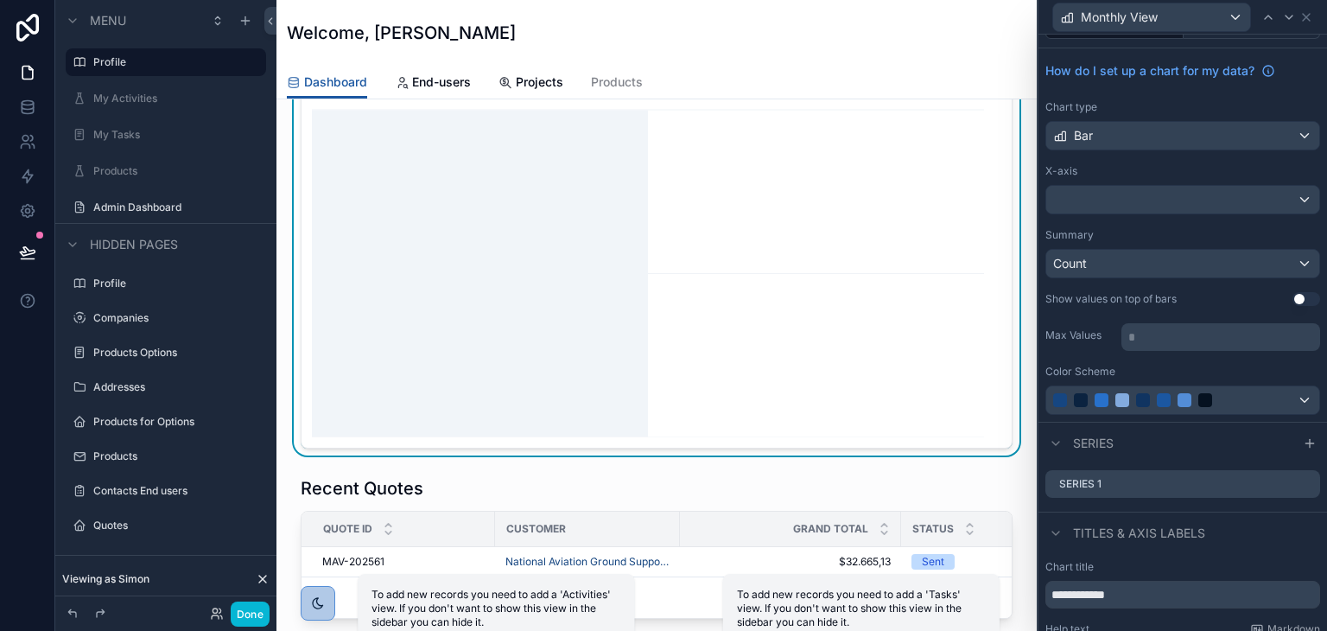
scroll to position [778, 0]
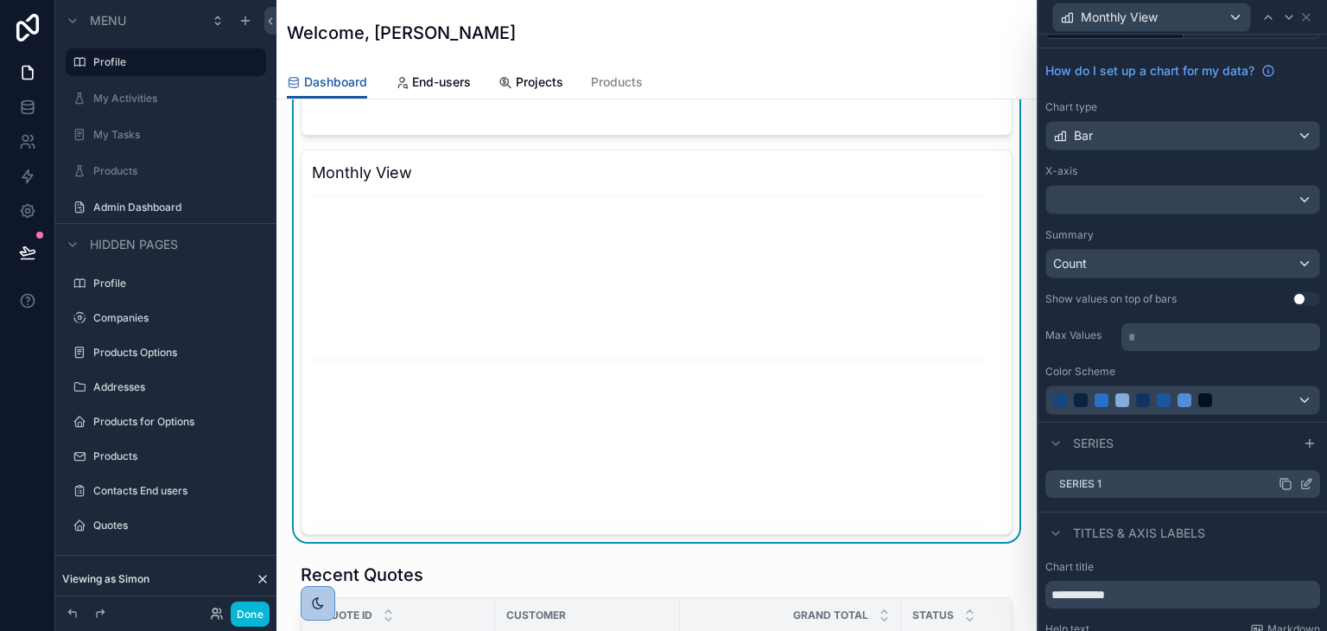
click at [1299, 480] on icon at bounding box center [1306, 484] width 14 height 14
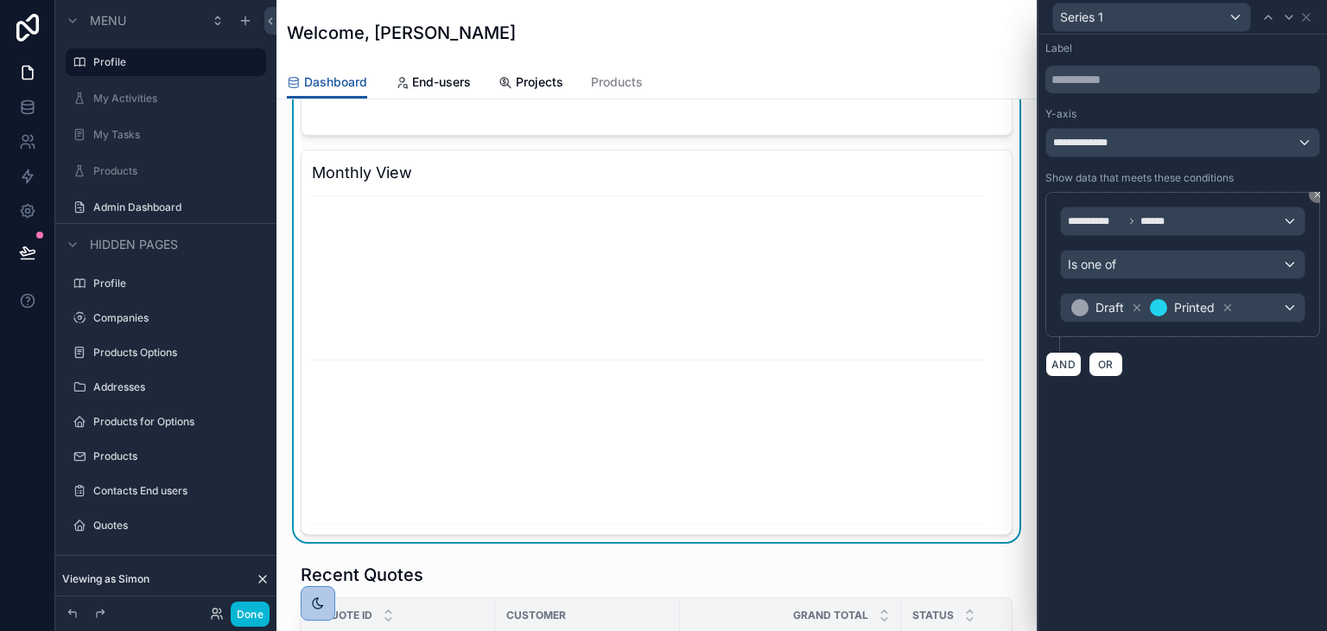
scroll to position [0, 0]
click at [1125, 87] on input "text" at bounding box center [1182, 80] width 275 height 28
type input "*****"
click at [1173, 148] on div "**********" at bounding box center [1182, 143] width 273 height 28
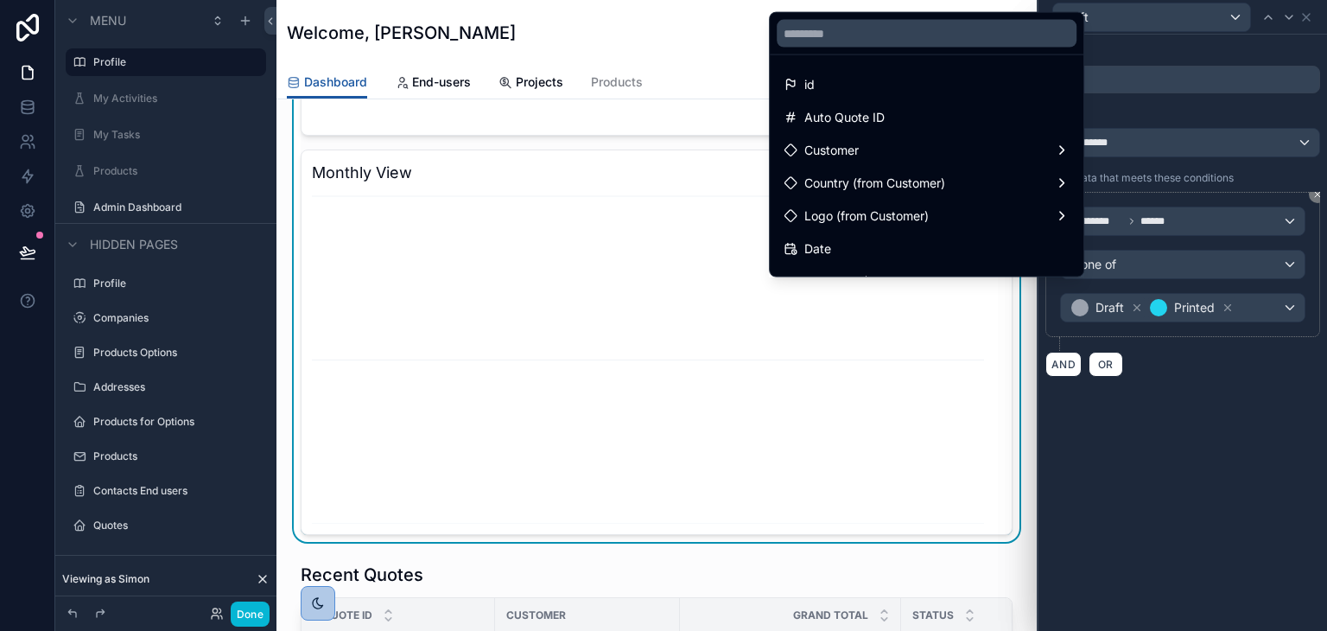
click at [1165, 417] on div at bounding box center [1183, 315] width 289 height 631
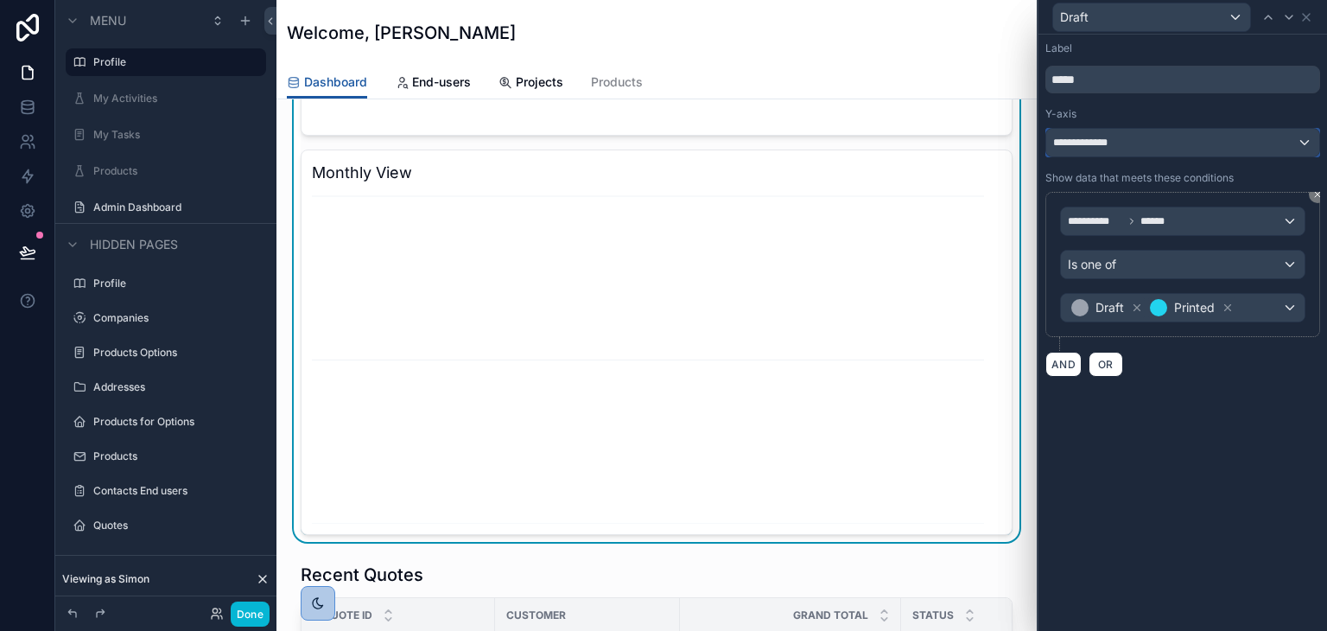
click at [1187, 129] on div "**********" at bounding box center [1182, 143] width 273 height 28
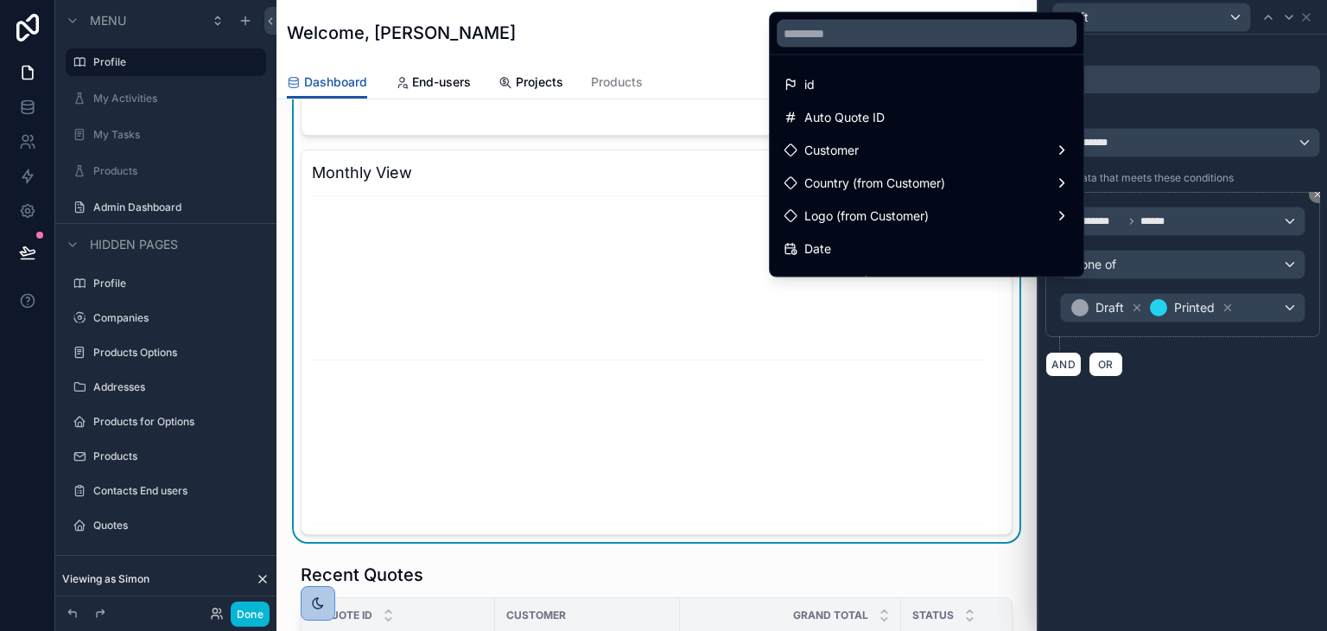
click at [1185, 461] on div at bounding box center [1183, 315] width 289 height 631
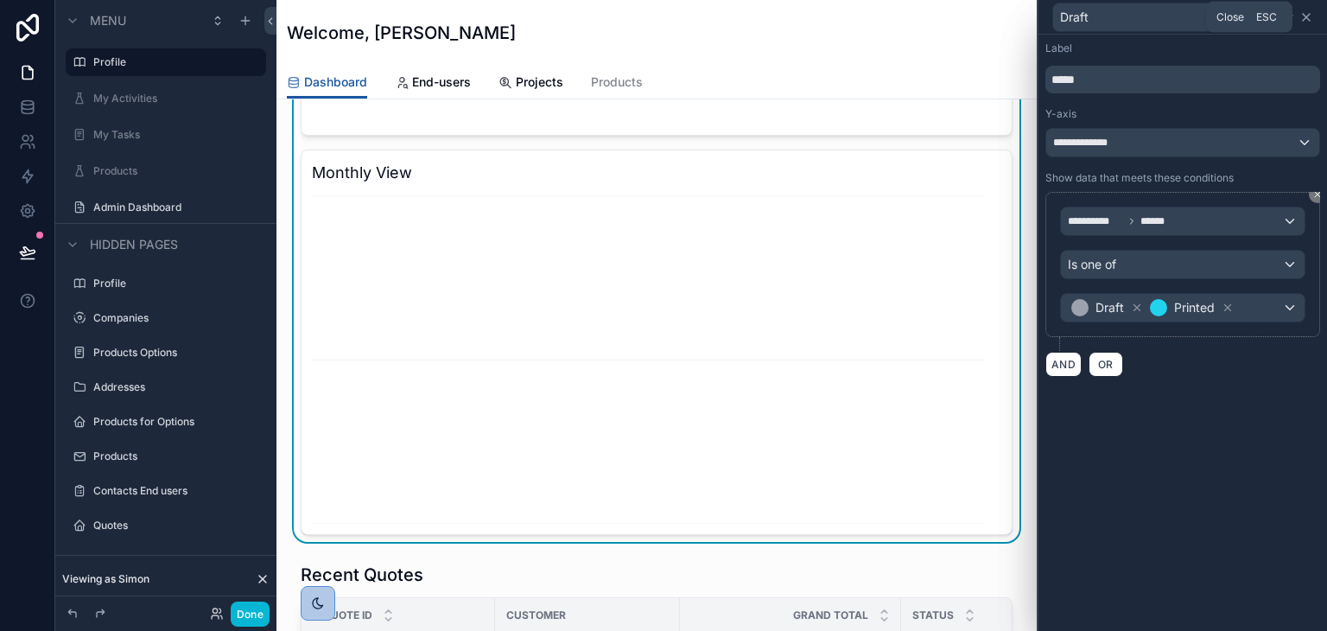
click at [1306, 11] on icon at bounding box center [1306, 17] width 14 height 14
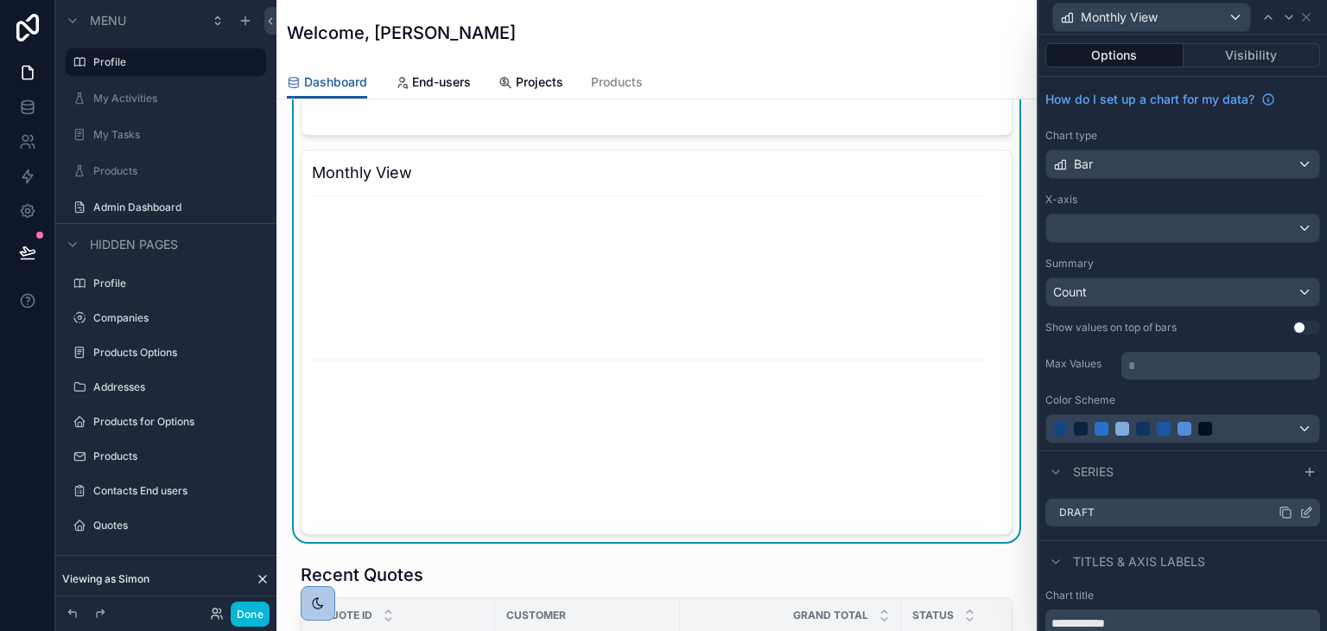
click at [1279, 505] on icon at bounding box center [1286, 512] width 14 height 14
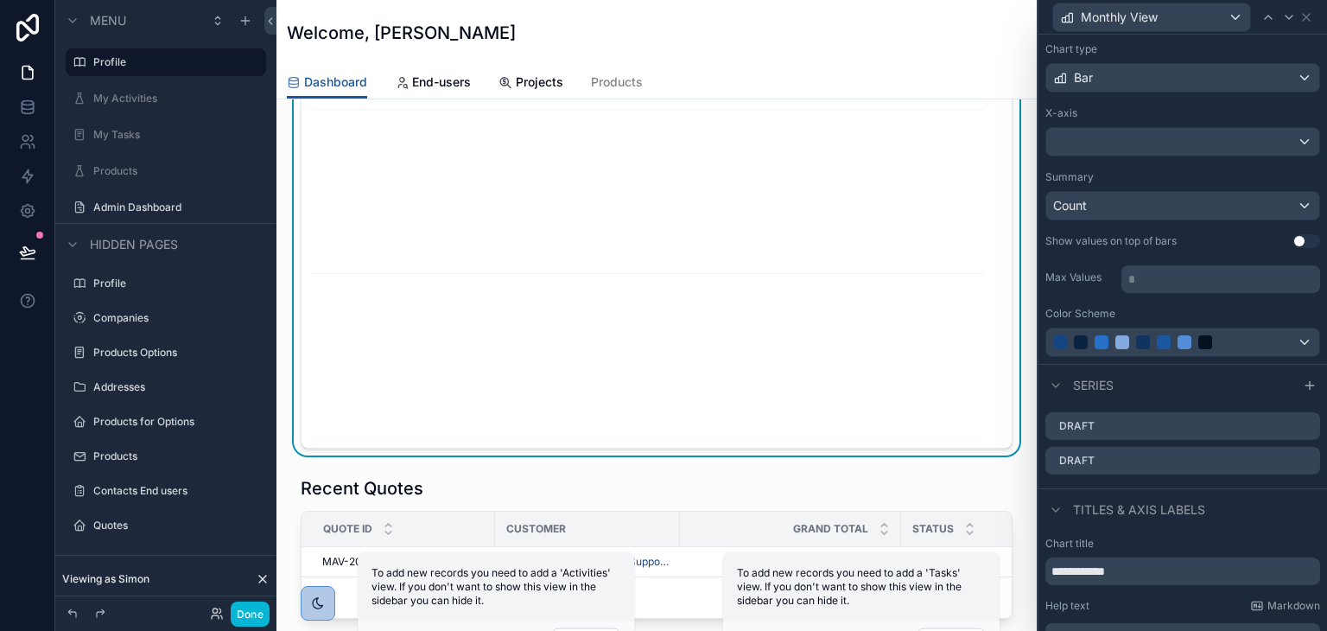
scroll to position [173, 0]
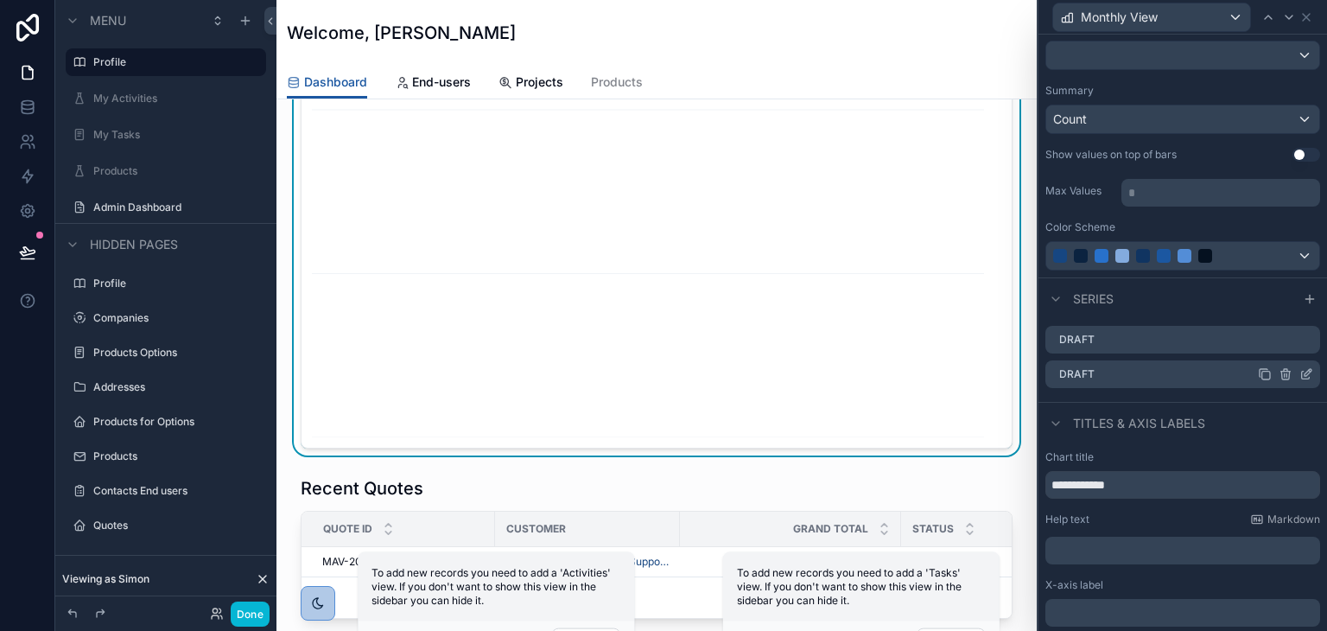
click at [1299, 372] on icon at bounding box center [1306, 374] width 14 height 14
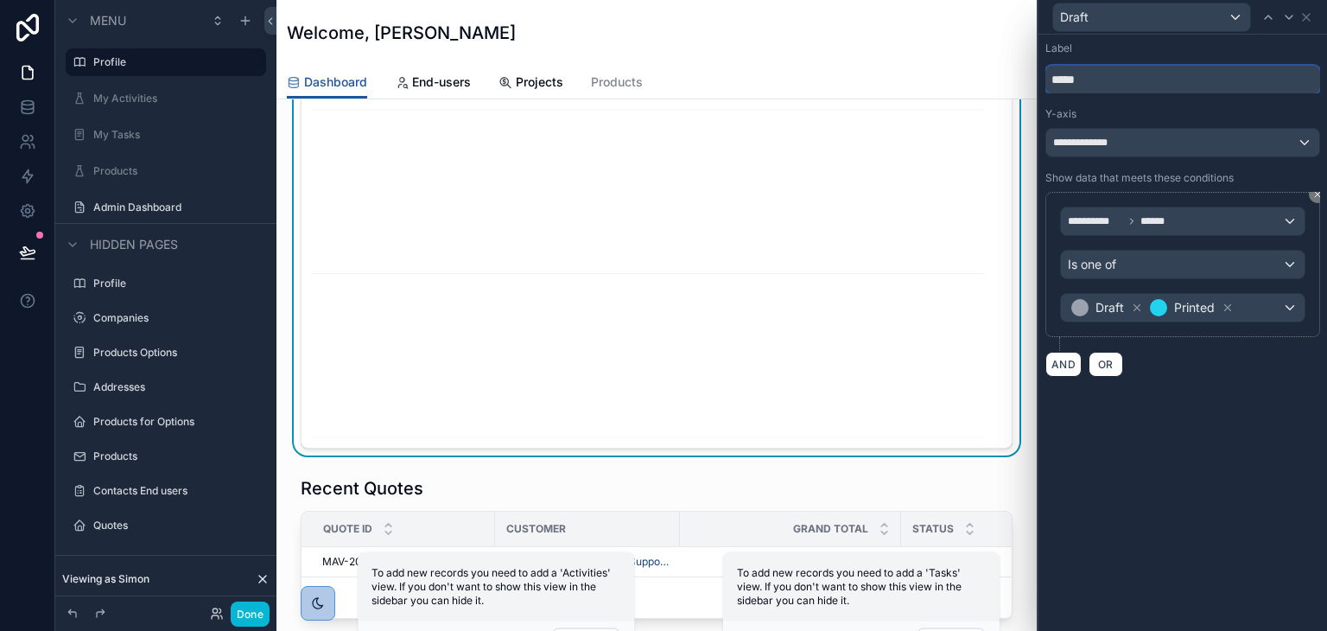
drag, startPoint x: 1090, startPoint y: 85, endPoint x: 874, endPoint y: 25, distance: 223.2
click at [879, 31] on div "**********" at bounding box center [663, 315] width 1327 height 631
type input "****"
click at [1232, 304] on icon at bounding box center [1228, 308] width 12 height 12
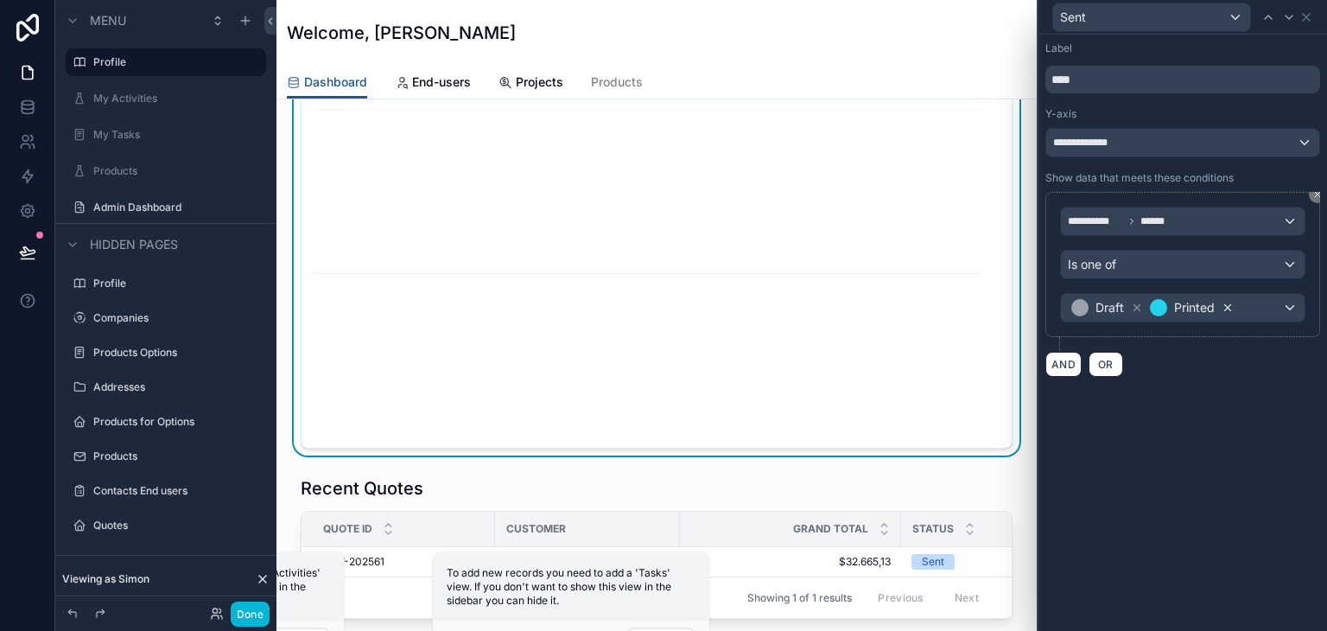
click at [1227, 305] on icon at bounding box center [1228, 308] width 6 height 6
click at [1134, 307] on icon at bounding box center [1137, 308] width 6 height 6
click at [1152, 305] on div "Value" at bounding box center [1183, 308] width 244 height 28
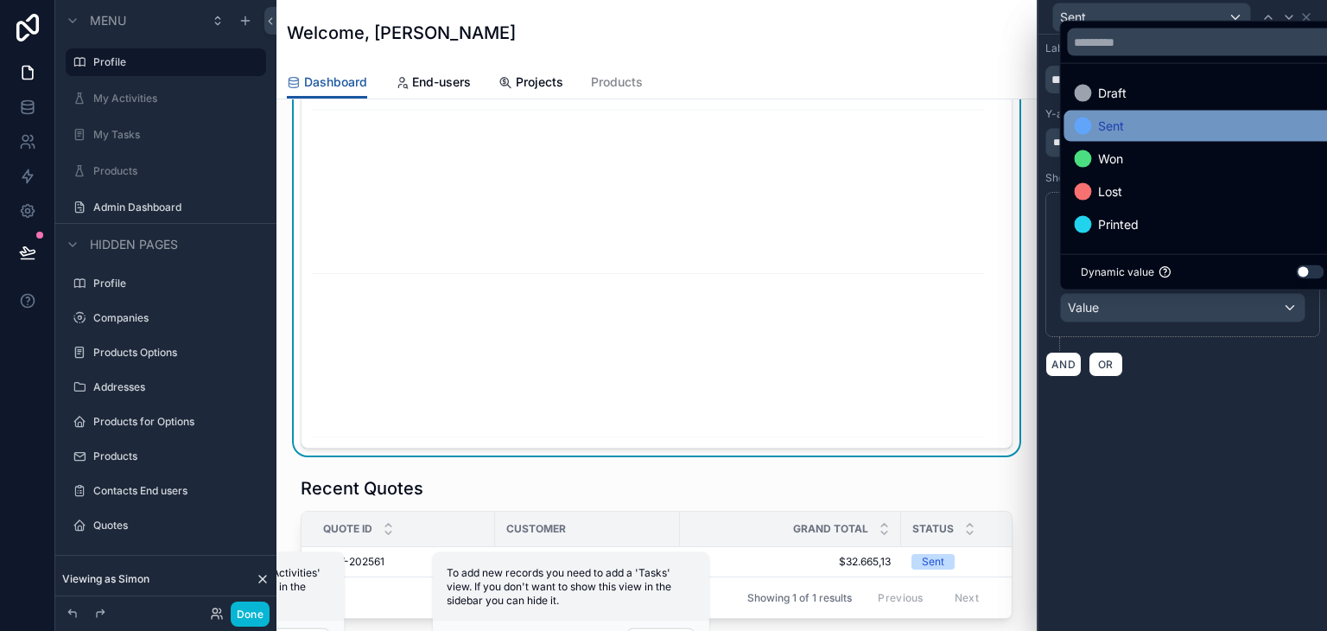
click at [1116, 132] on span "Sent" at bounding box center [1111, 126] width 26 height 21
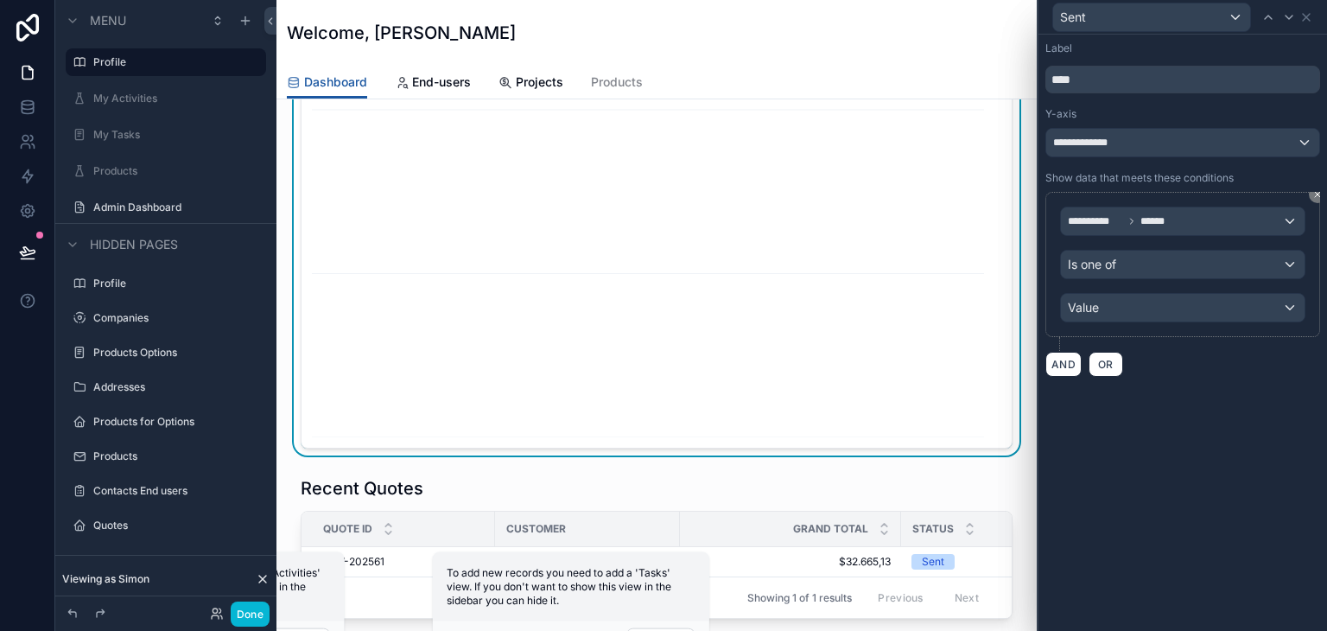
click at [1188, 504] on div "**********" at bounding box center [1183, 333] width 289 height 596
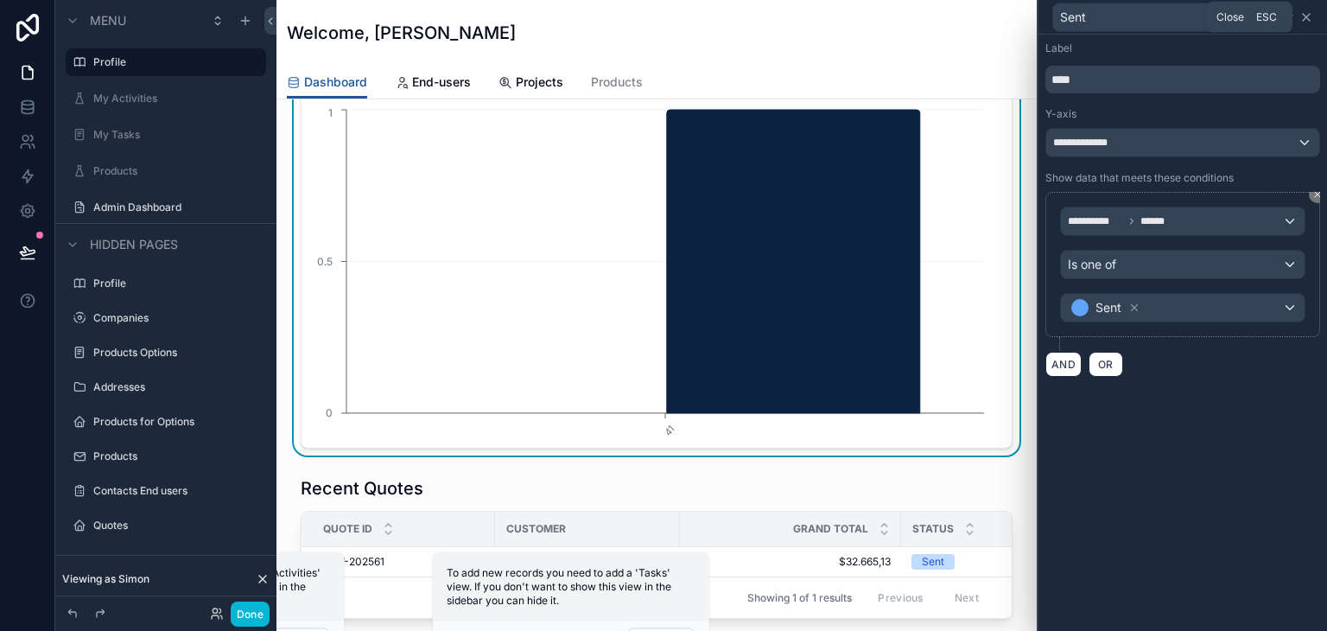
click at [1308, 19] on icon at bounding box center [1306, 17] width 7 height 7
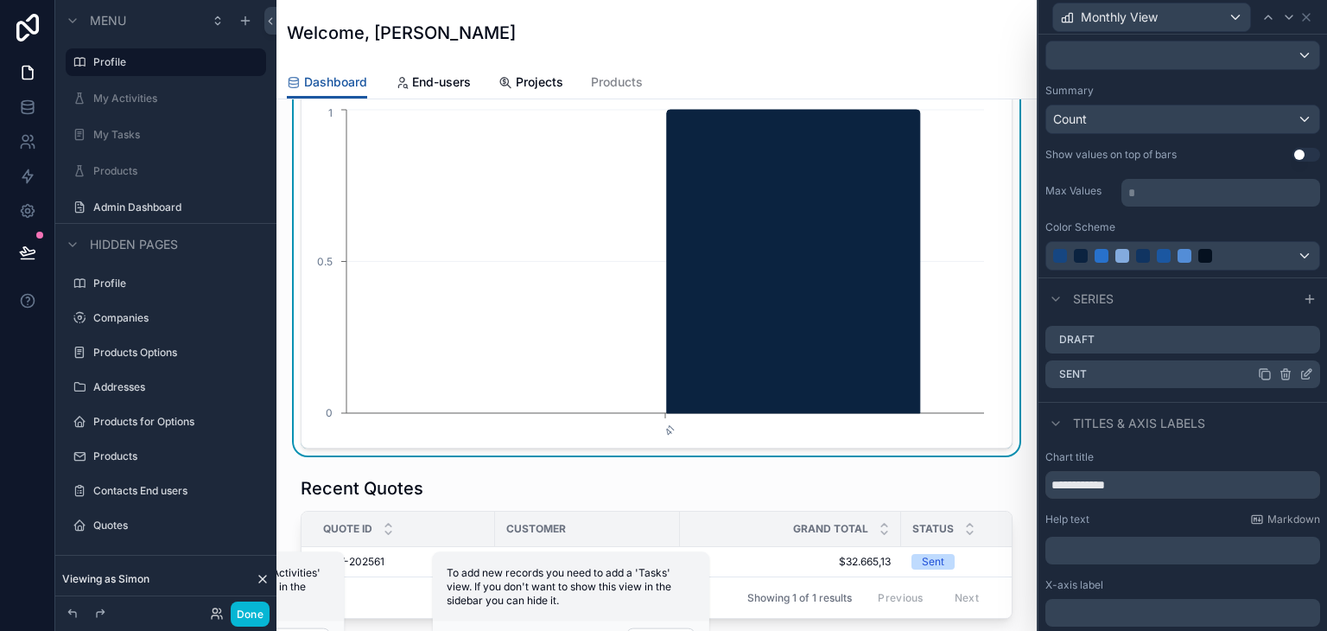
click at [1258, 372] on icon at bounding box center [1265, 374] width 14 height 14
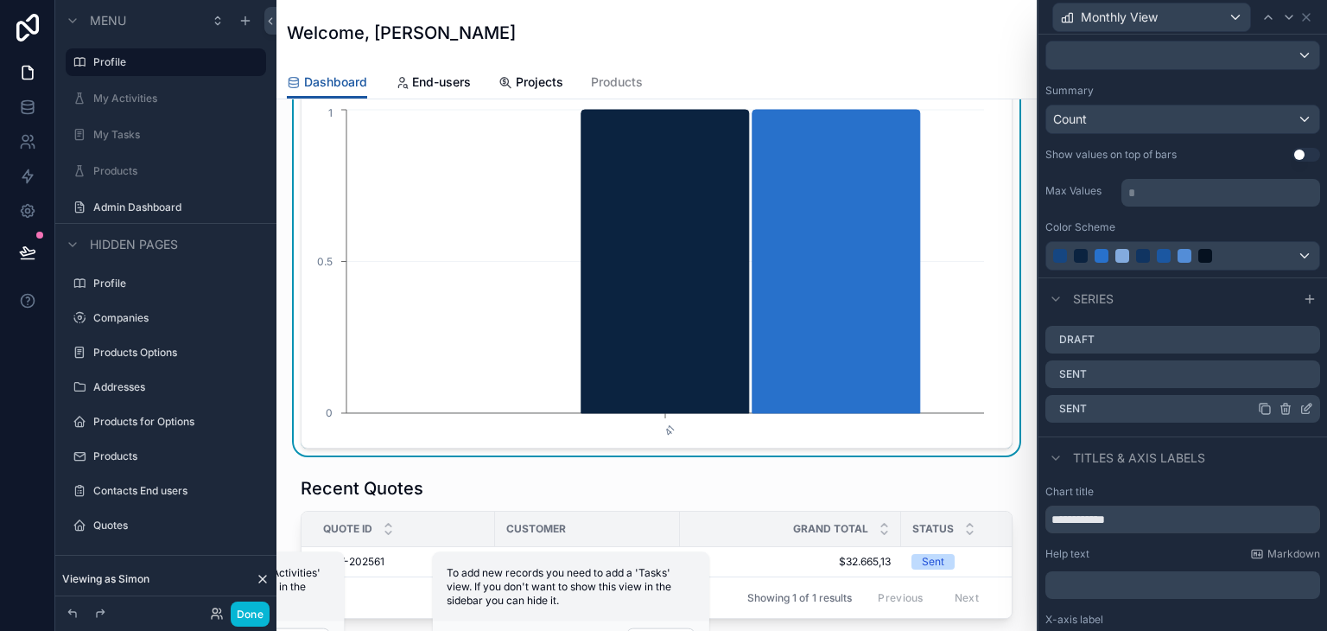
click at [1305, 406] on icon at bounding box center [1308, 406] width 7 height 7
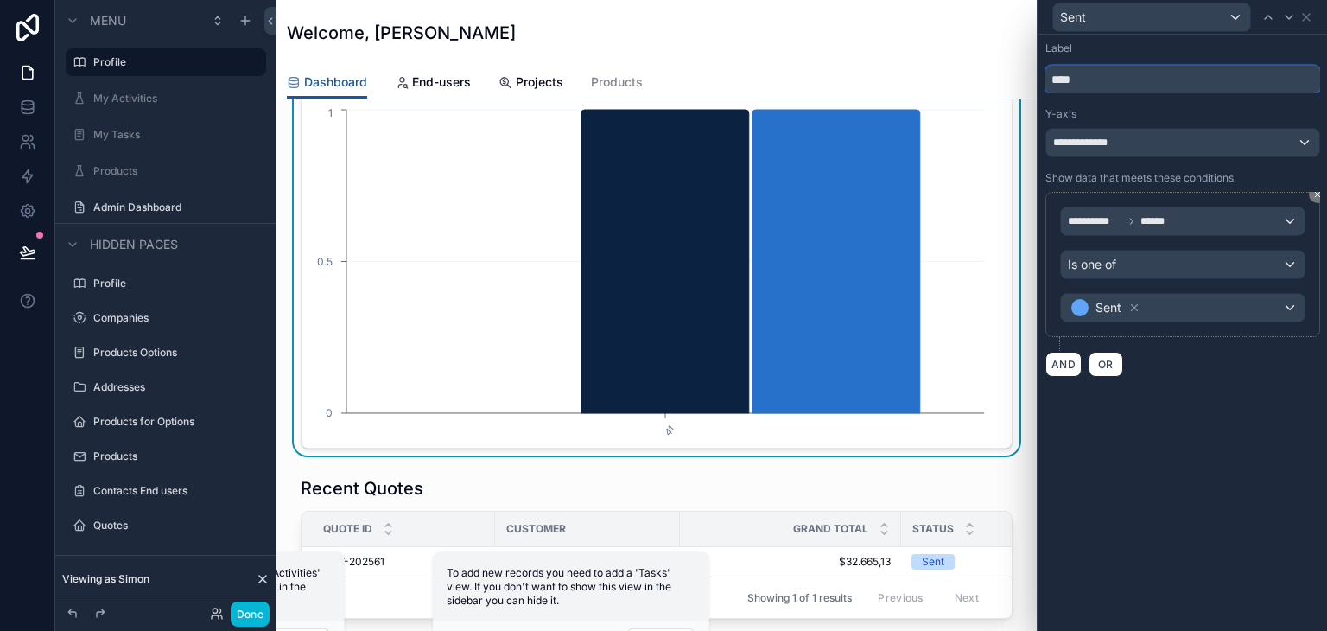
drag, startPoint x: 1096, startPoint y: 79, endPoint x: 984, endPoint y: 63, distance: 112.7
click at [985, 63] on div "**********" at bounding box center [663, 315] width 1327 height 631
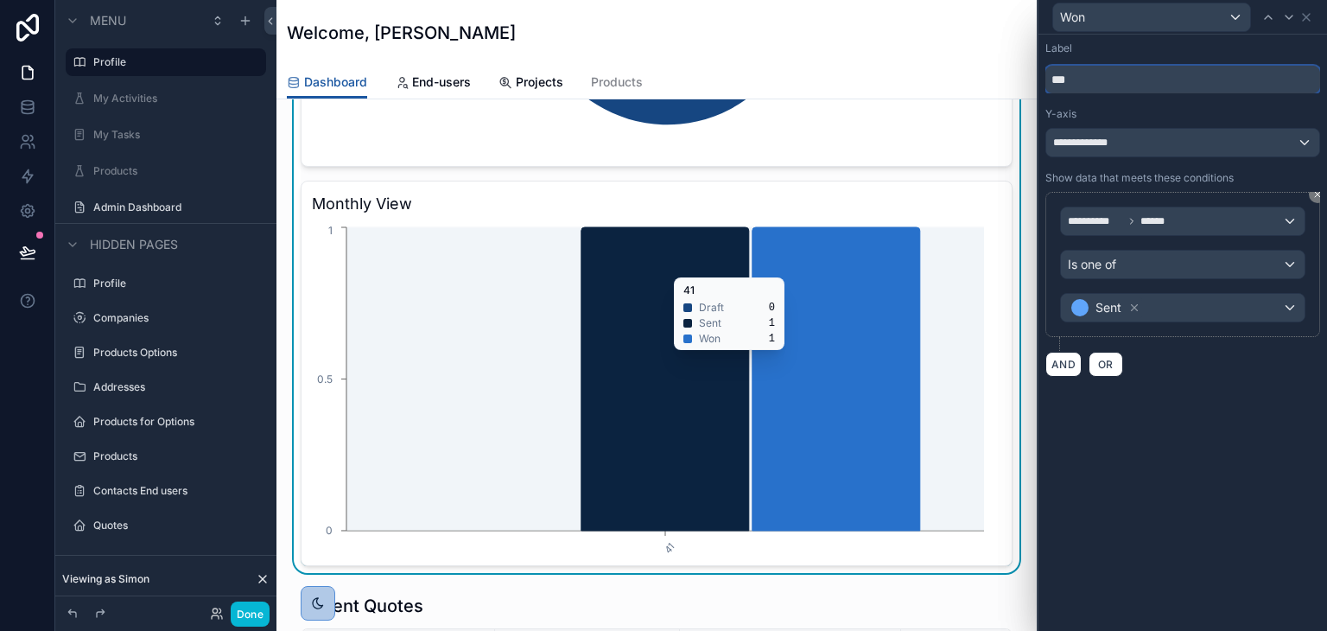
scroll to position [778, 0]
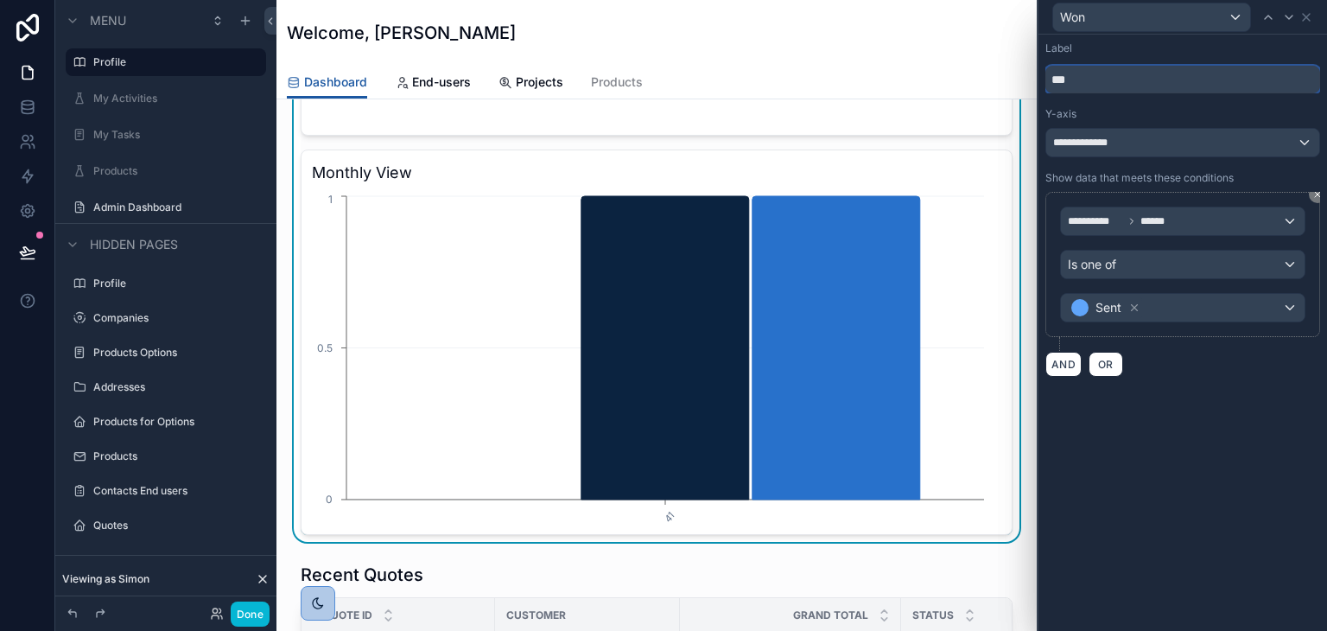
type input "***"
click at [1131, 142] on div "**********" at bounding box center [1182, 143] width 273 height 28
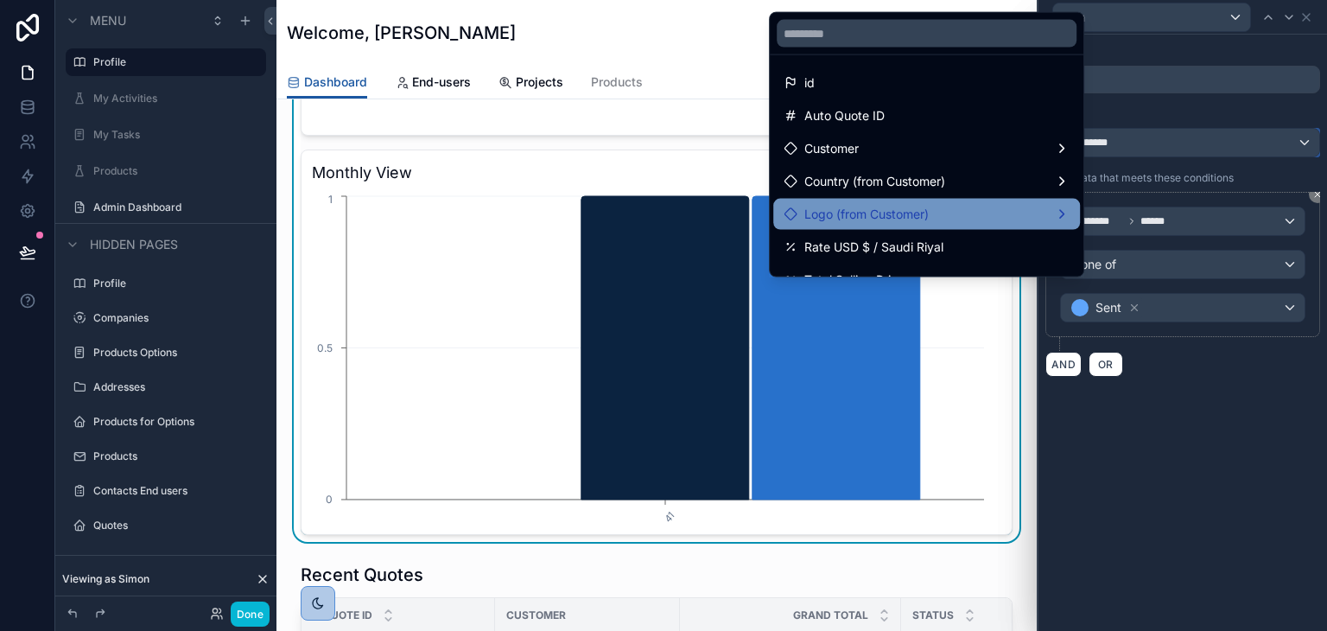
scroll to position [0, 0]
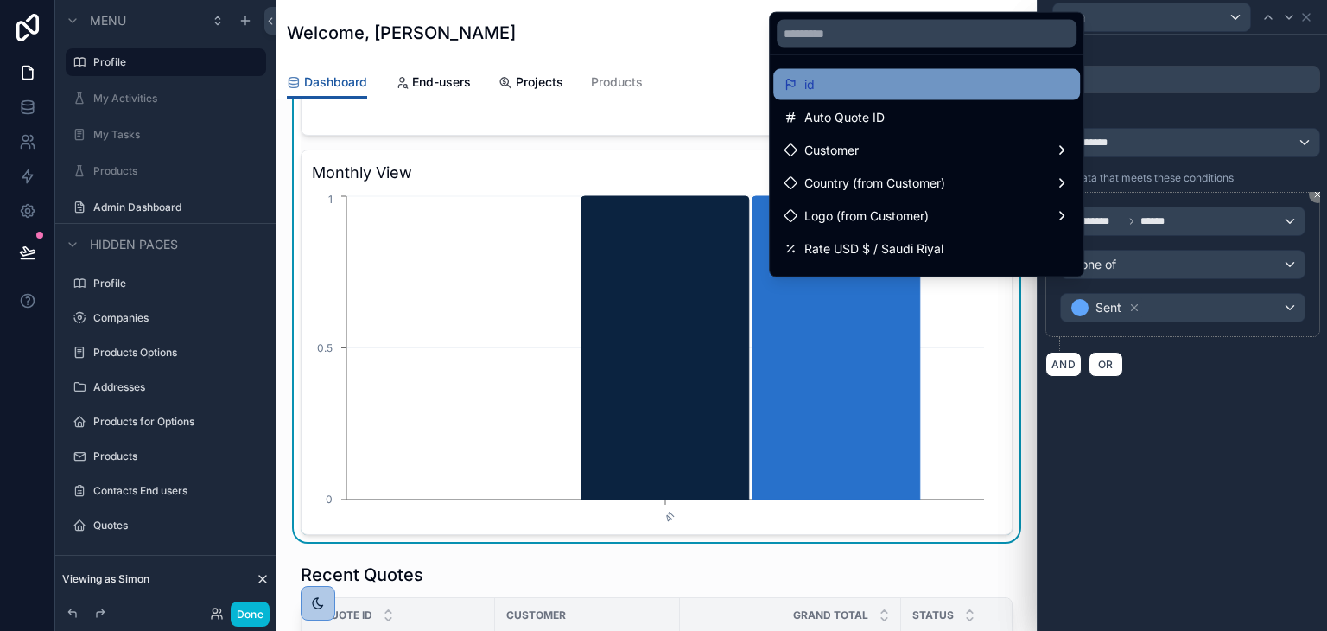
click at [857, 95] on div "id" at bounding box center [926, 84] width 307 height 31
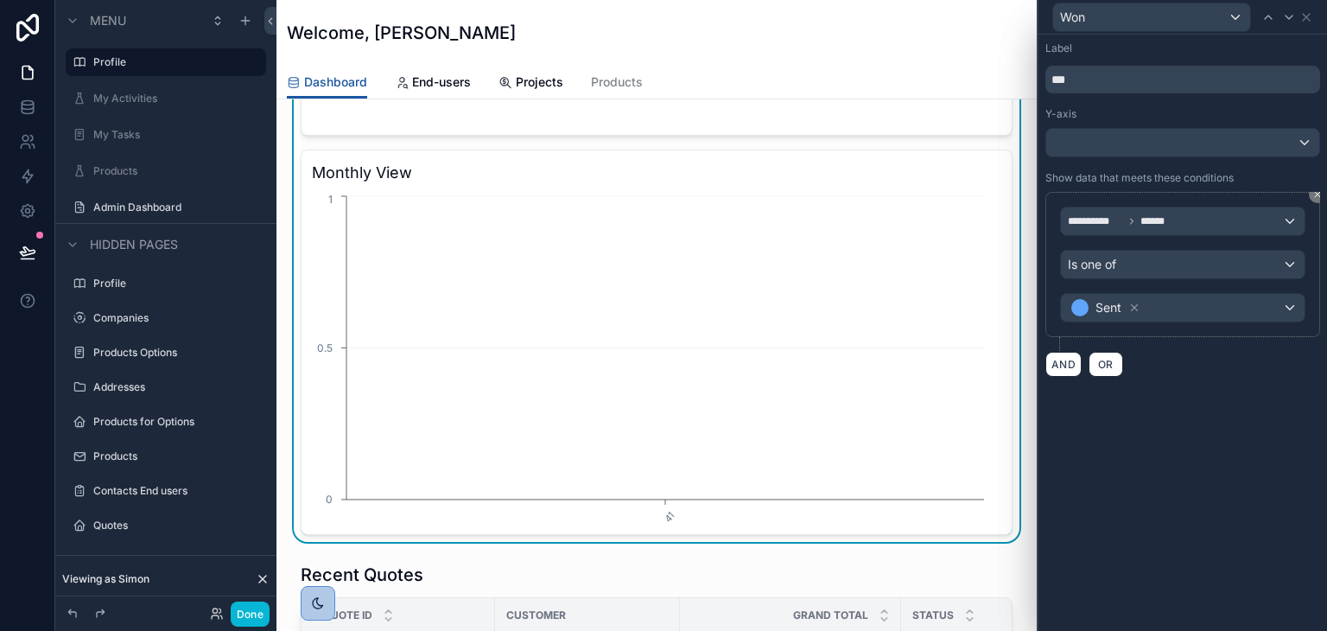
click at [1149, 429] on div "**********" at bounding box center [1183, 333] width 289 height 596
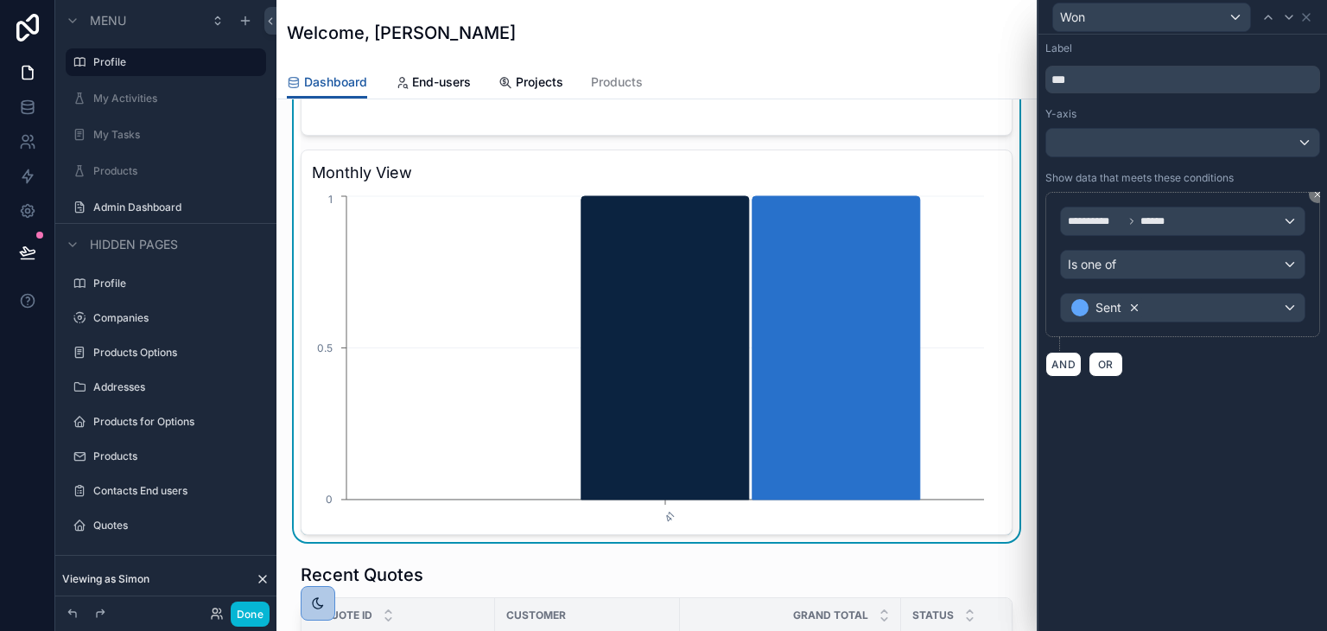
click at [1137, 306] on icon at bounding box center [1134, 308] width 12 height 12
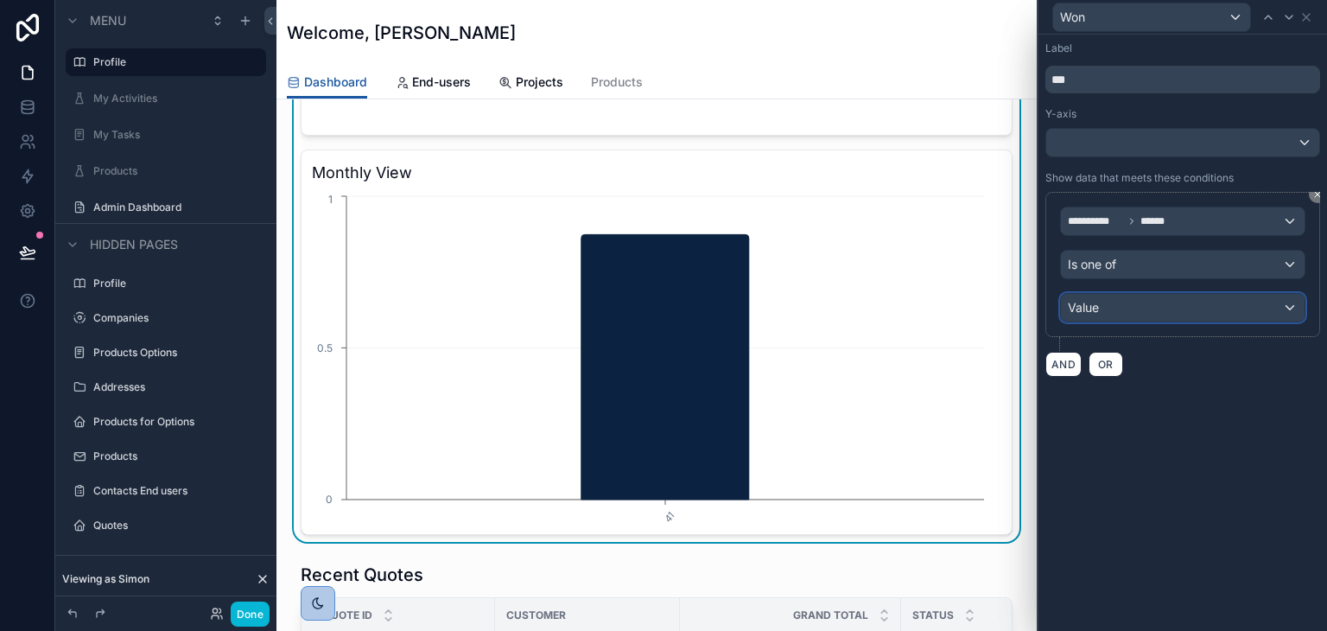
click at [1183, 305] on div "Value" at bounding box center [1183, 308] width 244 height 28
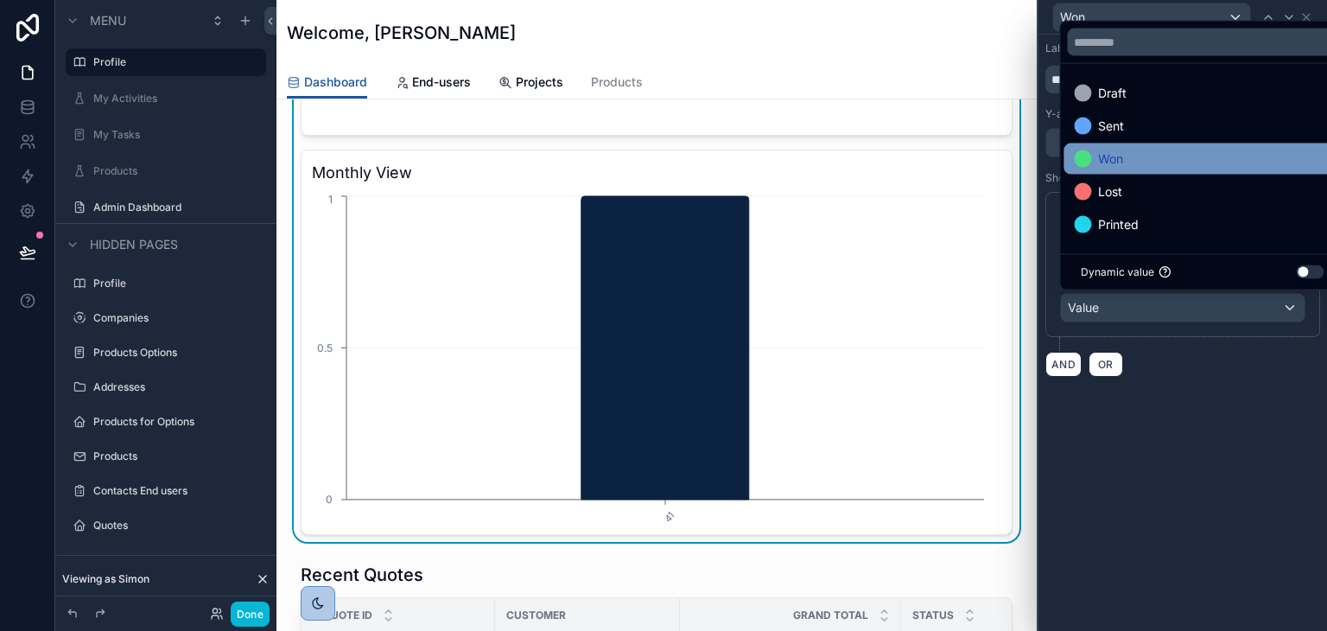
click at [1160, 168] on div "Won" at bounding box center [1202, 159] width 257 height 21
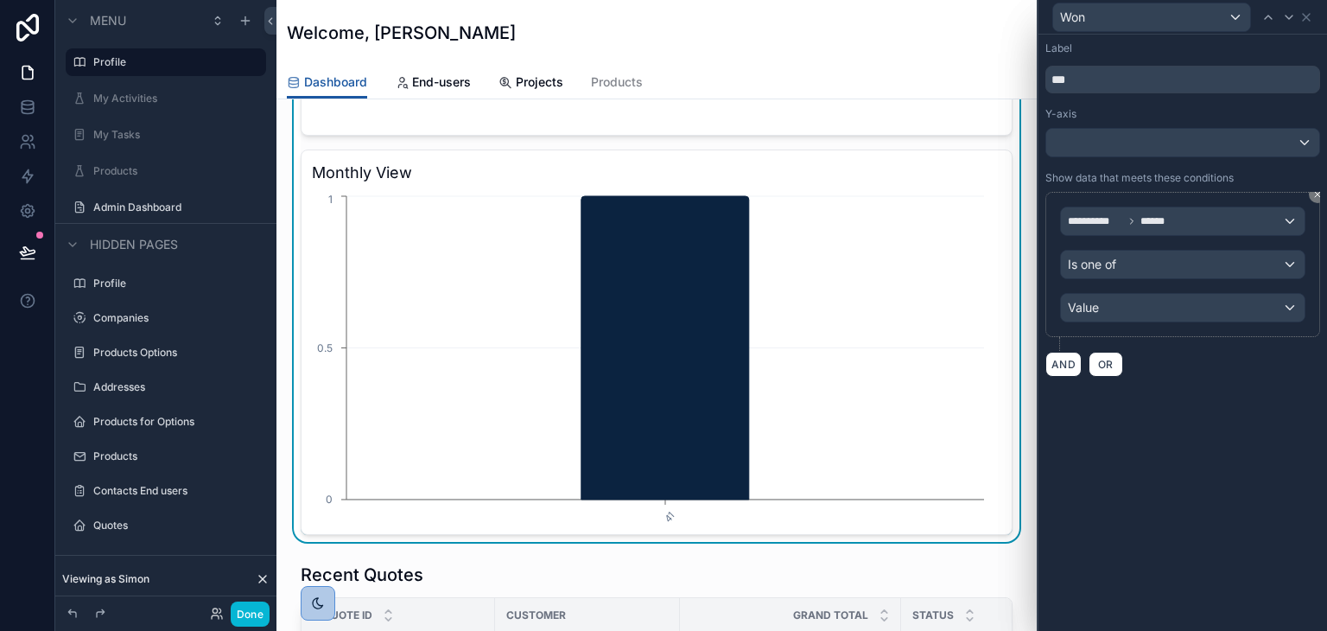
click at [1175, 447] on div "**********" at bounding box center [1183, 333] width 289 height 596
click at [1306, 15] on icon at bounding box center [1306, 17] width 14 height 14
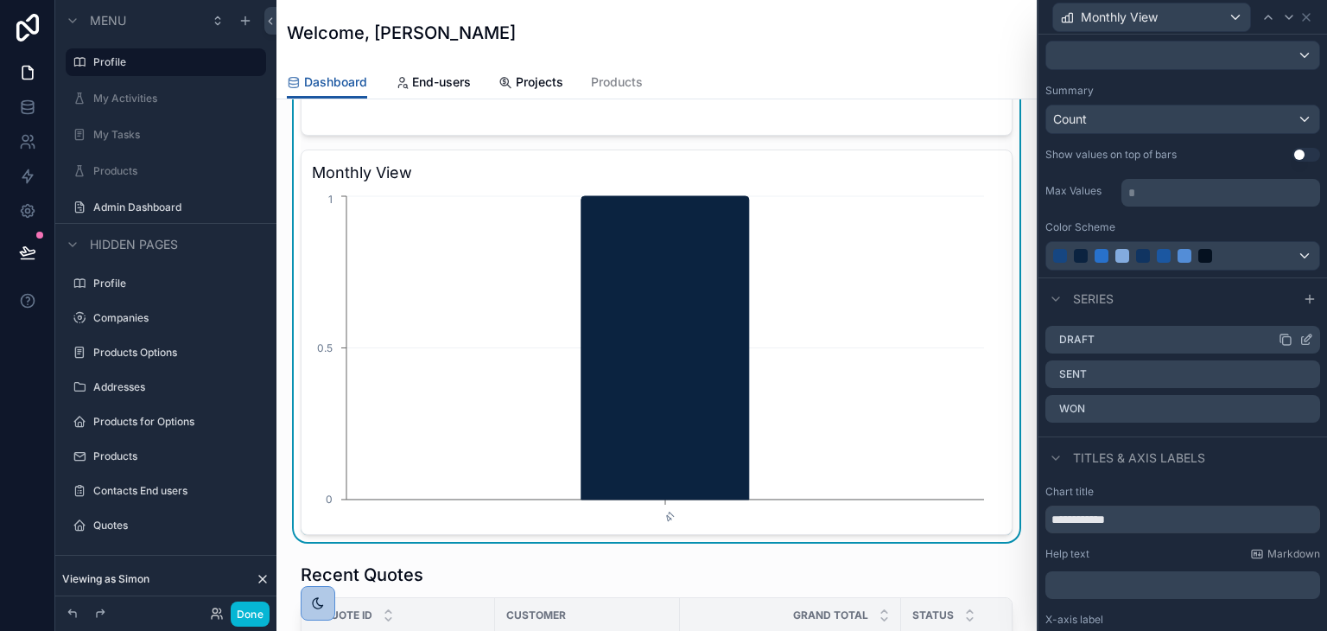
click at [1305, 334] on icon at bounding box center [1308, 337] width 7 height 7
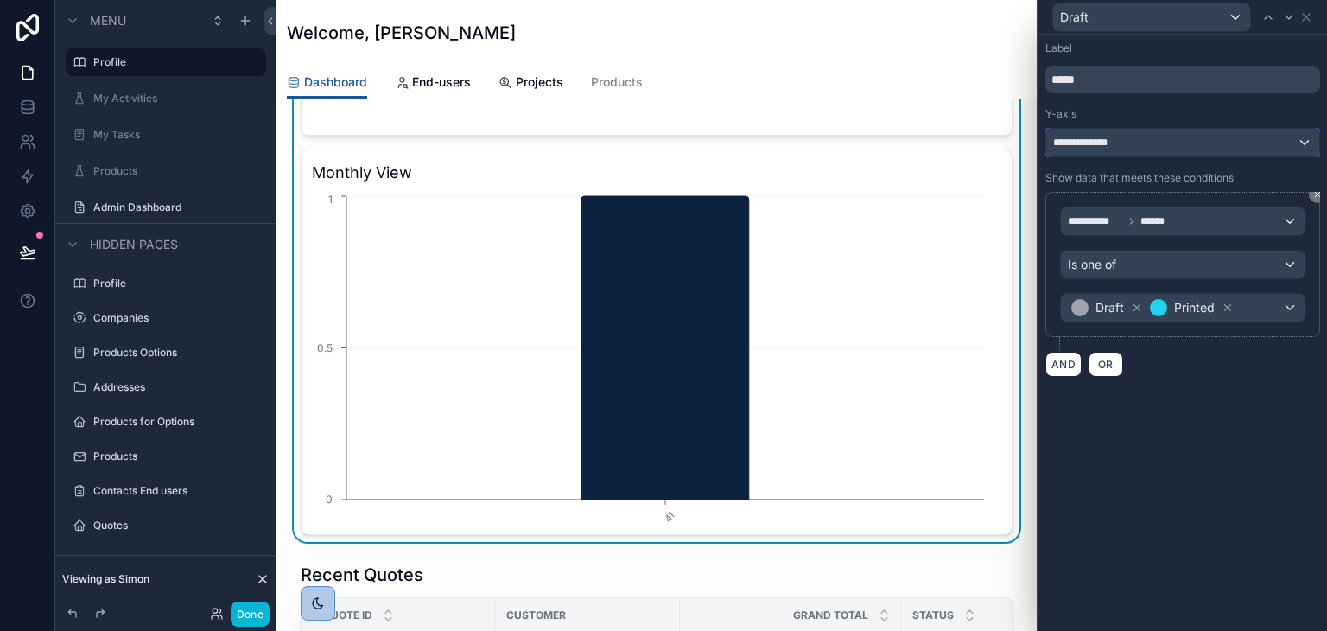
click at [1131, 134] on div "**********" at bounding box center [1182, 143] width 273 height 28
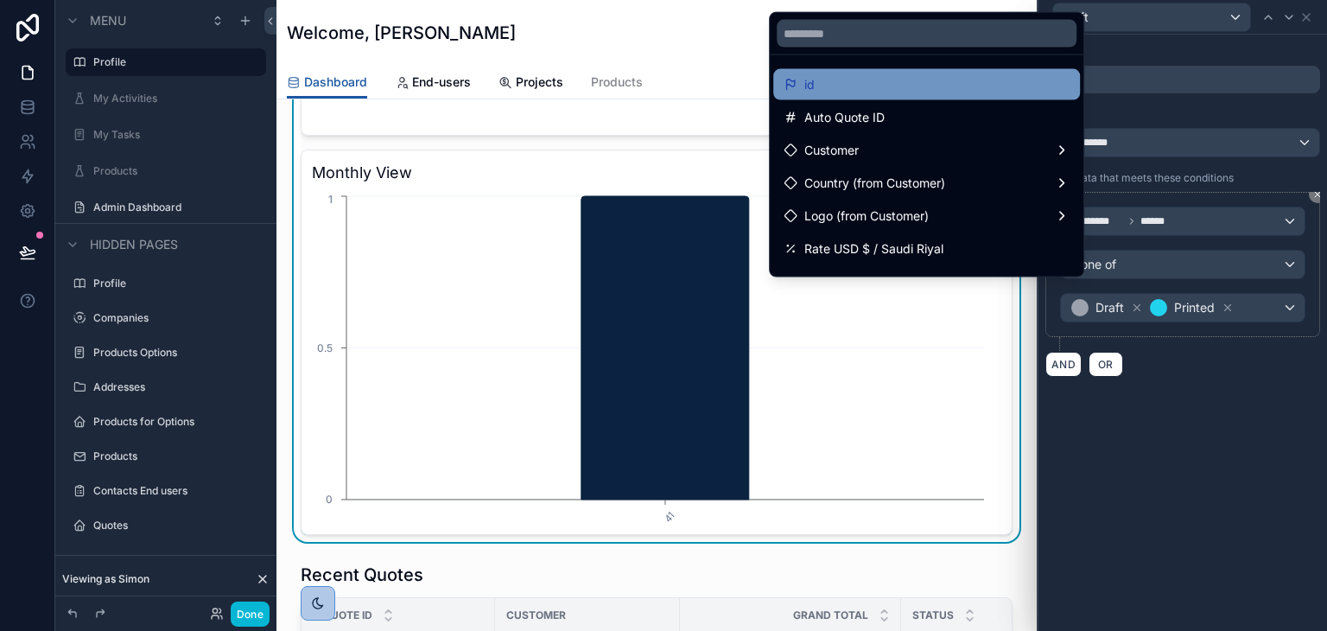
click at [910, 87] on div "id" at bounding box center [927, 84] width 286 height 21
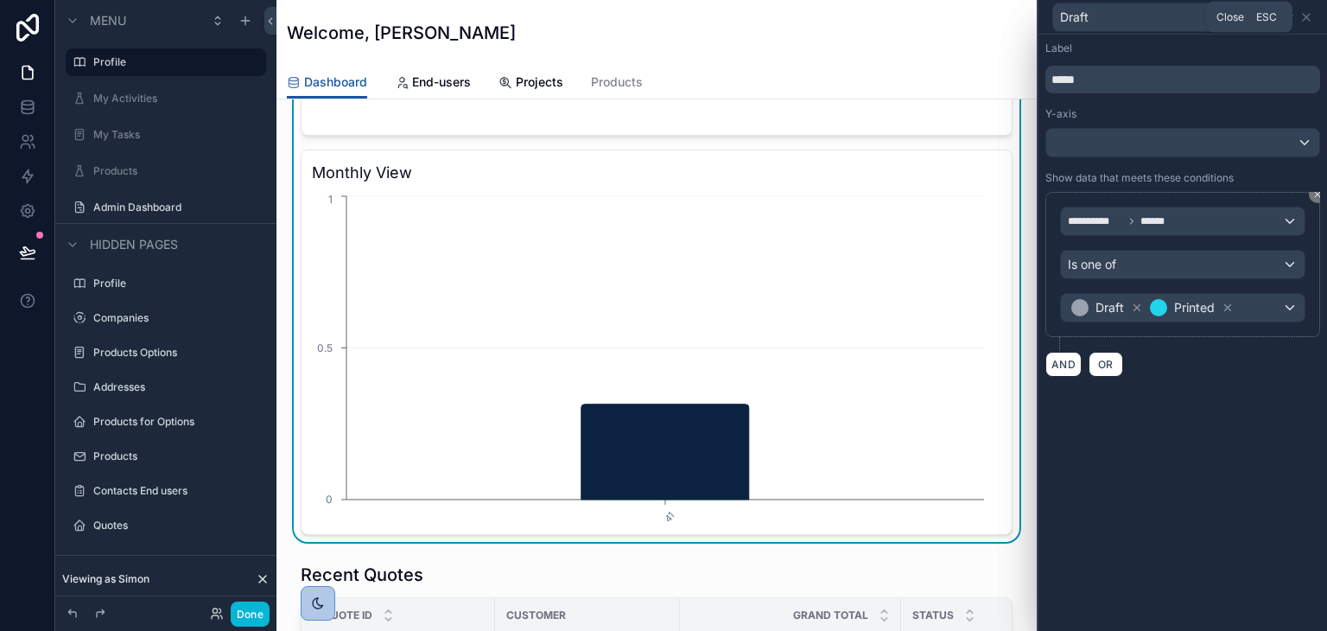
click at [1303, 16] on icon at bounding box center [1306, 17] width 14 height 14
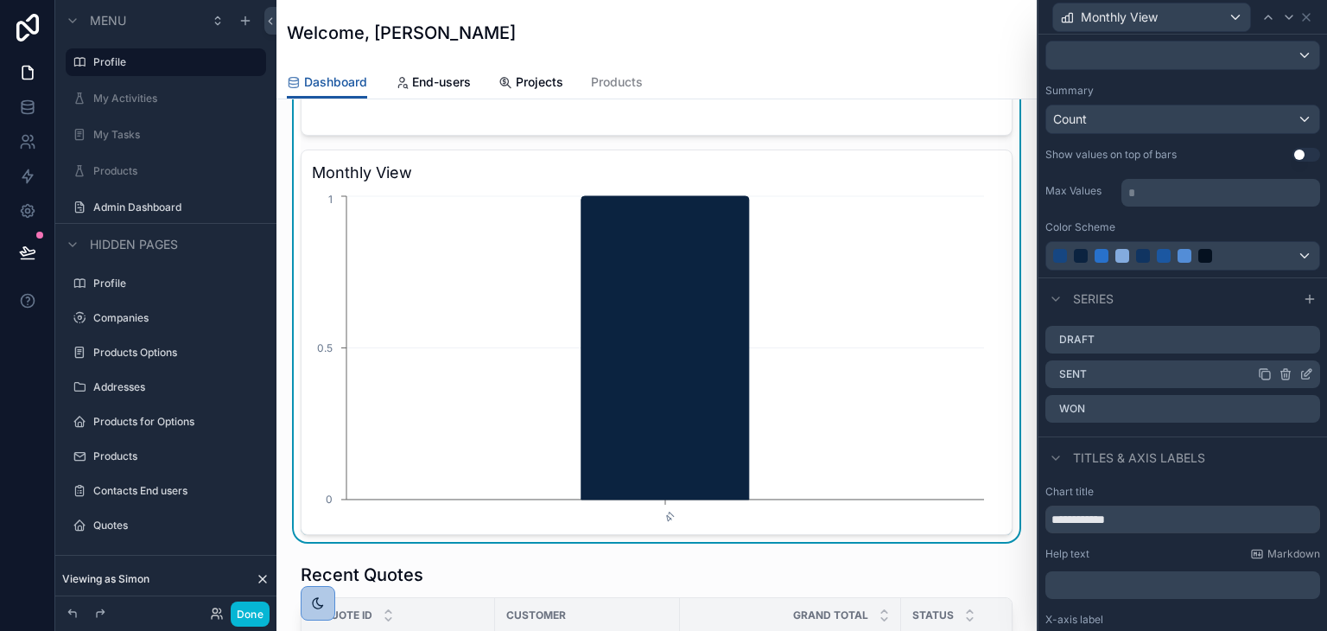
click at [1299, 370] on icon at bounding box center [1306, 374] width 14 height 14
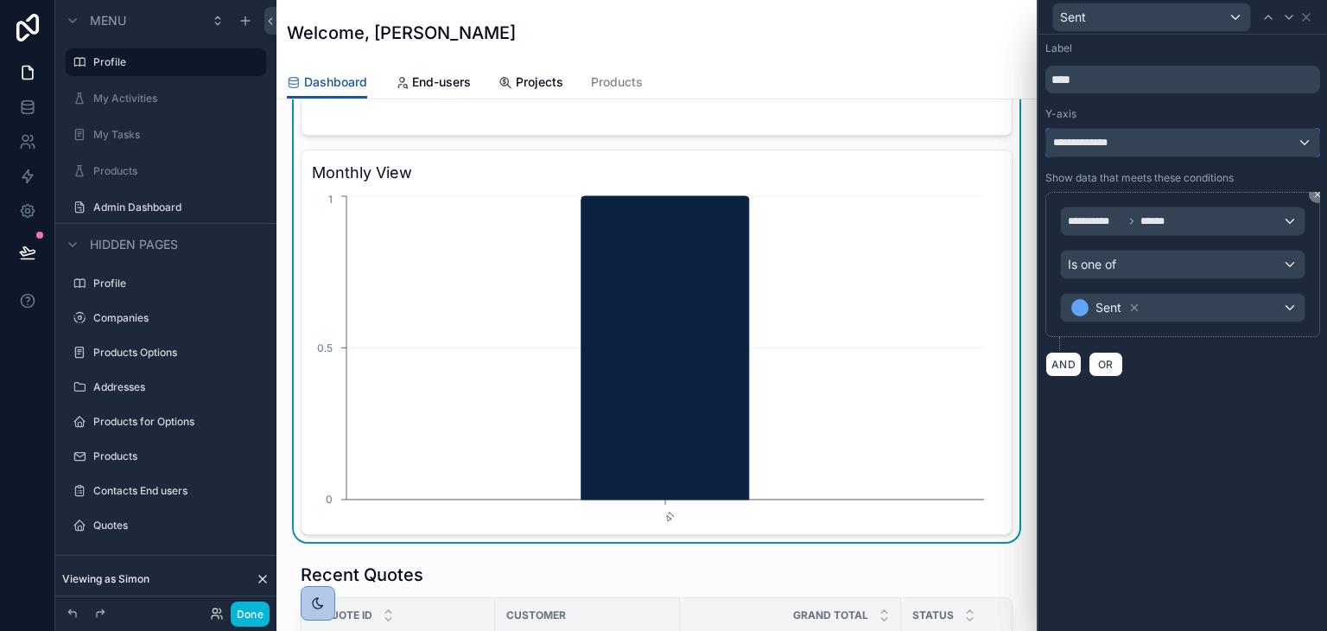
click at [1123, 140] on div "**********" at bounding box center [1182, 143] width 273 height 28
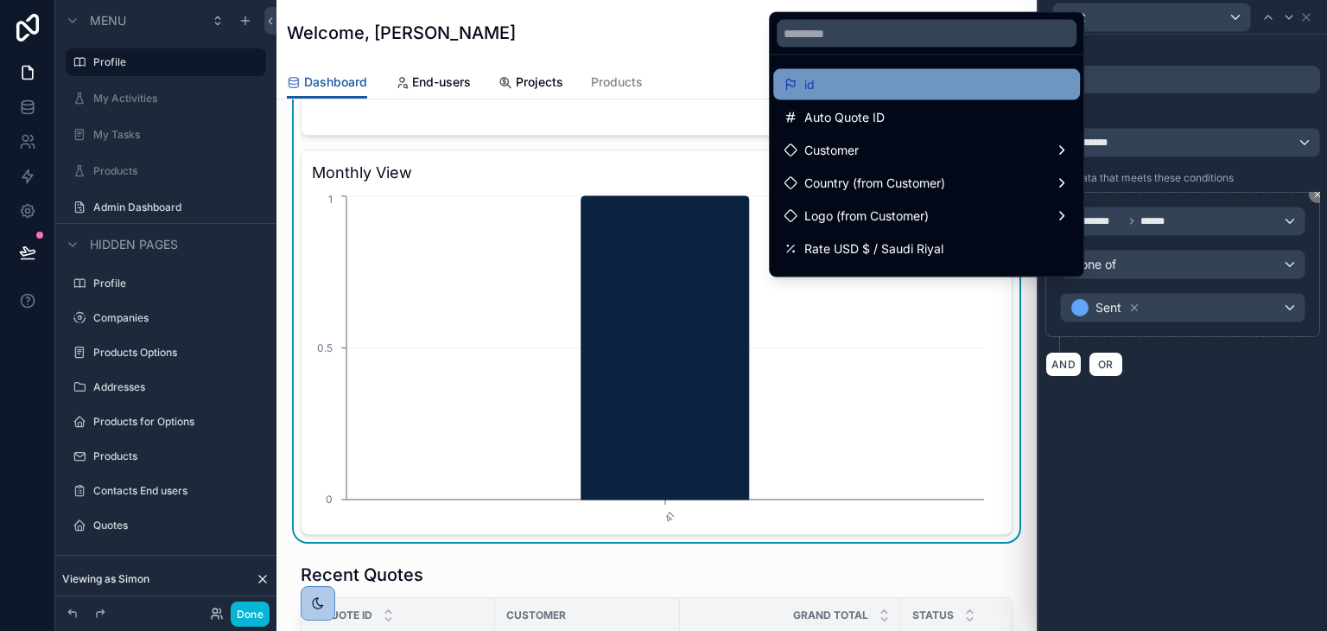
click at [876, 82] on div "id" at bounding box center [927, 84] width 286 height 21
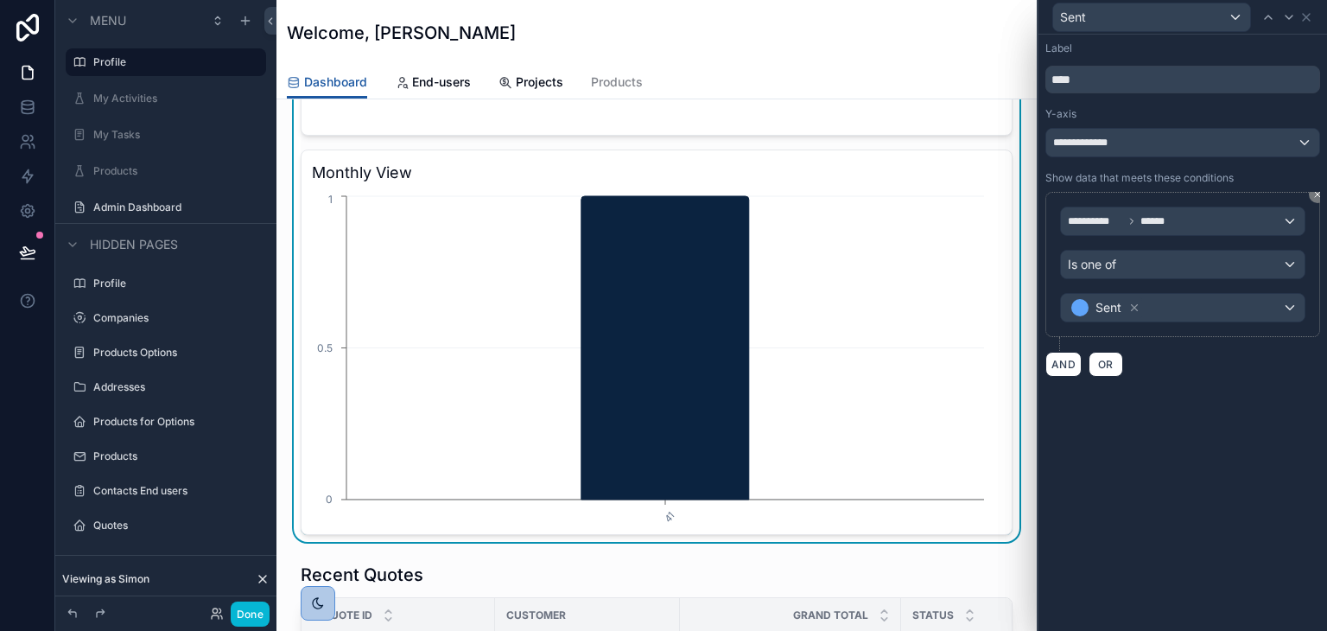
click at [1249, 527] on div "**********" at bounding box center [1183, 333] width 289 height 596
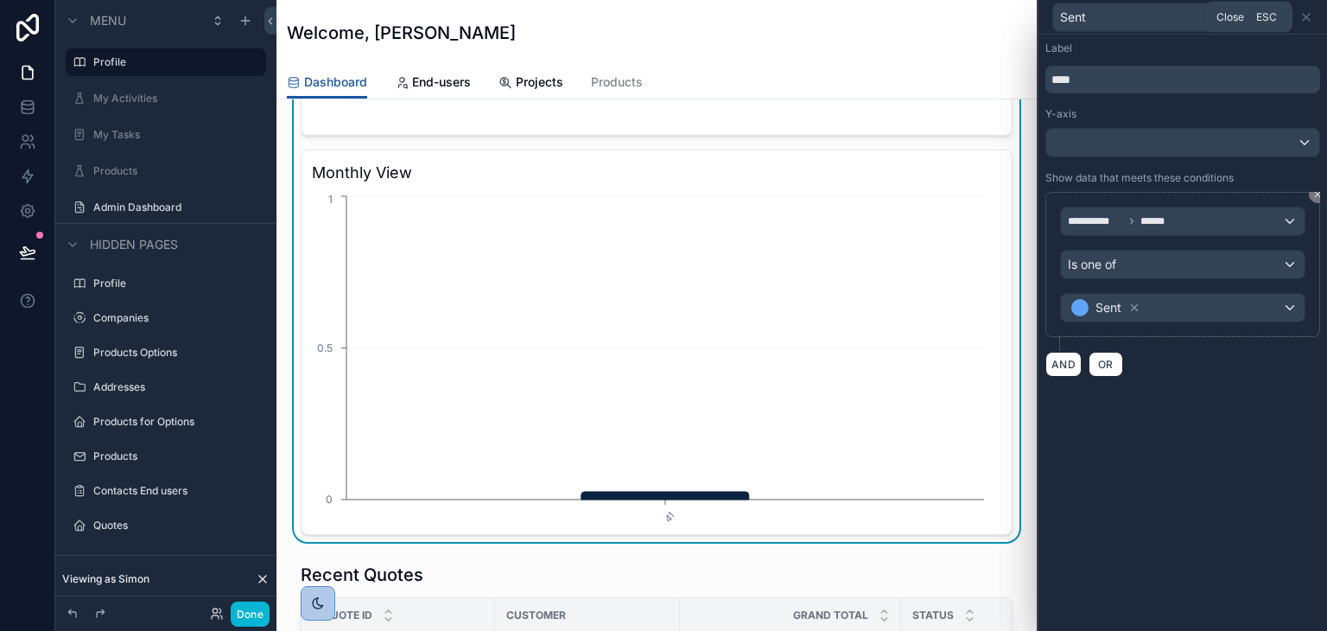
click at [1306, 16] on icon at bounding box center [1306, 17] width 7 height 7
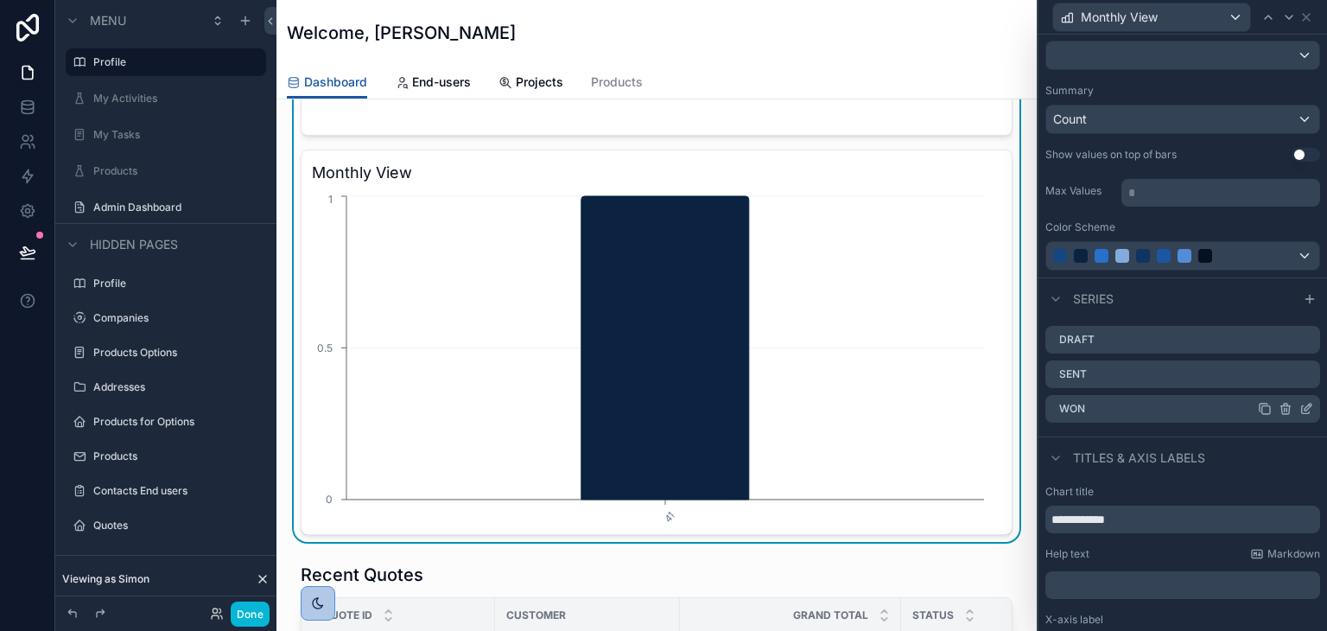
click at [1299, 407] on icon at bounding box center [1306, 409] width 14 height 14
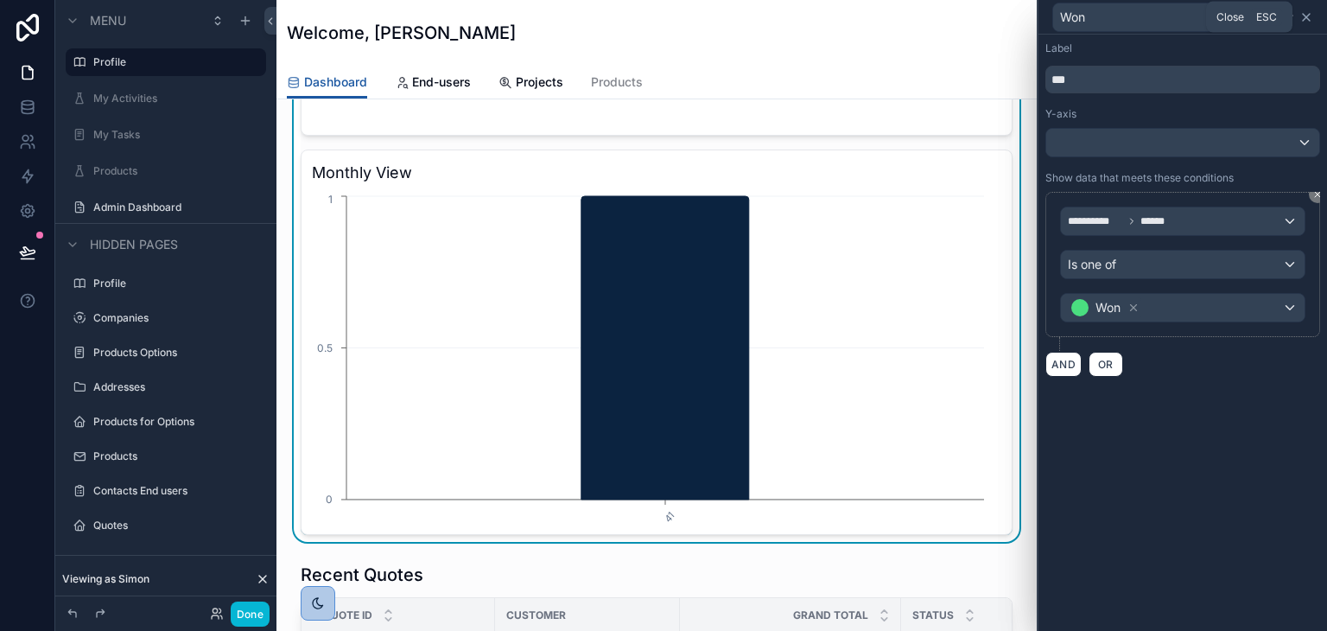
click at [1305, 13] on icon at bounding box center [1306, 17] width 14 height 14
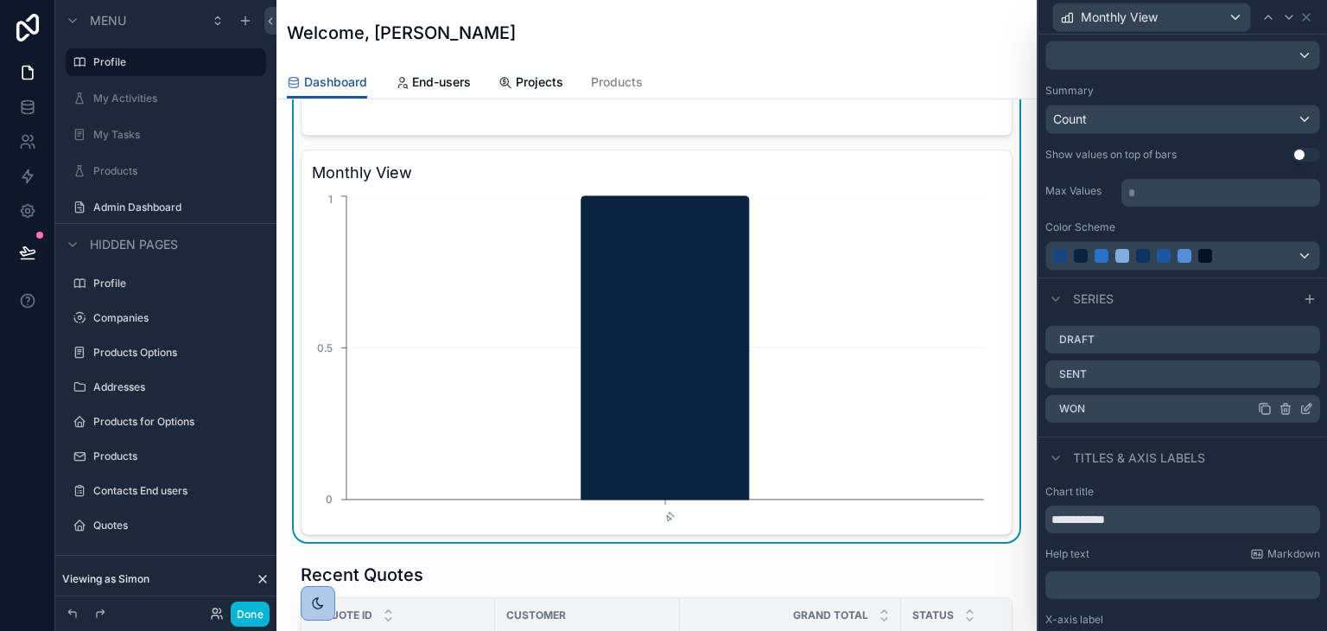
click at [1258, 411] on icon at bounding box center [1265, 409] width 14 height 14
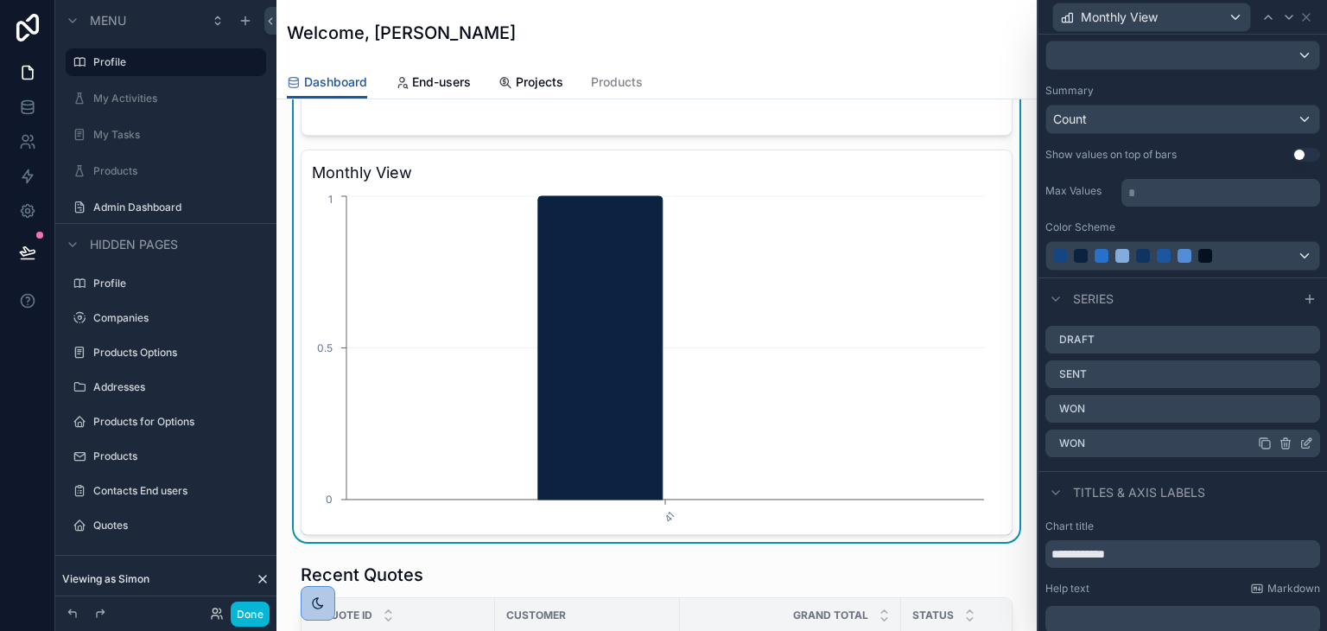
click at [1305, 442] on icon at bounding box center [1308, 441] width 7 height 7
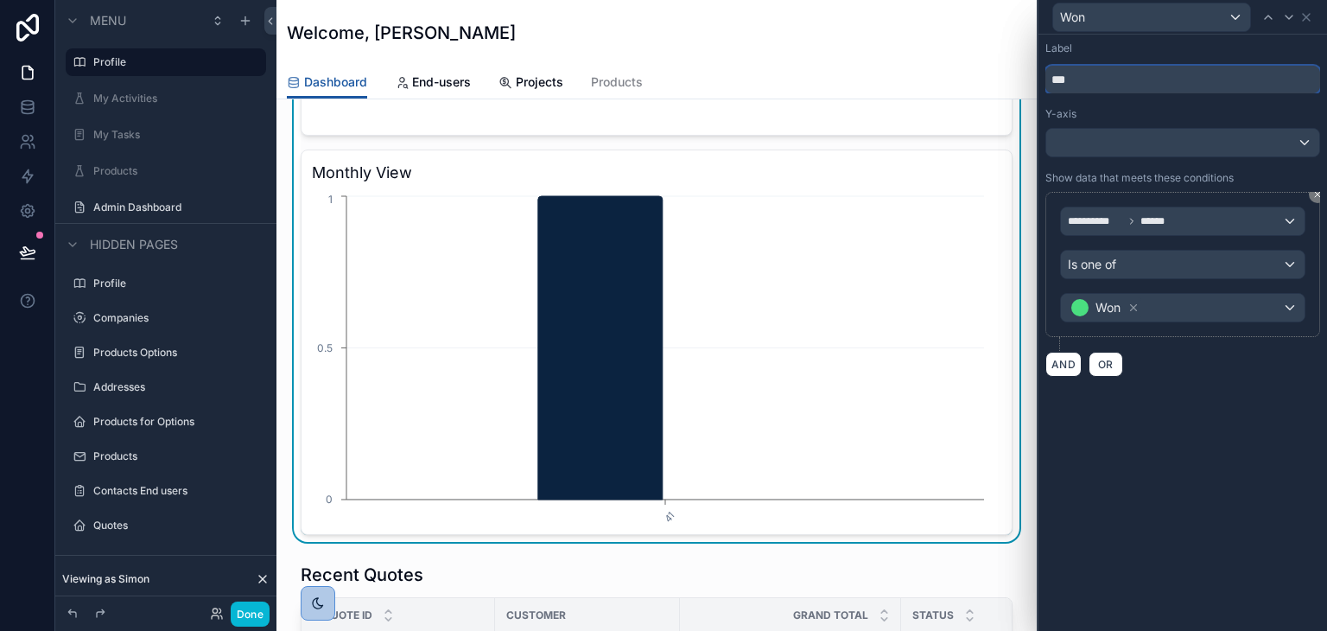
drag, startPoint x: 1030, startPoint y: 72, endPoint x: 914, endPoint y: 30, distance: 123.0
click at [924, 35] on div "**********" at bounding box center [663, 315] width 1327 height 631
type input "****"
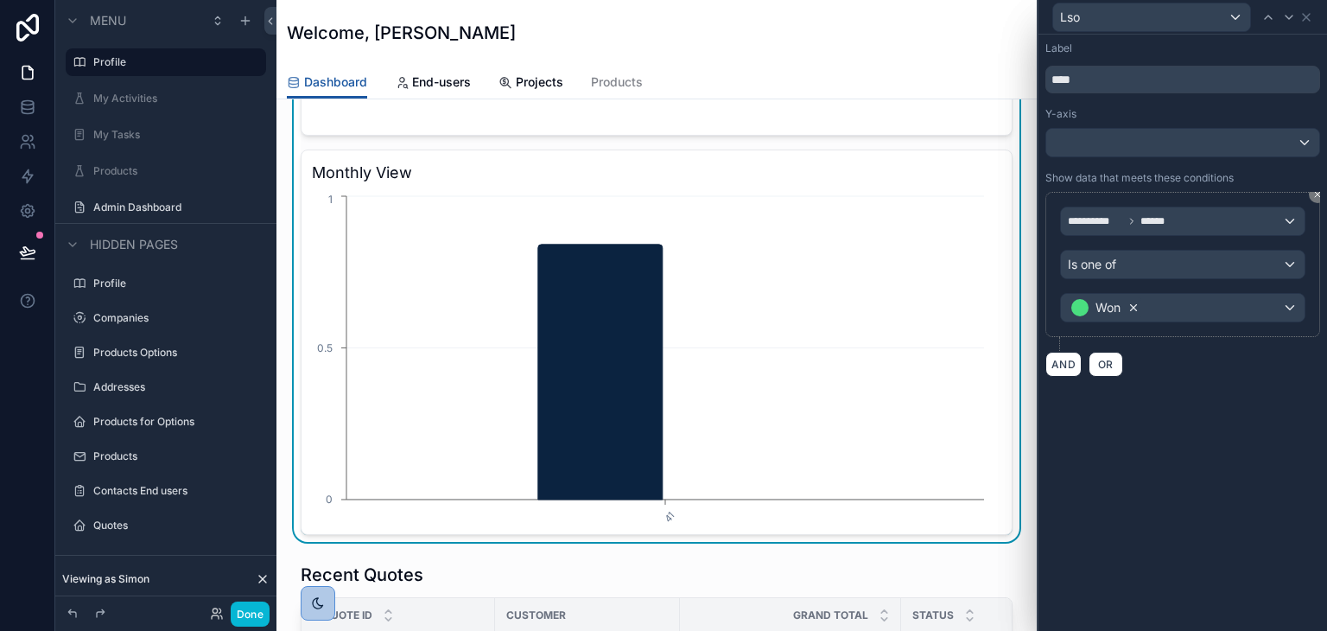
click at [1134, 308] on icon at bounding box center [1134, 308] width 12 height 12
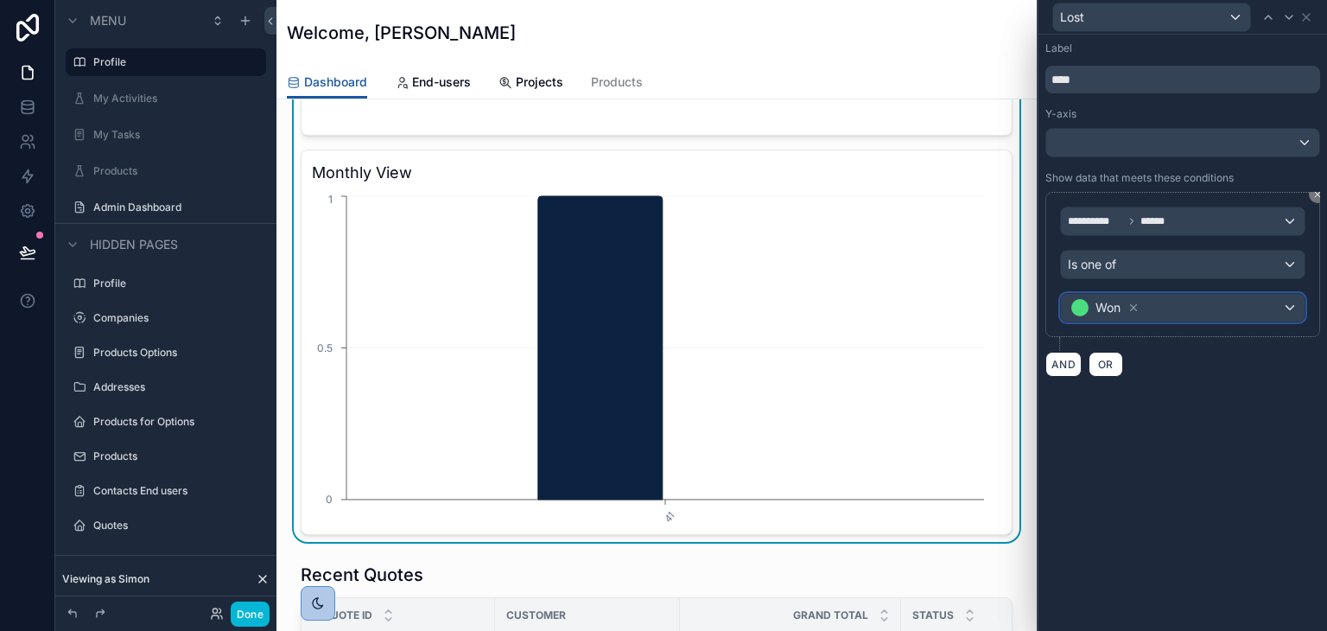
click at [1165, 314] on div "Won" at bounding box center [1183, 308] width 244 height 28
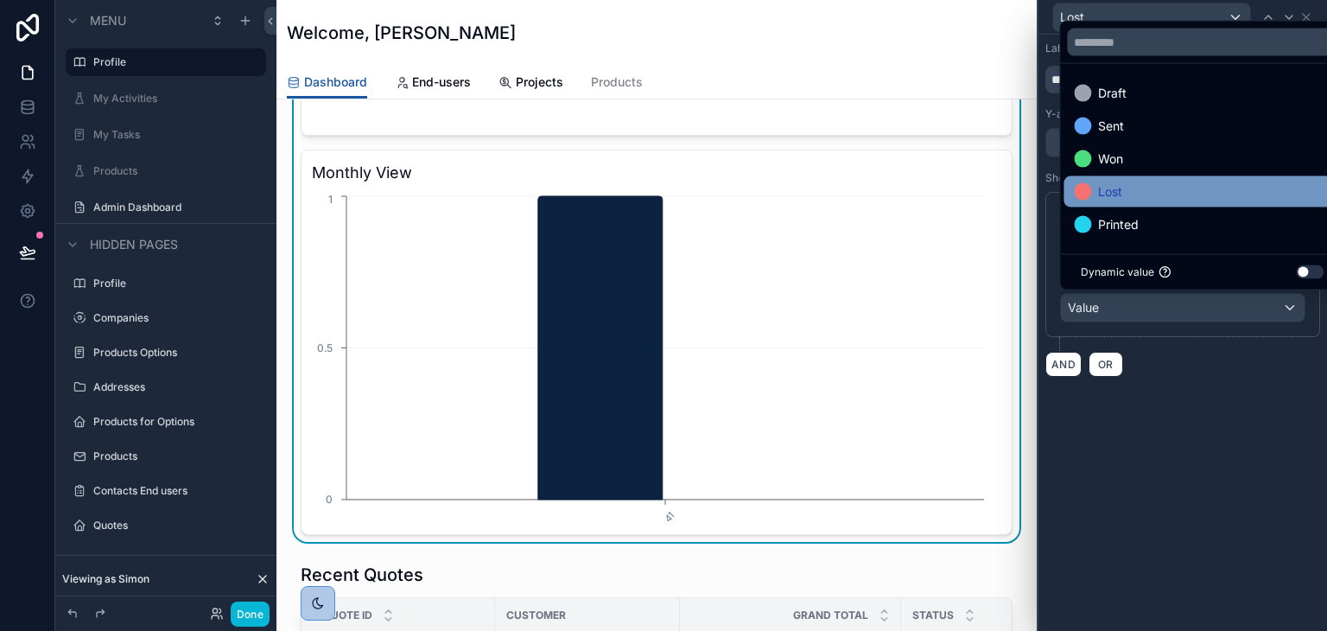
click at [1120, 184] on span "Lost" at bounding box center [1110, 191] width 24 height 21
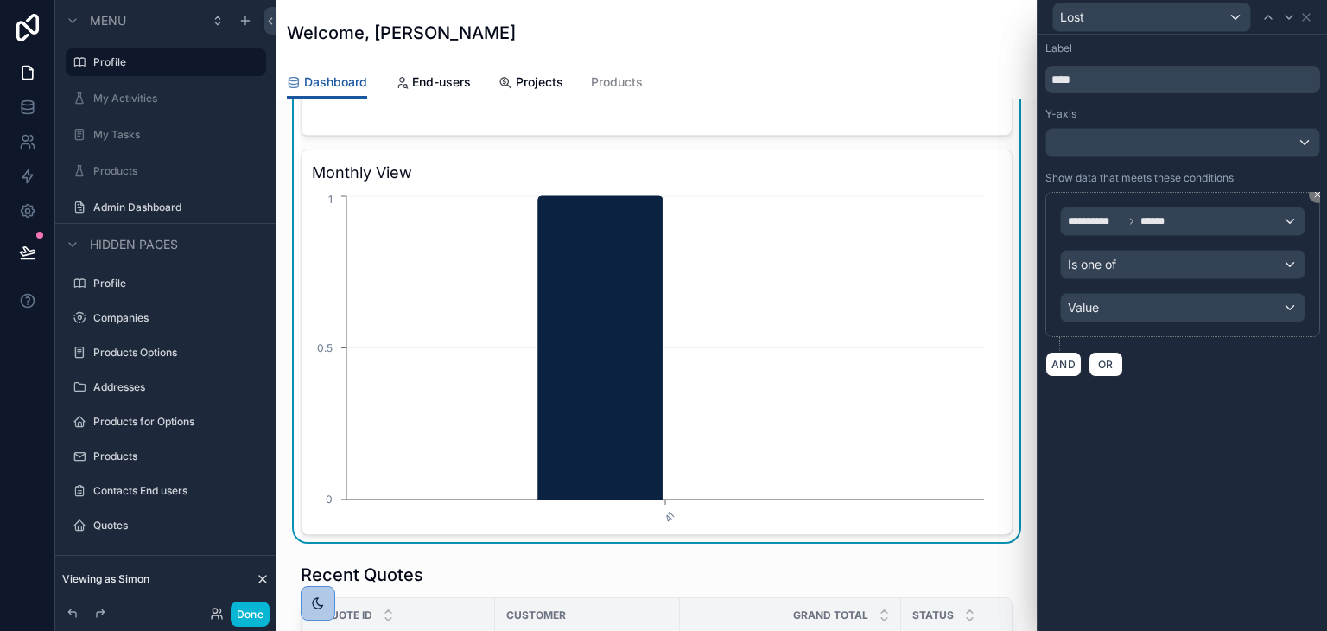
drag, startPoint x: 1165, startPoint y: 416, endPoint x: 1166, endPoint y: 406, distance: 10.4
click at [1165, 416] on div "**********" at bounding box center [1183, 333] width 289 height 596
click at [1303, 16] on icon at bounding box center [1306, 17] width 14 height 14
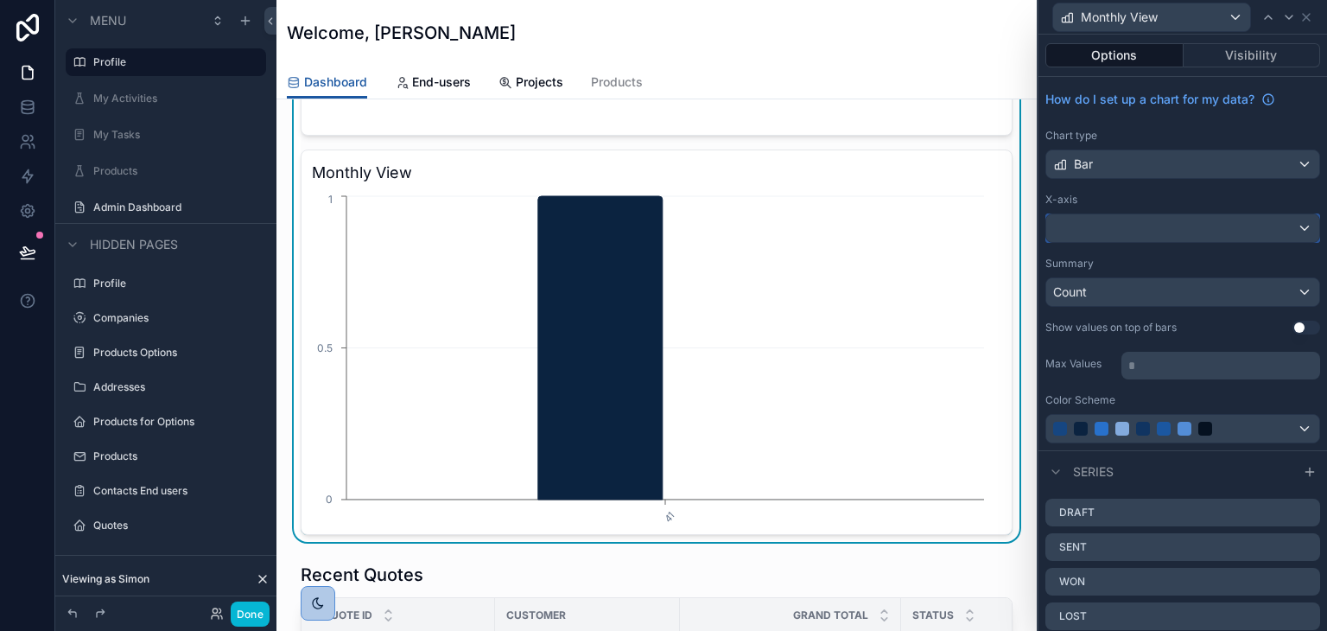
click at [1148, 236] on div at bounding box center [1182, 228] width 273 height 28
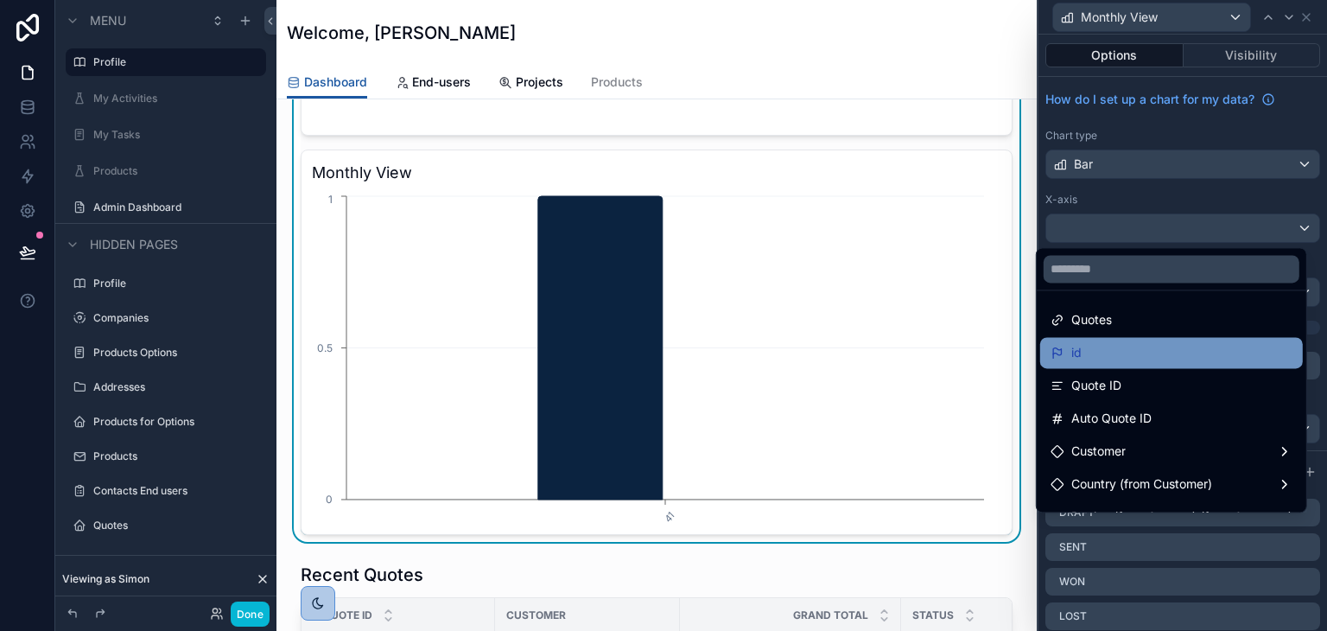
click at [1080, 367] on div "id" at bounding box center [1171, 352] width 263 height 31
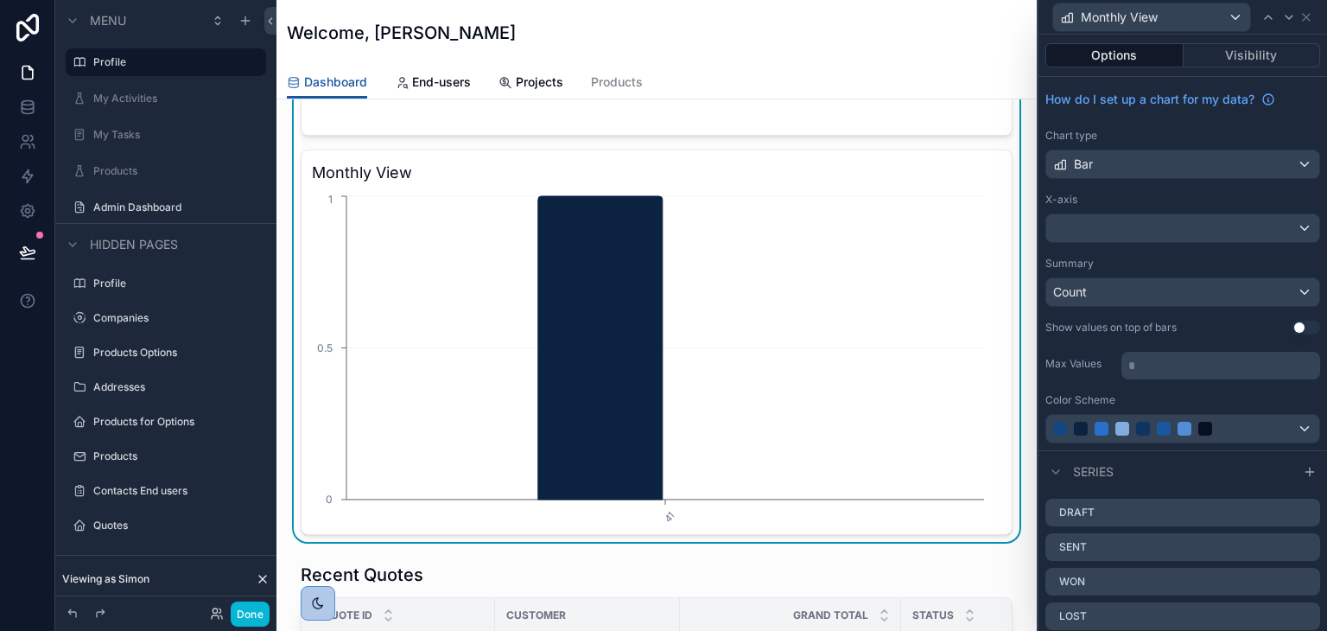
click at [1299, 325] on button "Use setting" at bounding box center [1307, 328] width 28 height 14
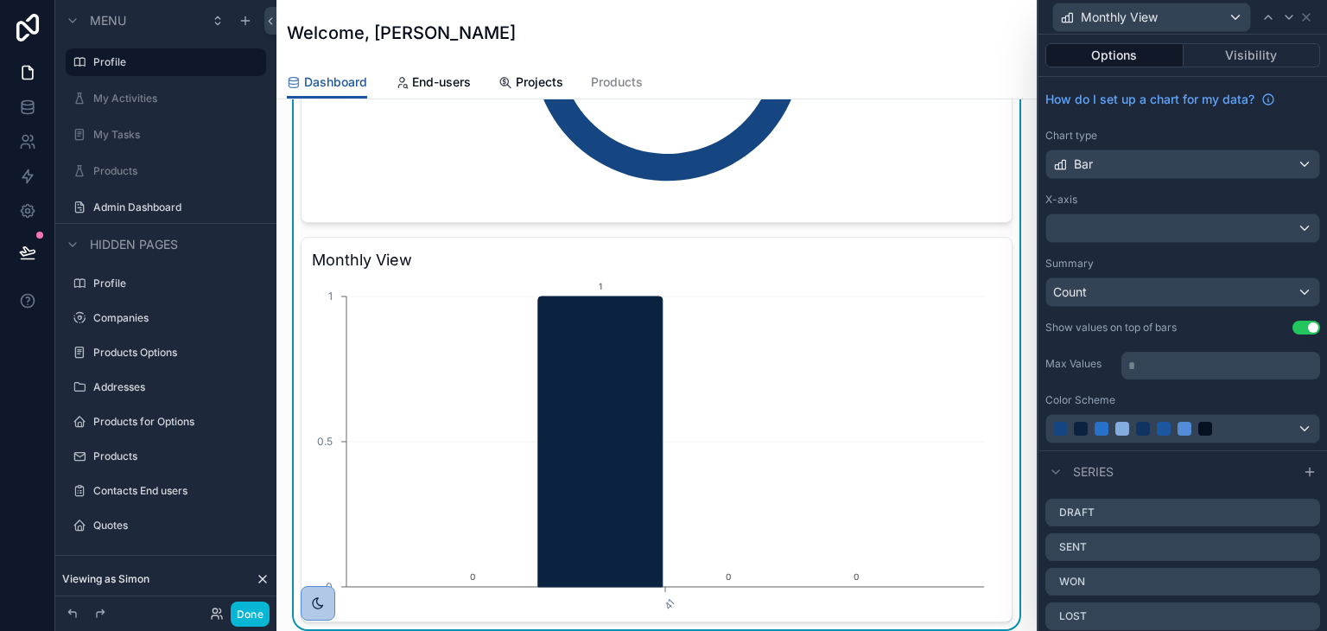
scroll to position [691, 0]
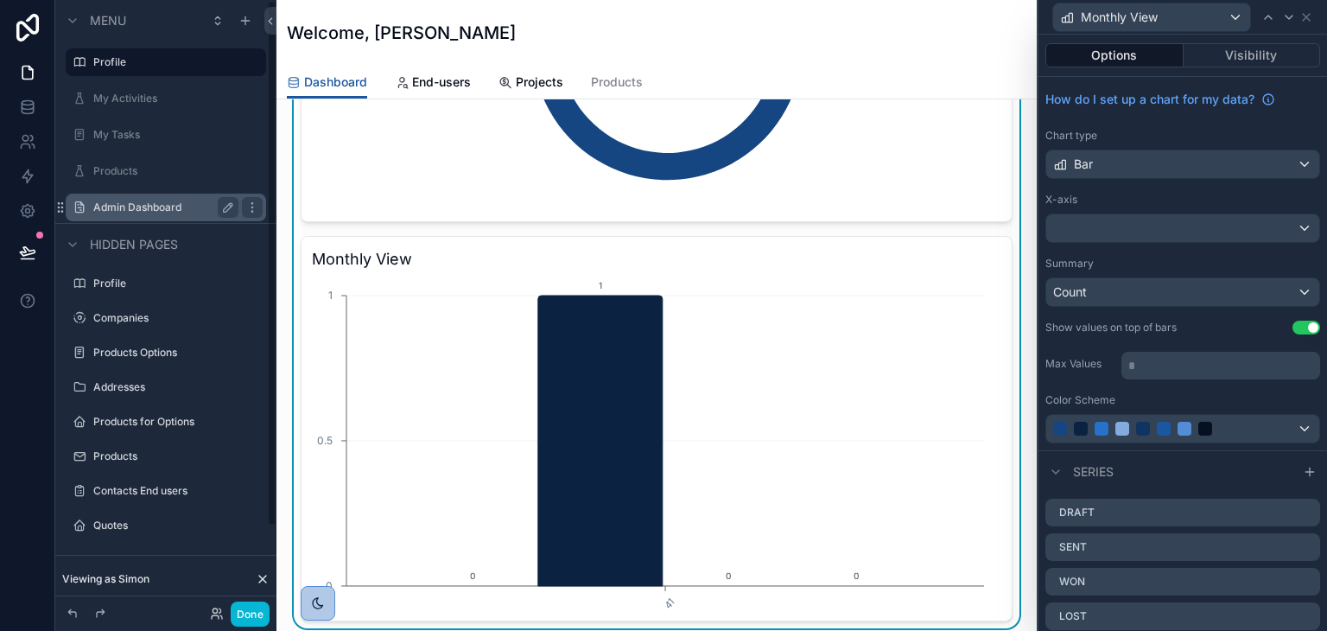
click at [160, 208] on label "Admin Dashboard" at bounding box center [162, 207] width 138 height 14
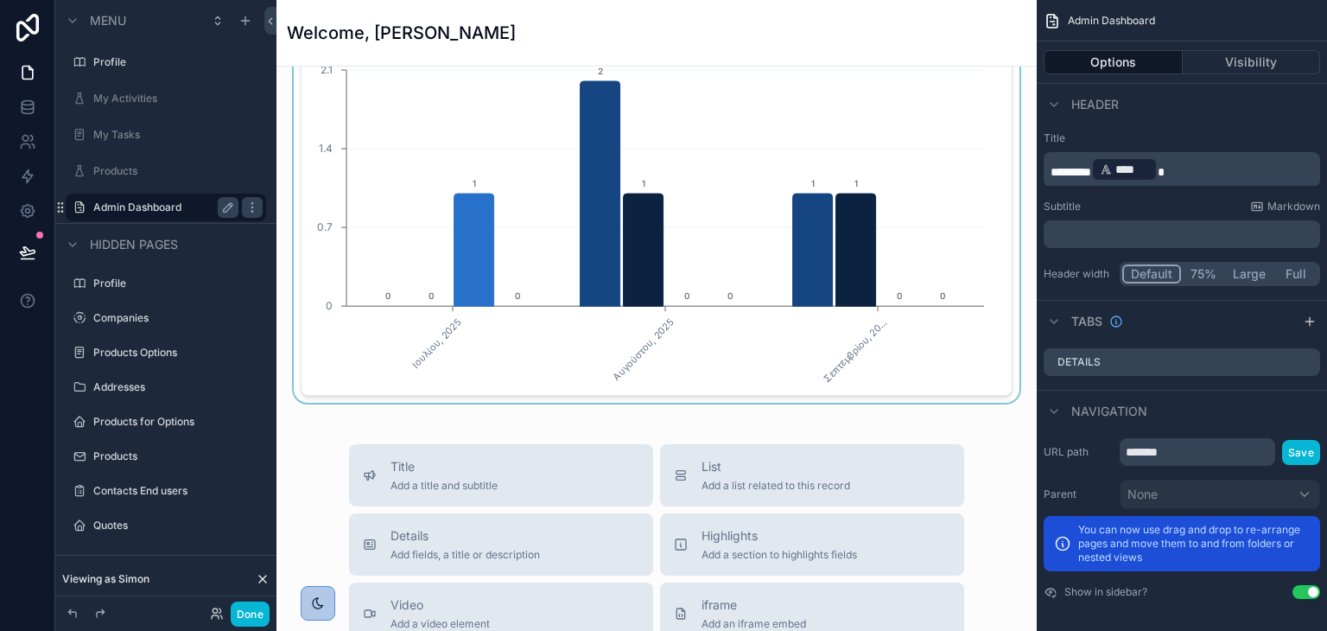
scroll to position [1642, 0]
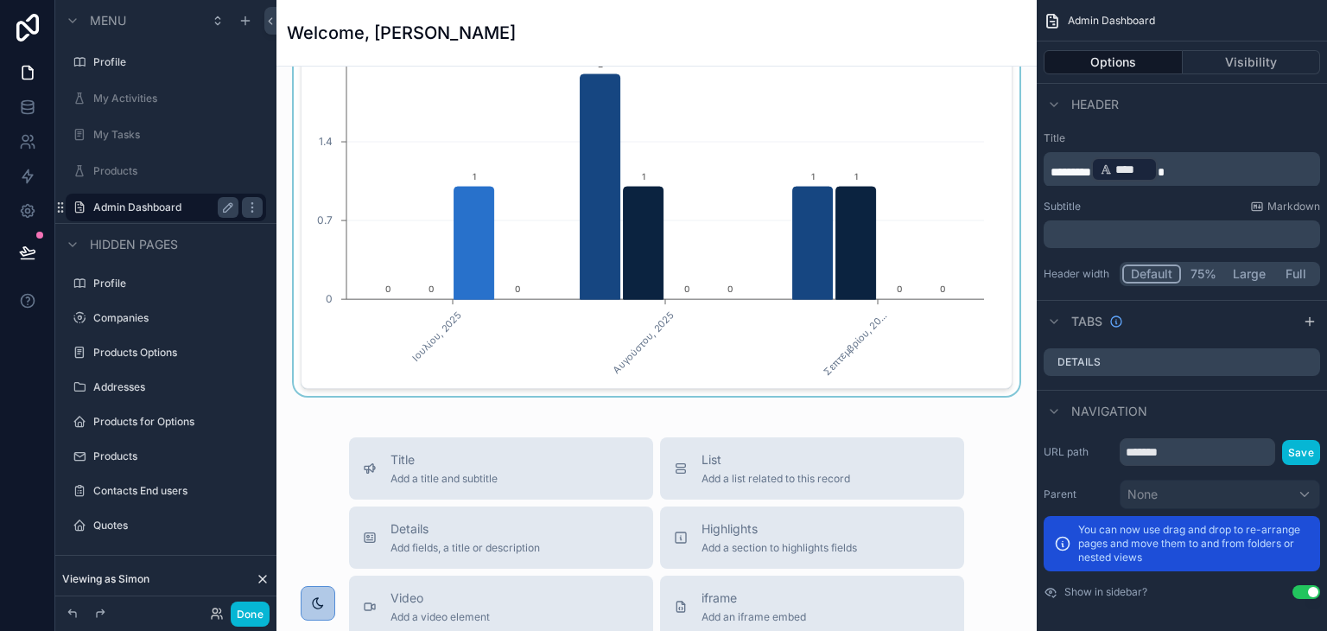
click at [772, 168] on div "scrollable content" at bounding box center [656, 196] width 733 height 399
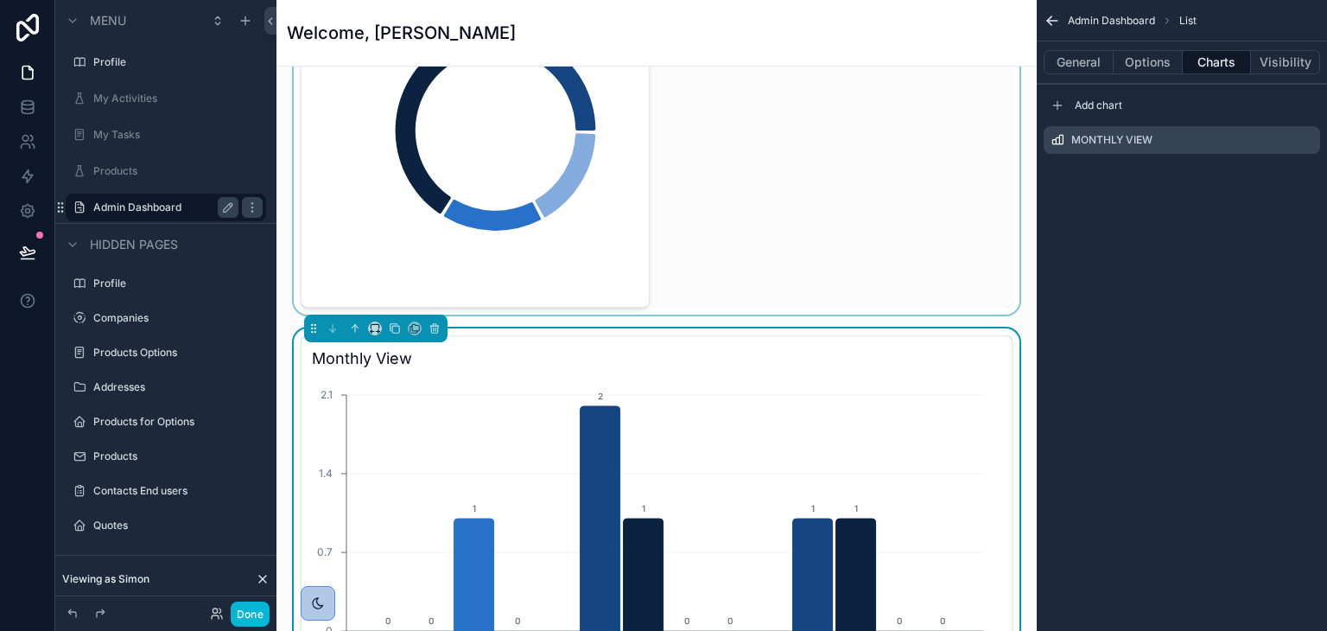
scroll to position [1296, 0]
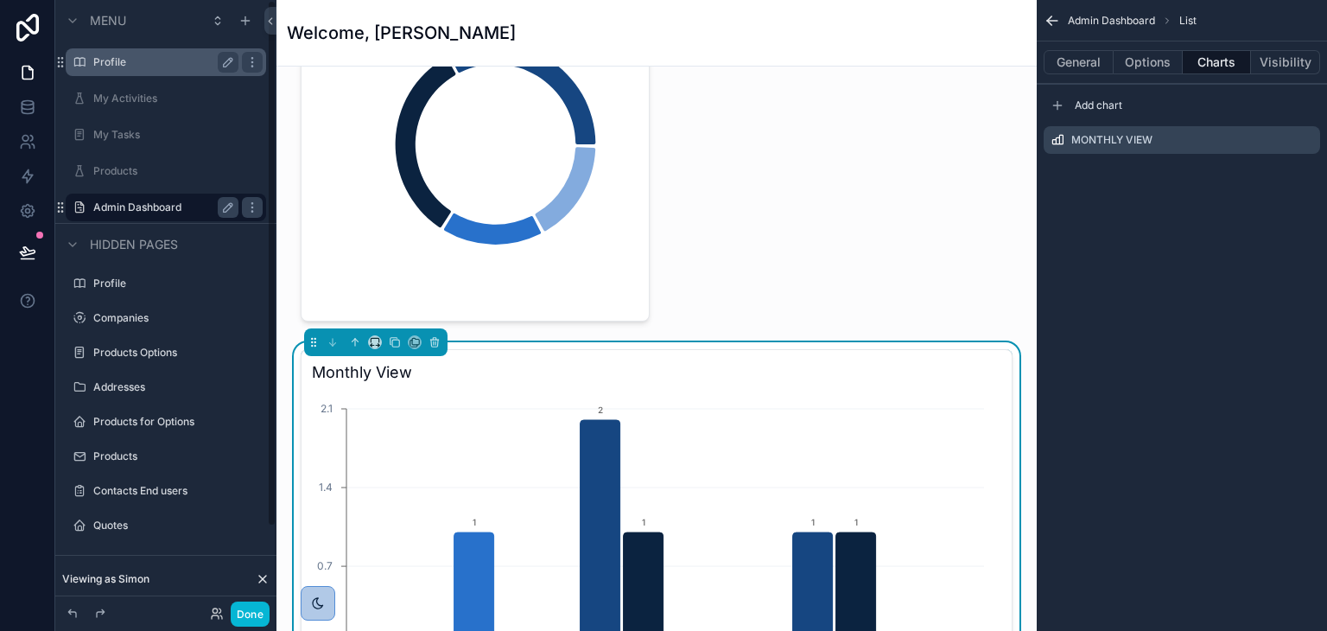
click at [149, 72] on div "Profile" at bounding box center [165, 62] width 145 height 21
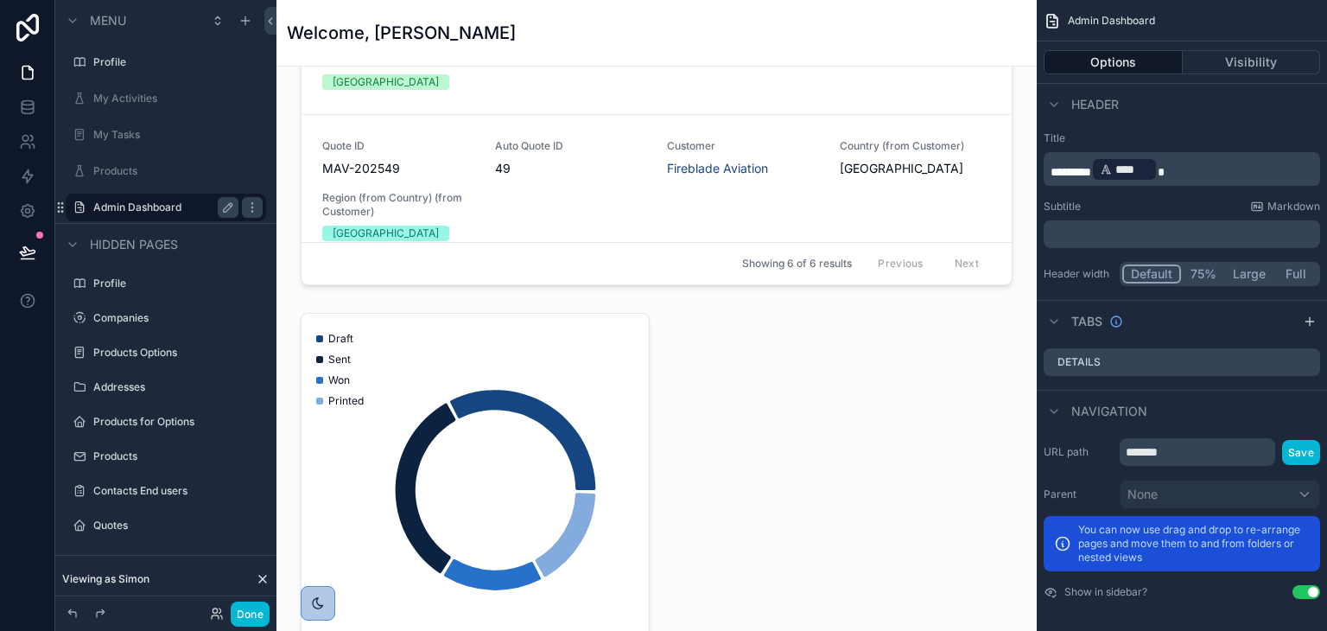
scroll to position [691, 0]
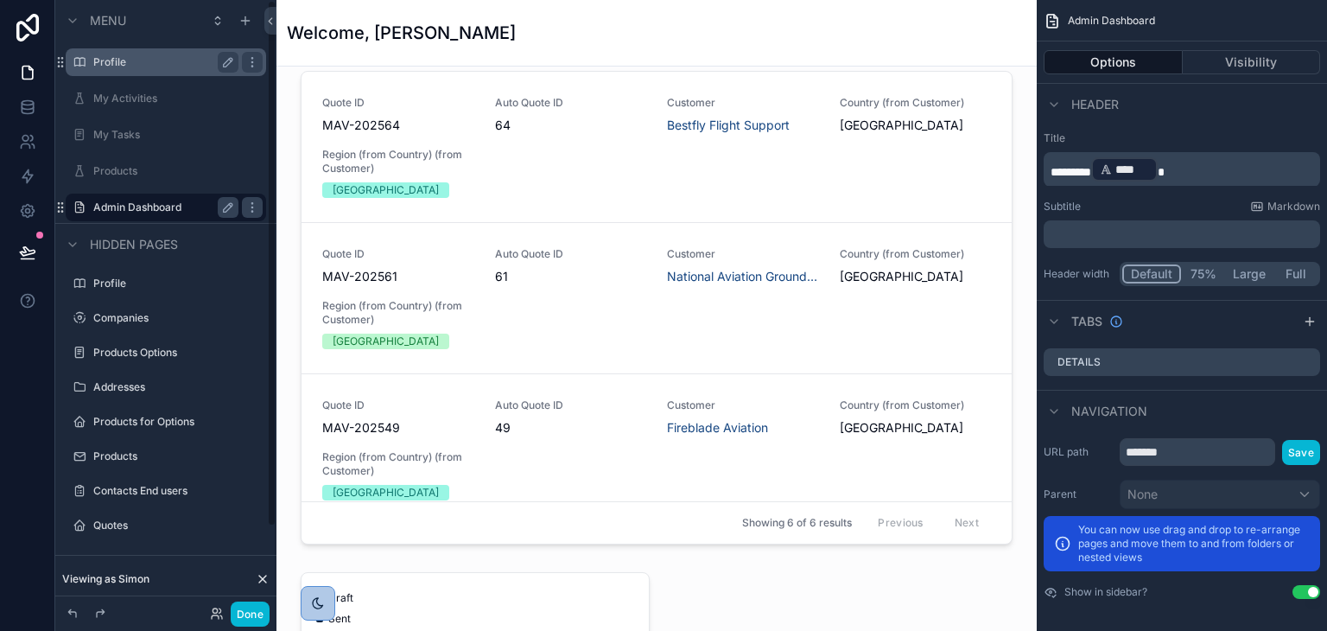
click at [181, 60] on label "Profile" at bounding box center [162, 62] width 138 height 14
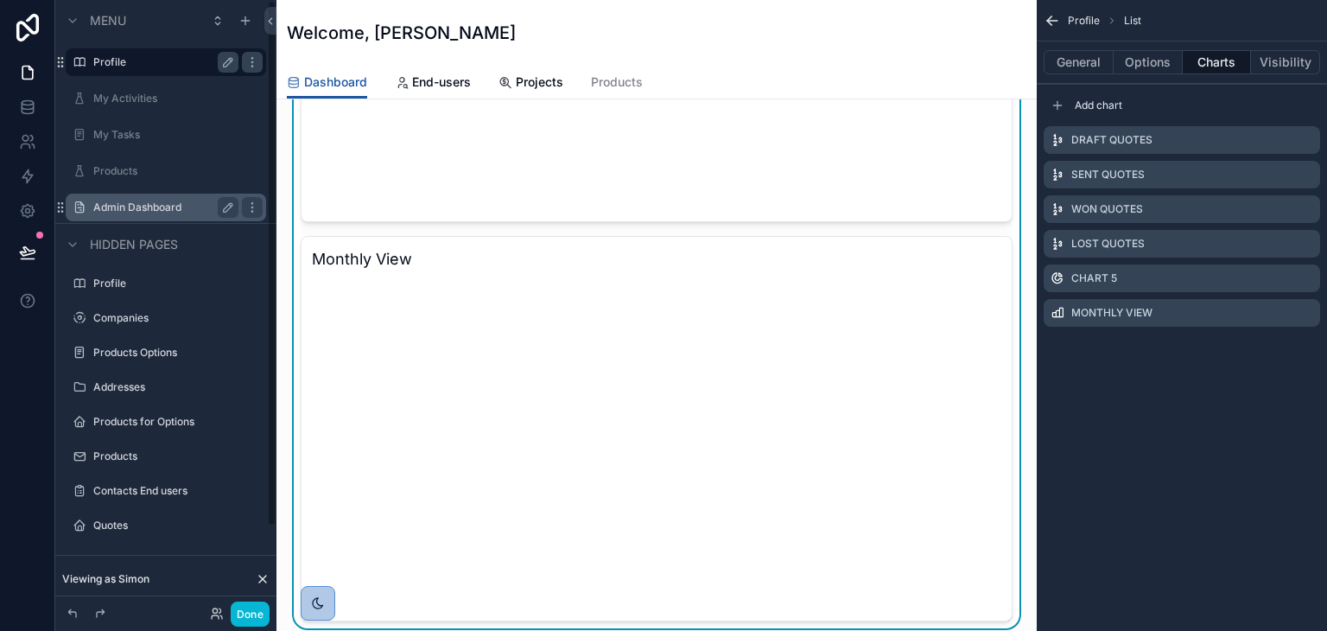
scroll to position [778, 0]
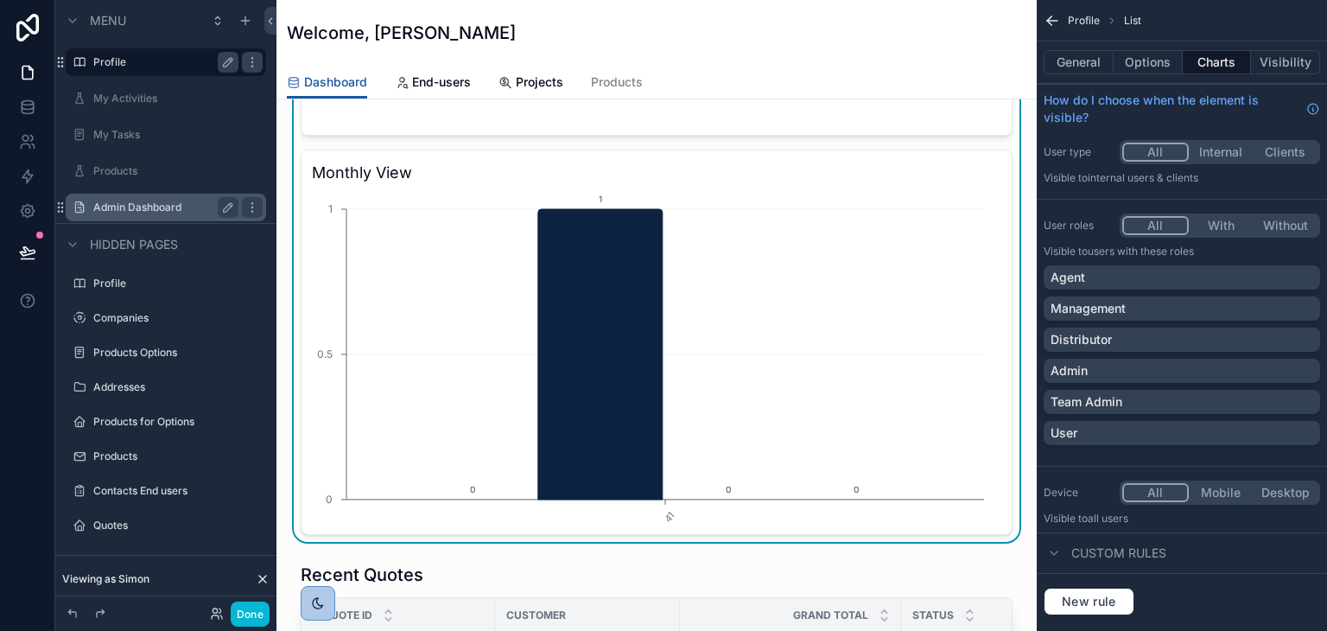
click at [1199, 61] on button "Charts" at bounding box center [1217, 62] width 69 height 24
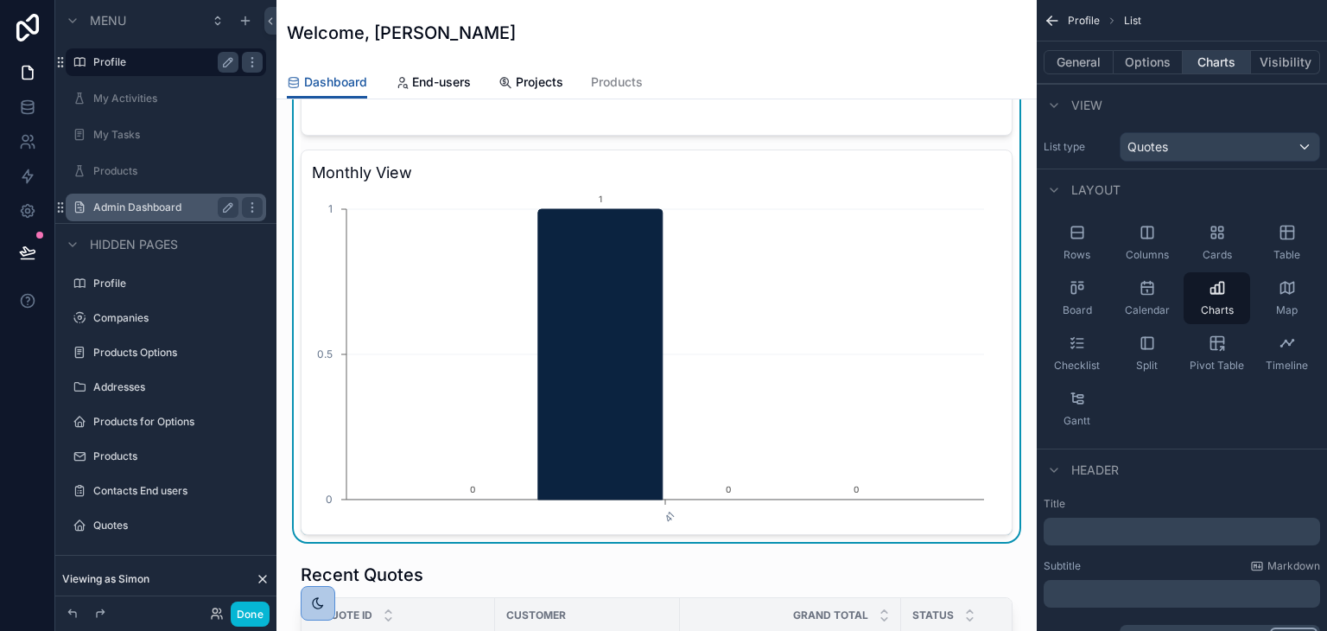
click at [1197, 58] on button "Charts" at bounding box center [1217, 62] width 69 height 24
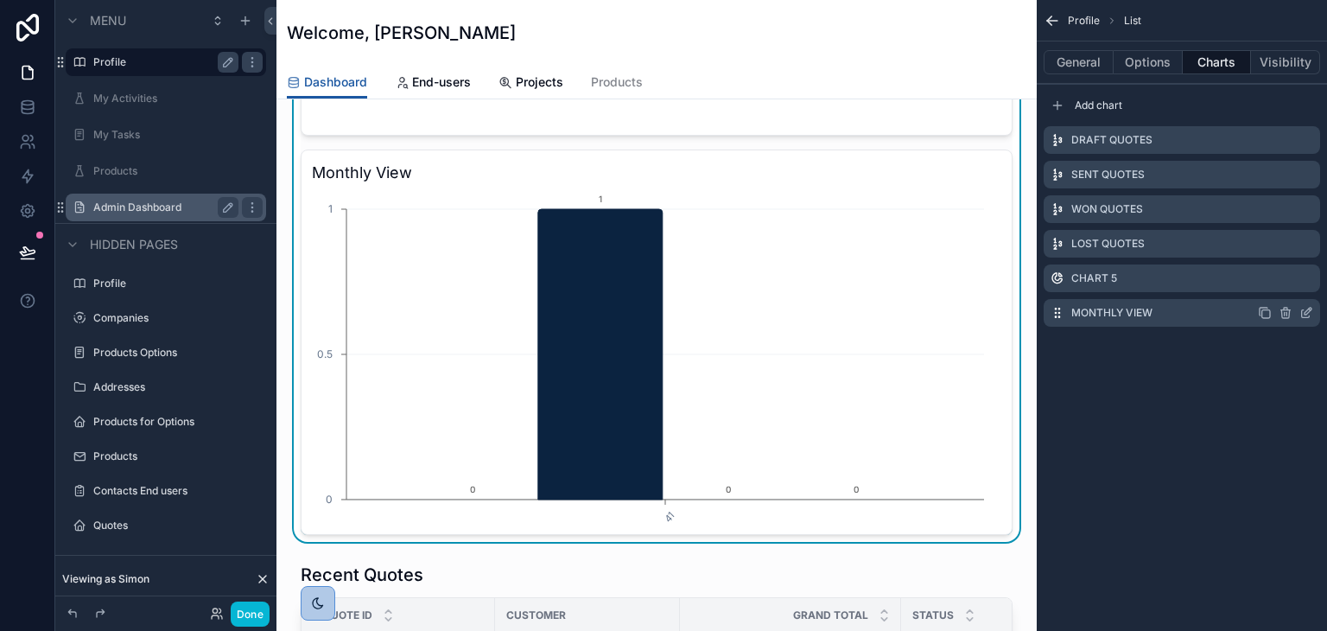
click at [1308, 310] on icon "scrollable content" at bounding box center [1306, 313] width 14 height 14
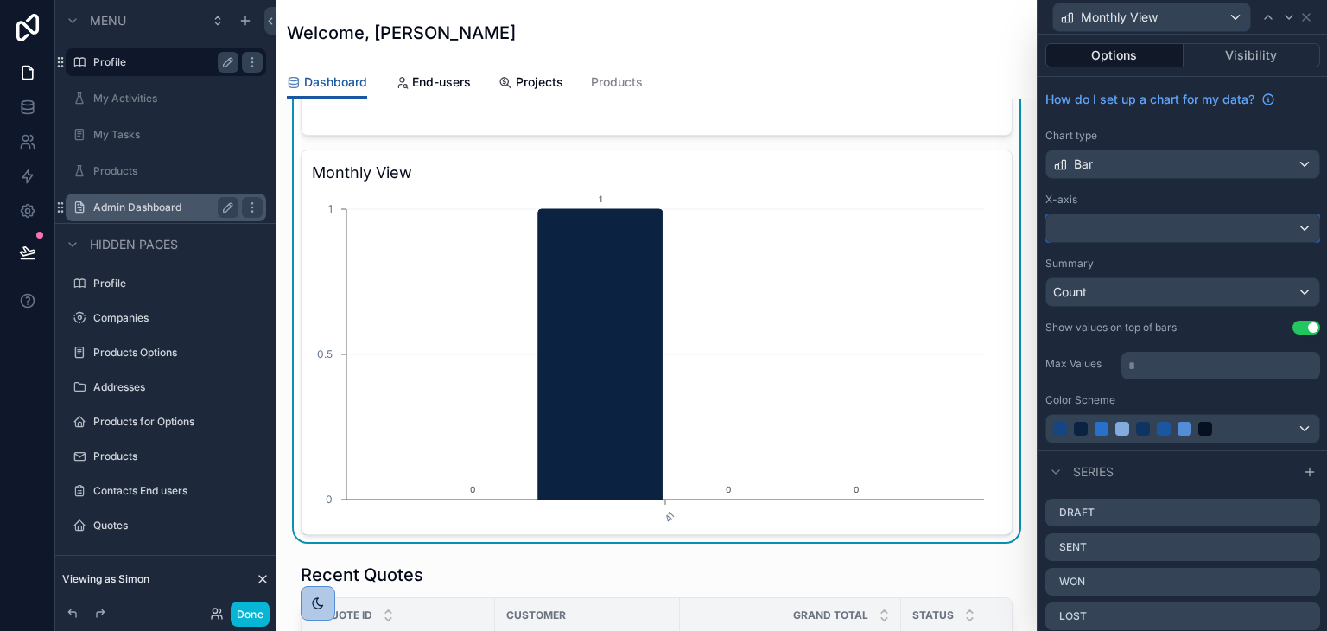
click at [1104, 226] on div at bounding box center [1182, 228] width 273 height 28
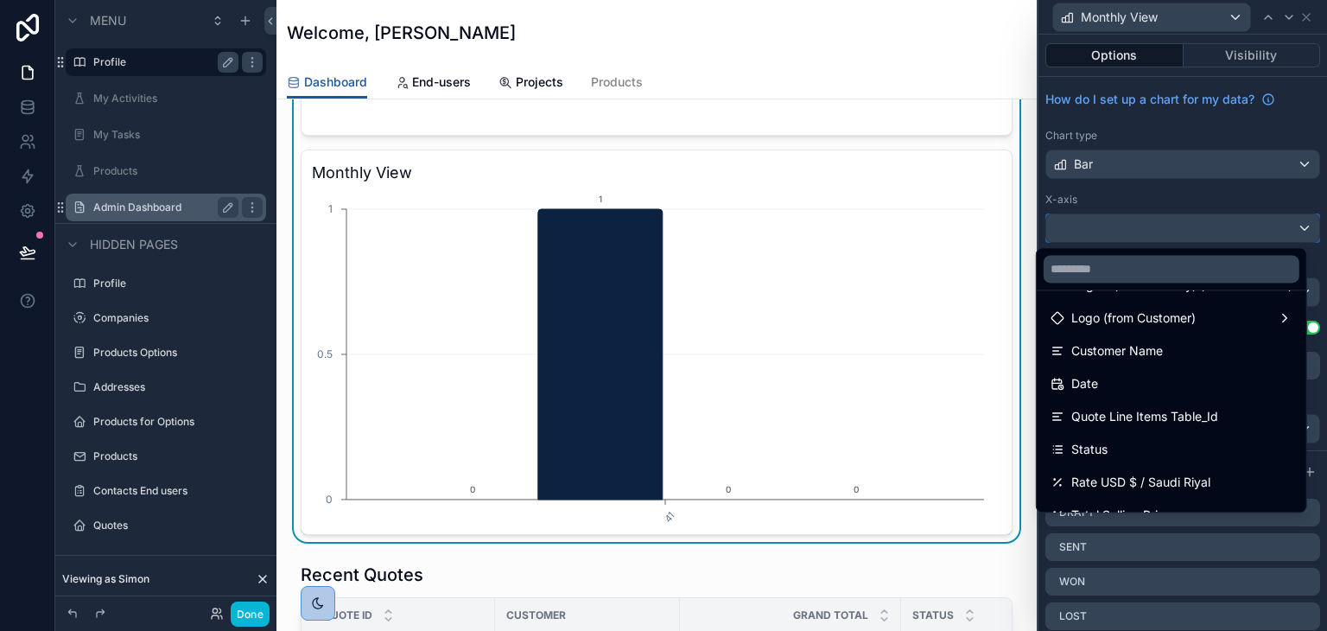
scroll to position [259, 0]
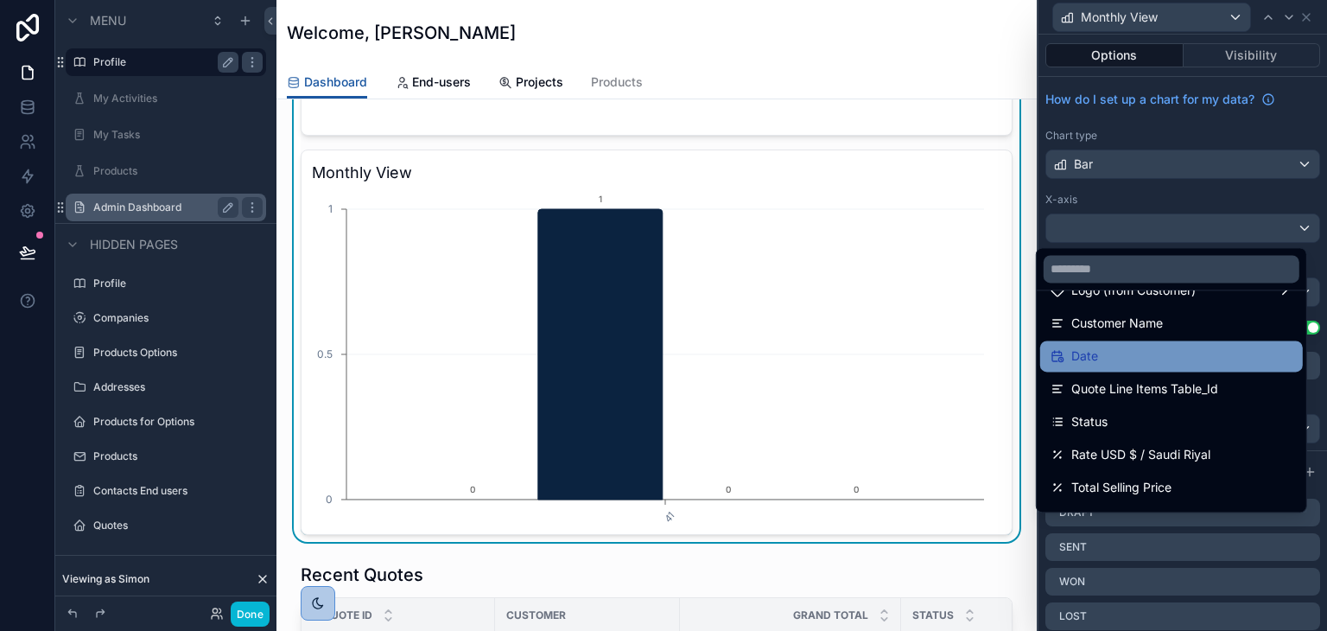
click at [1099, 351] on div "Date" at bounding box center [1172, 356] width 242 height 21
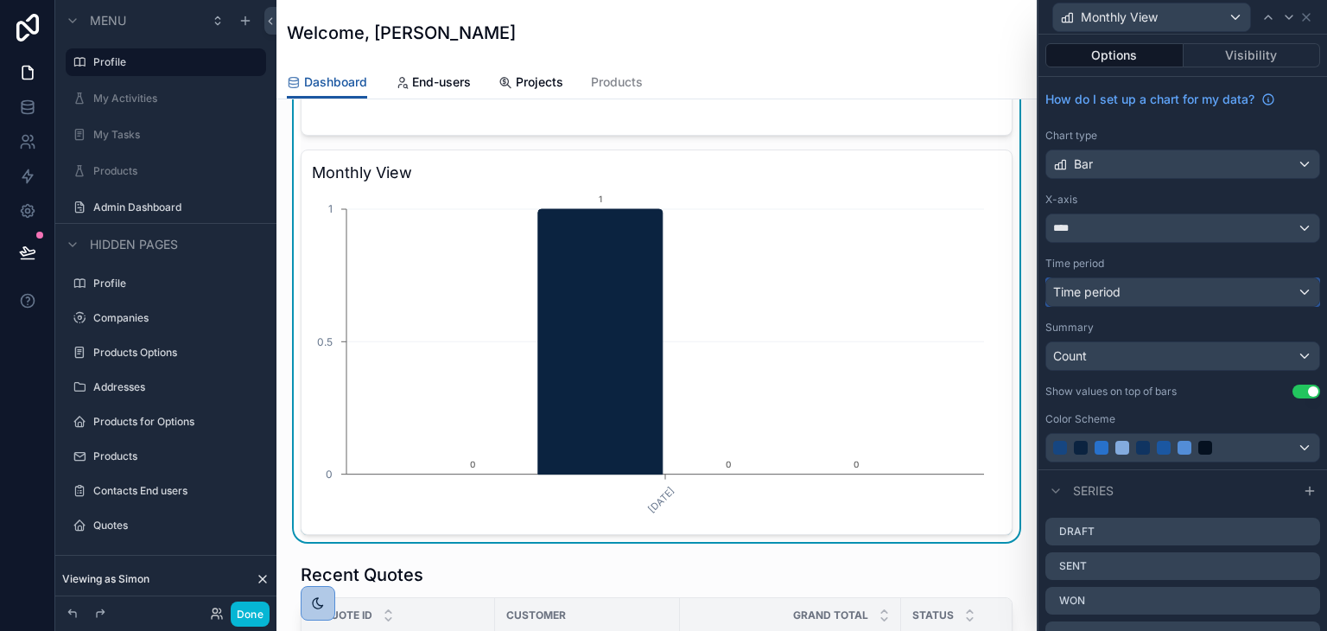
click at [1126, 295] on div "Time period" at bounding box center [1182, 292] width 273 height 28
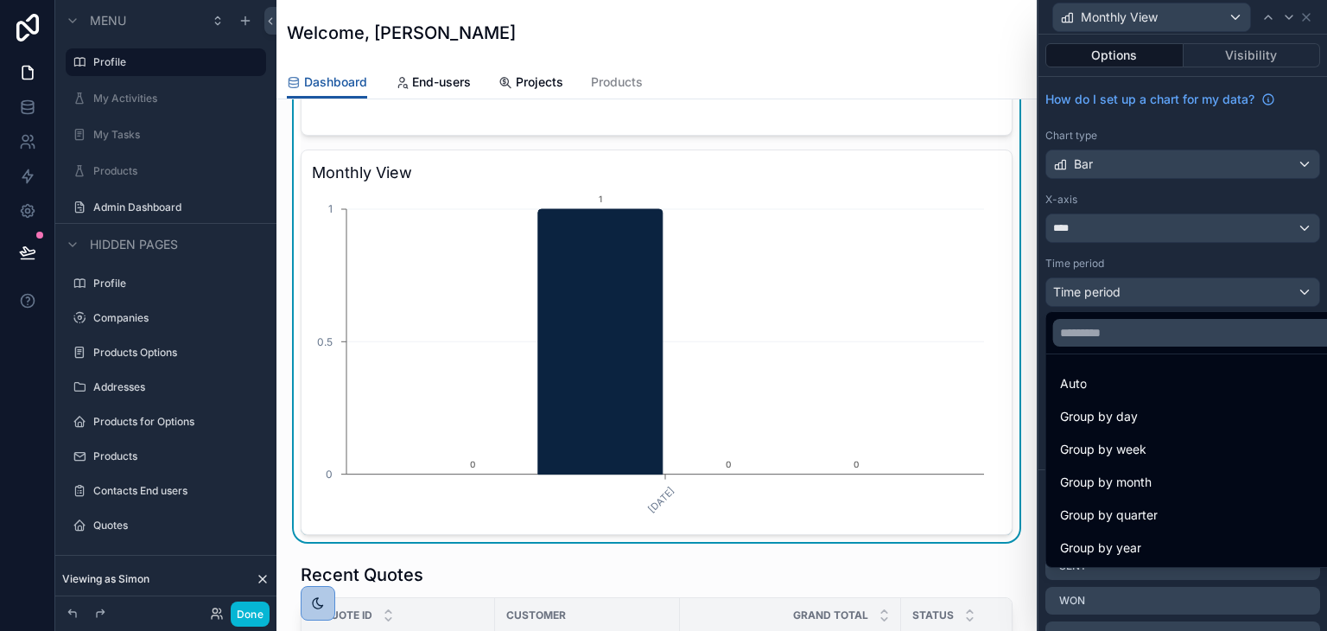
click at [1164, 482] on div "Group by month" at bounding box center [1196, 482] width 273 height 21
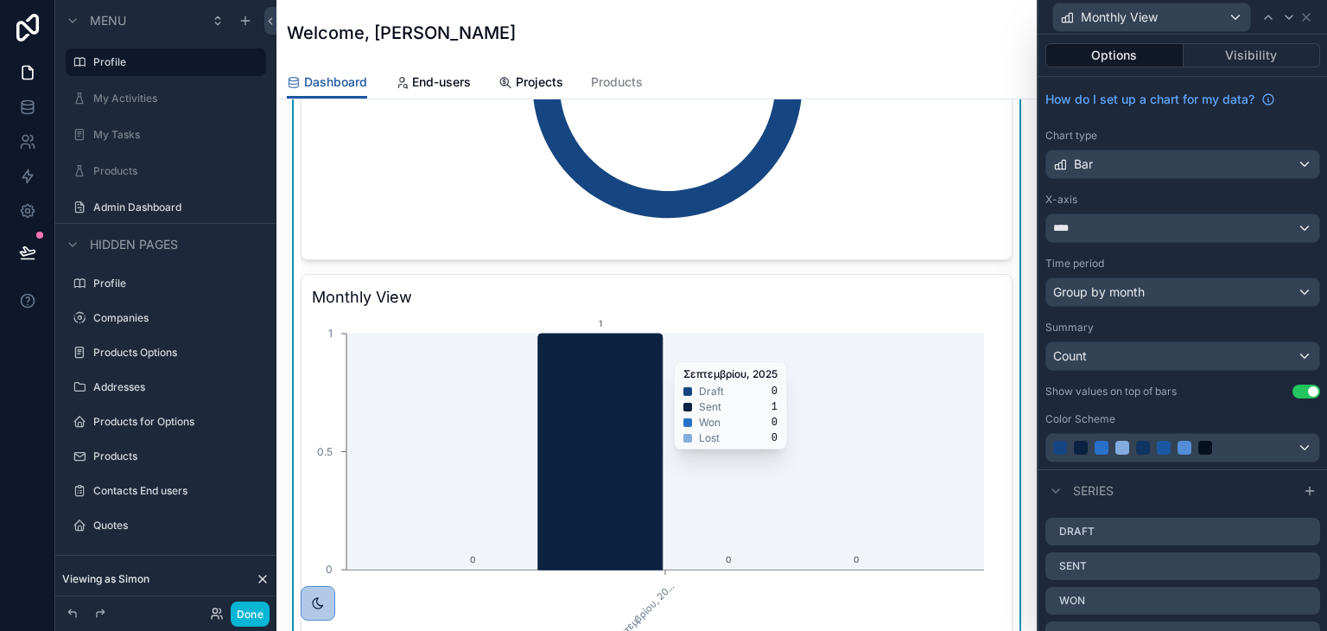
scroll to position [605, 0]
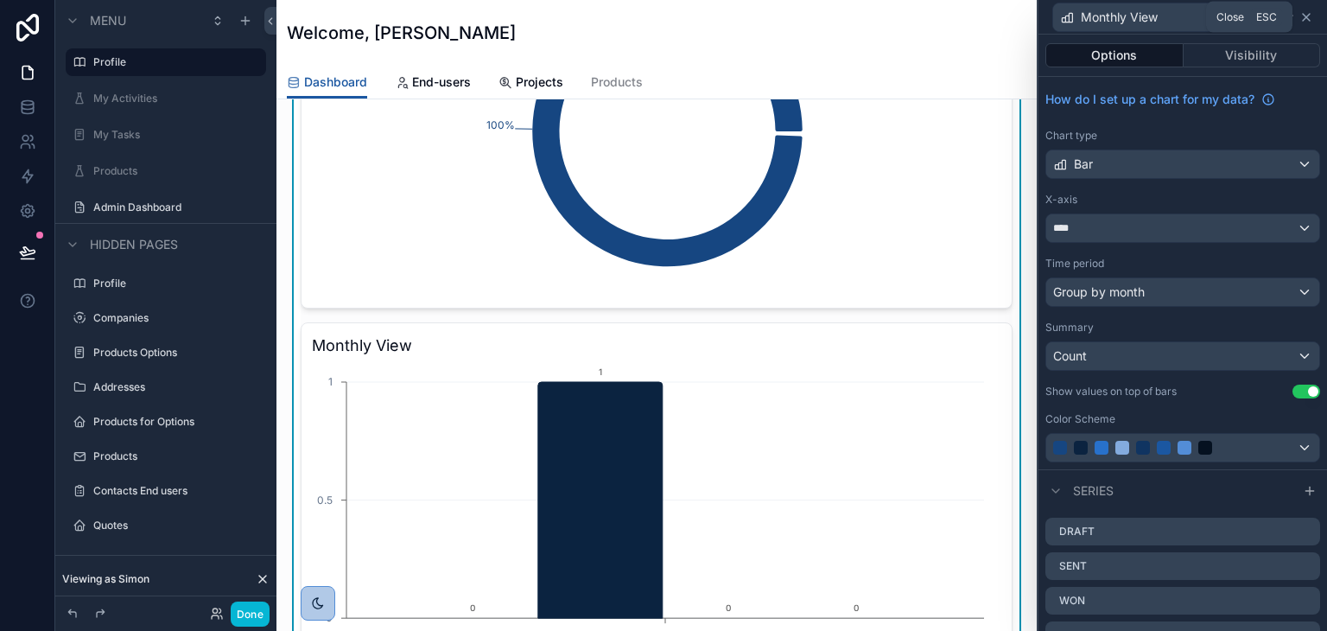
click at [1307, 15] on icon at bounding box center [1306, 17] width 14 height 14
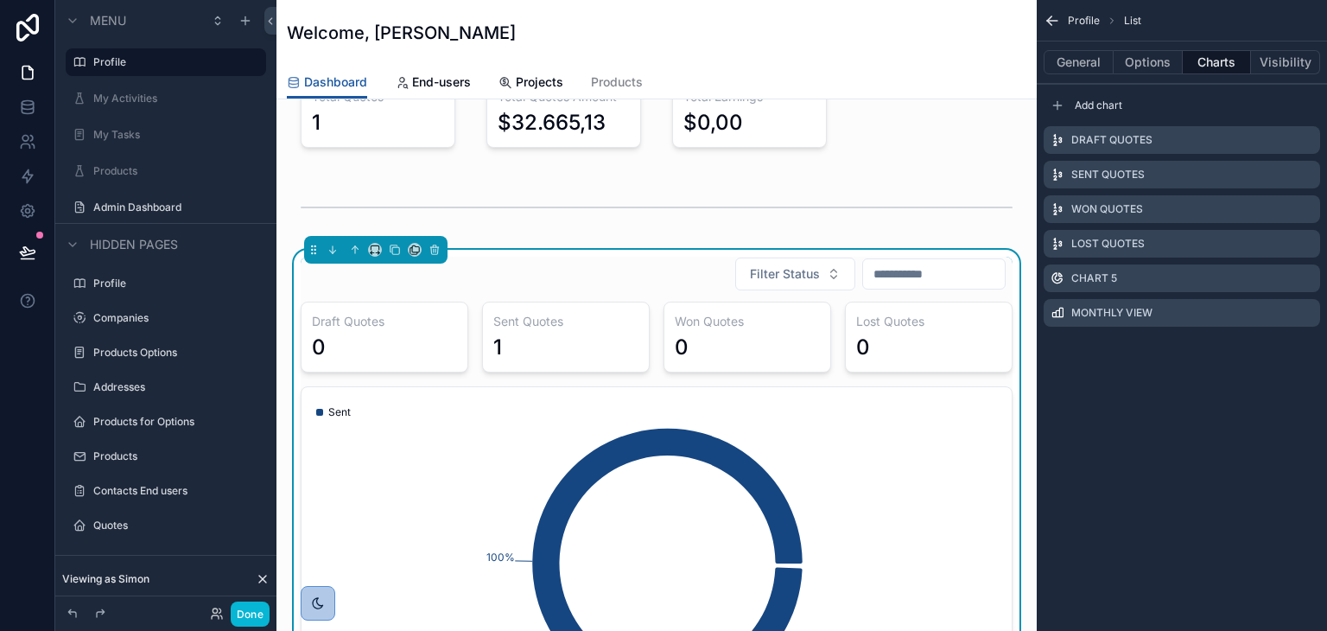
scroll to position [0, 0]
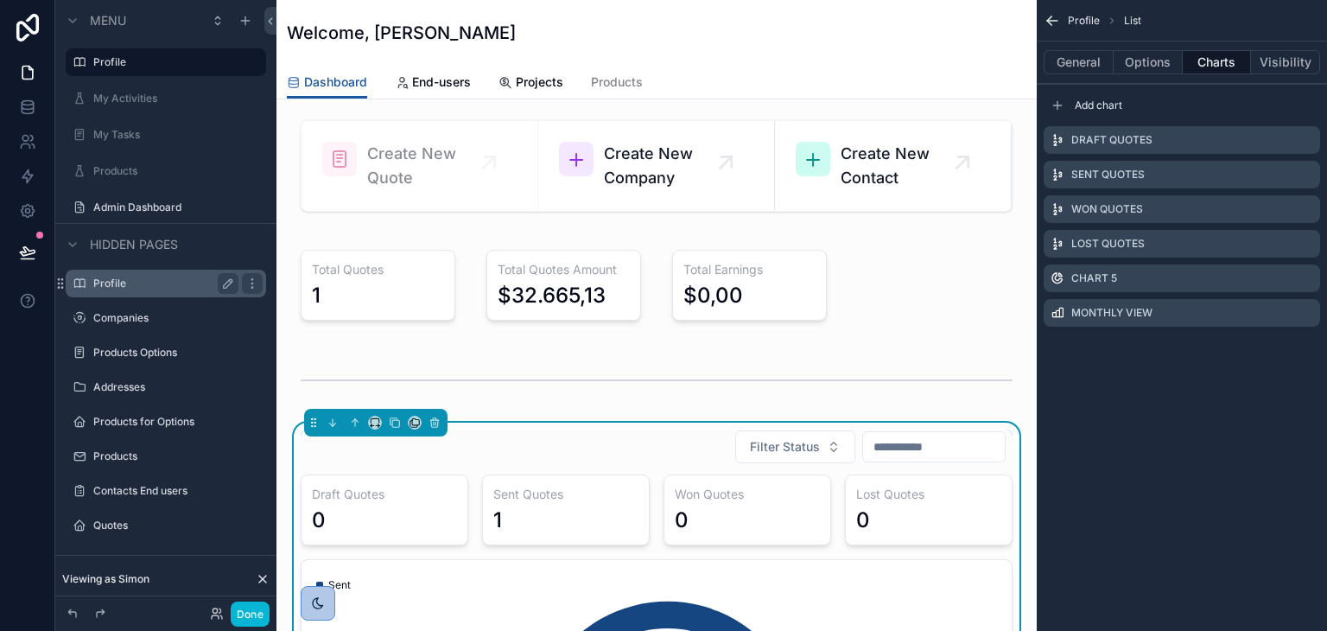
click at [137, 273] on div "Profile" at bounding box center [165, 283] width 145 height 21
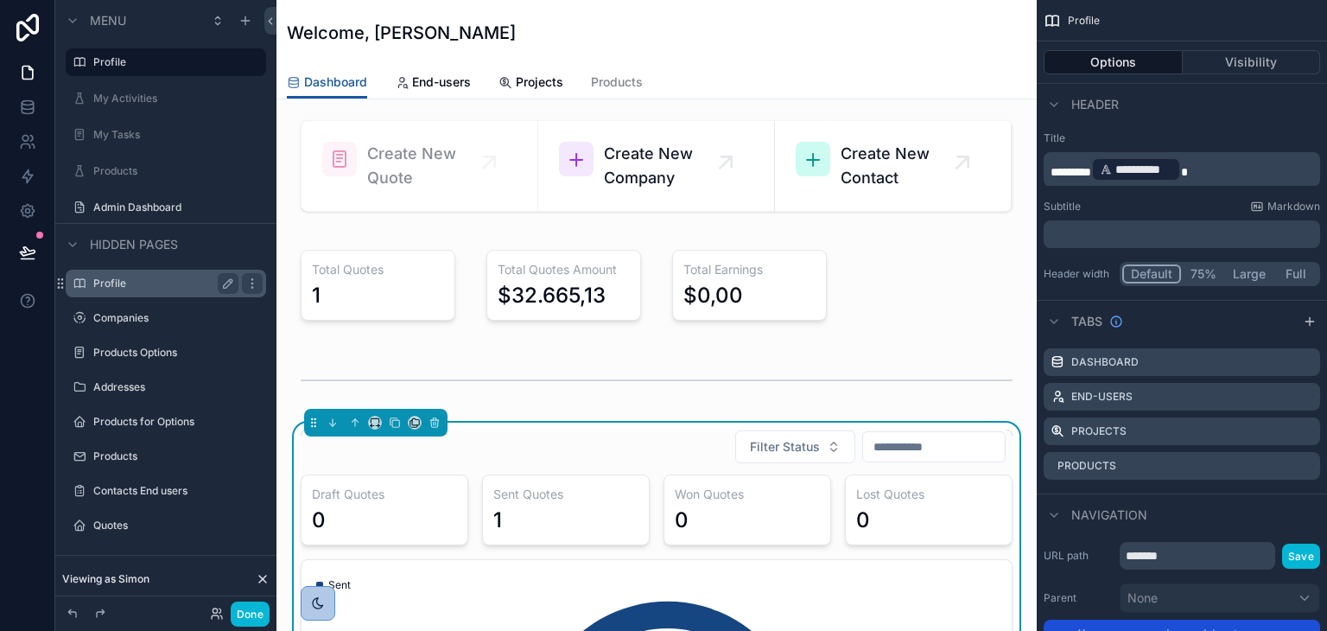
click at [162, 289] on label "Profile" at bounding box center [162, 283] width 138 height 14
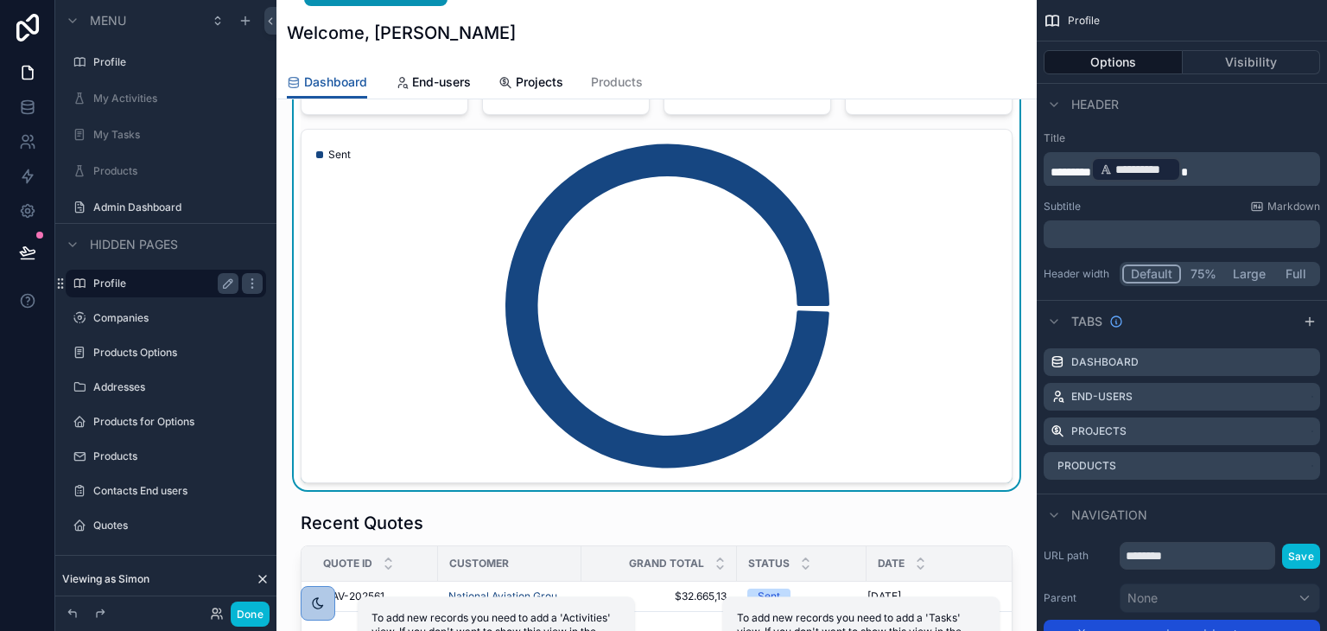
scroll to position [432, 0]
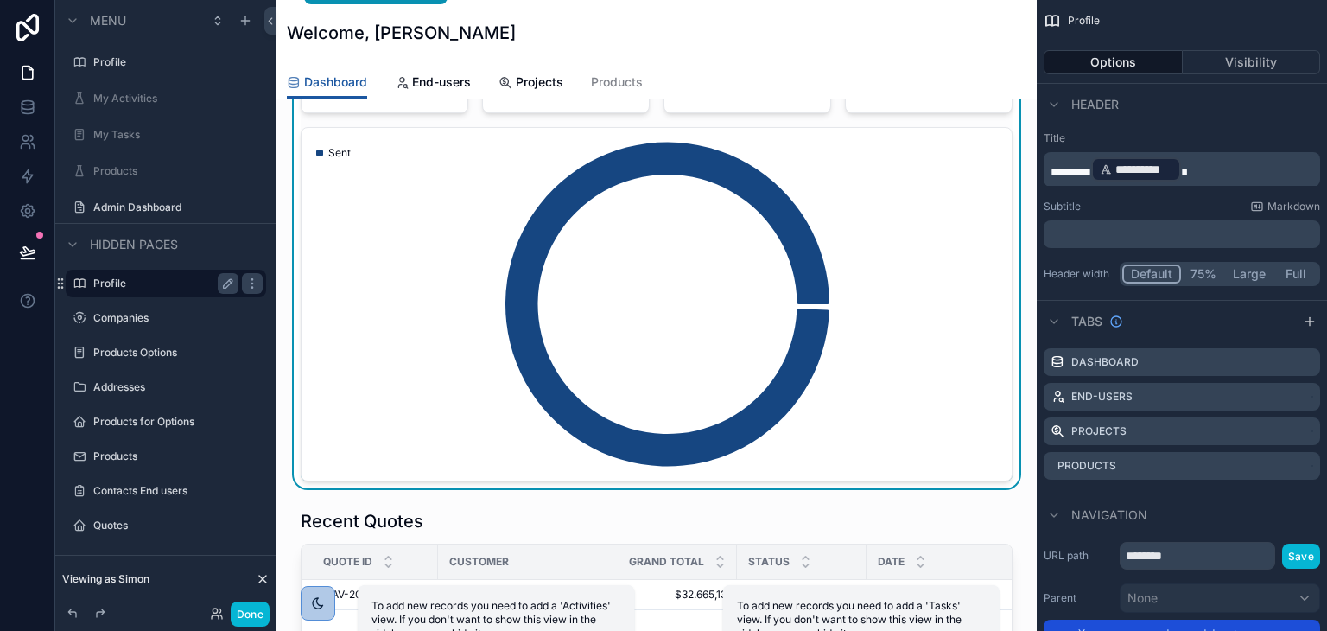
click at [772, 301] on icon "chart" at bounding box center [650, 304] width 677 height 332
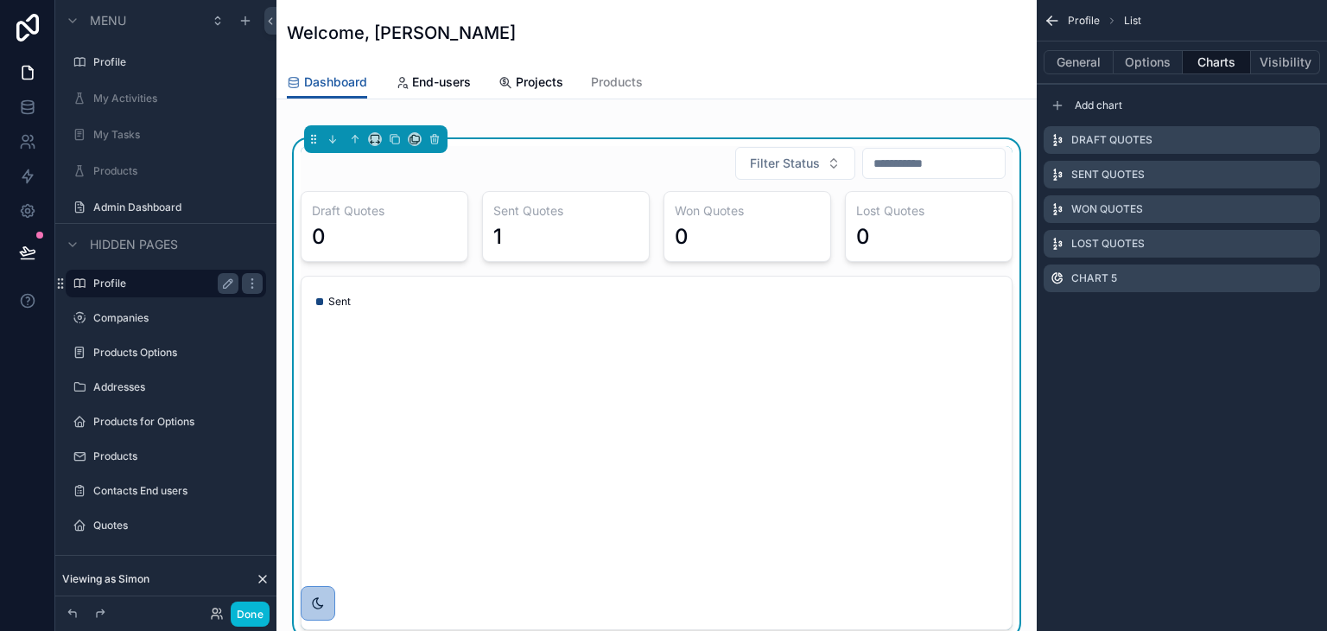
scroll to position [259, 0]
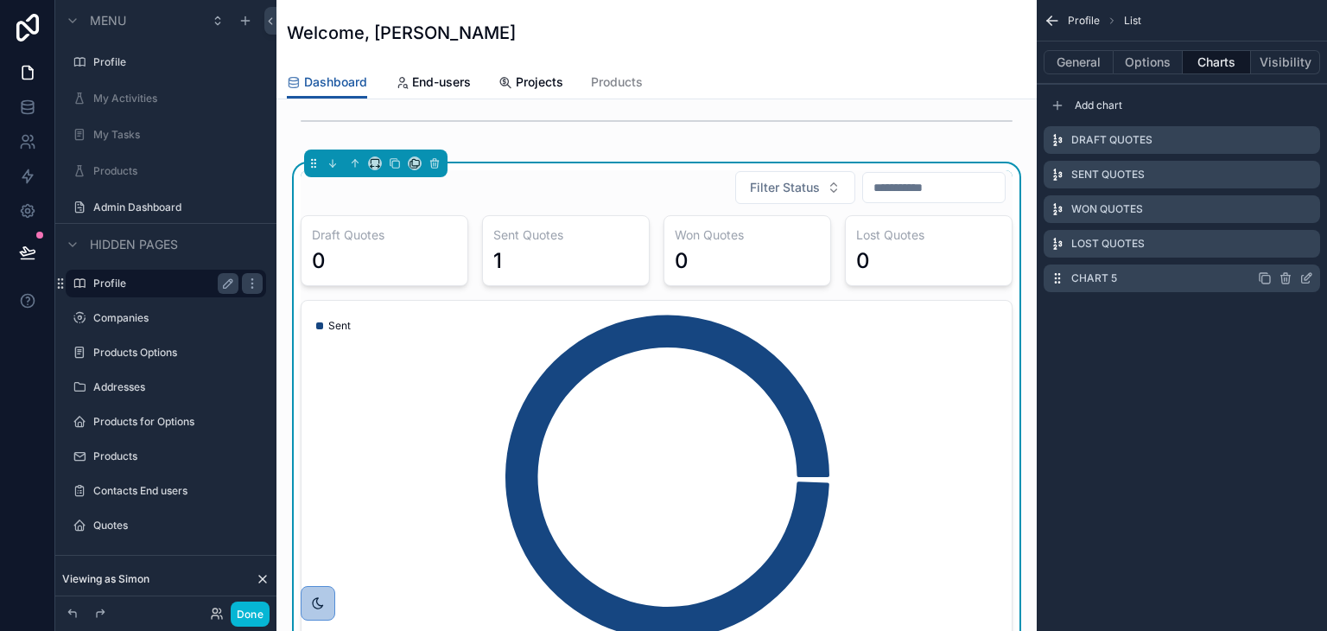
click at [1262, 281] on icon "scrollable content" at bounding box center [1266, 280] width 8 height 8
click at [1306, 306] on icon "scrollable content" at bounding box center [1306, 313] width 14 height 14
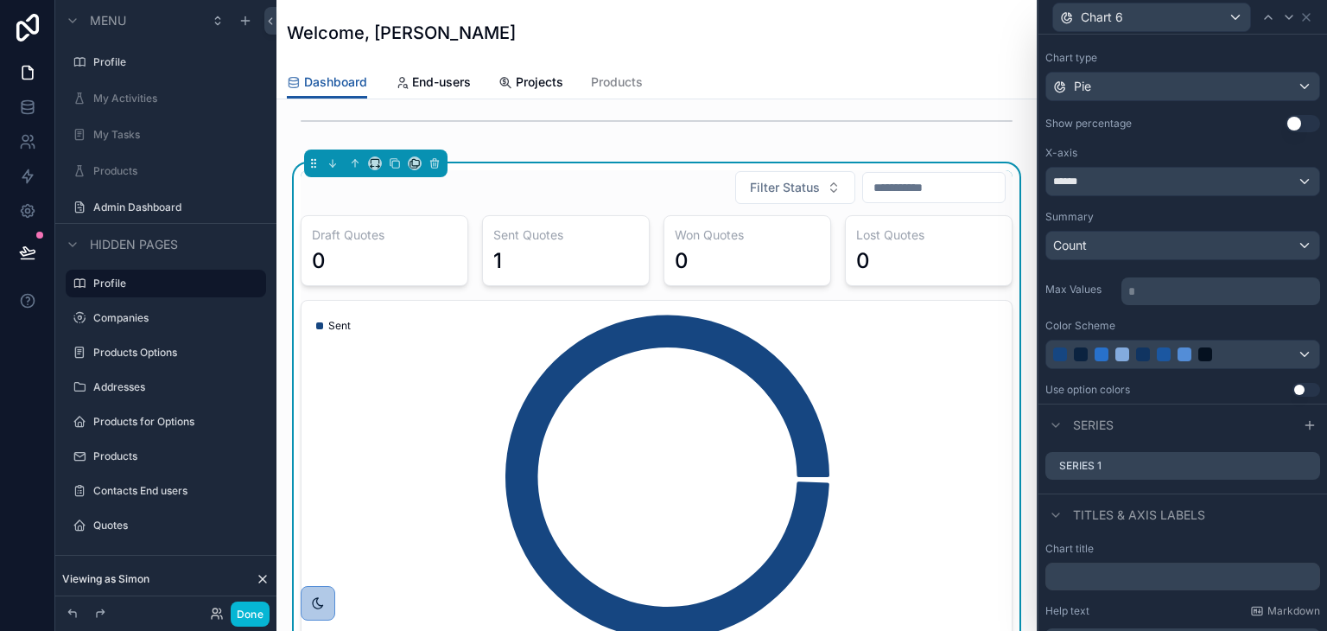
scroll to position [166, 0]
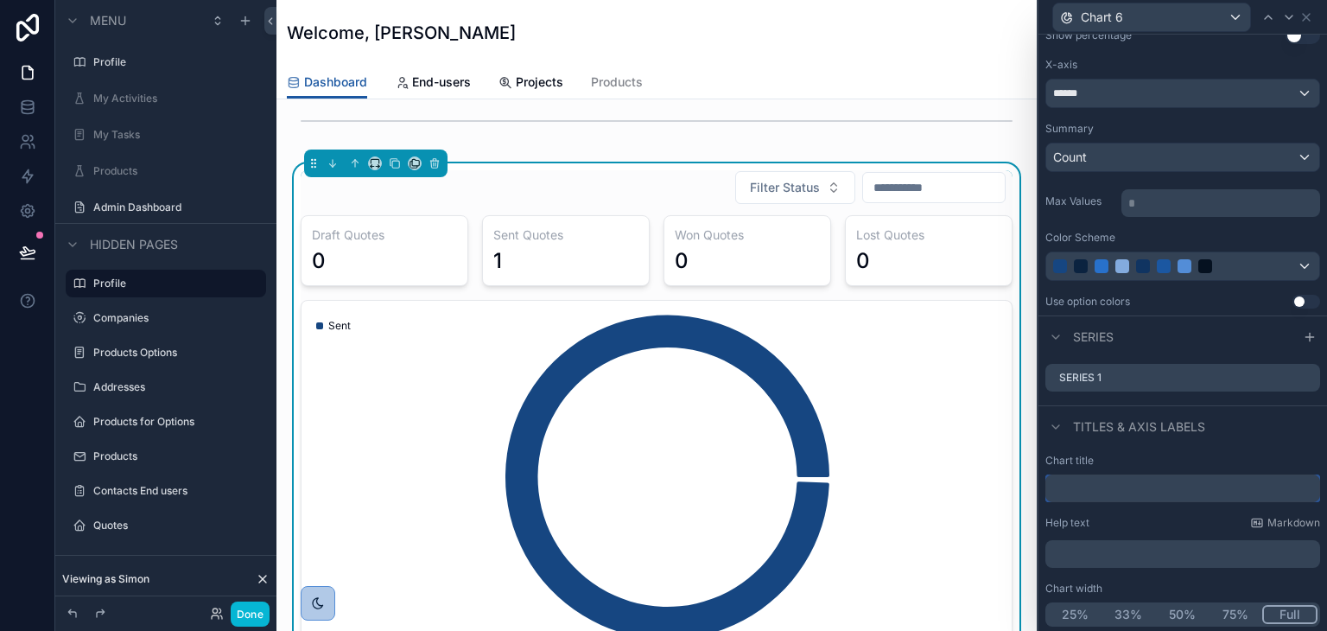
click at [1125, 480] on input "text" at bounding box center [1182, 488] width 275 height 28
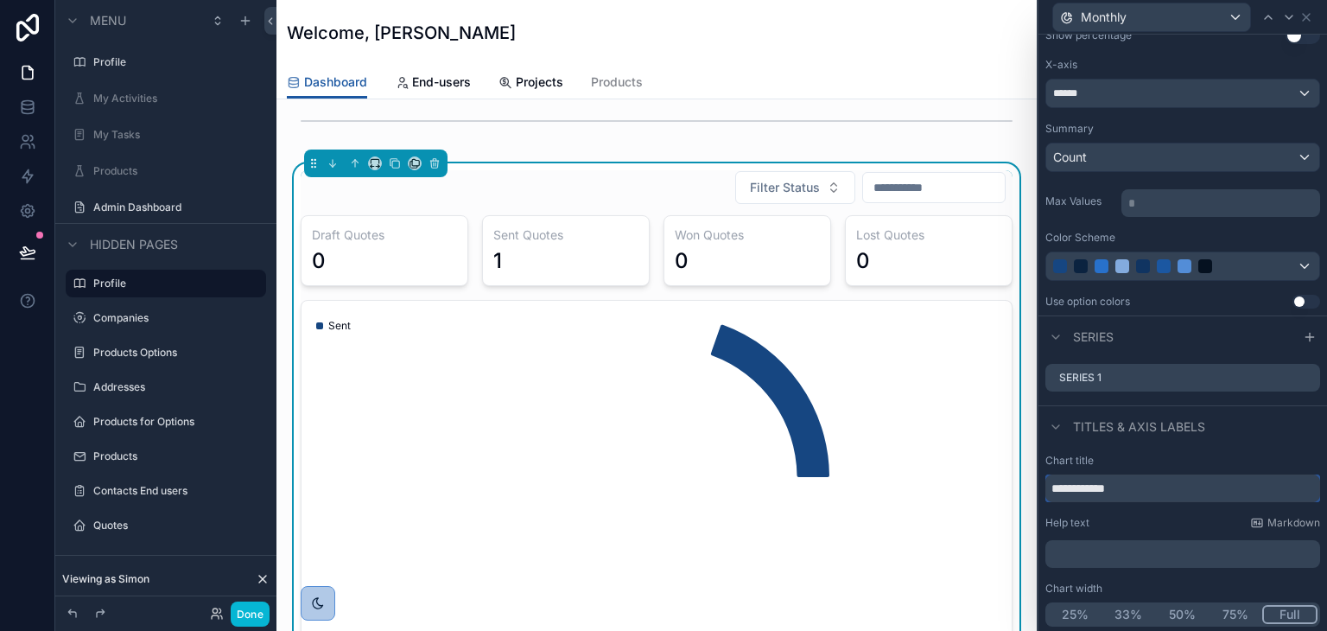
type input "**********"
click at [1230, 410] on div "Titles & Axis labels" at bounding box center [1183, 425] width 289 height 41
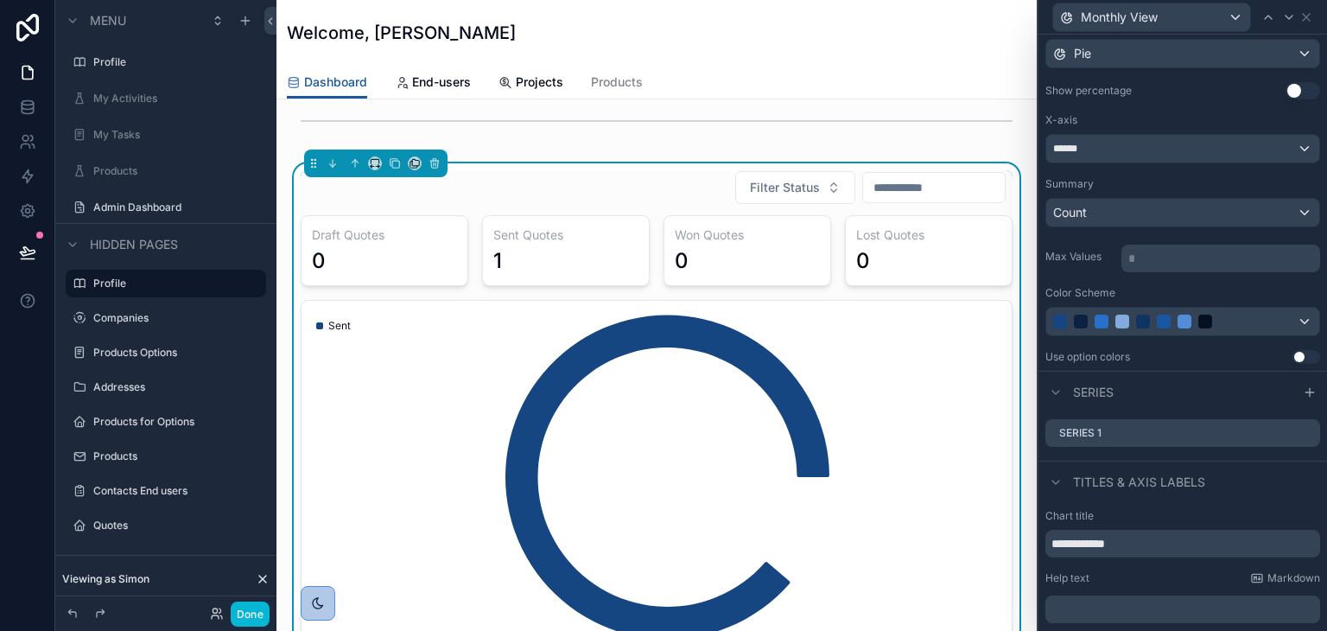
scroll to position [79, 0]
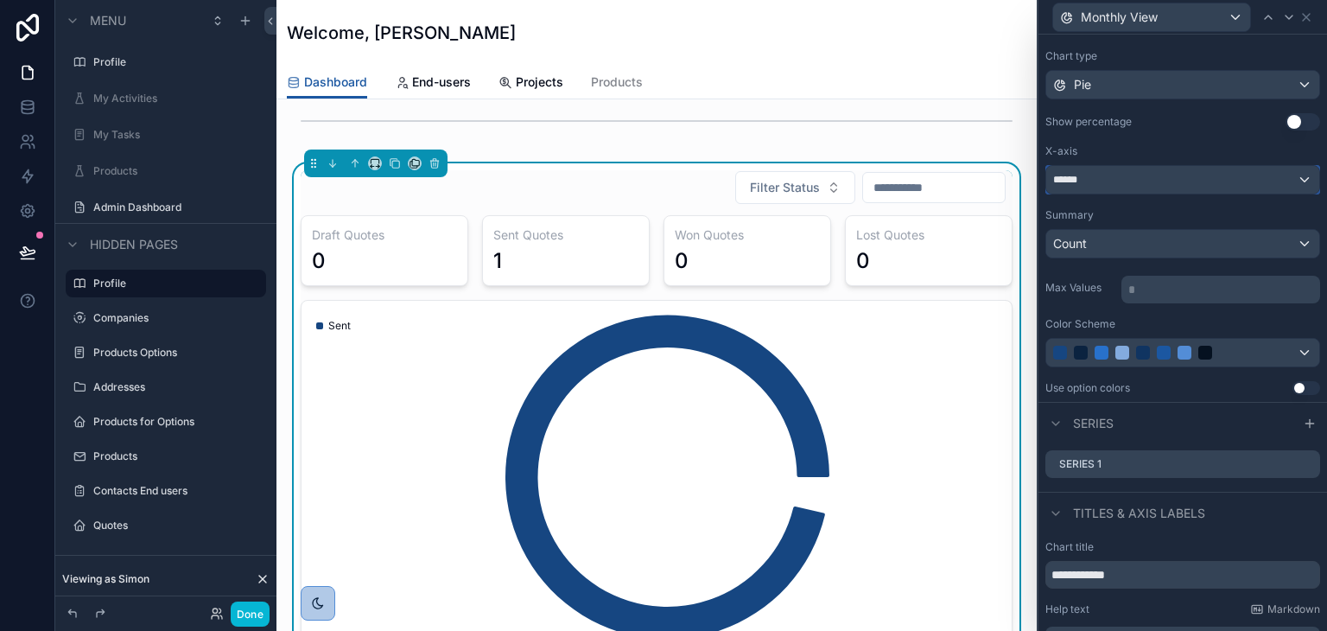
click at [1203, 181] on div "******" at bounding box center [1182, 180] width 273 height 28
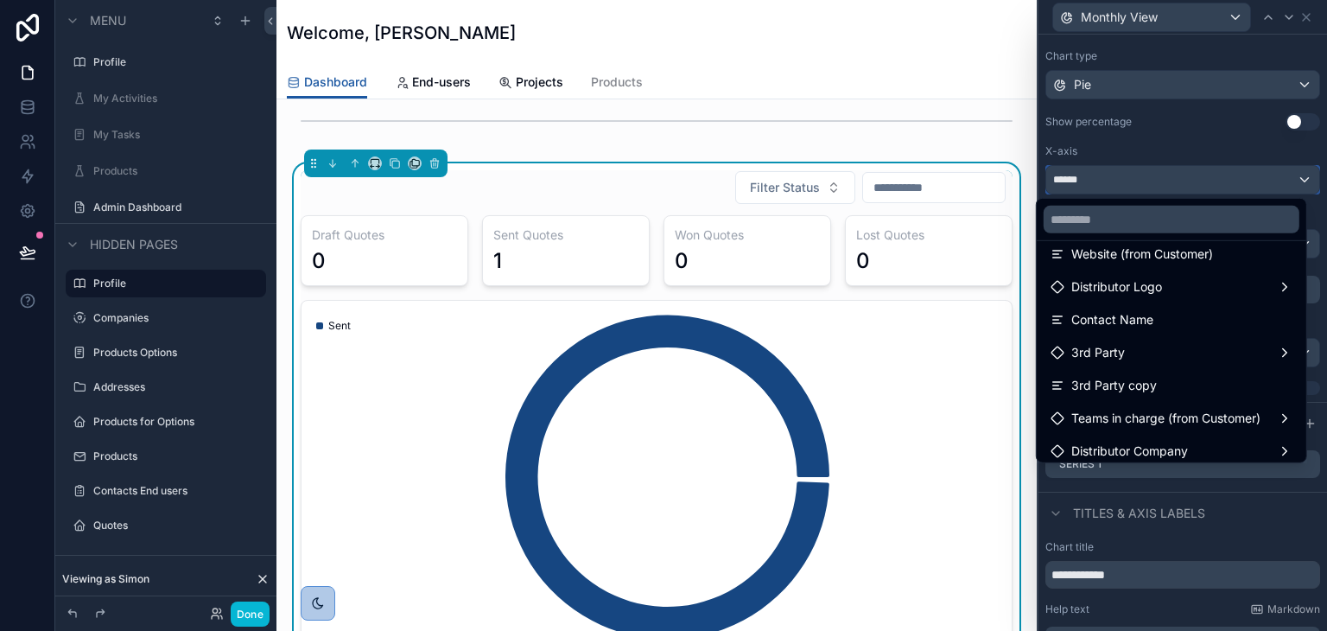
scroll to position [778, 0]
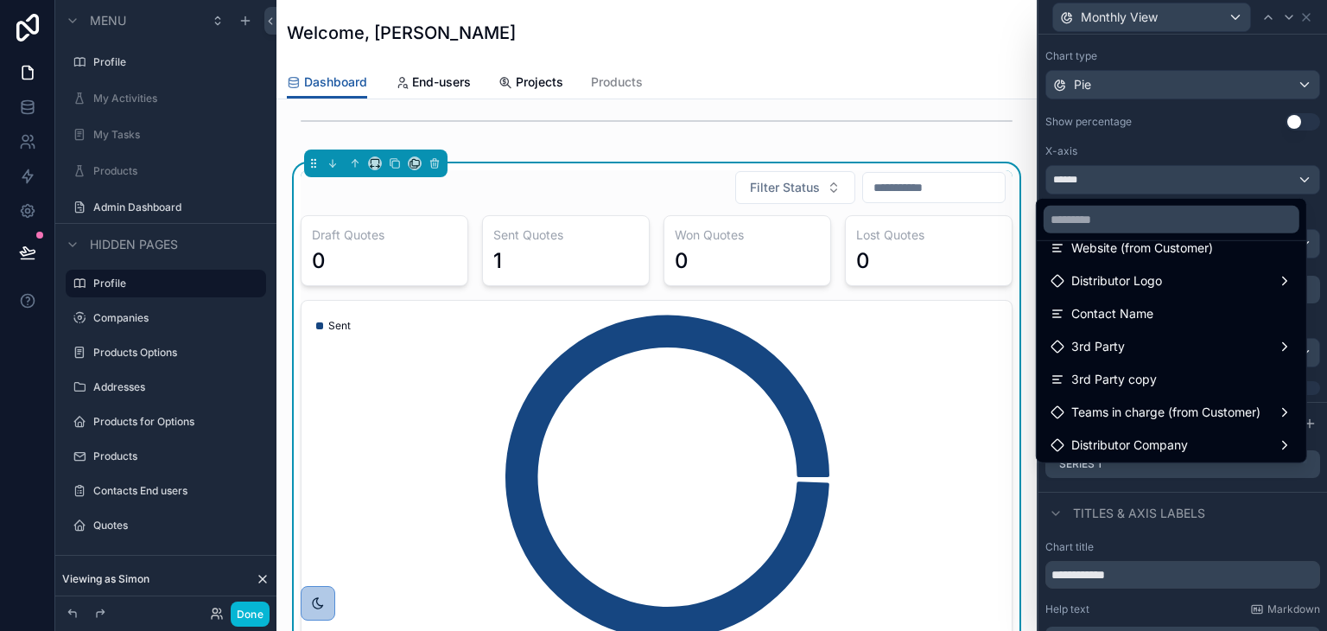
click at [1210, 496] on div at bounding box center [1183, 315] width 289 height 631
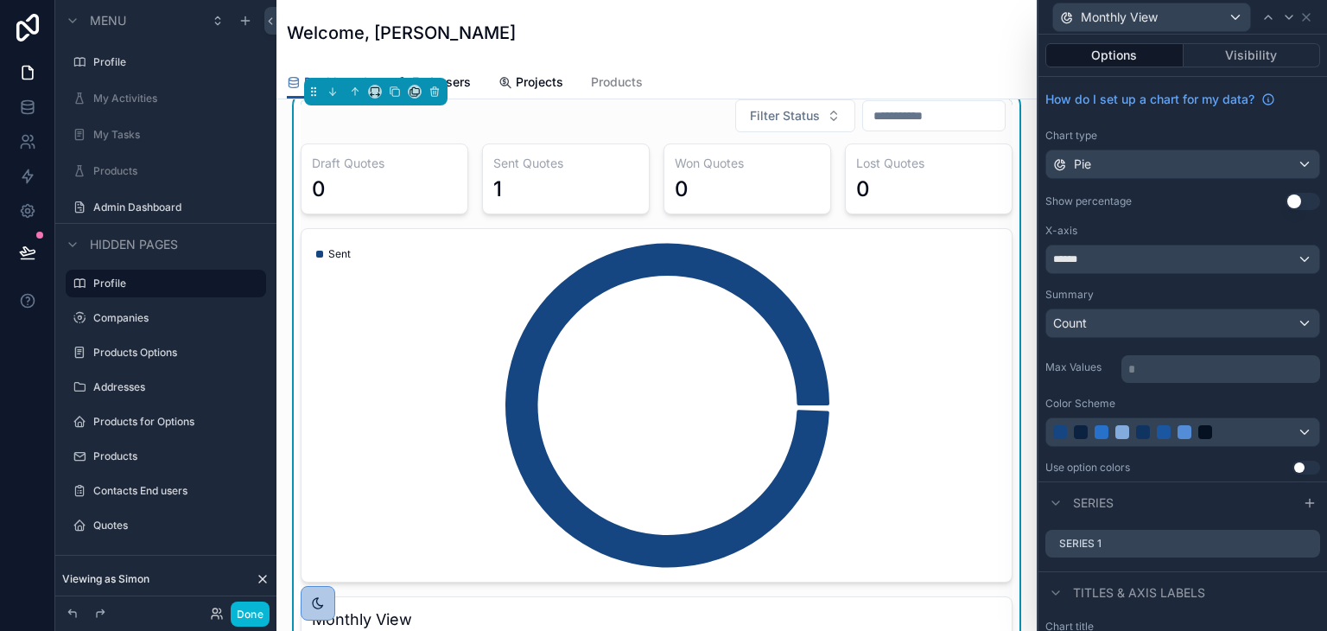
scroll to position [691, 0]
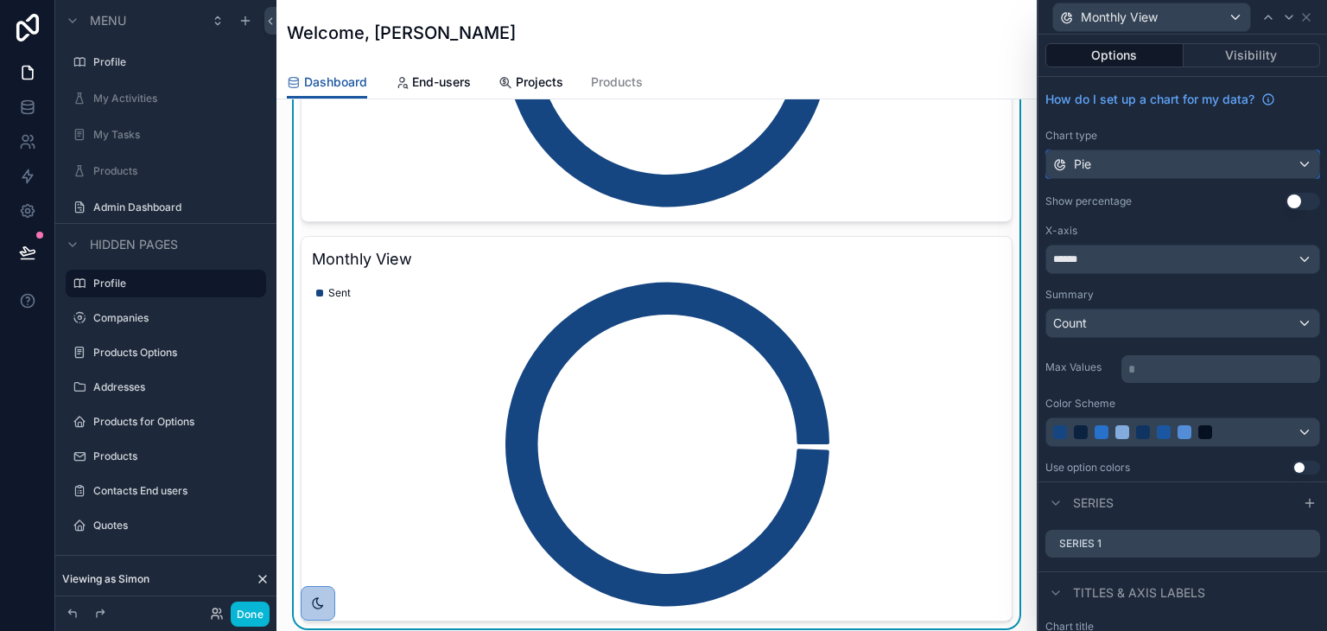
click at [1200, 170] on div "Pie" at bounding box center [1182, 164] width 273 height 28
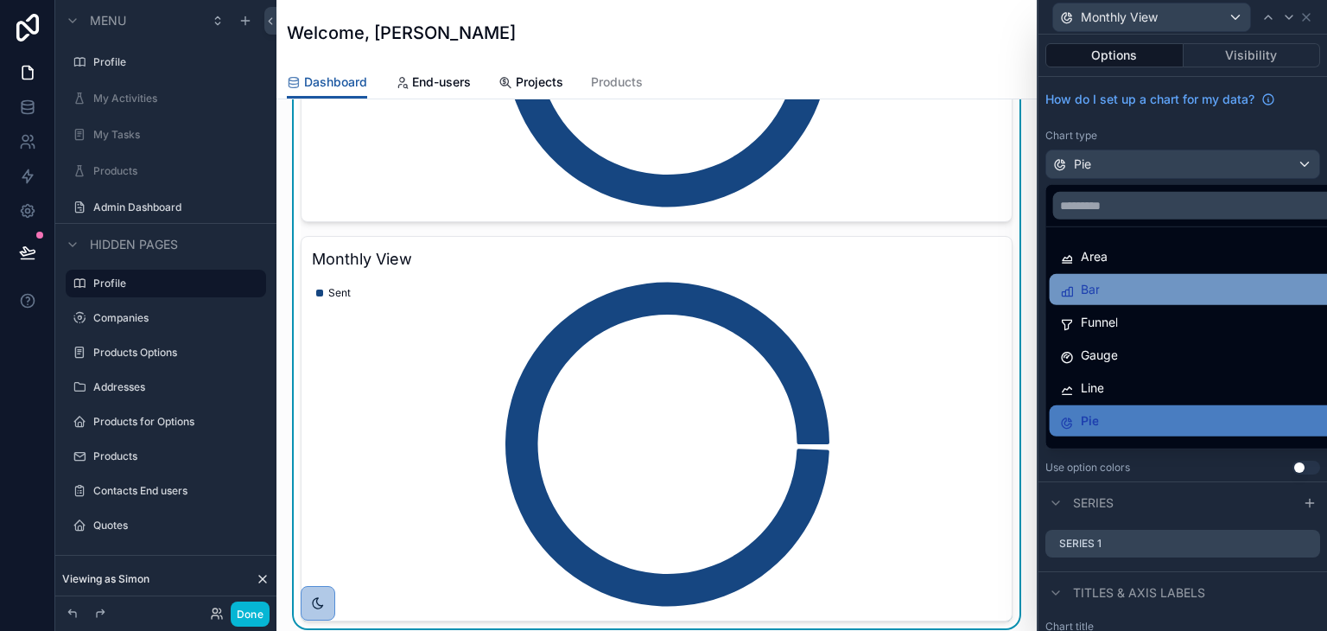
click at [1105, 295] on div "Bar" at bounding box center [1196, 289] width 273 height 21
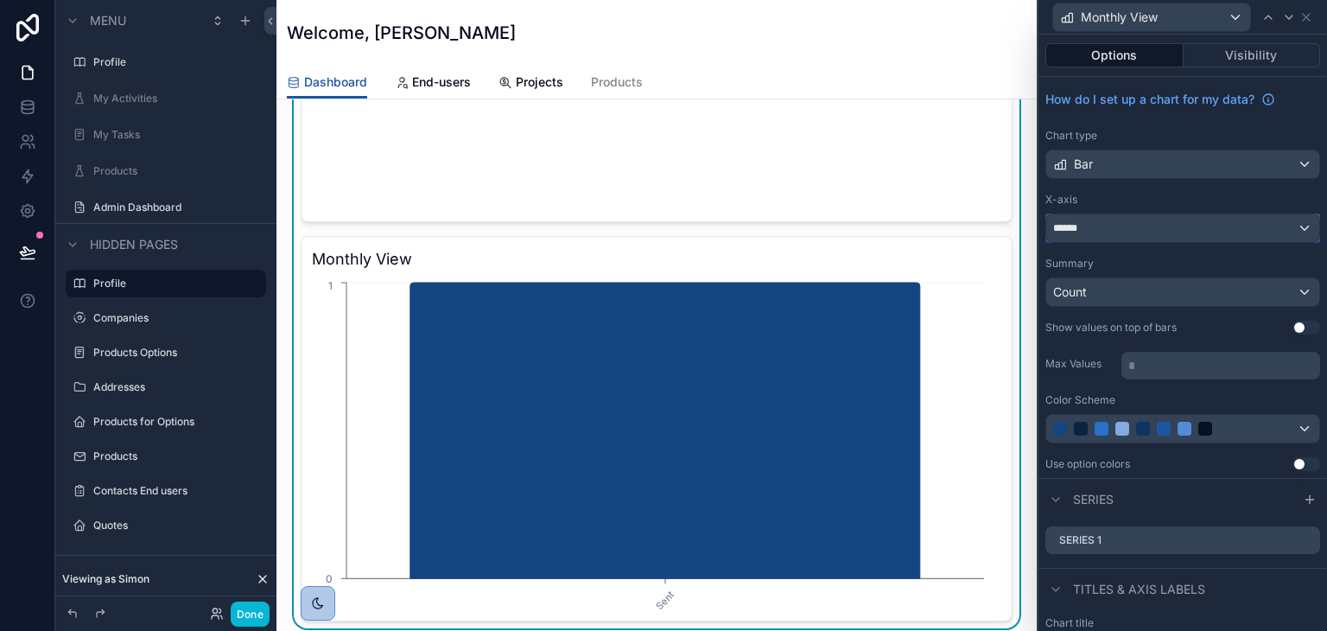
click at [1140, 214] on div "******" at bounding box center [1182, 228] width 273 height 28
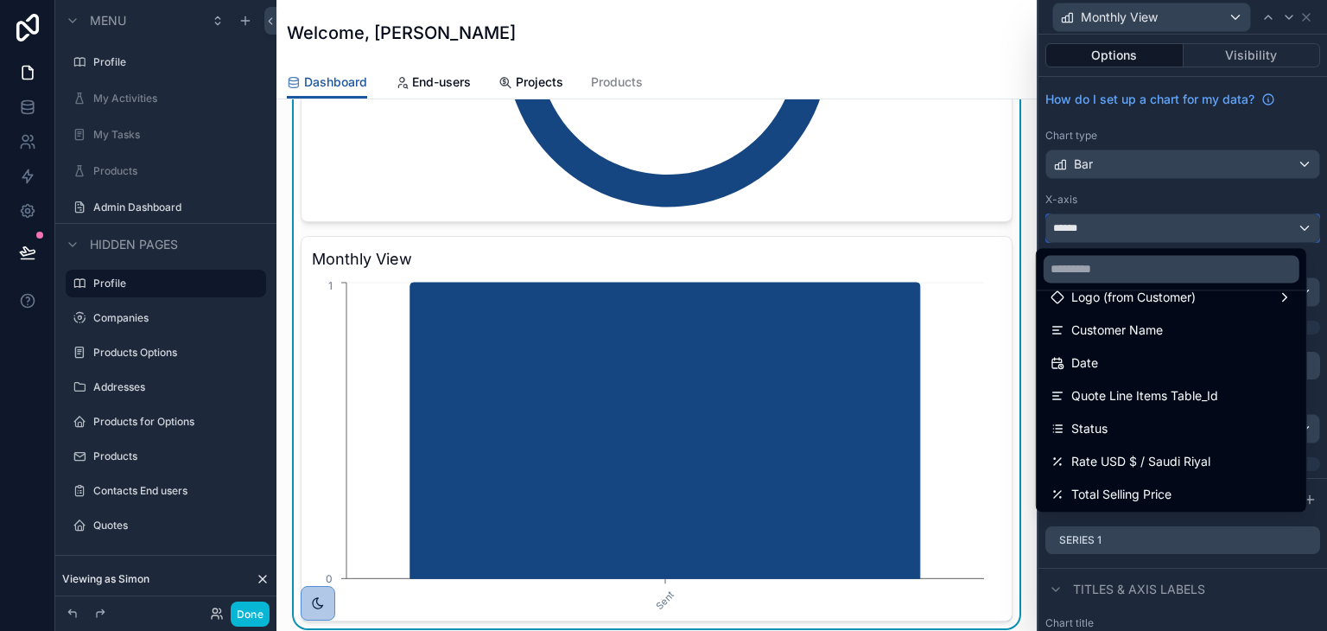
scroll to position [259, 0]
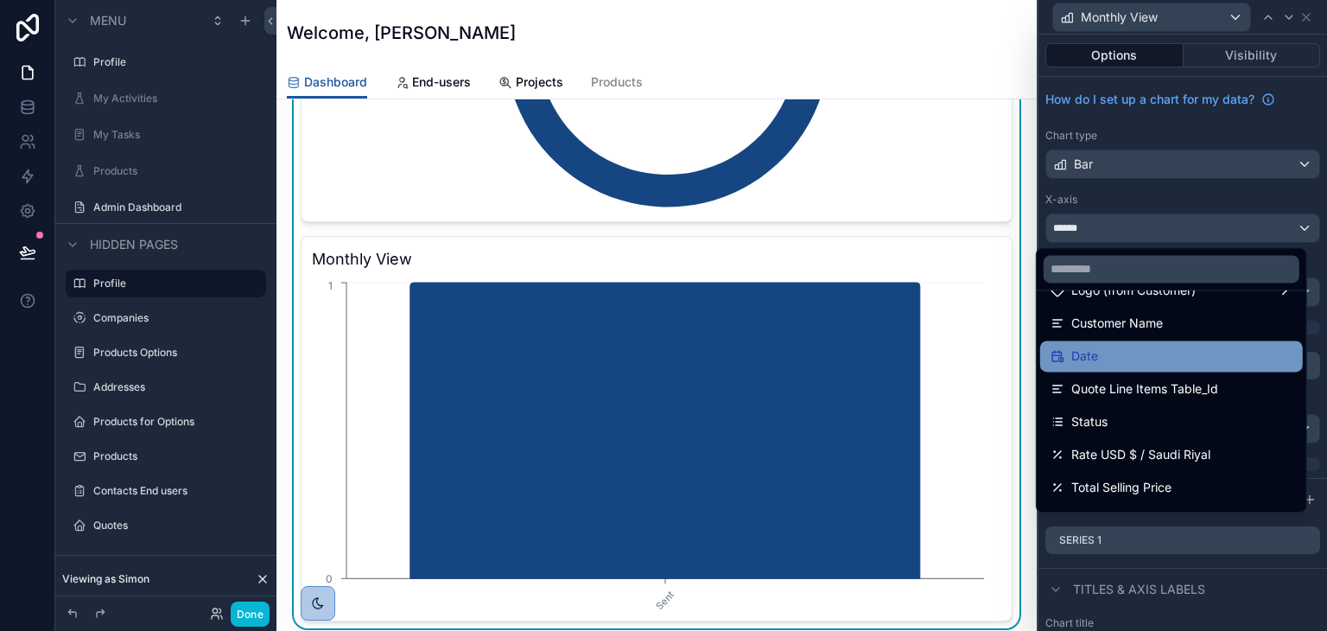
click at [1128, 360] on div "Date" at bounding box center [1172, 356] width 242 height 21
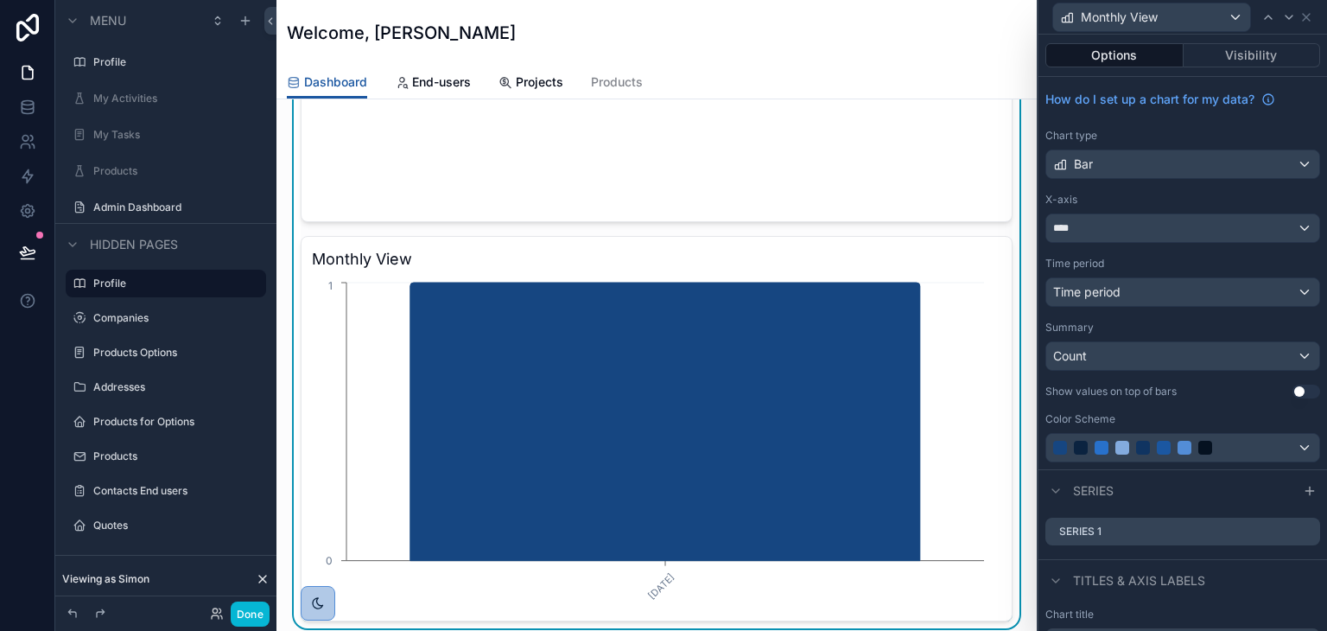
click at [1297, 391] on button "Use setting" at bounding box center [1307, 391] width 28 height 14
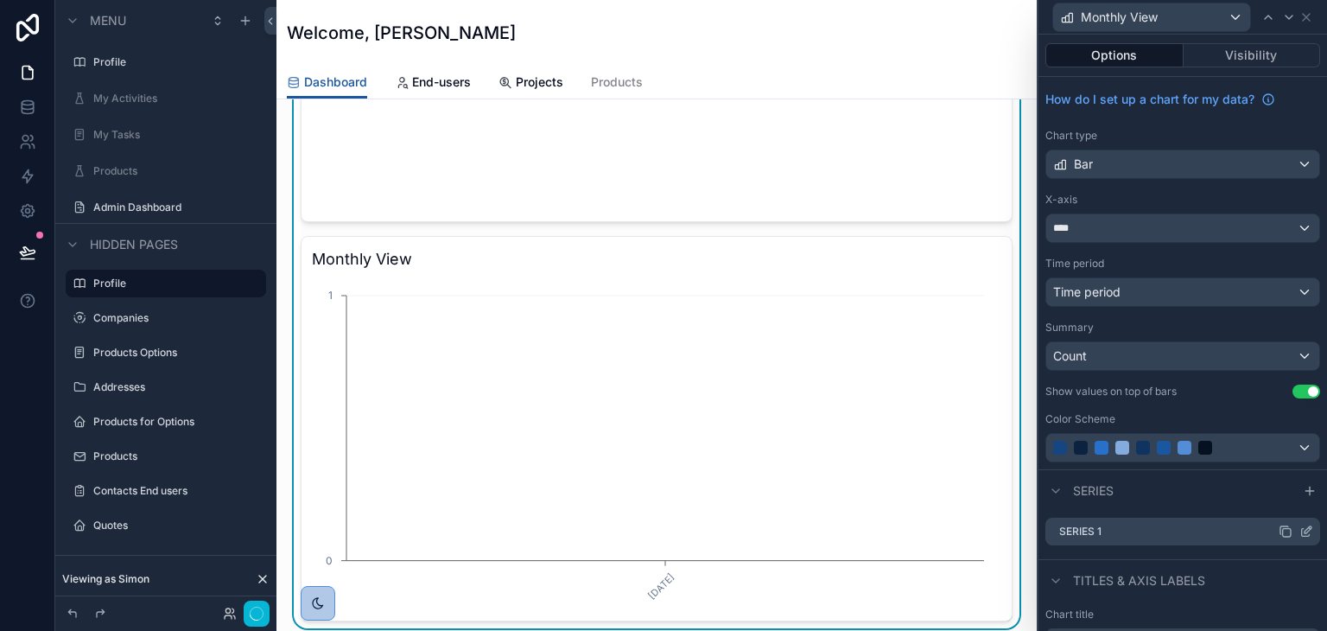
scroll to position [173, 0]
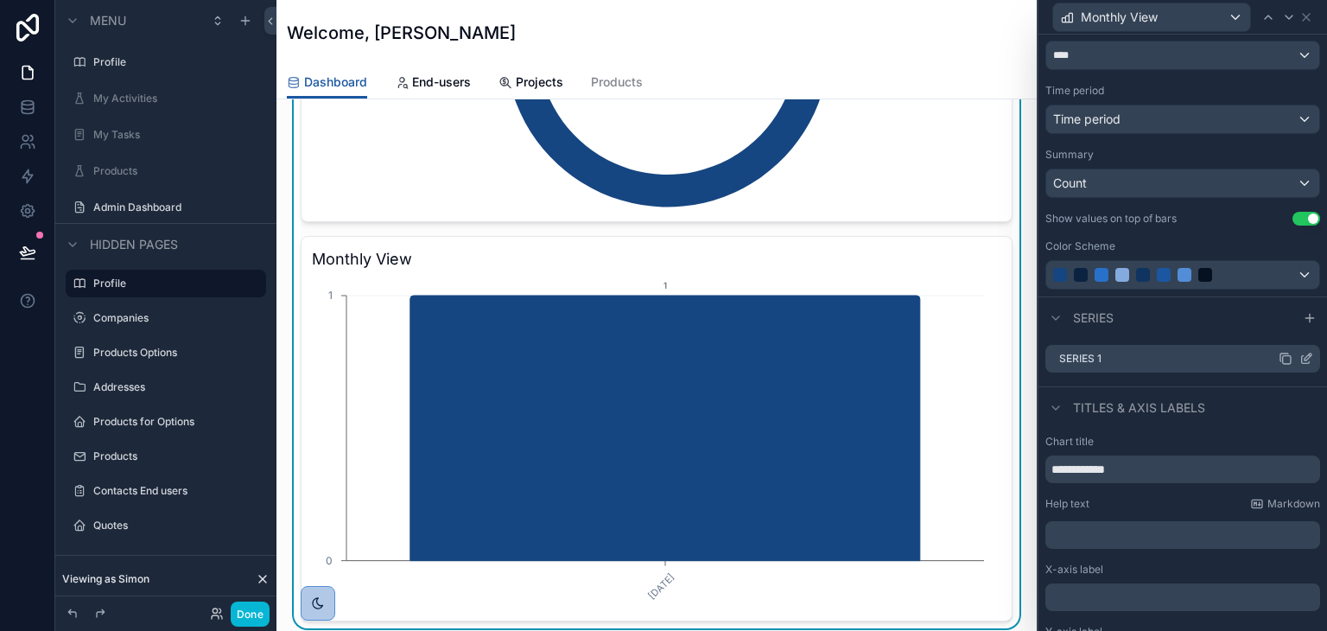
click at [1299, 357] on icon at bounding box center [1306, 359] width 14 height 14
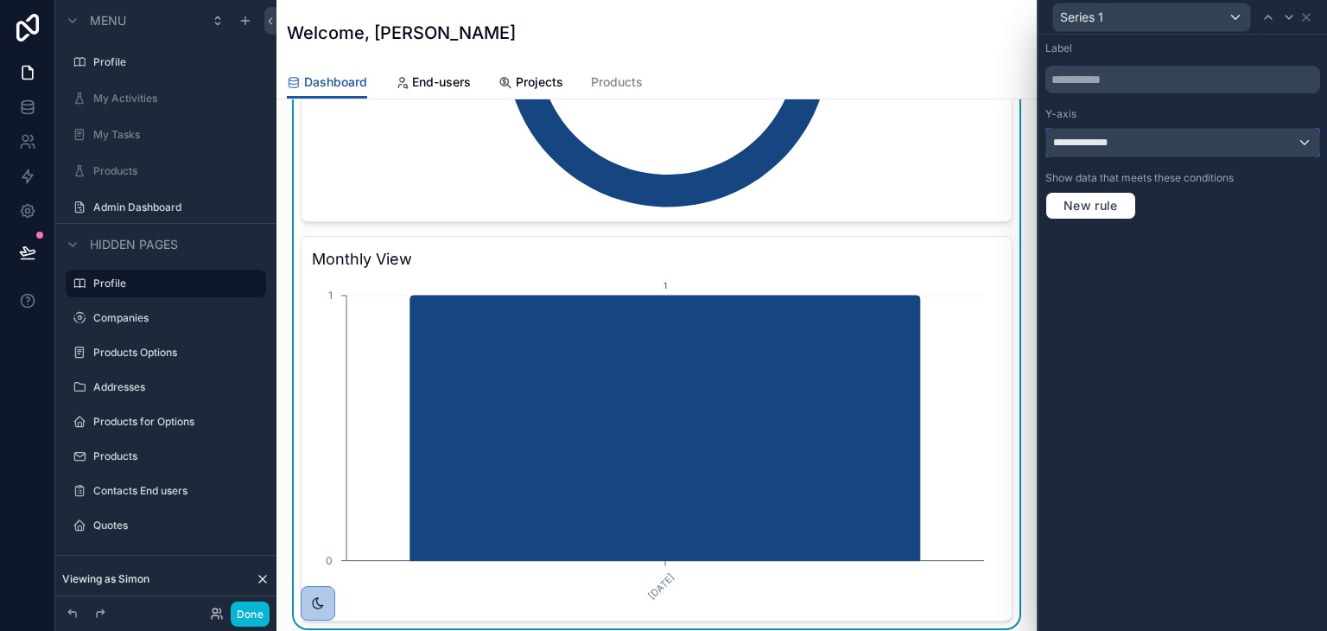
click at [1141, 140] on div "**********" at bounding box center [1182, 143] width 273 height 28
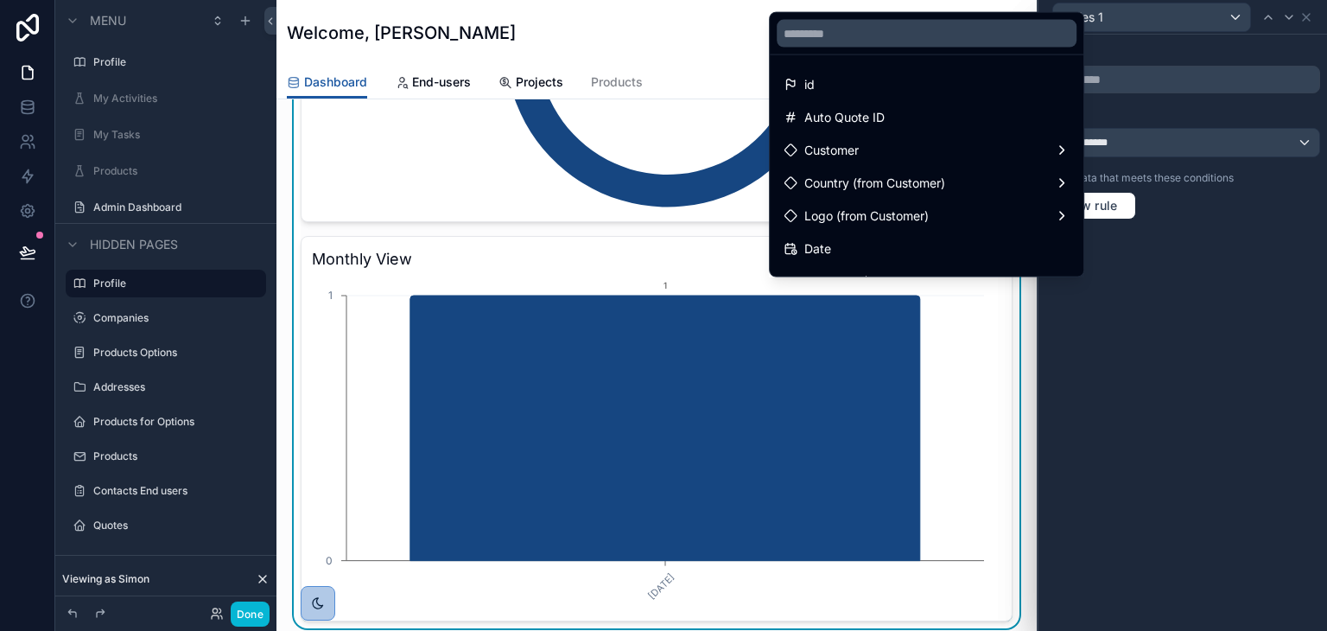
click at [884, 73] on div "id" at bounding box center [926, 84] width 307 height 31
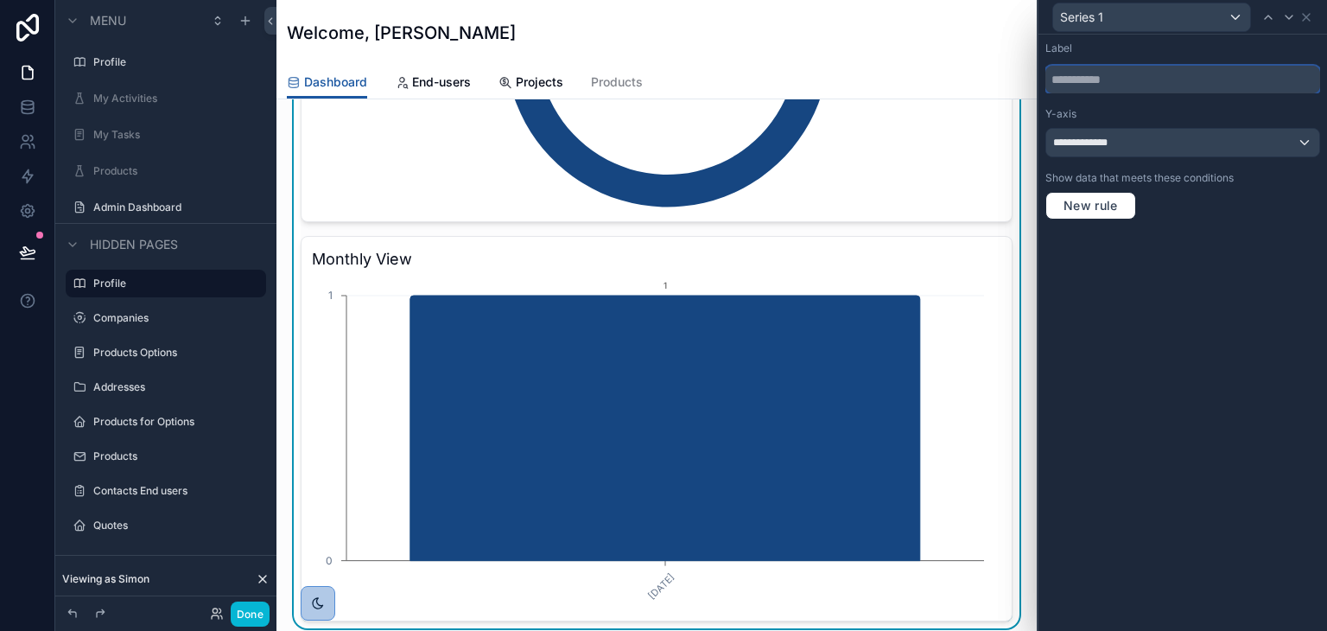
click at [1092, 75] on input "text" at bounding box center [1182, 80] width 275 height 28
type input "*****"
click at [1084, 203] on span "New rule" at bounding box center [1091, 206] width 68 height 16
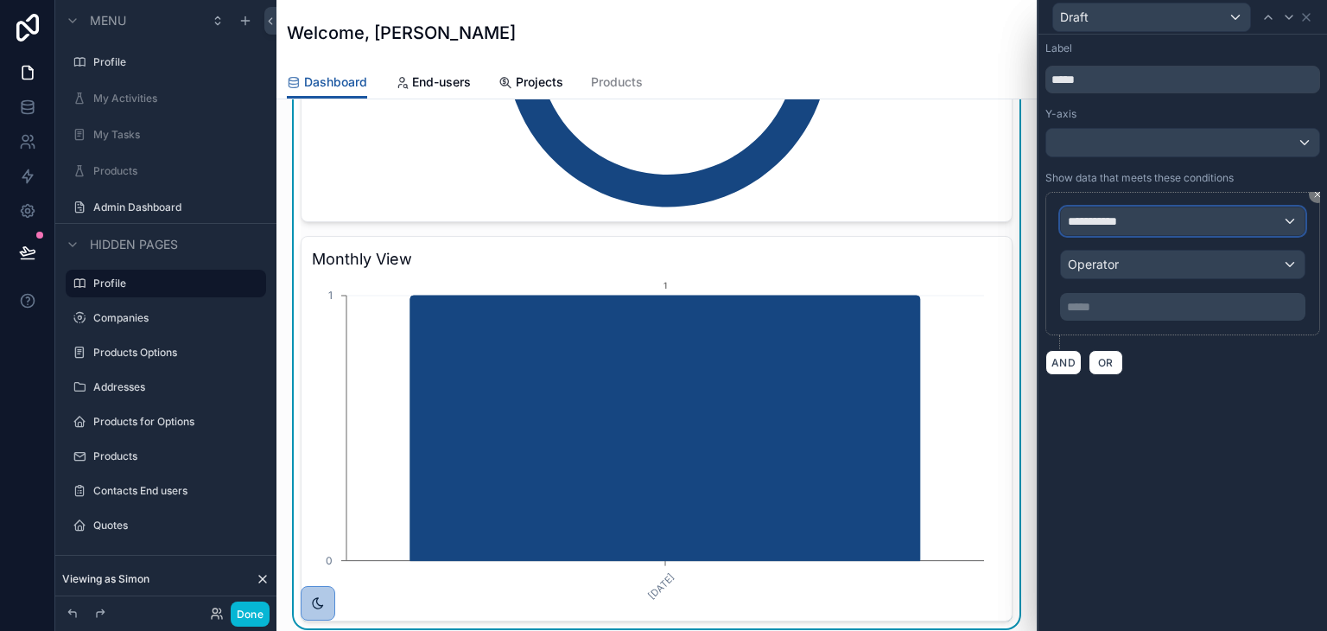
click at [1175, 222] on div "**********" at bounding box center [1183, 221] width 244 height 28
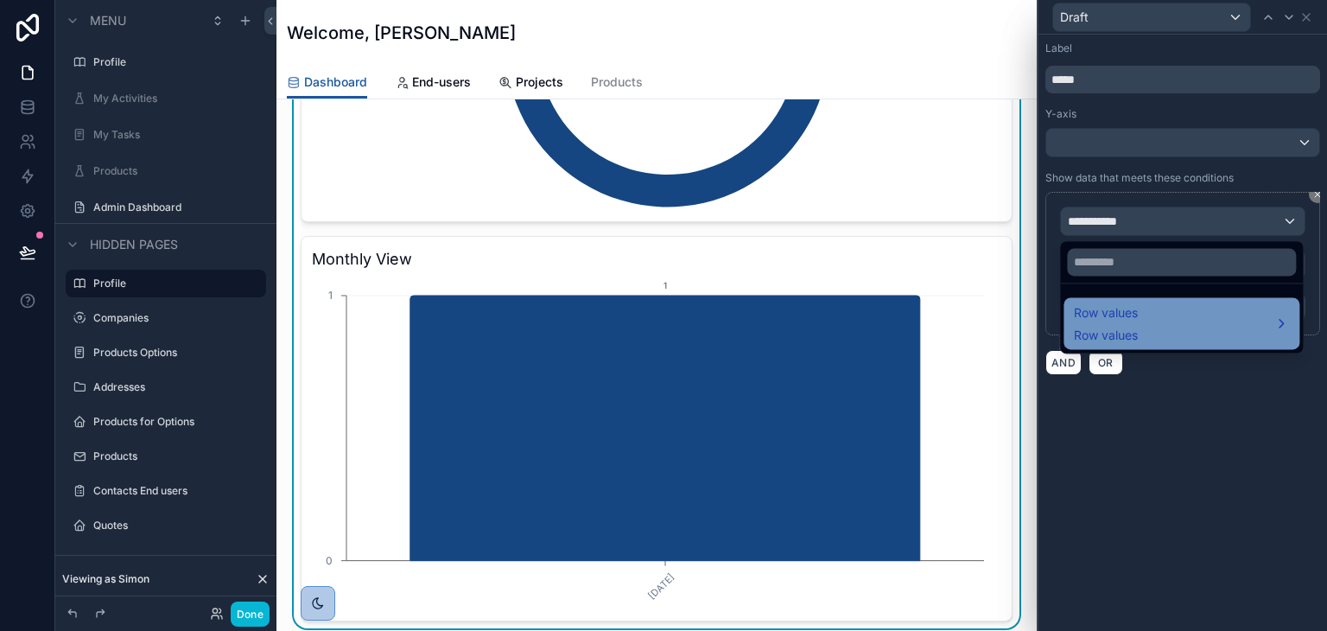
click at [1172, 302] on div "Row values Row values" at bounding box center [1181, 322] width 215 height 41
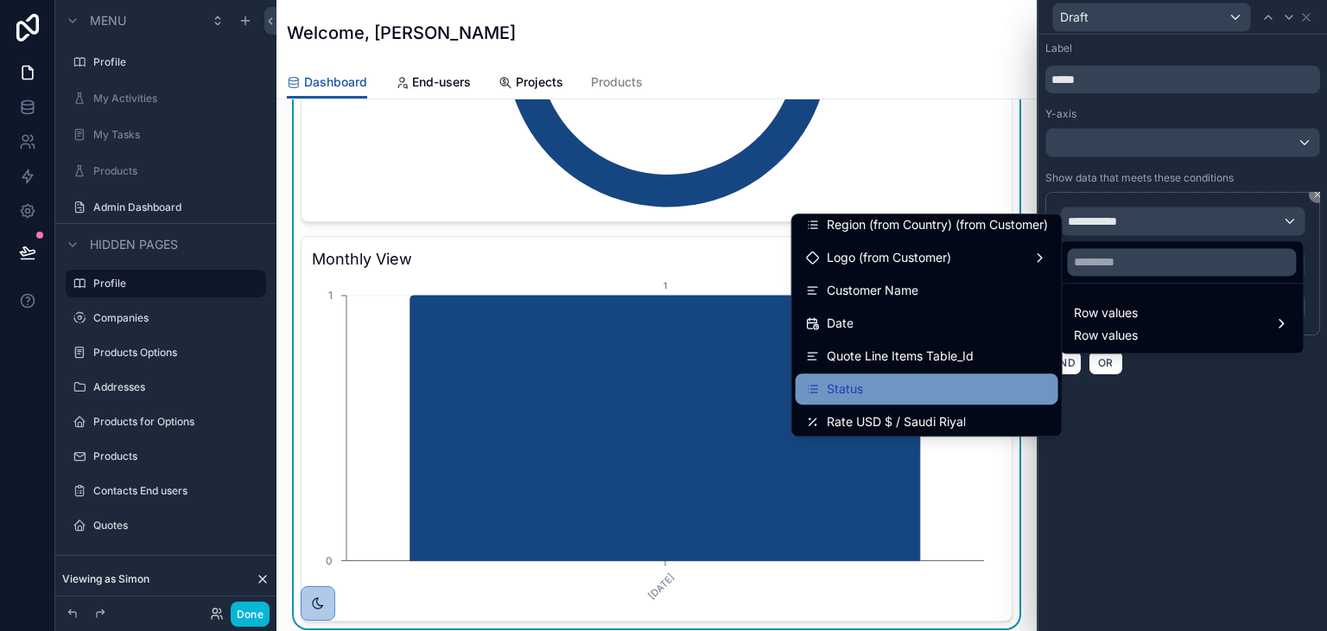
click at [859, 387] on div "Status" at bounding box center [927, 388] width 242 height 21
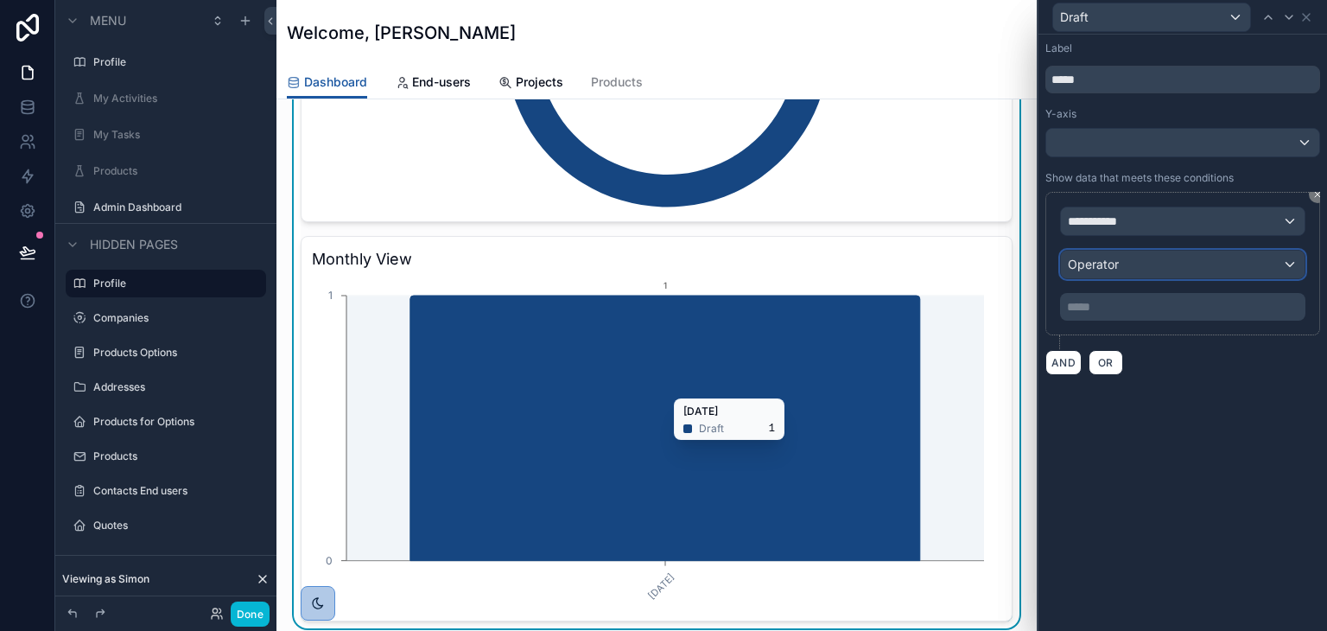
click at [1154, 263] on div "Operator" at bounding box center [1183, 265] width 244 height 28
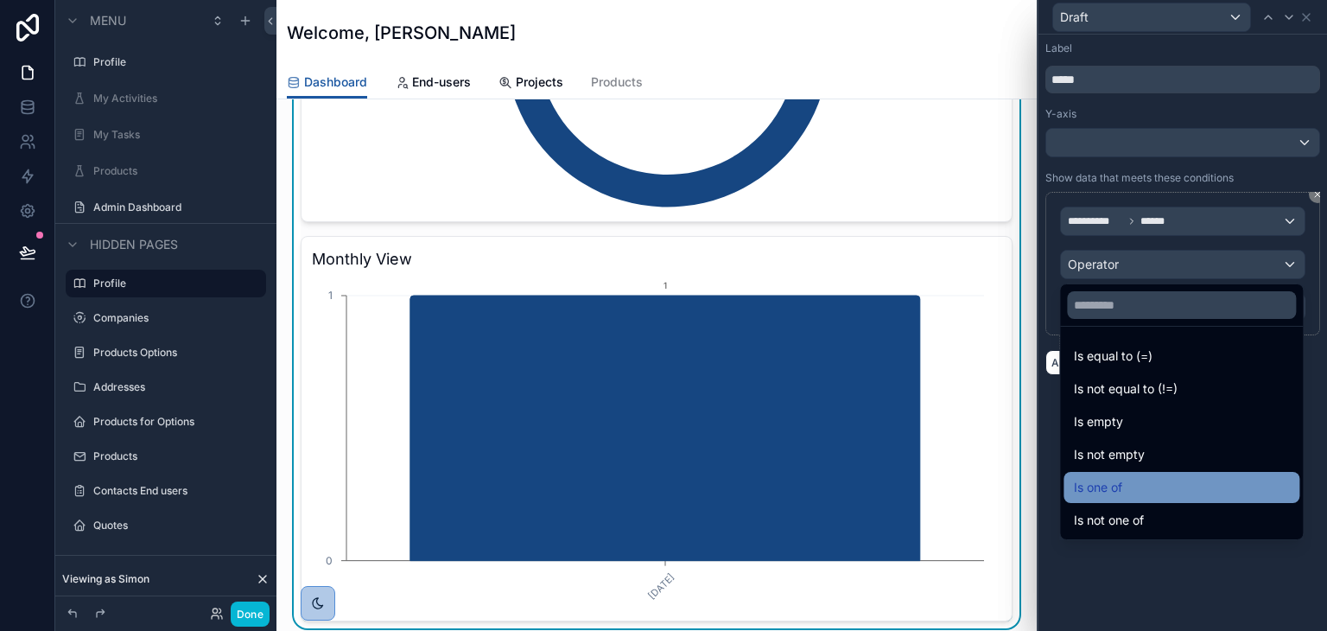
click at [1126, 477] on div "Is one of" at bounding box center [1181, 487] width 215 height 21
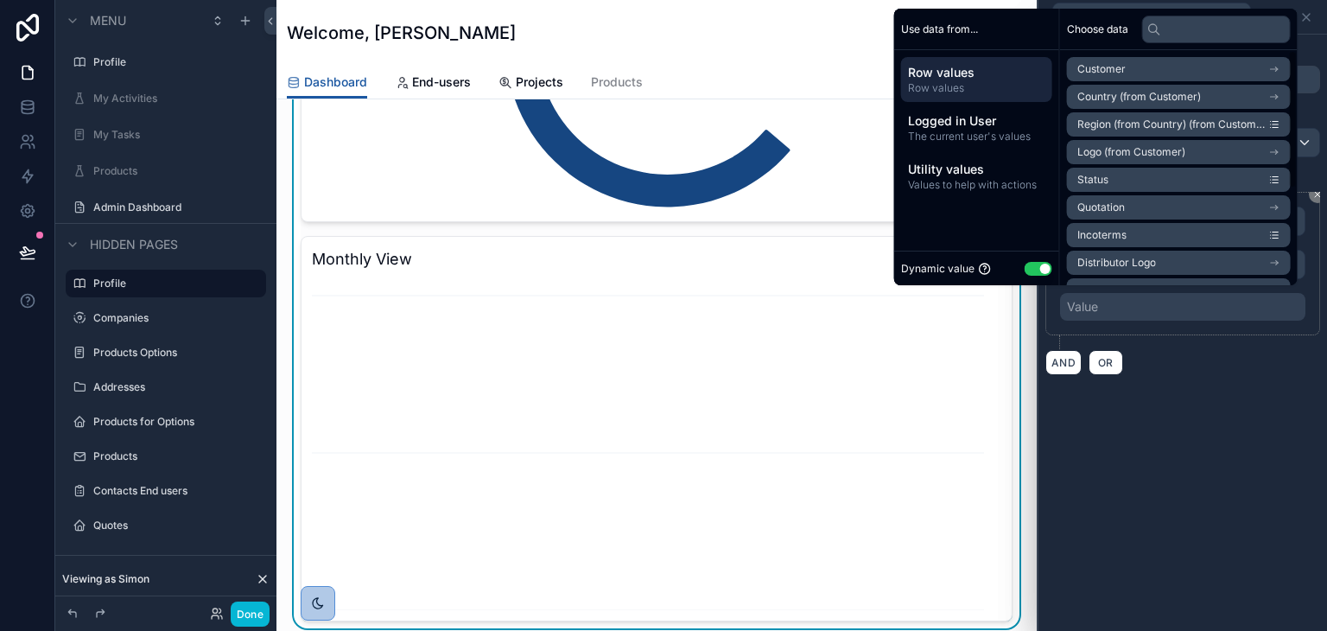
click at [1025, 274] on div "Dynamic value Use setting" at bounding box center [976, 268] width 151 height 20
click at [1026, 264] on button "Use setting" at bounding box center [1039, 269] width 28 height 14
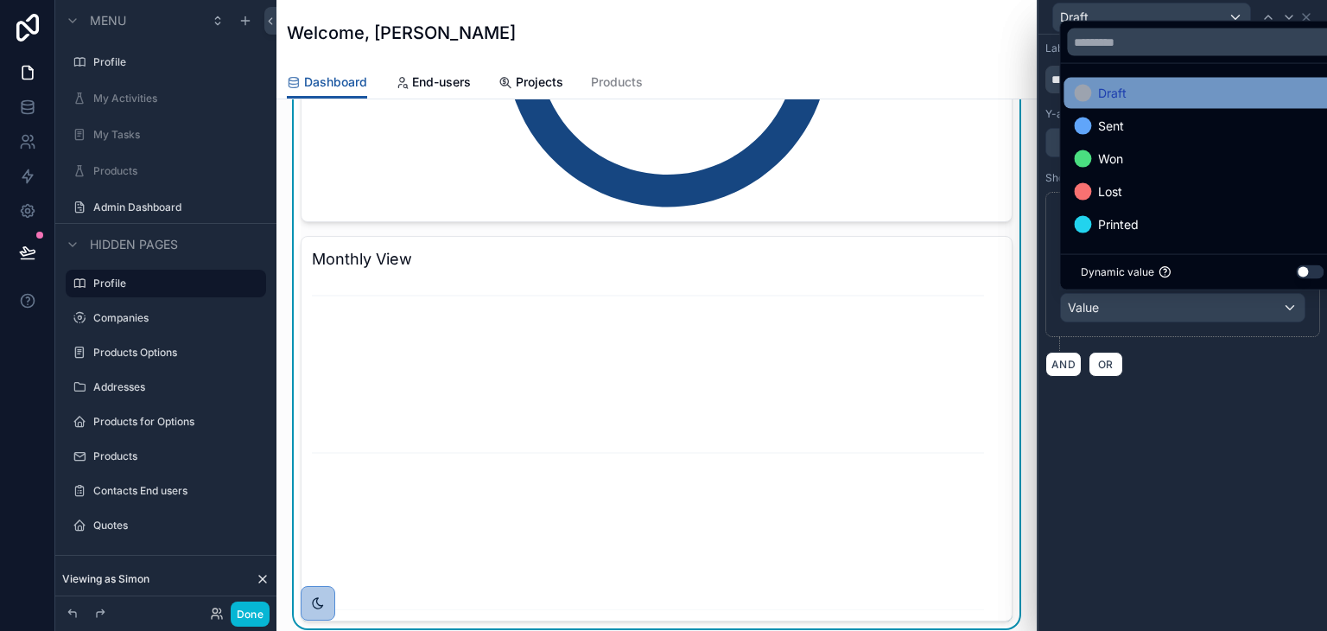
click at [1144, 100] on div "Draft" at bounding box center [1202, 93] width 257 height 21
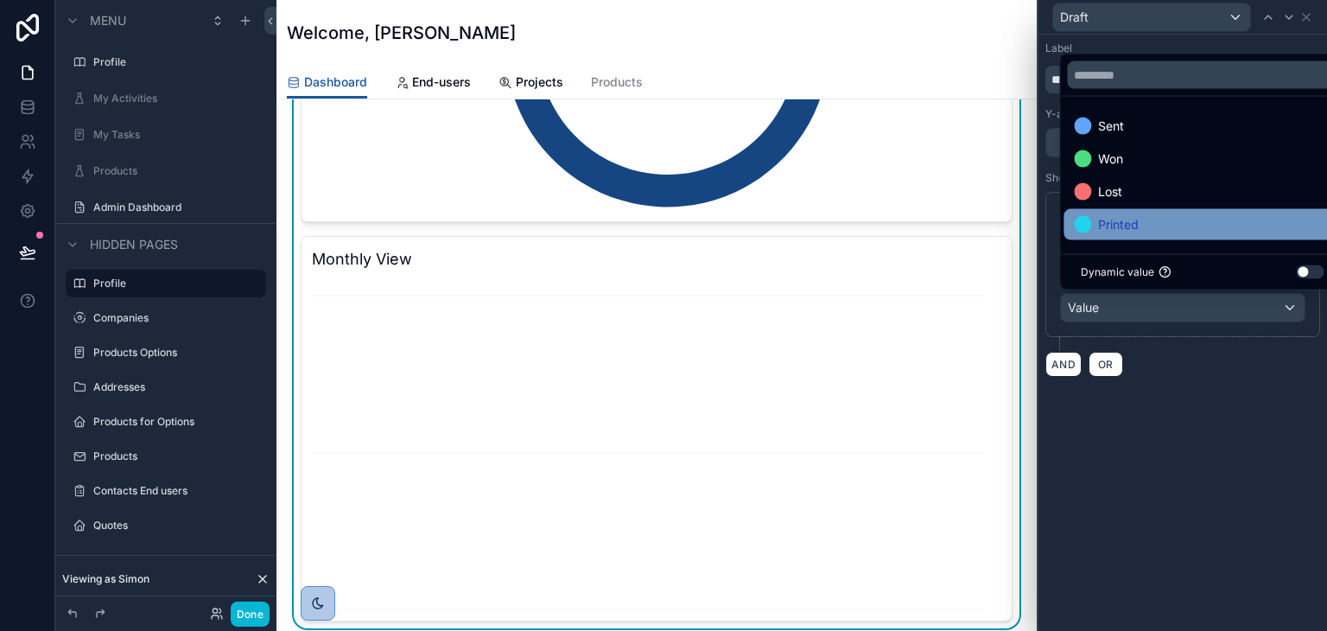
click at [1140, 226] on div "Printed" at bounding box center [1202, 224] width 257 height 21
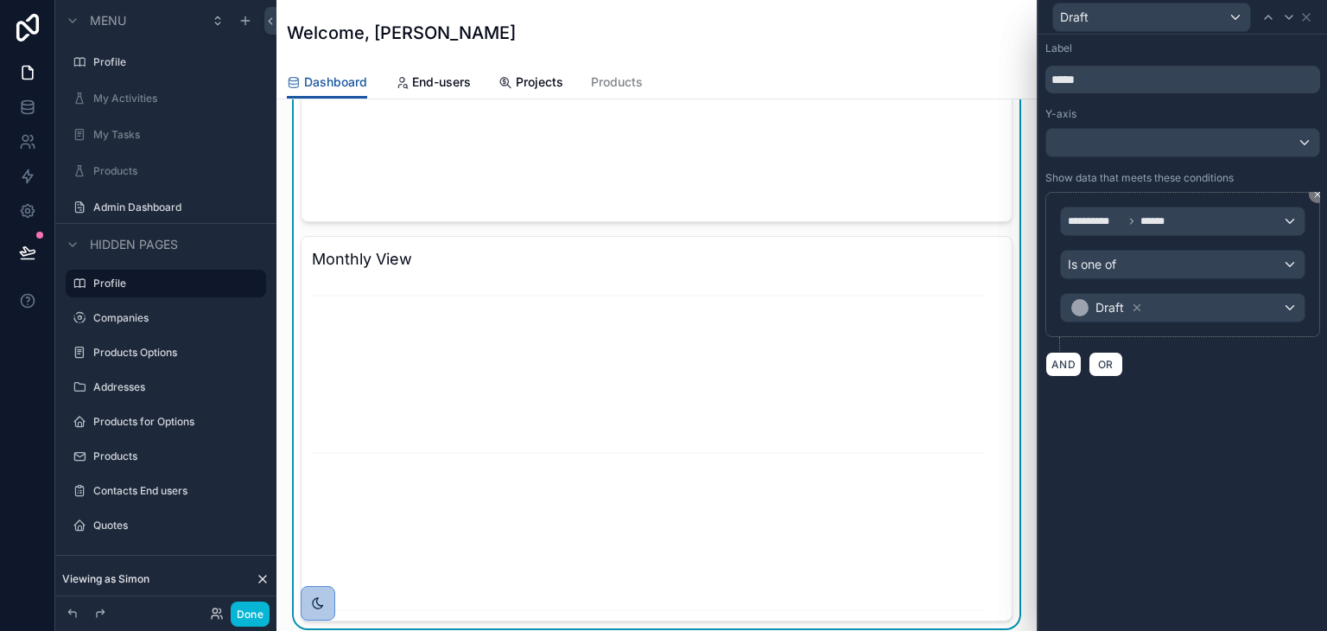
click at [1211, 439] on div "**********" at bounding box center [1183, 333] width 289 height 596
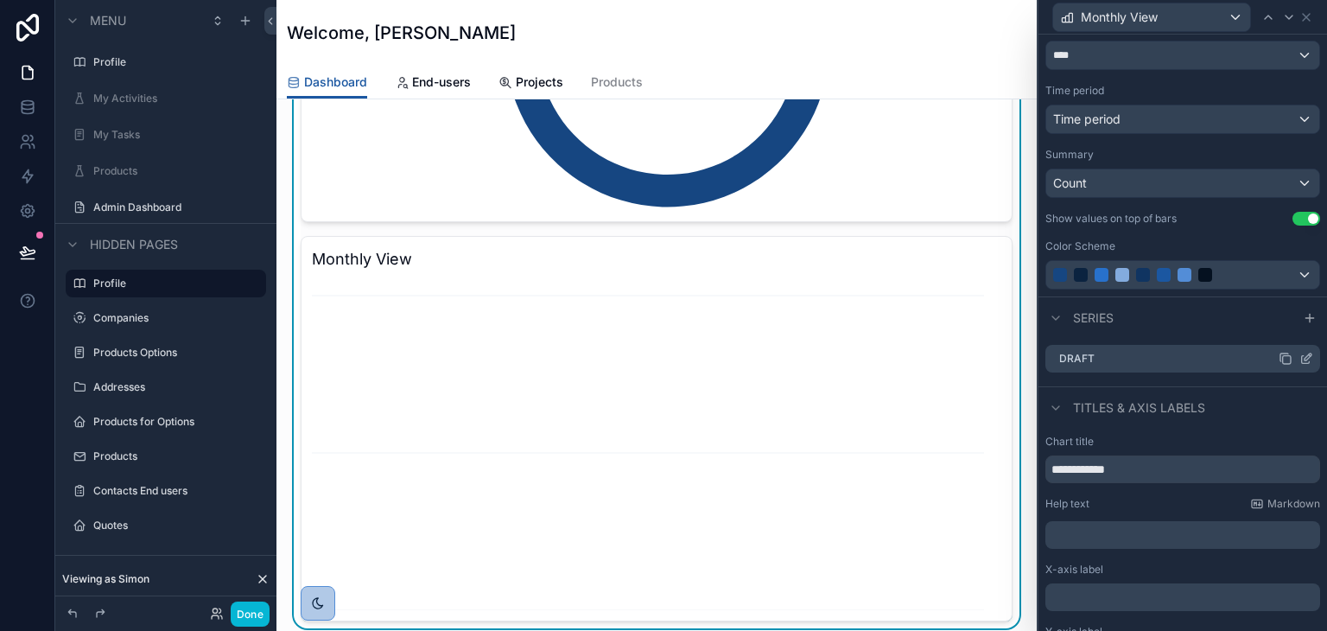
click at [1279, 355] on icon at bounding box center [1286, 359] width 14 height 14
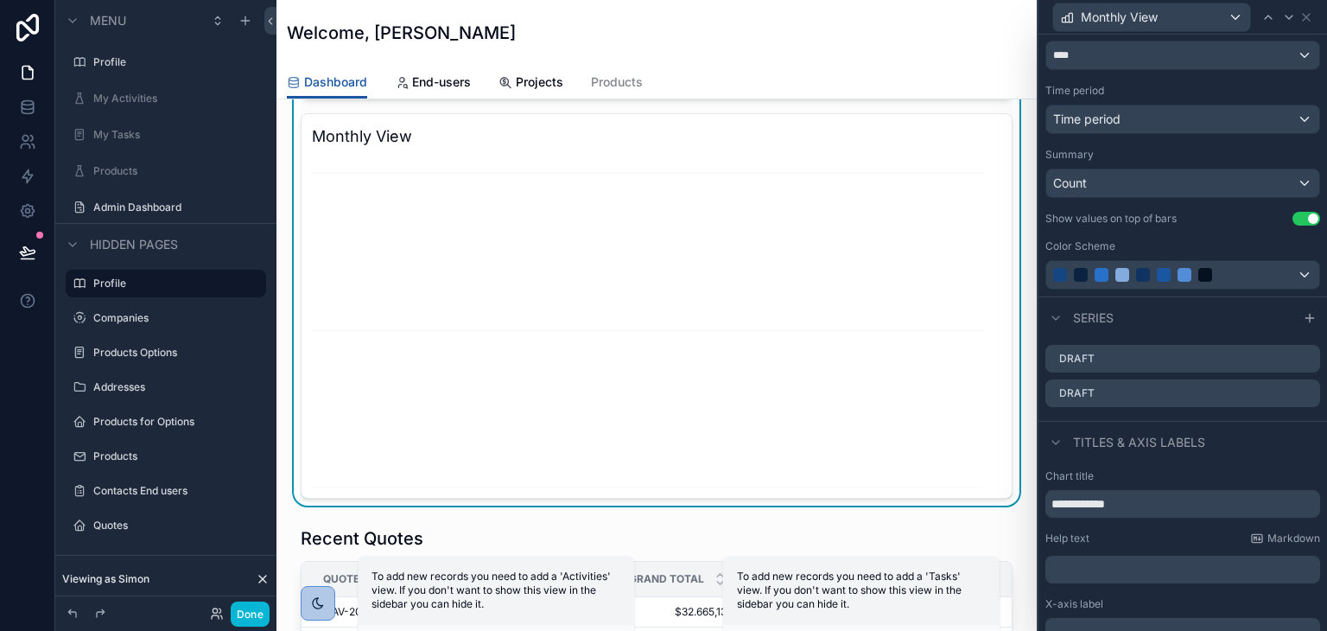
scroll to position [864, 0]
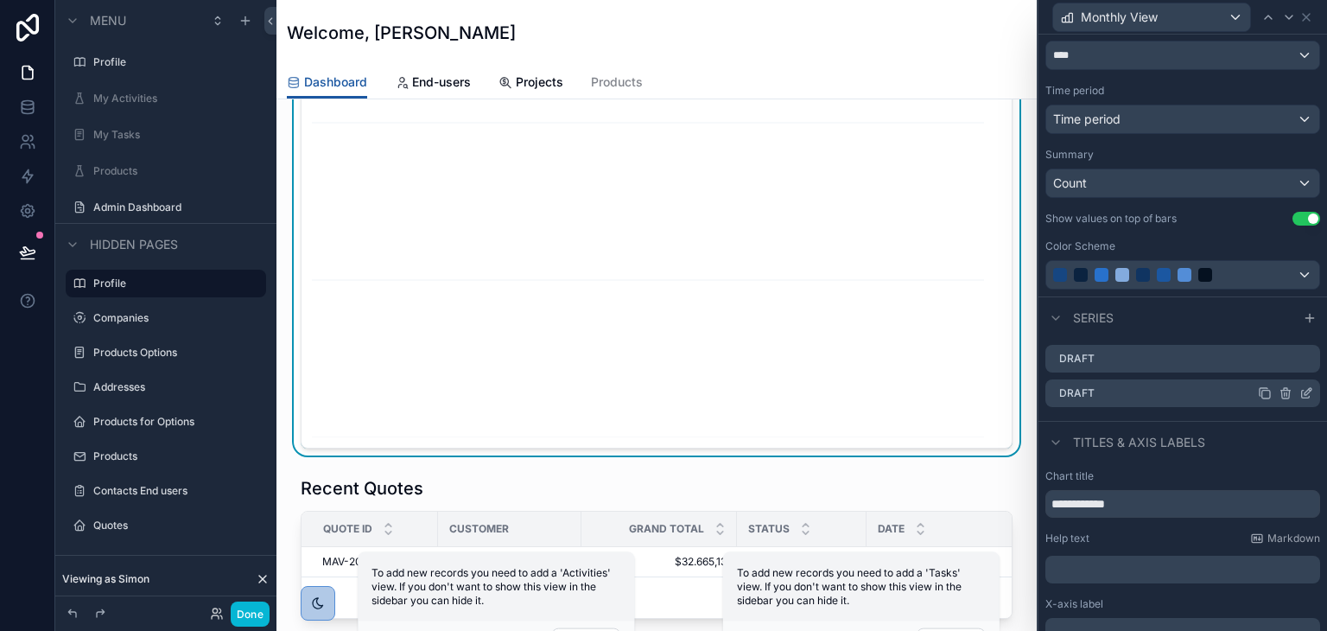
click at [1302, 391] on icon at bounding box center [1306, 395] width 8 height 8
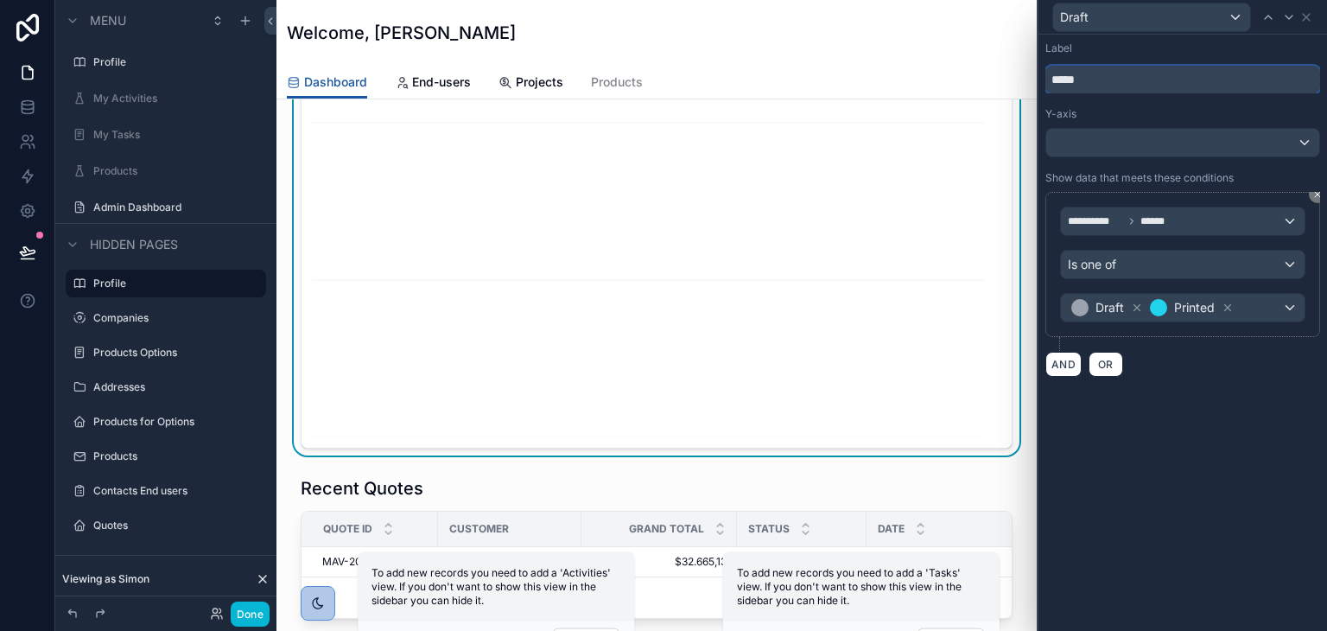
drag, startPoint x: 1089, startPoint y: 76, endPoint x: 944, endPoint y: 79, distance: 144.3
click at [948, 79] on div "**********" at bounding box center [663, 315] width 1327 height 631
type input "****"
click at [1228, 302] on icon at bounding box center [1228, 308] width 12 height 12
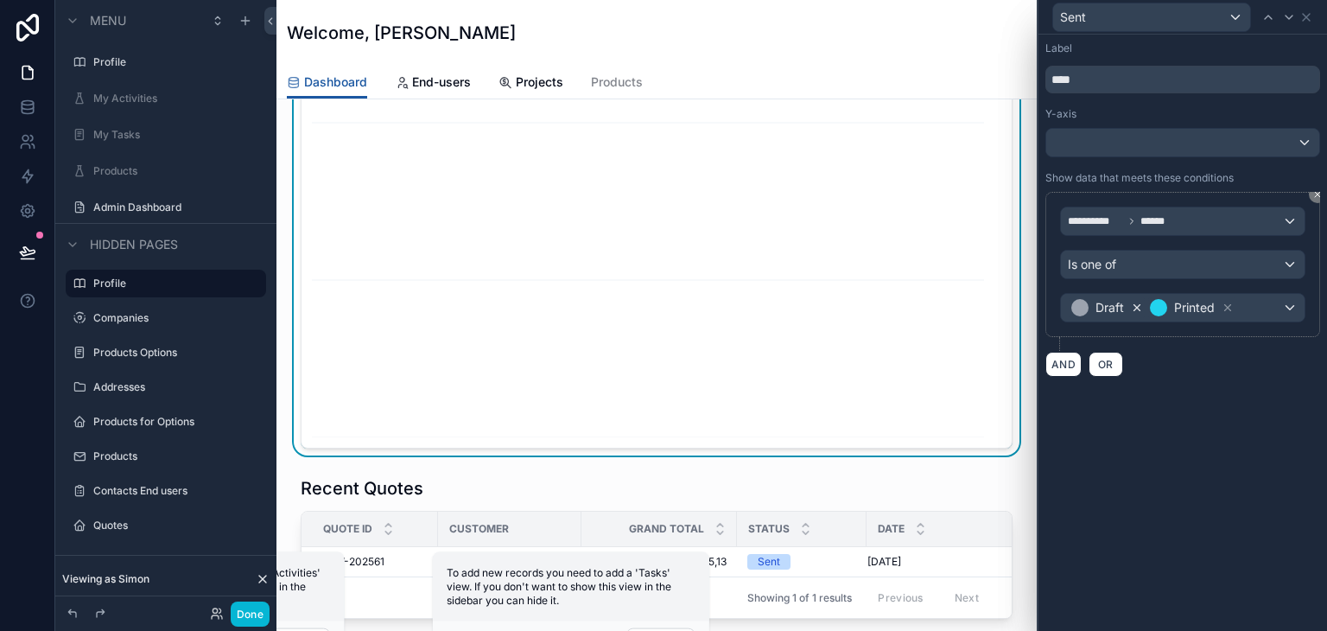
click at [1133, 309] on icon at bounding box center [1137, 308] width 12 height 12
click at [1134, 308] on icon at bounding box center [1137, 308] width 6 height 6
click at [1134, 308] on div "Value" at bounding box center [1183, 308] width 244 height 28
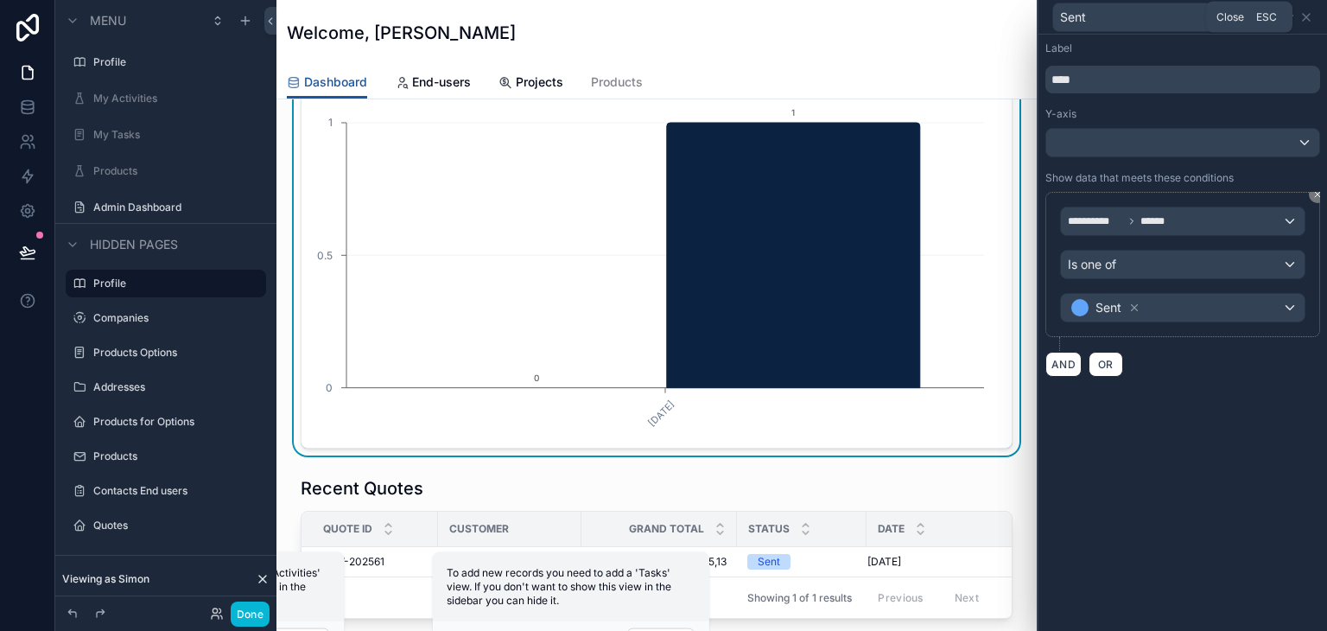
click at [1309, 14] on icon at bounding box center [1306, 17] width 7 height 7
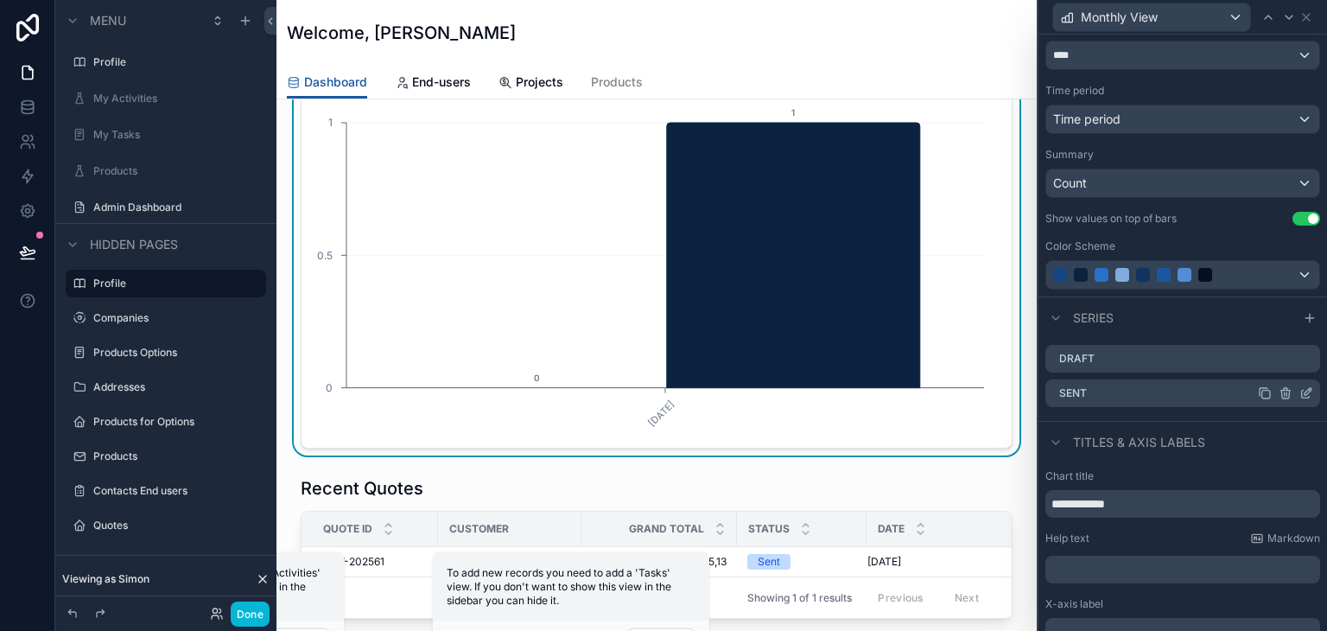
click at [1258, 391] on icon at bounding box center [1265, 393] width 14 height 14
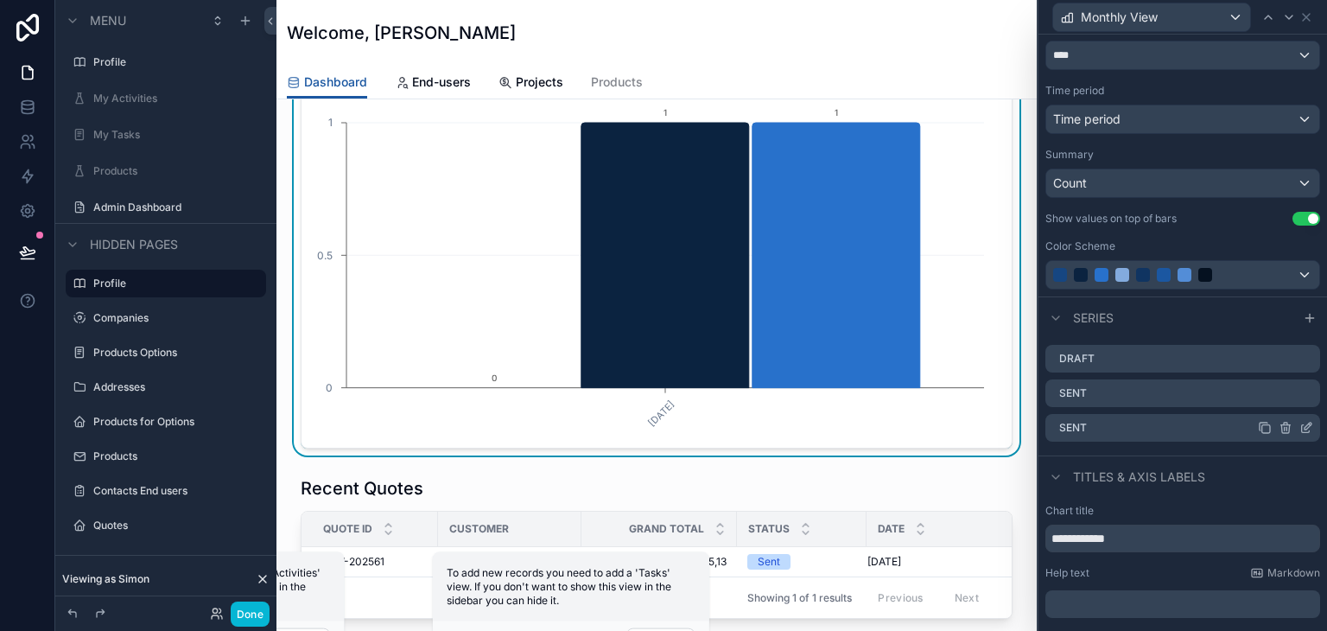
click at [1299, 423] on icon at bounding box center [1306, 428] width 14 height 14
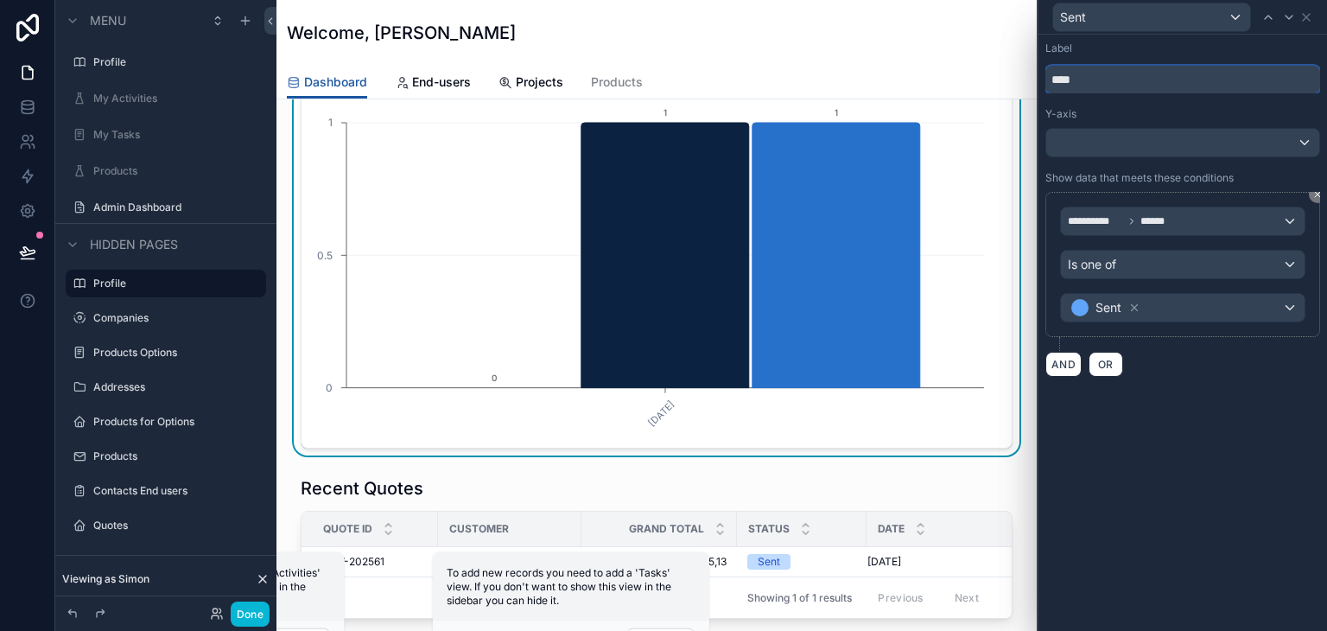
drag, startPoint x: 1120, startPoint y: 81, endPoint x: 1010, endPoint y: 88, distance: 109.9
click at [1010, 88] on div "**********" at bounding box center [663, 315] width 1327 height 631
type input "***"
click at [1137, 302] on icon at bounding box center [1134, 308] width 12 height 12
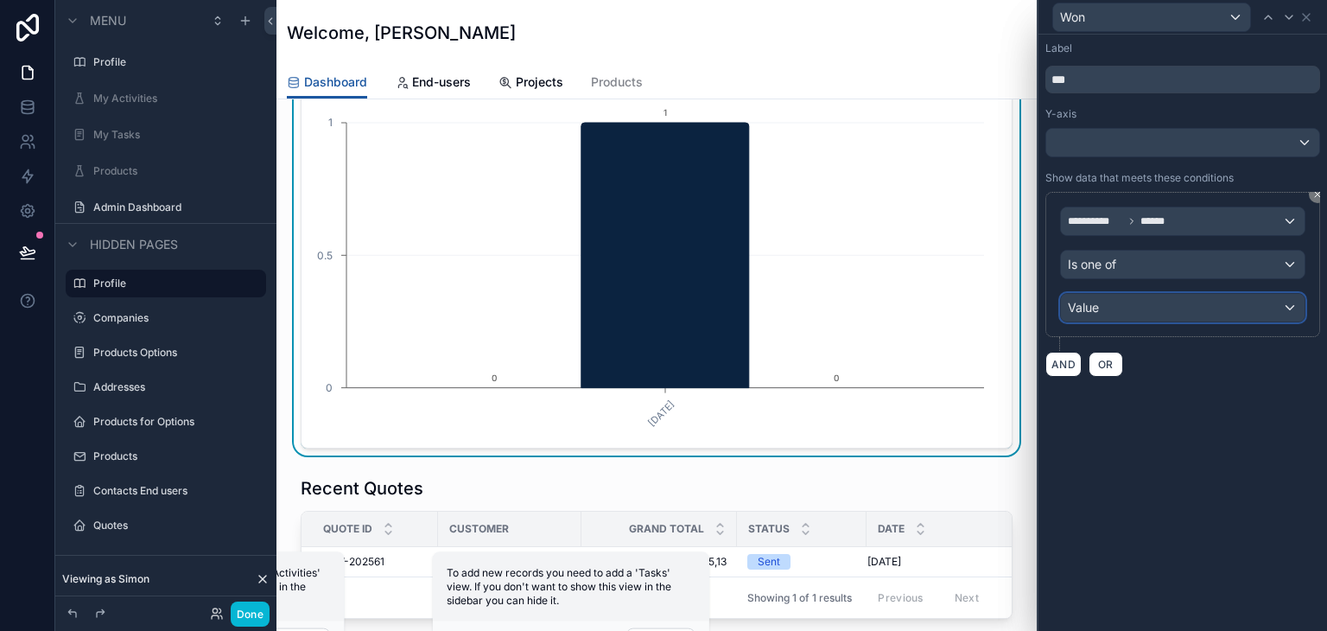
click at [1187, 311] on div "Value" at bounding box center [1183, 308] width 244 height 28
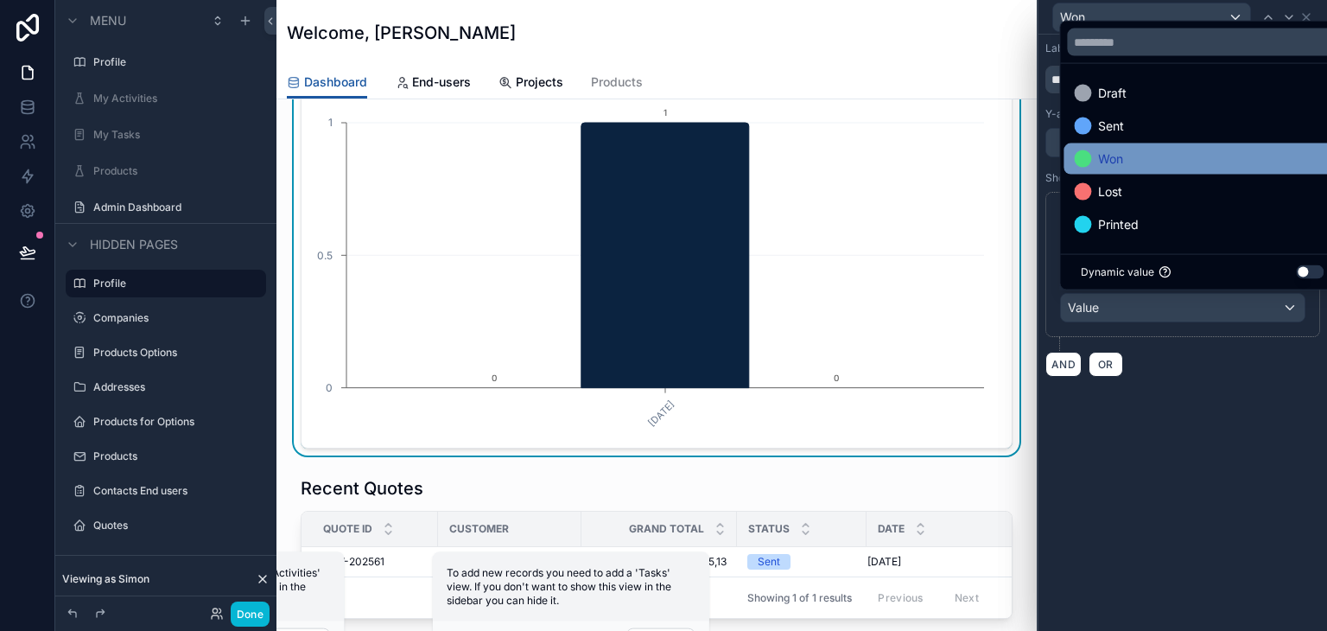
click at [1109, 163] on span "Won" at bounding box center [1110, 159] width 25 height 21
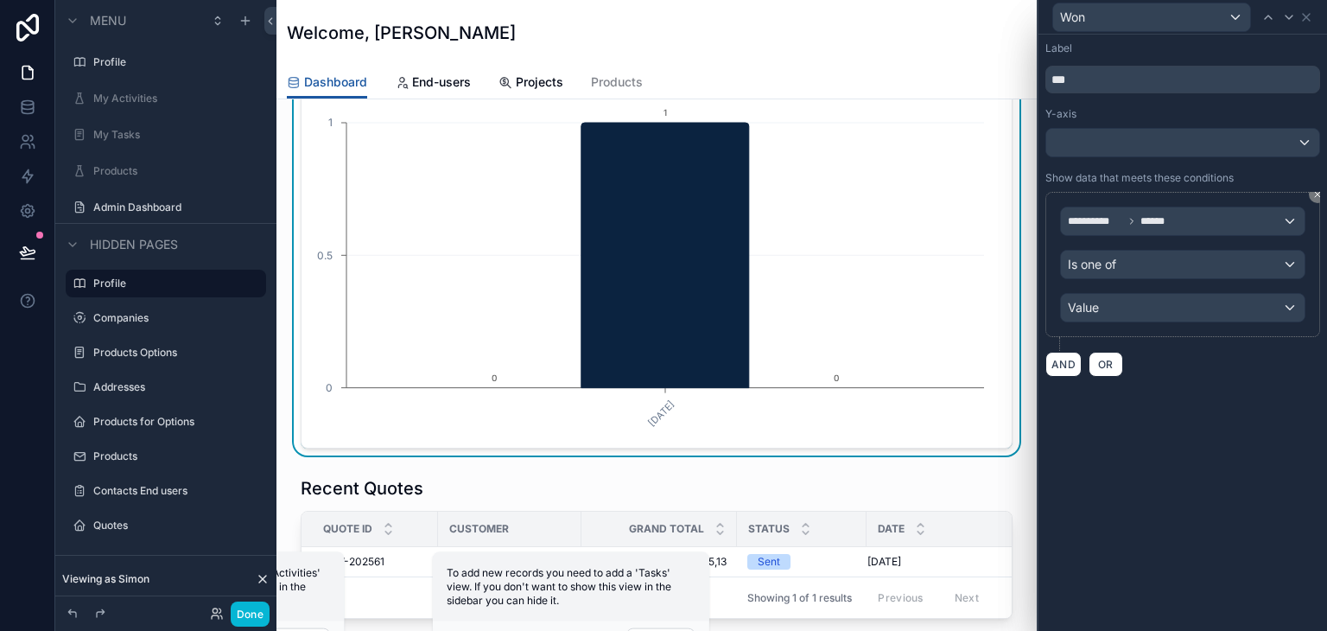
click at [1172, 422] on div "**********" at bounding box center [1183, 333] width 289 height 596
click at [1305, 18] on icon at bounding box center [1306, 17] width 7 height 7
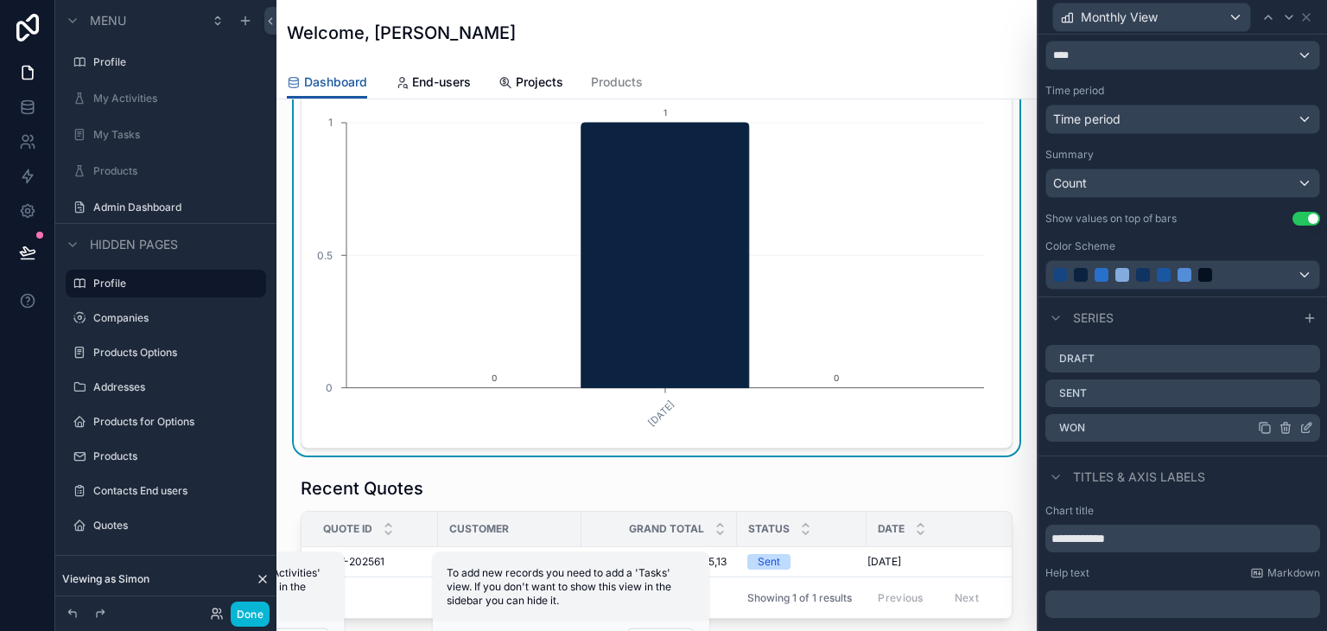
click at [1258, 429] on icon at bounding box center [1265, 428] width 14 height 14
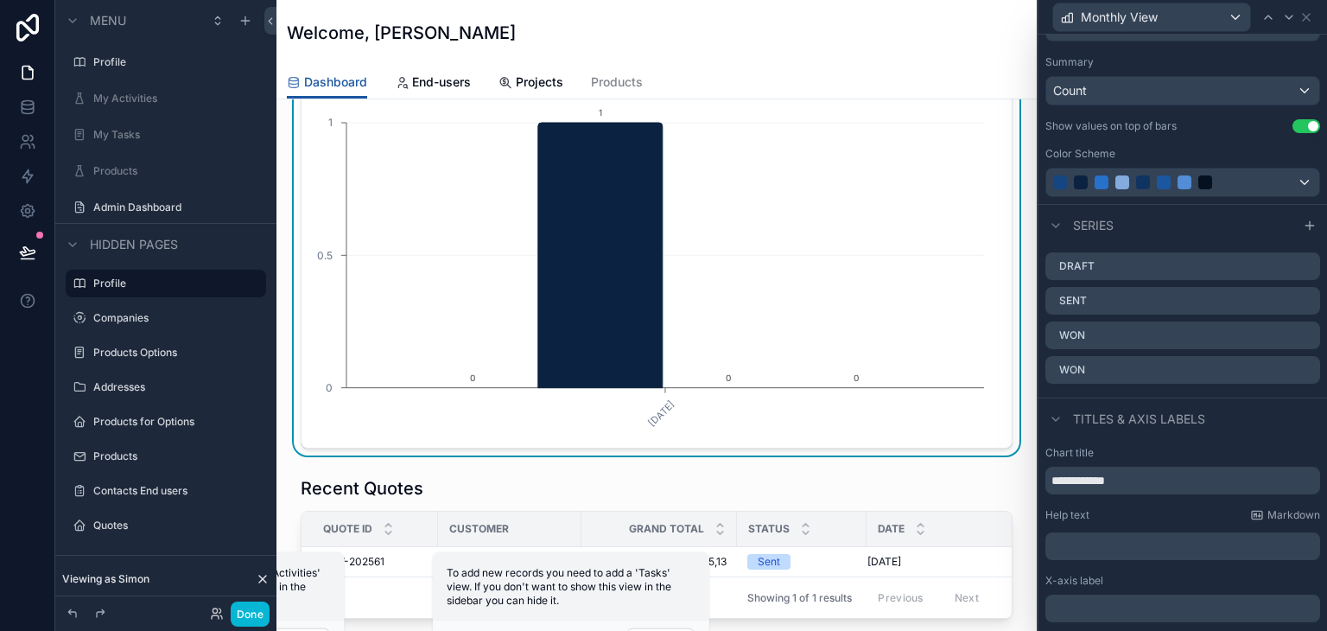
scroll to position [346, 0]
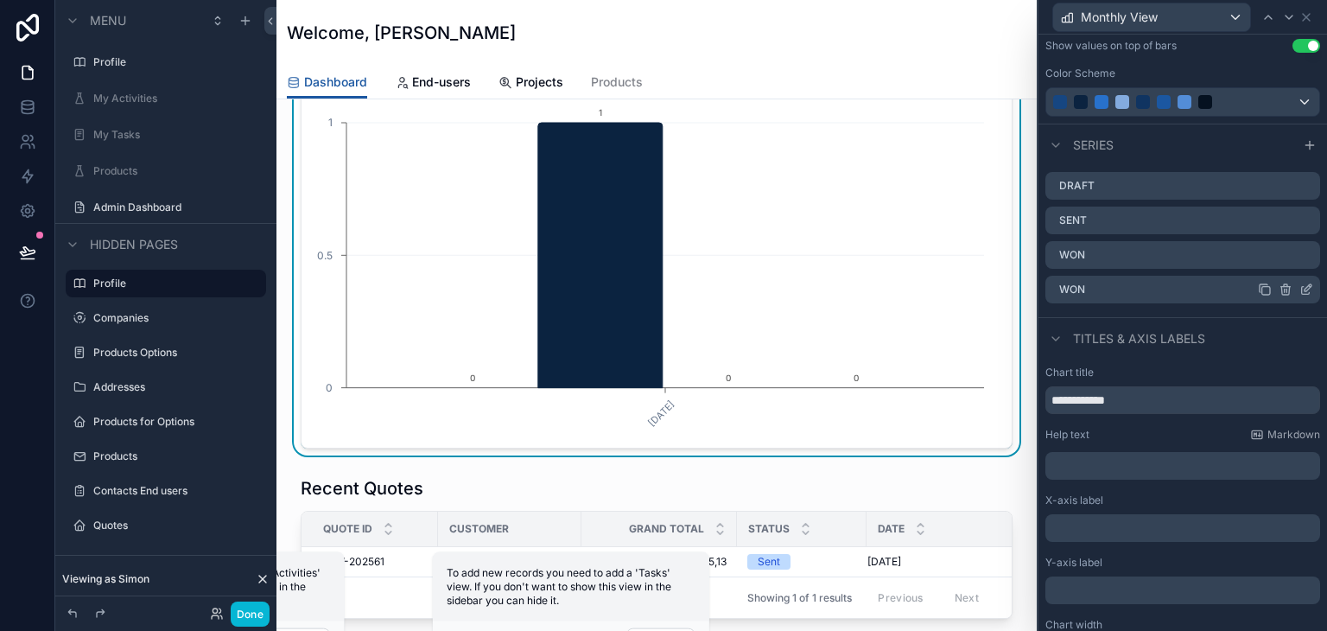
click at [1302, 292] on icon at bounding box center [1306, 291] width 8 height 8
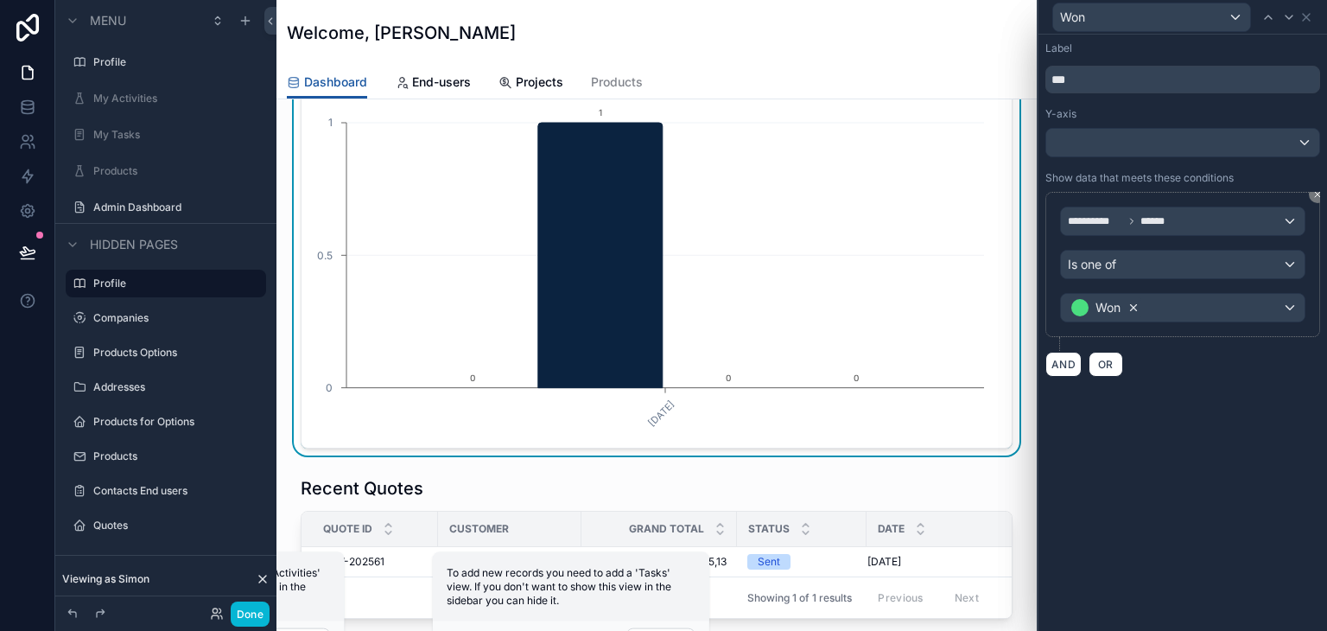
click at [1134, 307] on icon at bounding box center [1134, 308] width 6 height 6
drag, startPoint x: 1088, startPoint y: 80, endPoint x: 968, endPoint y: 80, distance: 120.1
click at [976, 84] on div "**********" at bounding box center [663, 315] width 1327 height 631
type input "****"
click at [1271, 302] on div "Value" at bounding box center [1183, 308] width 244 height 28
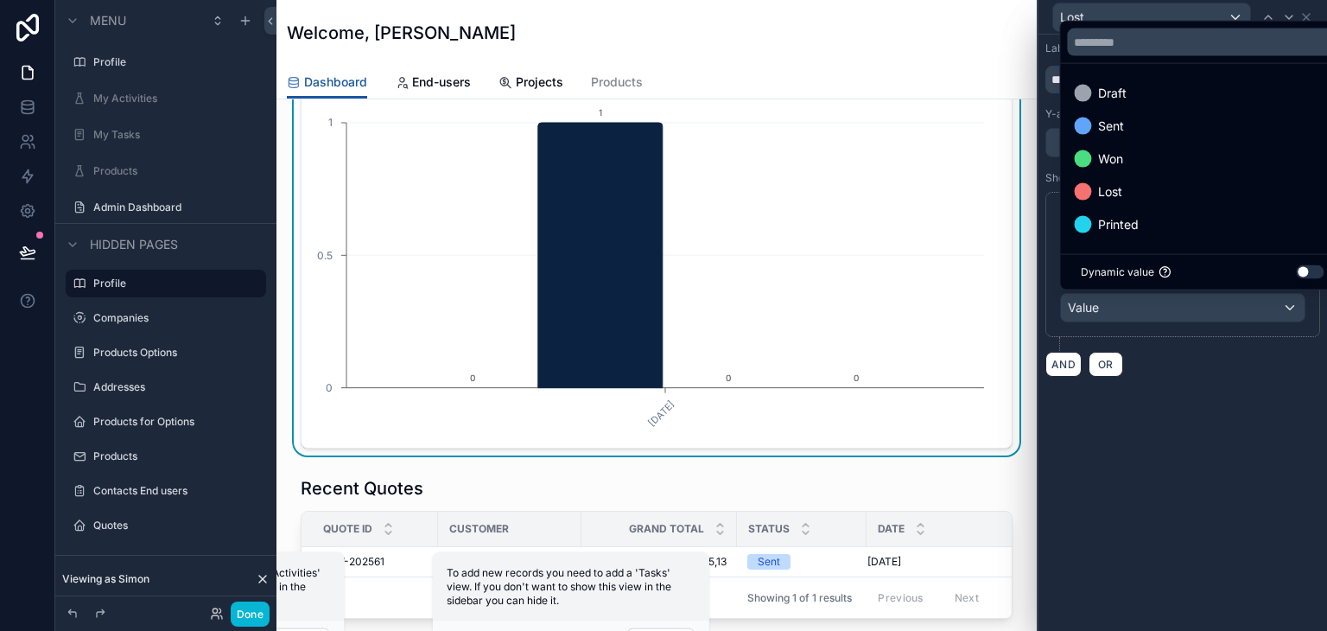
click at [1152, 175] on ul "Draft Sent Won Lost Printed" at bounding box center [1202, 159] width 284 height 190
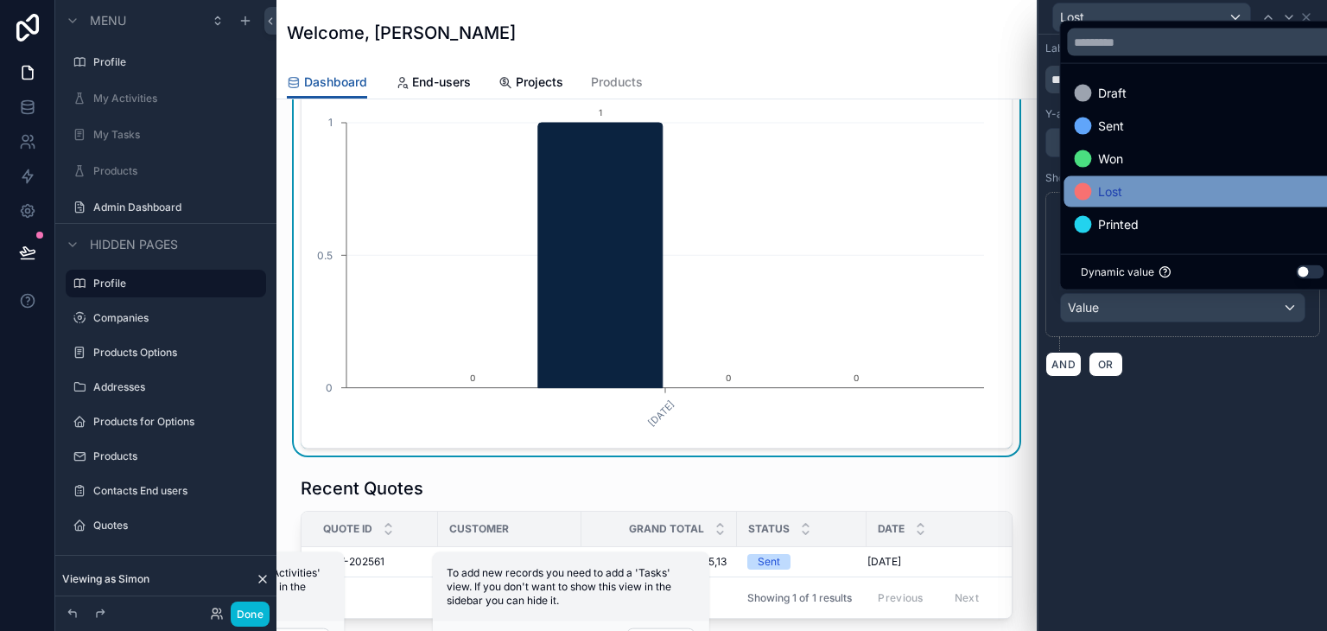
click at [1143, 185] on div "Lost" at bounding box center [1202, 191] width 257 height 21
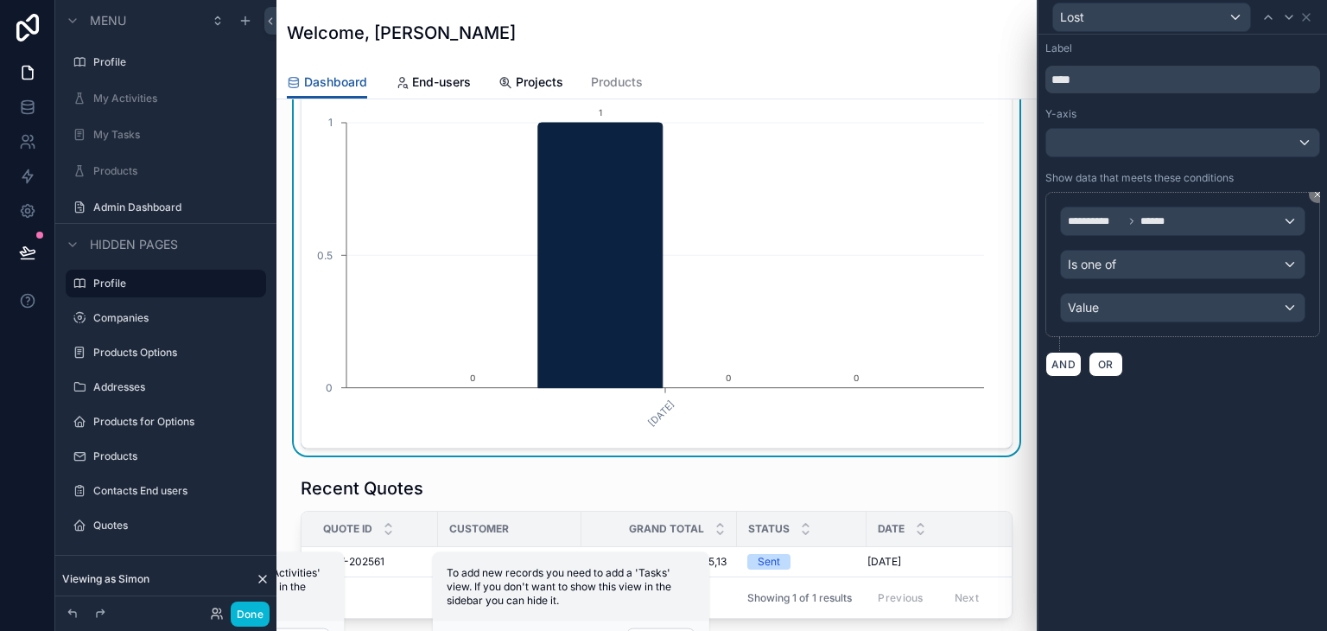
click at [1187, 416] on div "**********" at bounding box center [1183, 333] width 289 height 596
click at [1305, 18] on icon at bounding box center [1306, 17] width 7 height 7
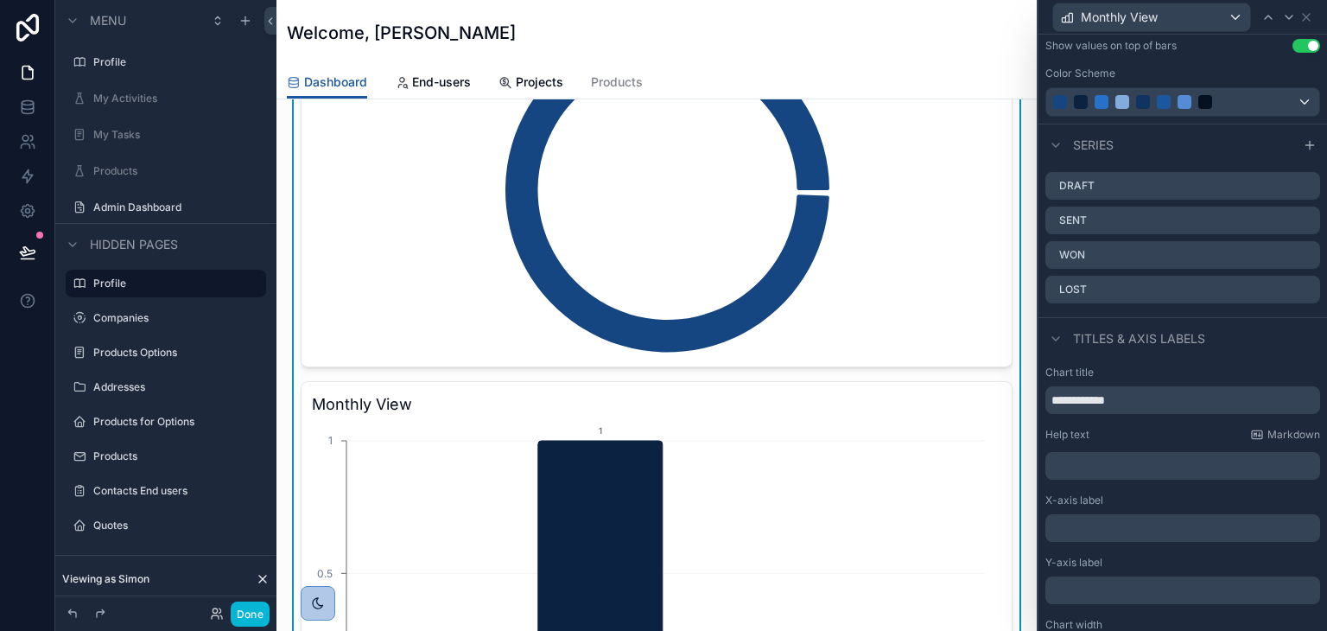
scroll to position [518, 0]
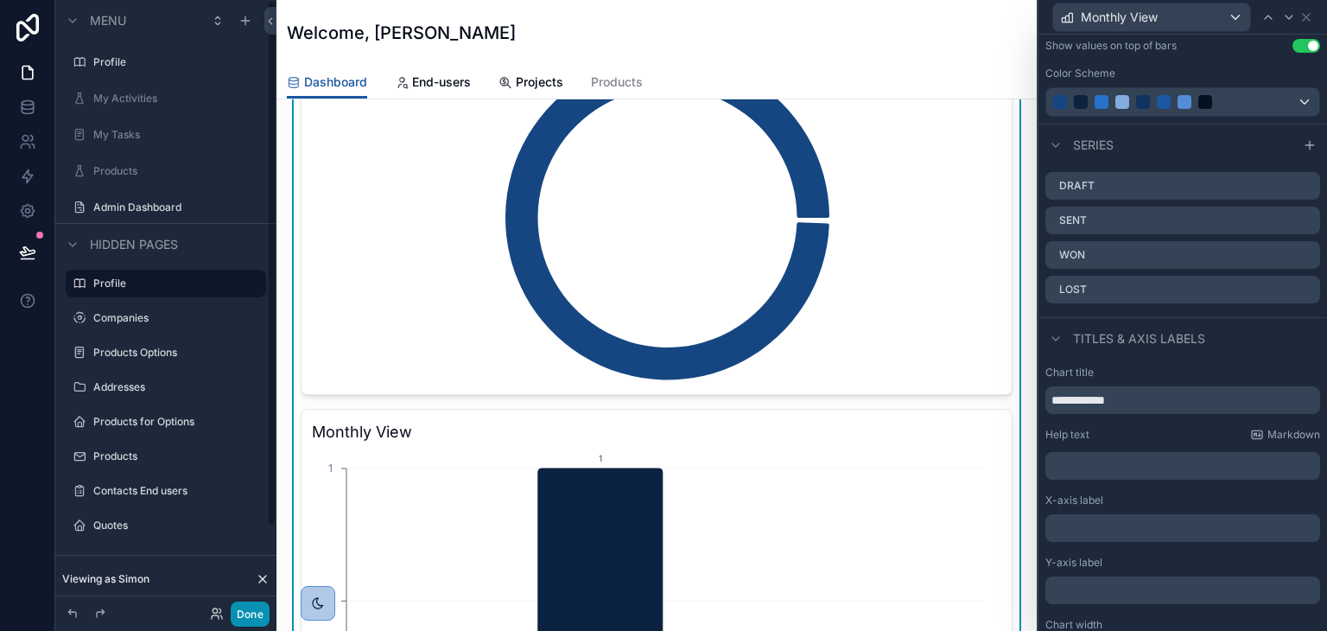
click at [258, 612] on button "Done" at bounding box center [250, 613] width 39 height 25
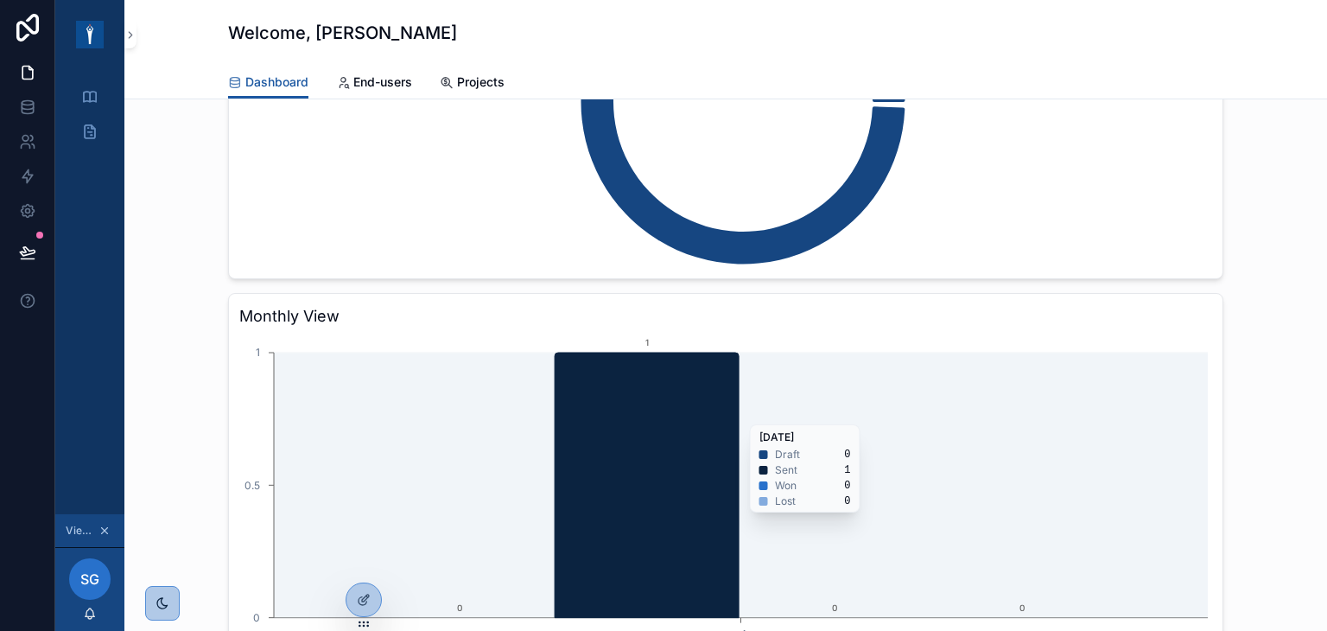
scroll to position [691, 0]
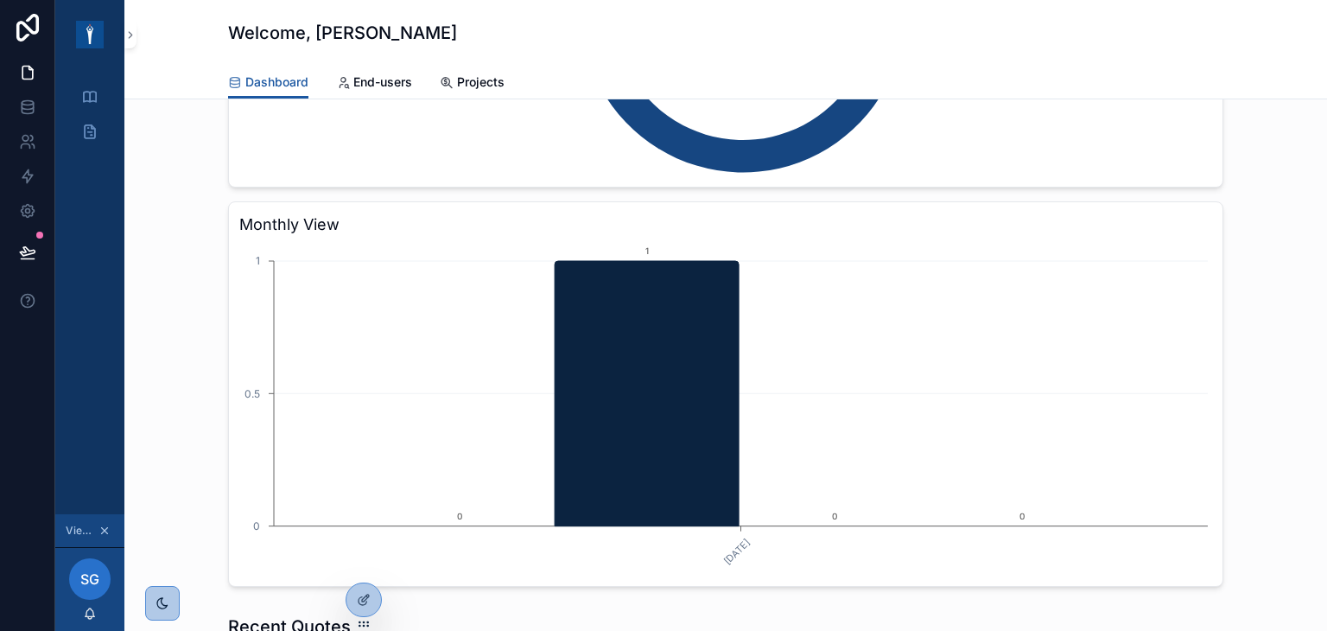
click at [101, 530] on icon "scrollable content" at bounding box center [104, 530] width 12 height 12
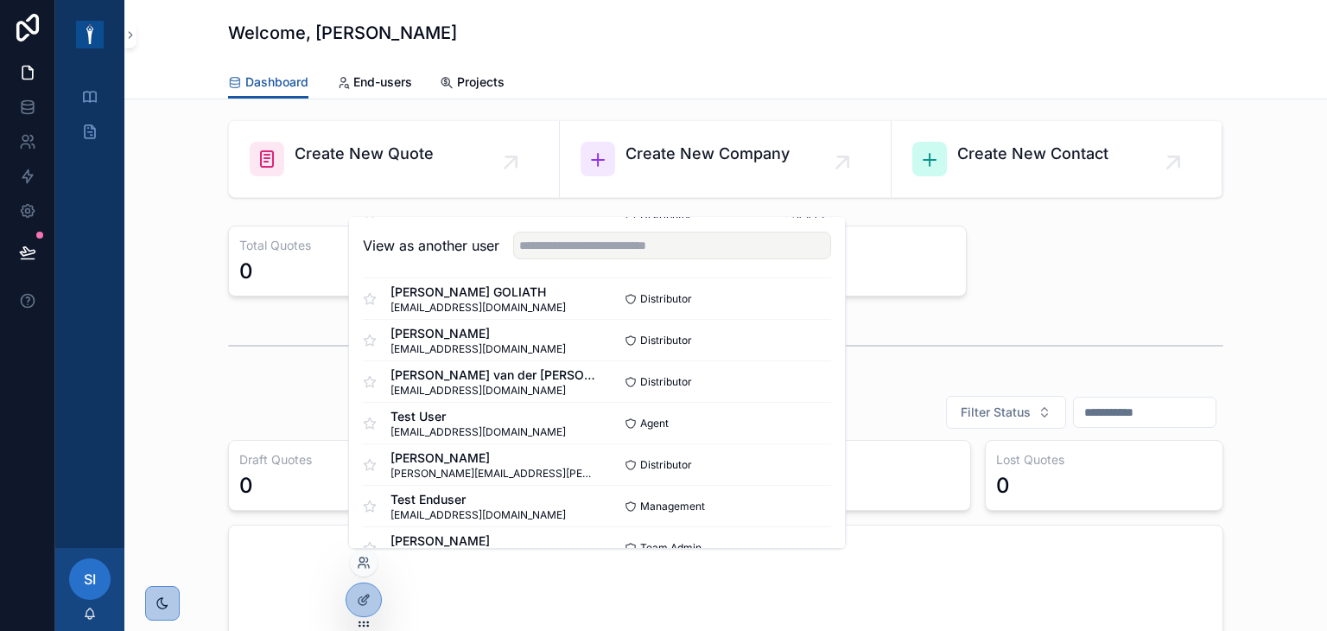
scroll to position [582, 0]
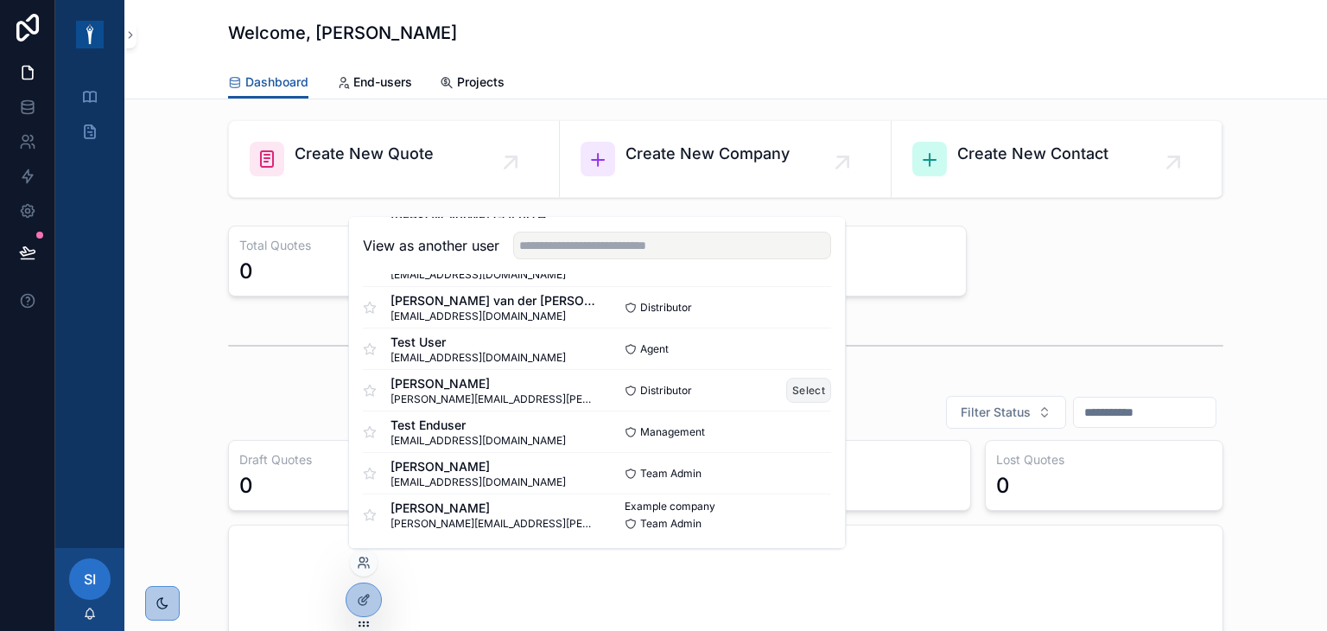
click at [787, 388] on button "Select" at bounding box center [808, 390] width 45 height 25
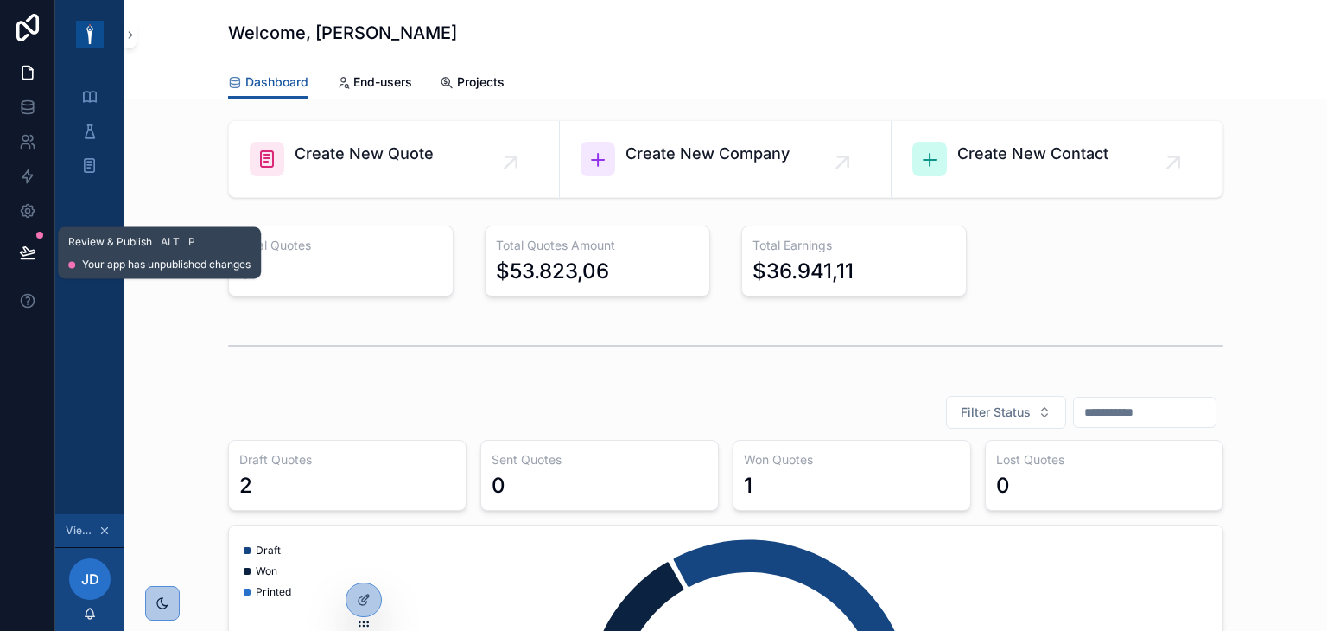
click at [21, 248] on icon at bounding box center [27, 252] width 17 height 17
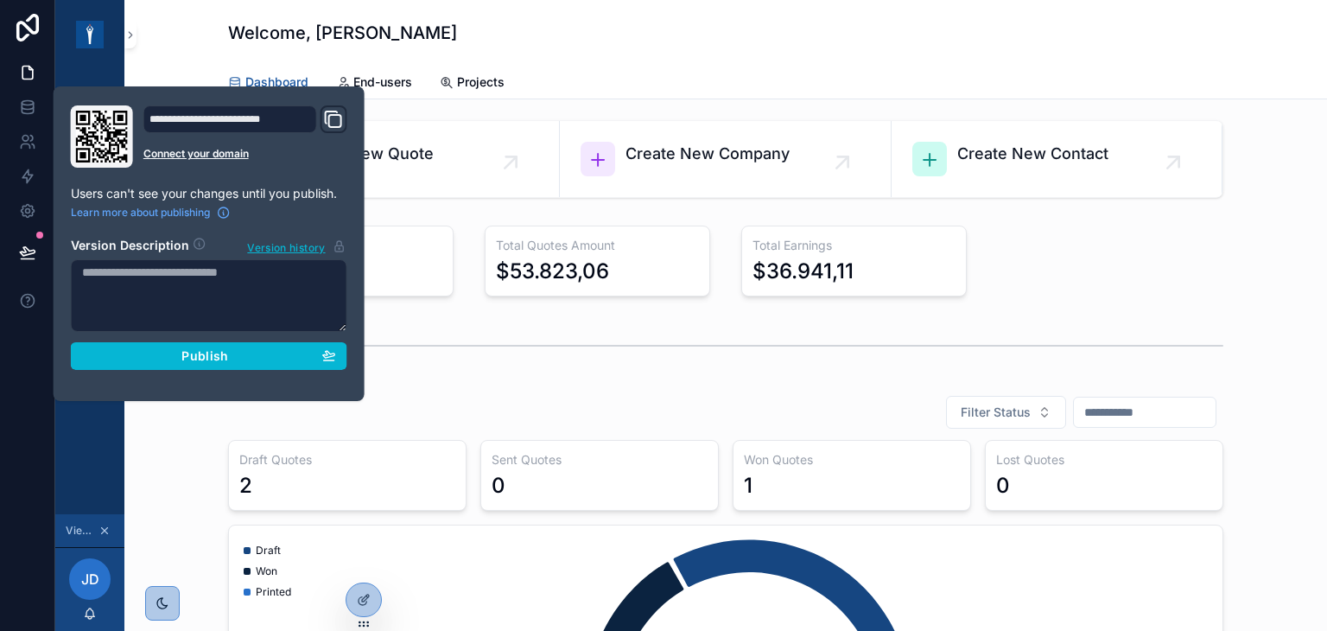
click at [19, 346] on div at bounding box center [27, 315] width 55 height 631
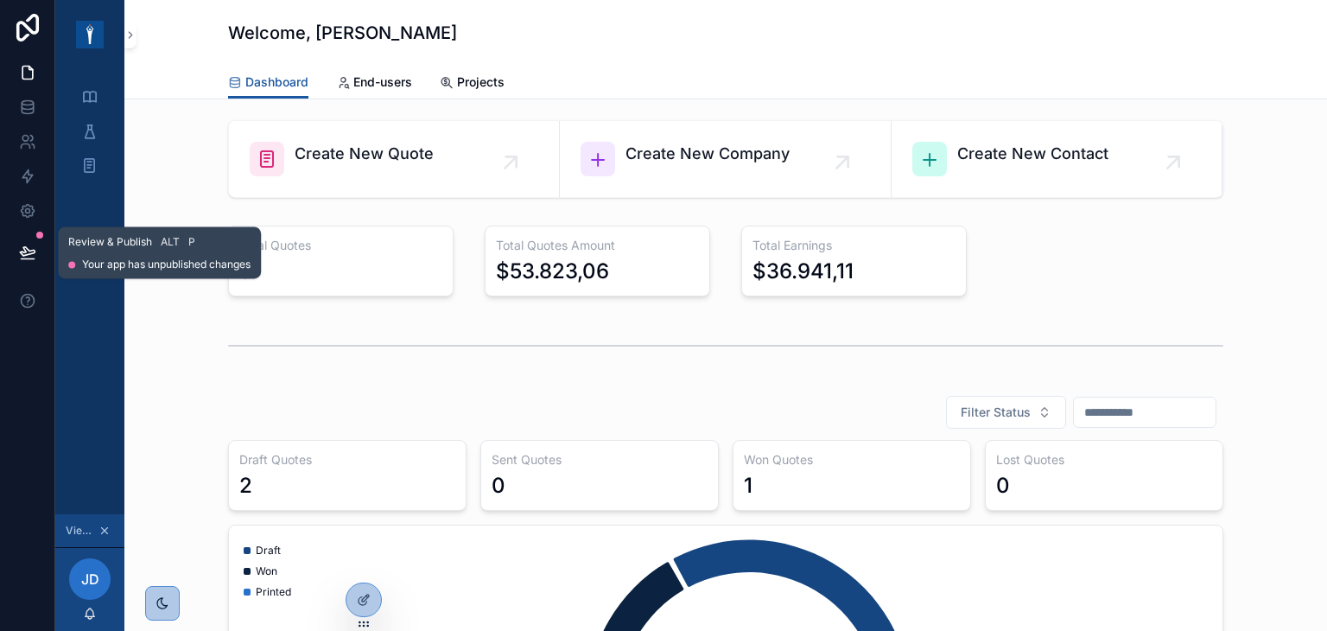
click at [27, 239] on button at bounding box center [28, 252] width 38 height 48
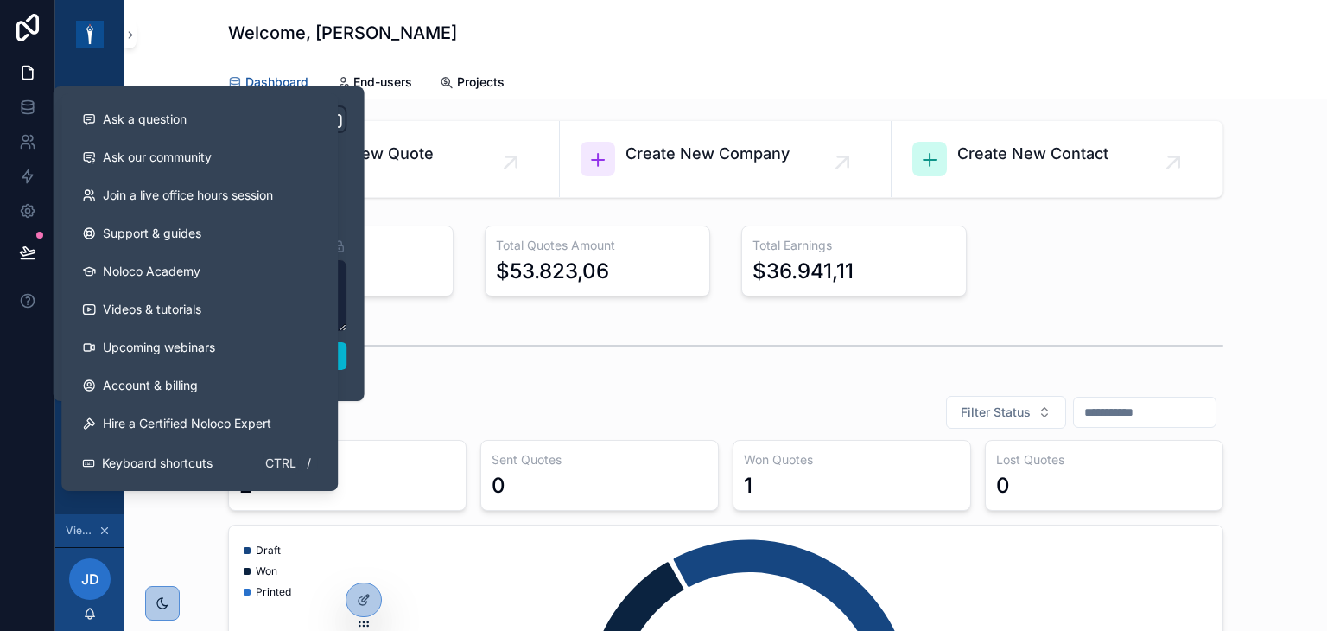
click at [3, 400] on div at bounding box center [27, 315] width 55 height 631
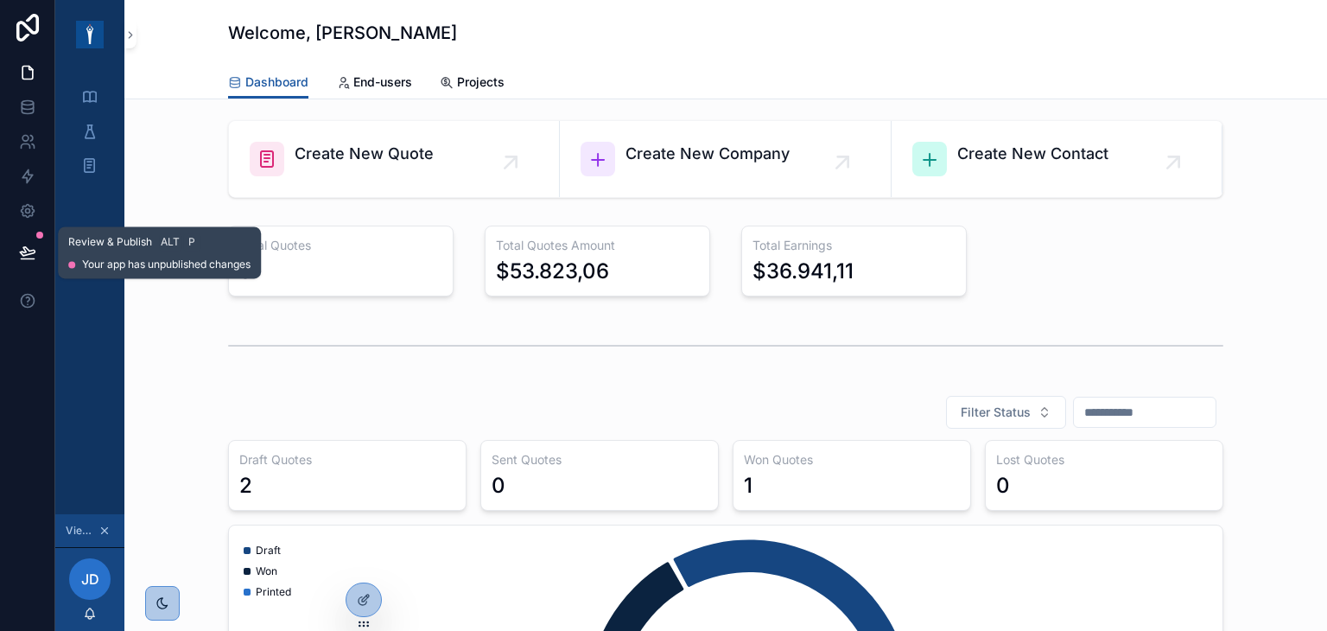
click at [24, 259] on icon at bounding box center [27, 259] width 13 height 0
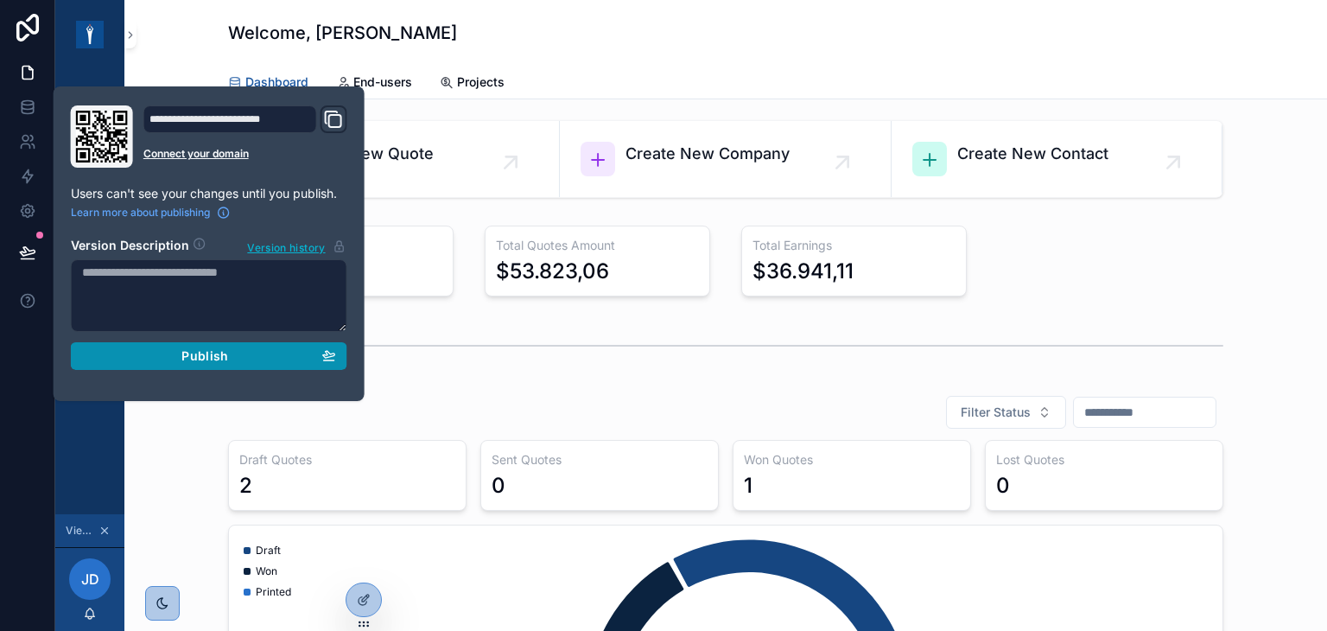
click at [124, 350] on div "Publish" at bounding box center [209, 356] width 254 height 16
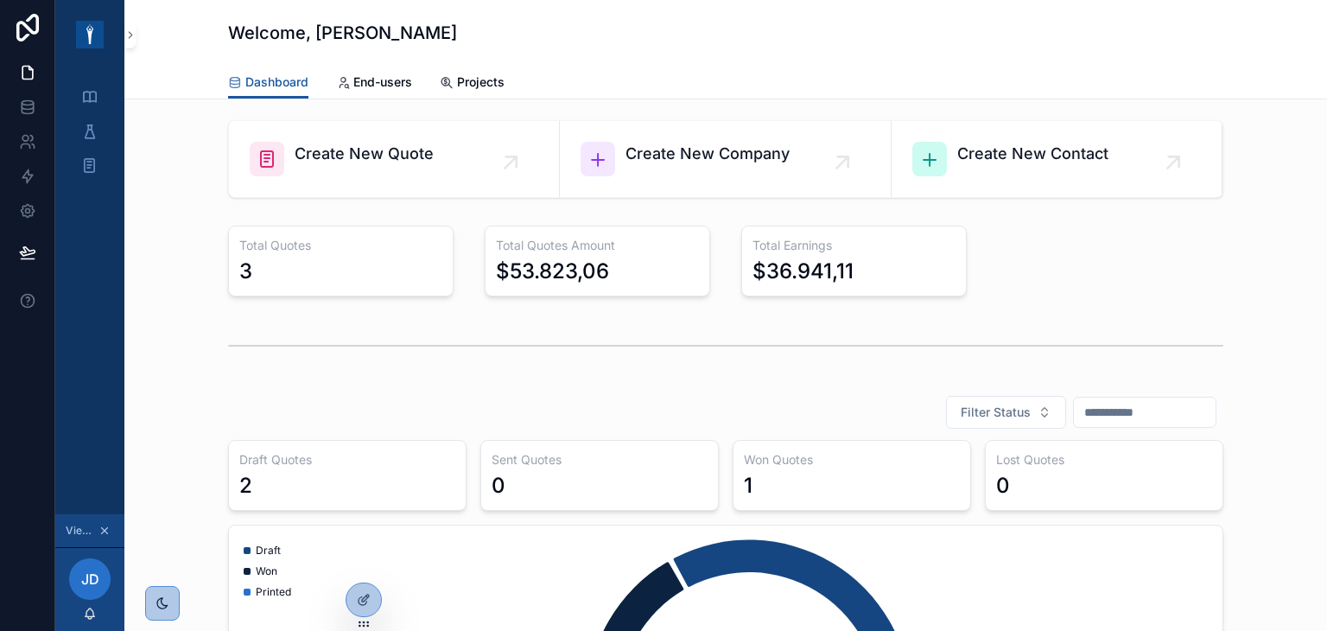
click at [0, 430] on div at bounding box center [27, 315] width 55 height 631
